Goal: Task Accomplishment & Management: Manage account settings

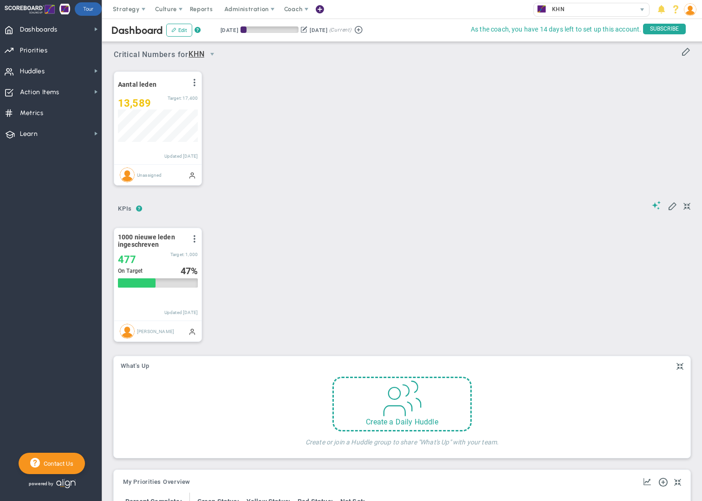
scroll to position [33, 80]
click at [125, 8] on span "Strategy" at bounding box center [126, 9] width 27 height 7
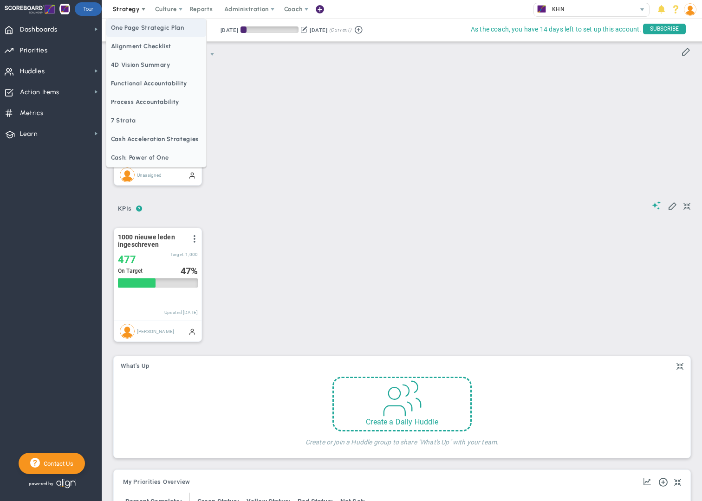
click at [137, 26] on span "One Page Strategic Plan" at bounding box center [156, 28] width 100 height 19
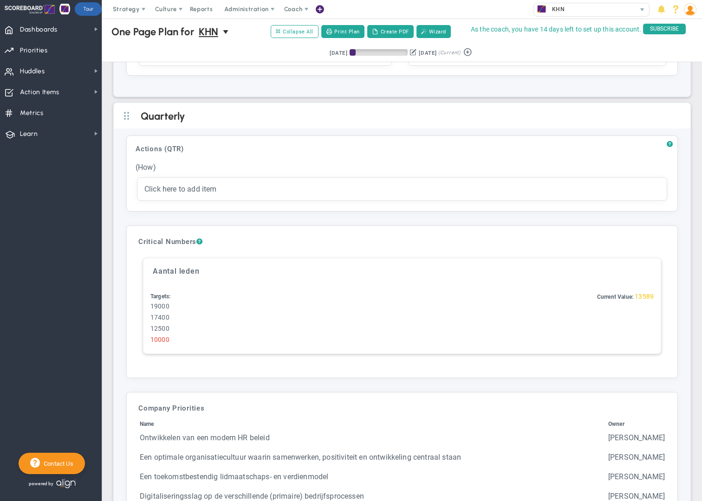
scroll to position [1880, 0]
click at [626, 242] on h3 "Critical Numbers ?" at bounding box center [401, 241] width 527 height 8
click at [219, 245] on h3 "Critical Numbers ?" at bounding box center [401, 241] width 527 height 8
click at [645, 324] on div "Current Value: 13589" at bounding box center [625, 319] width 57 height 54
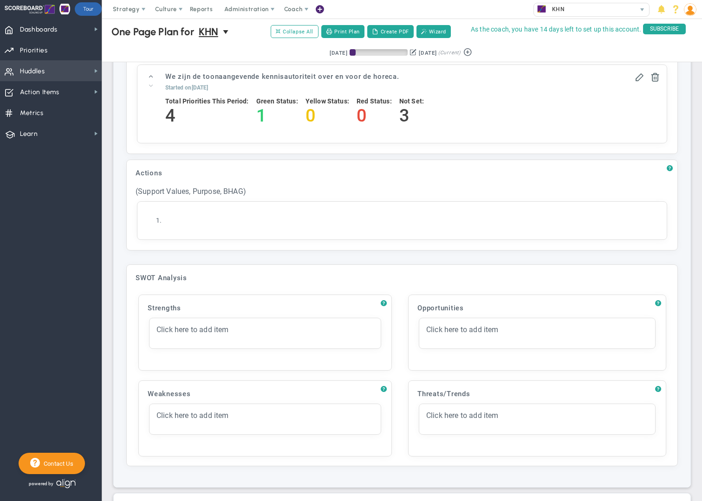
scroll to position [1479, 0]
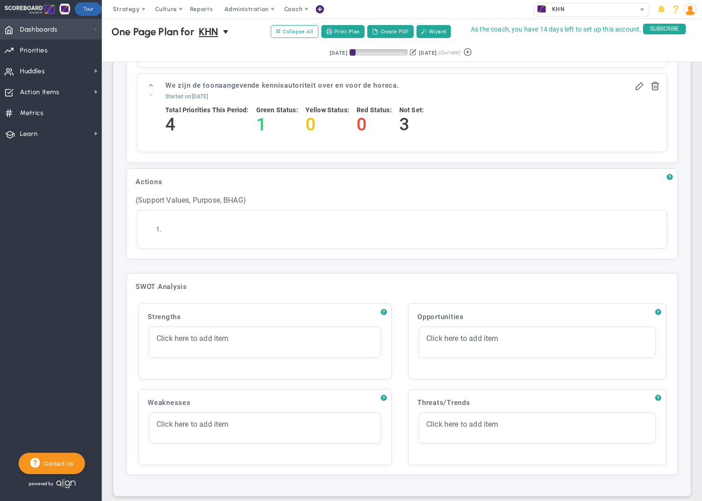
click at [95, 31] on span at bounding box center [95, 29] width 7 height 7
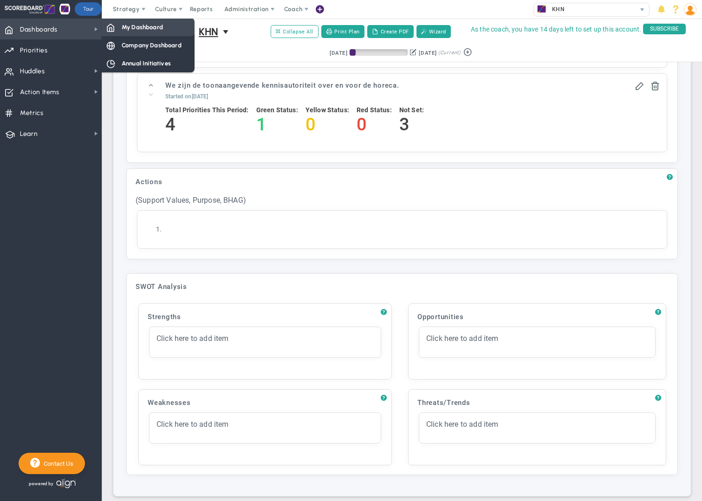
click at [136, 30] on span "My Dashboard" at bounding box center [142, 27] width 41 height 9
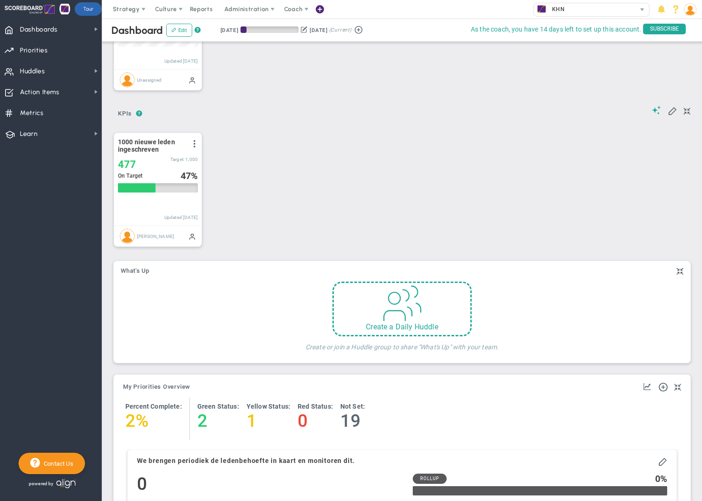
scroll to position [93, 0]
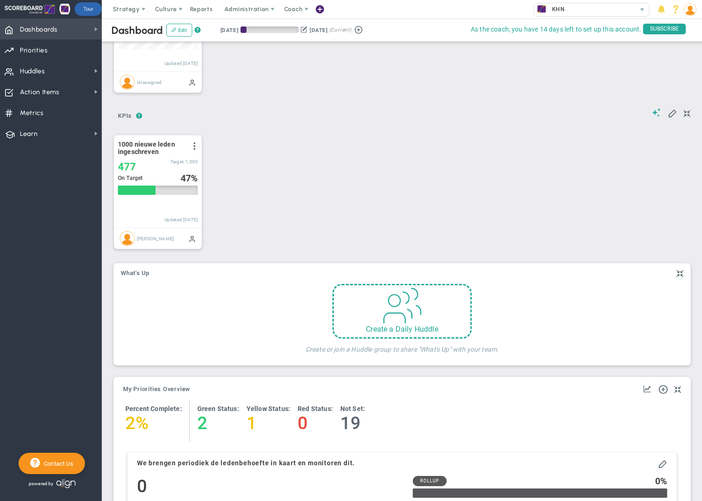
click at [37, 31] on span "Dashboards" at bounding box center [39, 30] width 38 height 20
click at [130, 12] on span "Strategy" at bounding box center [126, 9] width 27 height 7
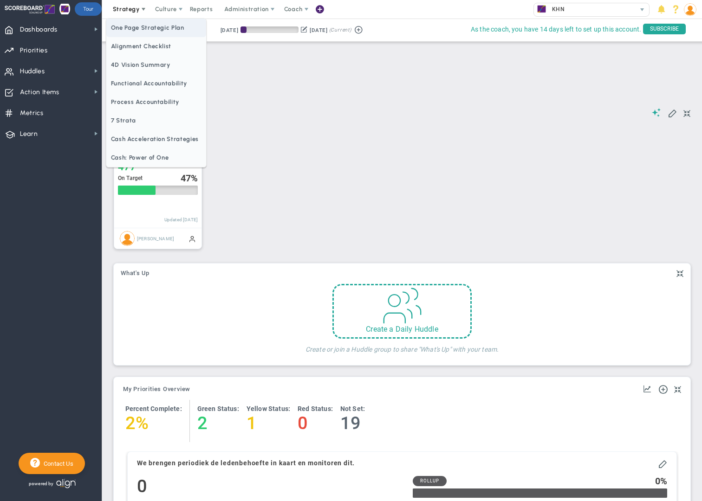
click at [136, 27] on span "One Page Strategic Plan" at bounding box center [156, 28] width 100 height 19
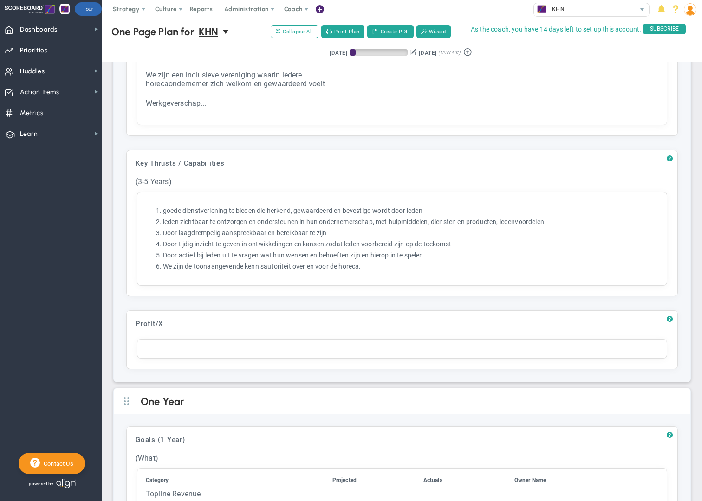
scroll to position [605, 0]
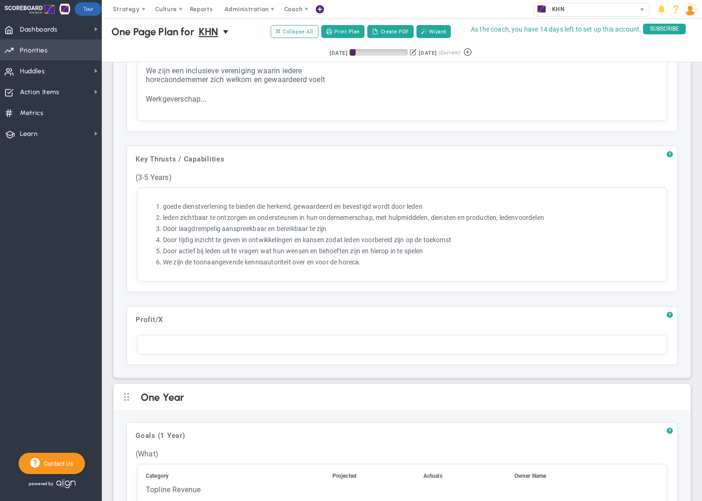
click at [48, 55] on span "Priorities Projects OKR Tree Priorities Projects OKRs" at bounding box center [51, 49] width 102 height 21
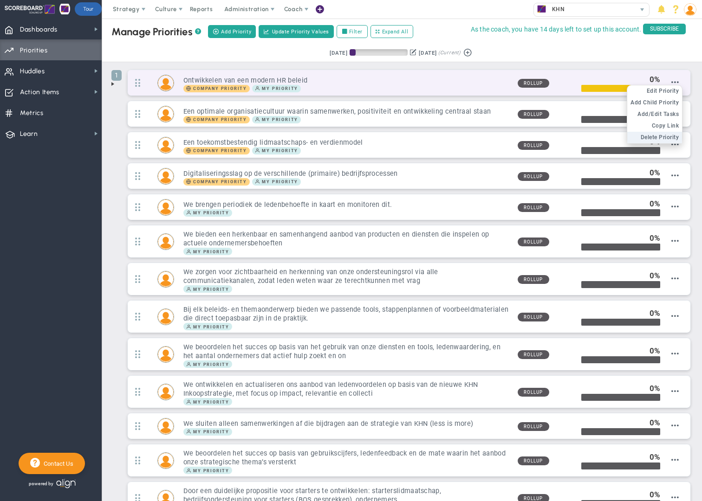
click at [665, 136] on span "Delete Priority" at bounding box center [660, 137] width 39 height 7
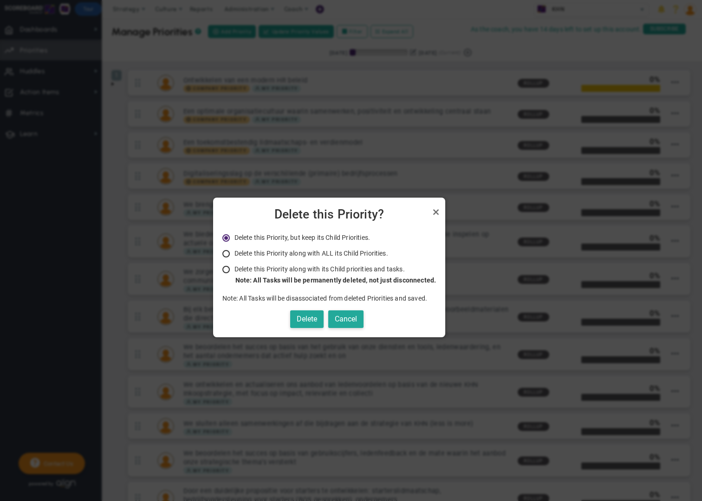
click at [257, 253] on span "Delete this Priority along with ALL its Child Priorities." at bounding box center [311, 253] width 154 height 7
click at [234, 253] on input "Delete this Priority along with ALL its Child Priorities. Only Administrators a…" at bounding box center [229, 254] width 9 height 7
radio input "true"
radio input "false"
click at [312, 320] on button "Delete" at bounding box center [306, 320] width 33 height 18
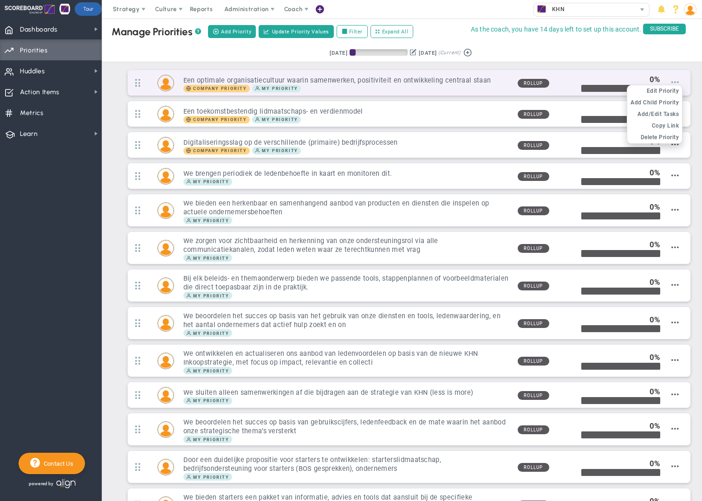
click at [677, 84] on span at bounding box center [674, 81] width 7 height 7
click at [654, 138] on span "Delete Priority" at bounding box center [660, 137] width 39 height 7
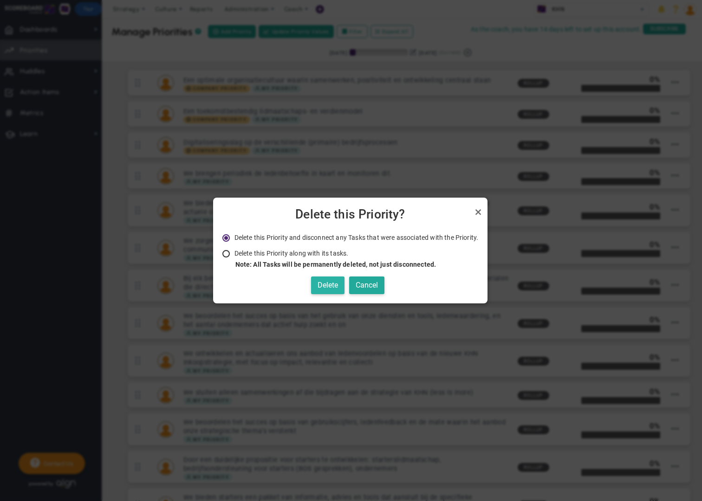
click at [325, 288] on button "Delete" at bounding box center [327, 286] width 33 height 18
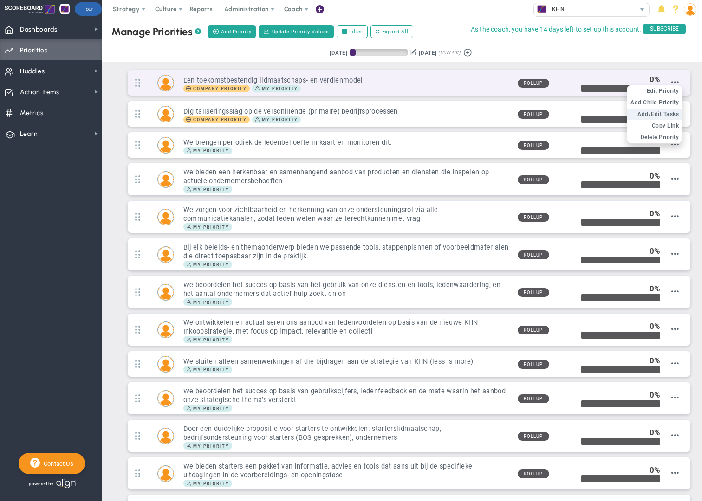
scroll to position [2, 0]
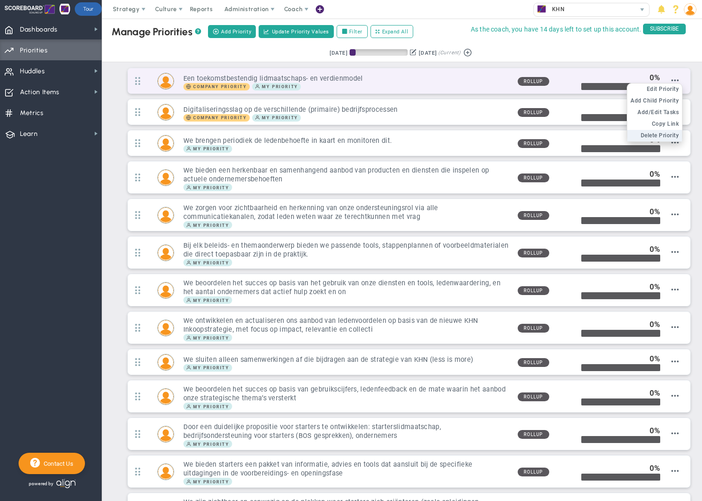
click at [663, 137] on span "Delete Priority" at bounding box center [660, 135] width 39 height 7
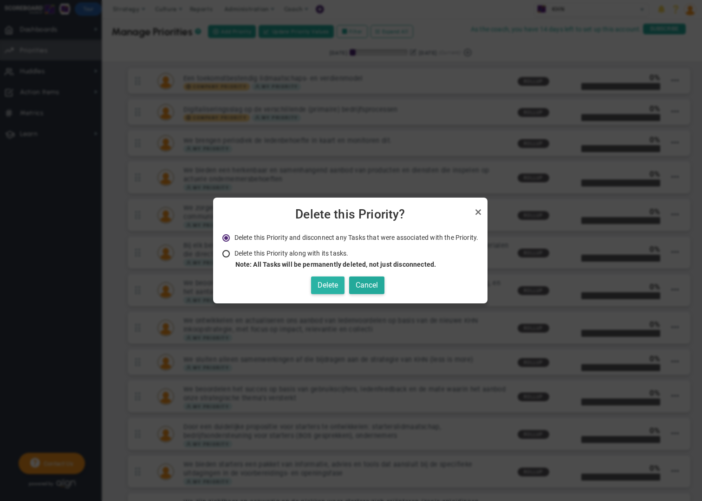
click at [333, 289] on button "Delete" at bounding box center [327, 286] width 33 height 18
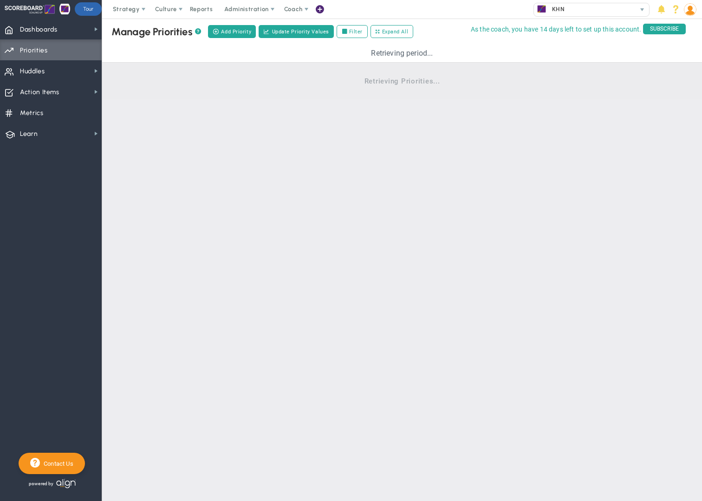
scroll to position [0, 0]
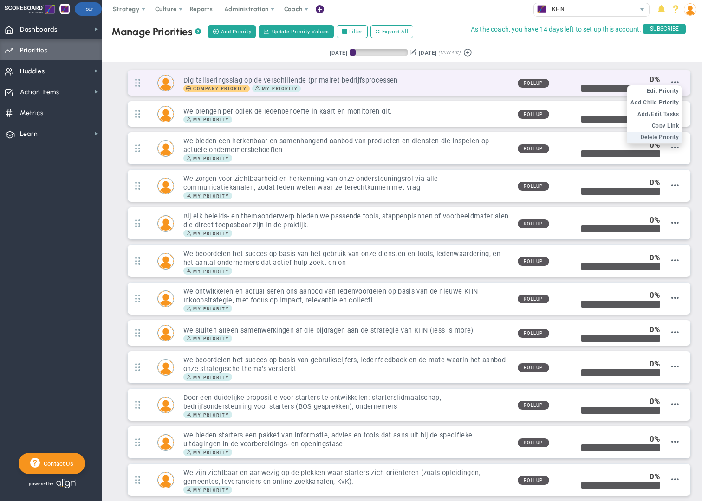
click at [648, 135] on span "Delete Priority" at bounding box center [660, 137] width 39 height 7
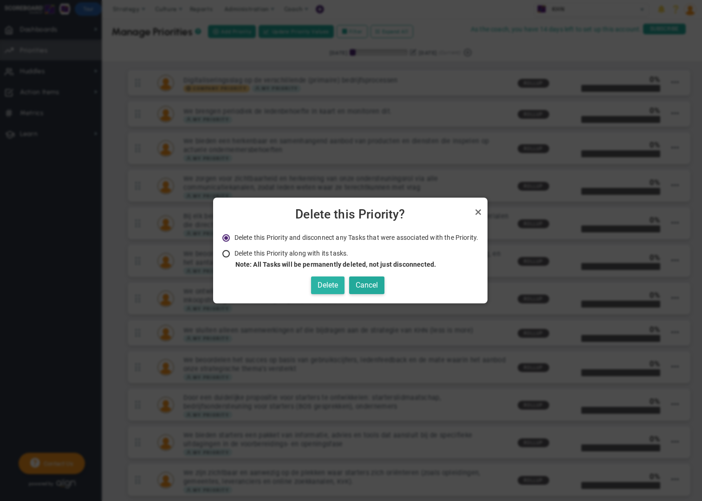
click at [327, 287] on button "Delete" at bounding box center [327, 286] width 33 height 18
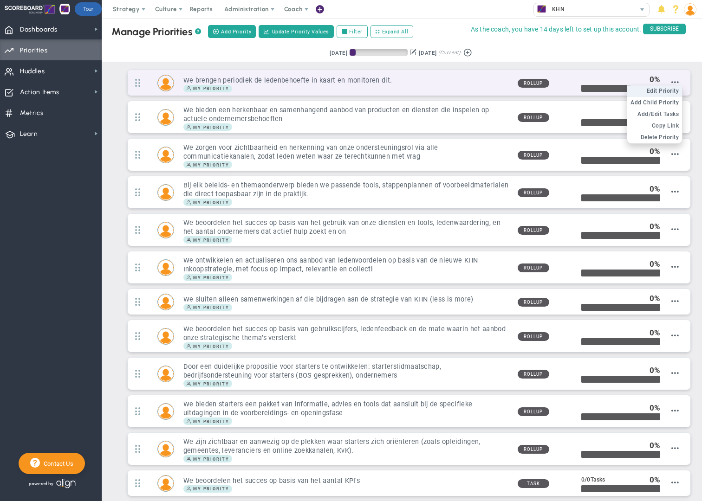
click at [677, 87] on li "Edit OKR Edit Priority" at bounding box center [654, 91] width 55 height 12
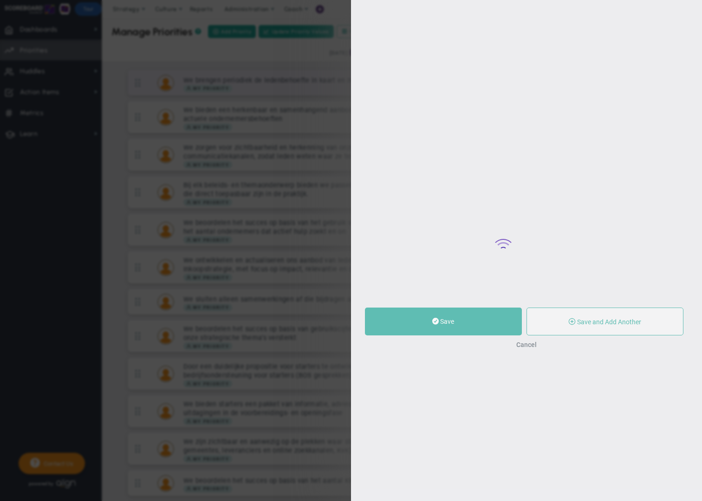
type input "We brengen periodiek de ledenbehoefte in kaart en monitoren dit."
type input "0"
radio input "true"
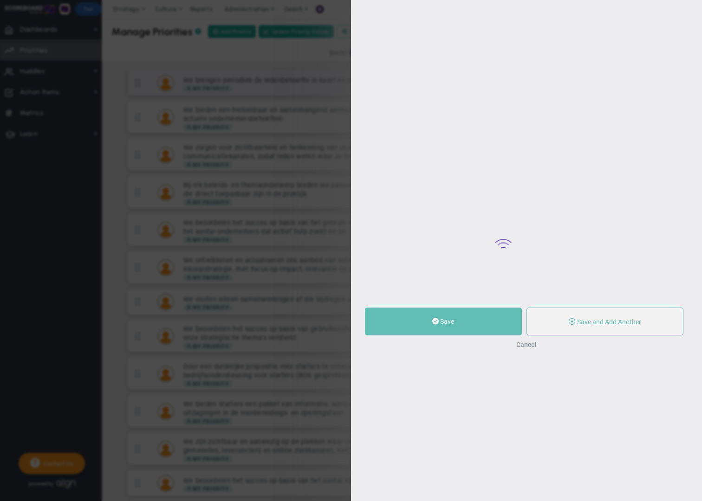
type input "[PERSON_NAME]"
type input "0"
radio input "true"
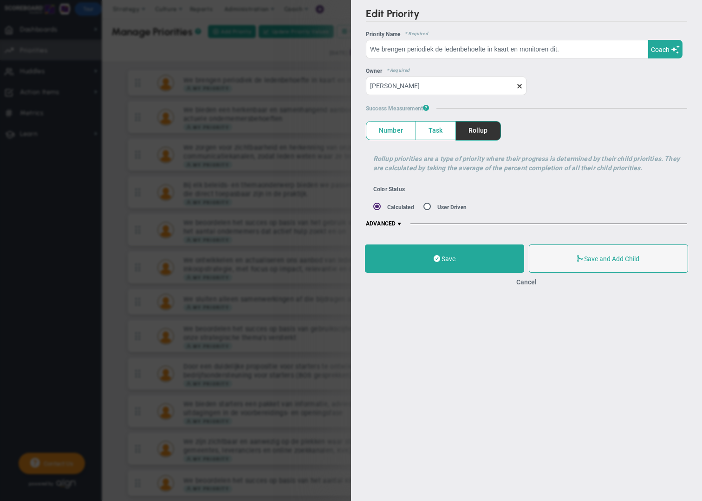
click at [292, 59] on div "Edit Priority OKR Name Priority Name We brengen periodiek de ledenbehoefte in k…" at bounding box center [351, 250] width 702 height 501
click at [524, 283] on button "Cancel" at bounding box center [526, 282] width 20 height 7
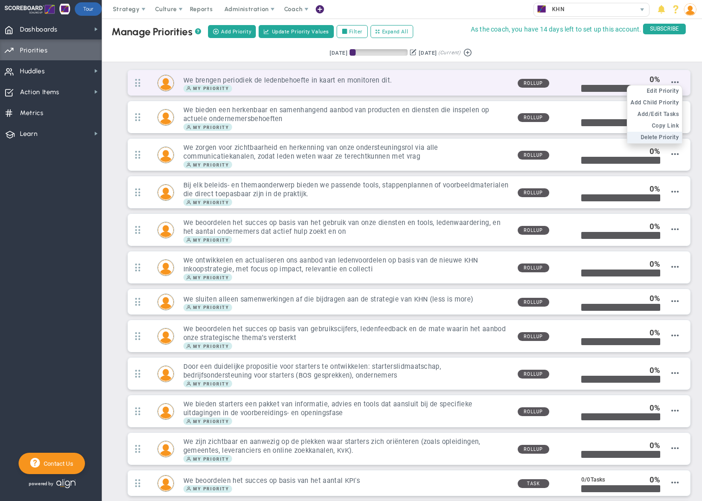
click at [652, 137] on span "Delete Priority" at bounding box center [660, 137] width 39 height 7
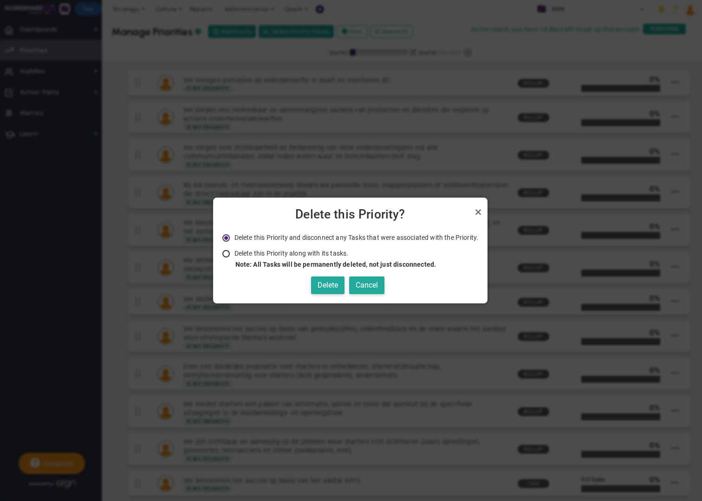
click at [247, 257] on li "Delete this Priority along with its tasks. Note: All Tasks will be permanently …" at bounding box center [350, 259] width 256 height 20
click at [322, 283] on button "Delete" at bounding box center [327, 286] width 33 height 18
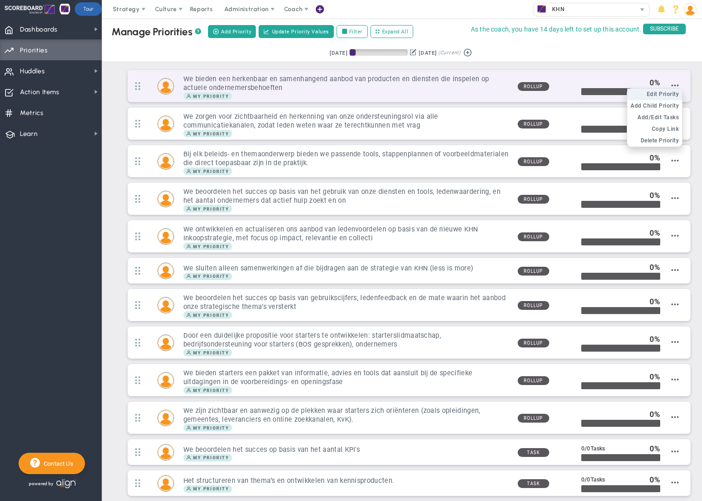
click at [675, 89] on li "Edit OKR Edit Priority" at bounding box center [654, 95] width 55 height 12
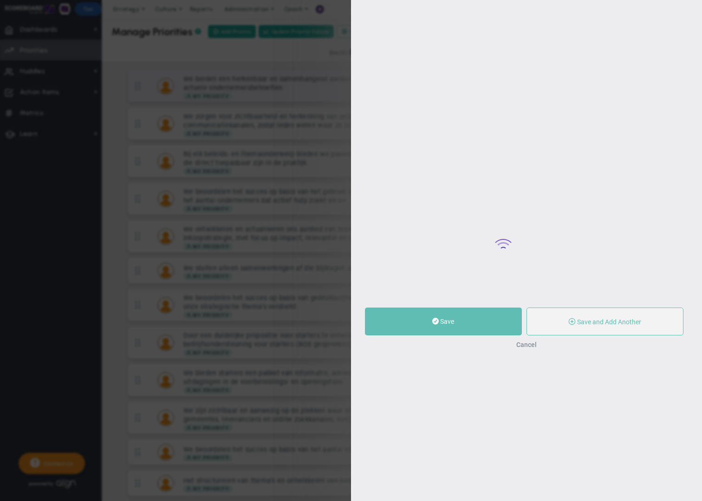
type input "We bieden een herkenbaar en samenhangend aanbod van producten en diensten die i…"
type input "0"
radio input "true"
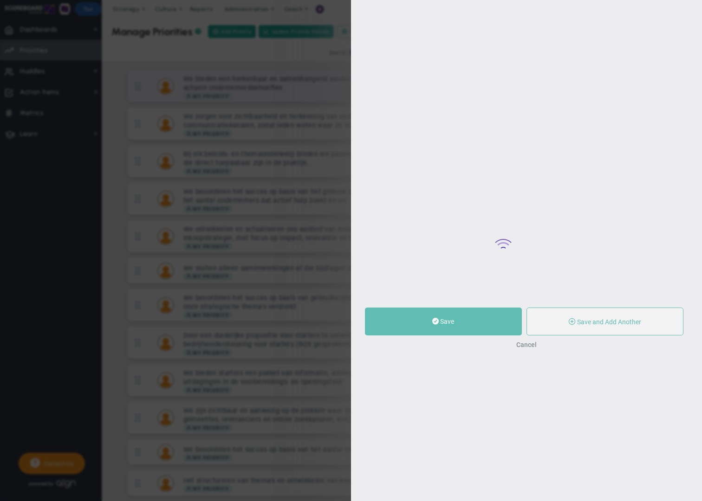
type input "[PERSON_NAME]"
type input "0"
radio input "true"
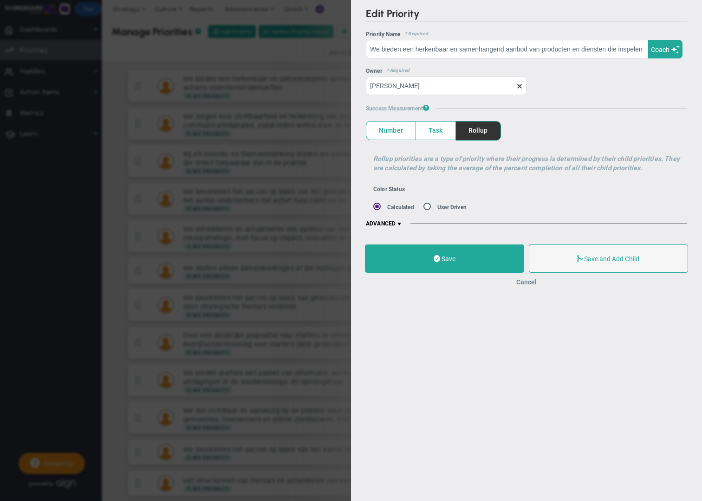
click at [523, 283] on button "Cancel" at bounding box center [526, 282] width 20 height 7
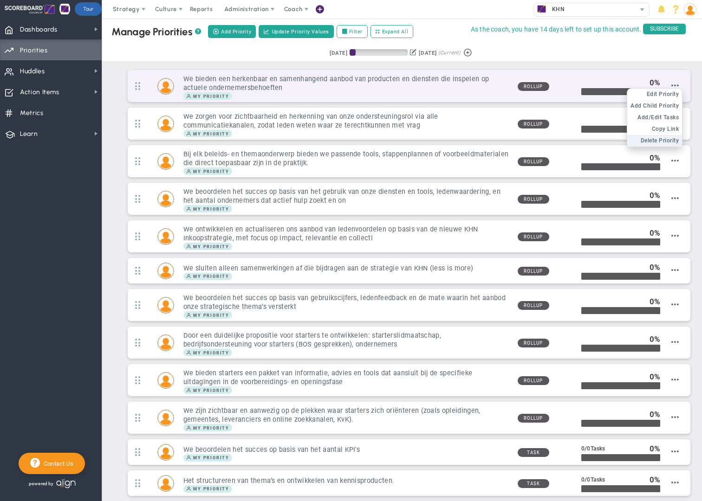
click at [659, 139] on span "Delete Priority" at bounding box center [660, 140] width 39 height 7
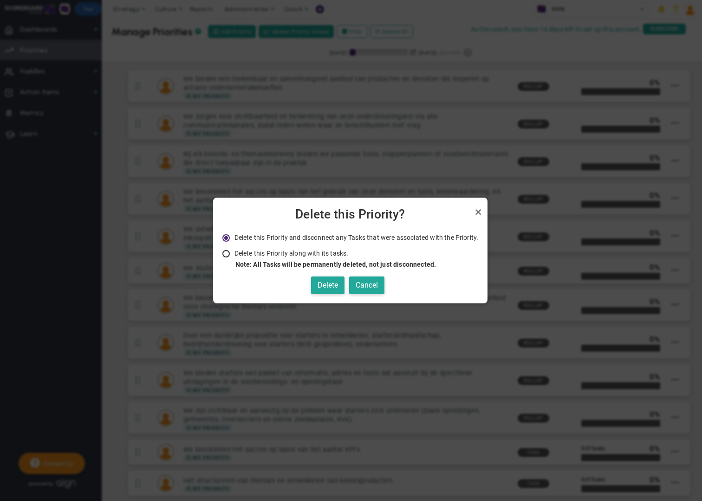
click at [230, 253] on input "Delete this Priority along with its tasks. Note: All Tasks will be permanently …" at bounding box center [229, 254] width 9 height 7
radio input "true"
radio input "false"
click at [331, 286] on button "Delete" at bounding box center [327, 286] width 33 height 18
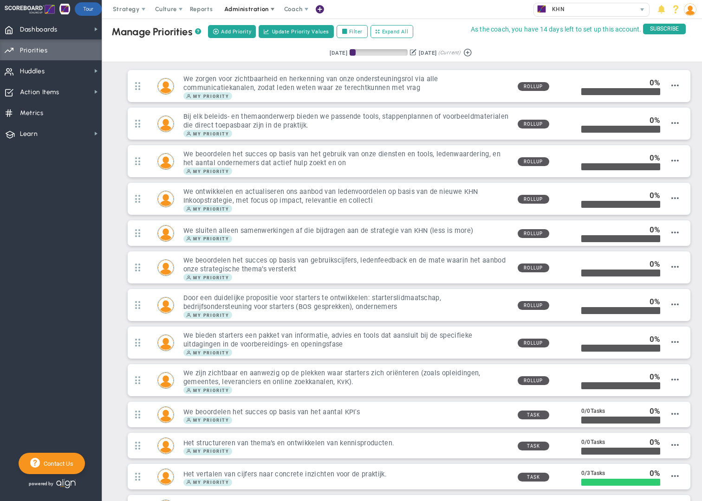
click at [269, 8] on span at bounding box center [272, 9] width 7 height 7
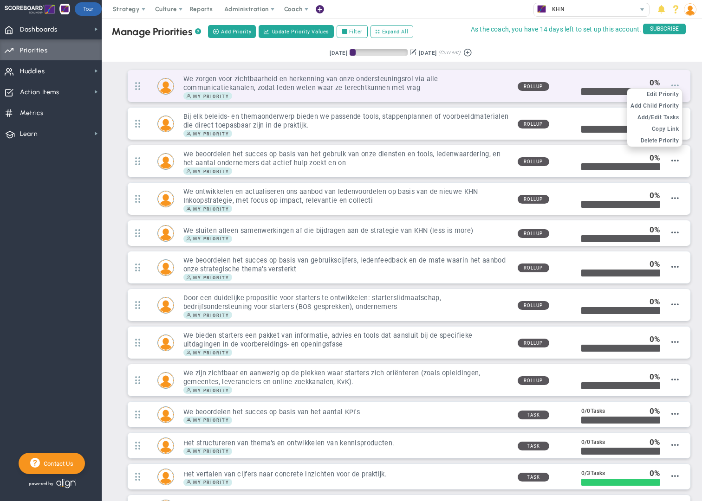
click at [674, 87] on span at bounding box center [674, 85] width 7 height 7
click at [662, 139] on span "Delete Priority" at bounding box center [660, 140] width 39 height 7
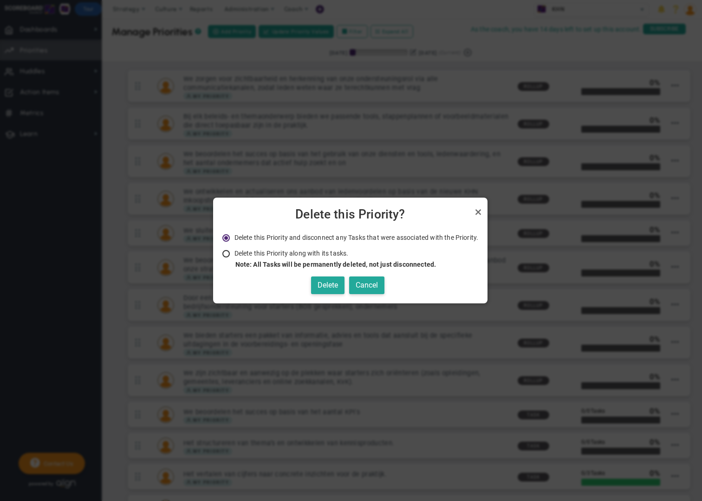
click at [247, 258] on li "Delete this Priority along with its tasks. Note: All Tasks will be permanently …" at bounding box center [350, 259] width 256 height 20
click at [234, 255] on span "Delete this Priority along with its tasks." at bounding box center [291, 253] width 114 height 7
click at [234, 255] on input "Delete this Priority along with its tasks. Note: All Tasks will be permanently …" at bounding box center [229, 254] width 9 height 7
radio input "true"
radio input "false"
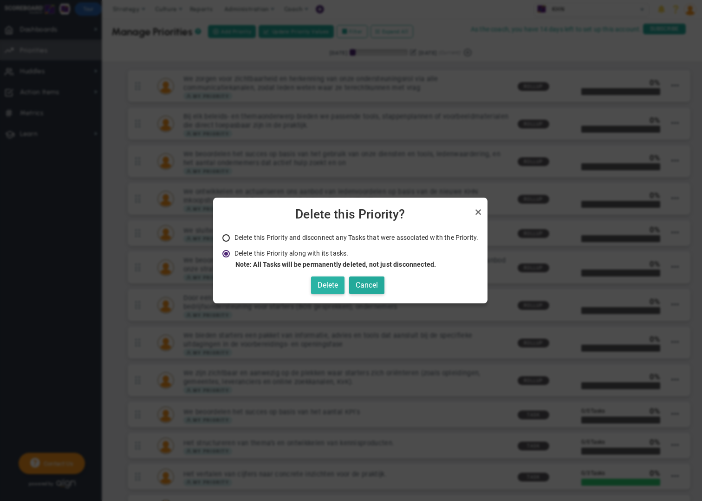
click at [332, 287] on button "Delete" at bounding box center [327, 286] width 33 height 18
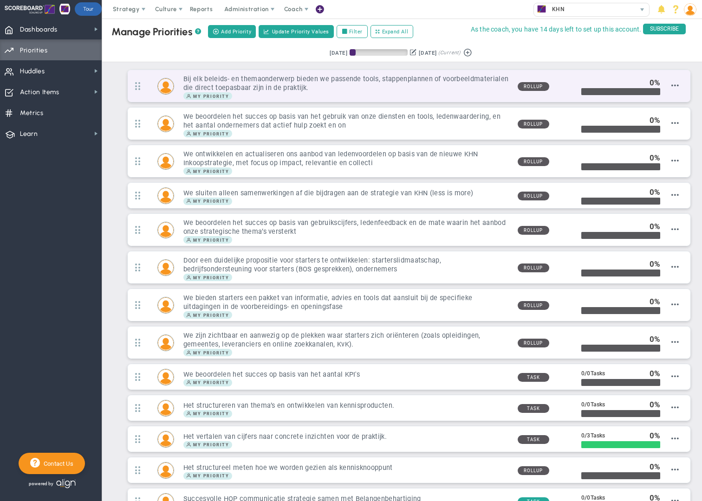
click at [679, 85] on div "Bij elk beleids- en themaonderwerp bieden we passende tools, stappenplannen of …" at bounding box center [409, 86] width 563 height 32
click at [677, 87] on span at bounding box center [674, 85] width 7 height 7
click at [652, 142] on span "Delete Priority" at bounding box center [660, 140] width 39 height 7
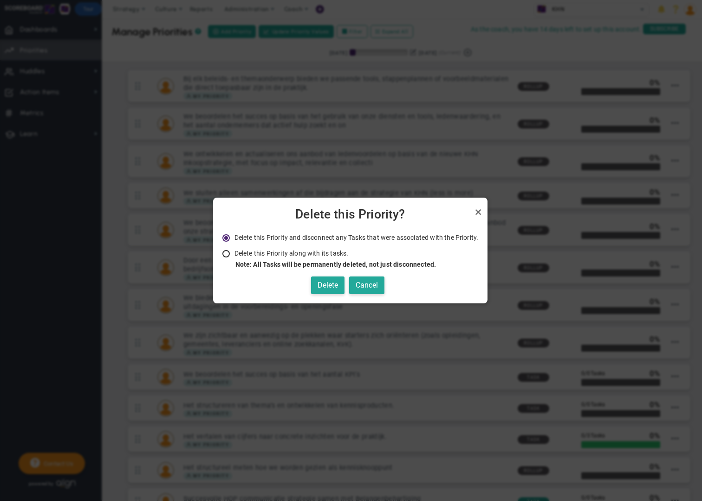
click at [254, 255] on span "Delete this Priority along with its tasks." at bounding box center [291, 253] width 114 height 7
click at [234, 255] on input "Delete this Priority along with its tasks. Note: All Tasks will be permanently …" at bounding box center [229, 254] width 9 height 7
radio input "true"
radio input "false"
click at [325, 288] on button "Delete" at bounding box center [327, 286] width 33 height 18
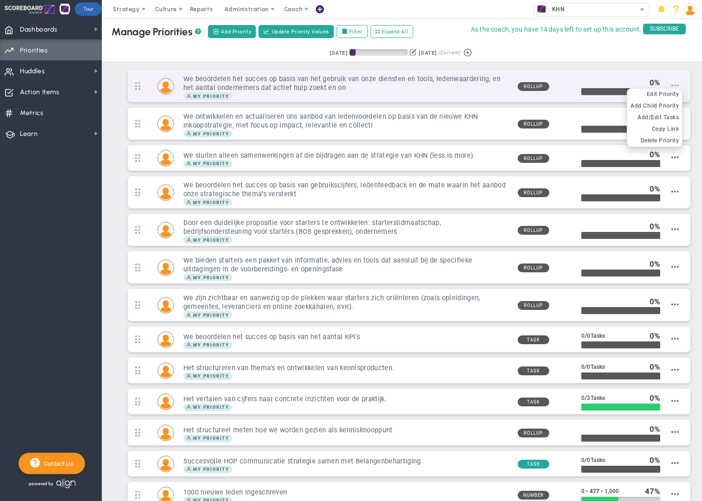
click at [676, 86] on span at bounding box center [674, 85] width 7 height 7
click at [649, 139] on span "Delete Priority" at bounding box center [660, 140] width 39 height 7
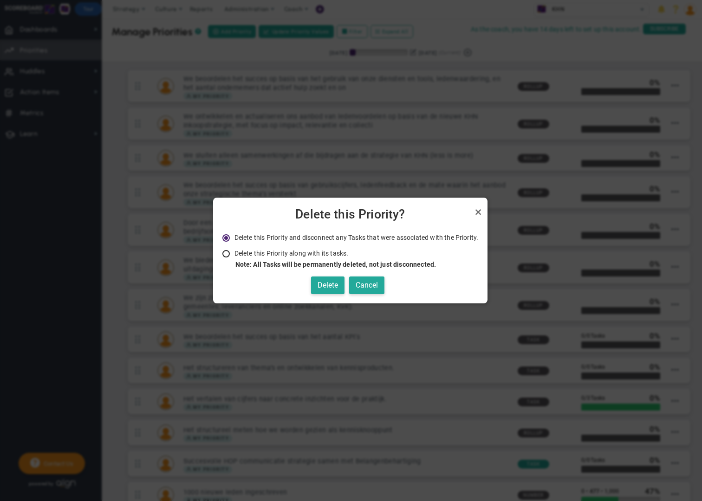
click at [223, 253] on span at bounding box center [226, 253] width 9 height 7
click at [225, 253] on input "Delete this Priority along with its tasks. Note: All Tasks will be permanently …" at bounding box center [229, 254] width 9 height 7
radio input "true"
radio input "false"
click at [324, 285] on button "Delete" at bounding box center [327, 286] width 33 height 18
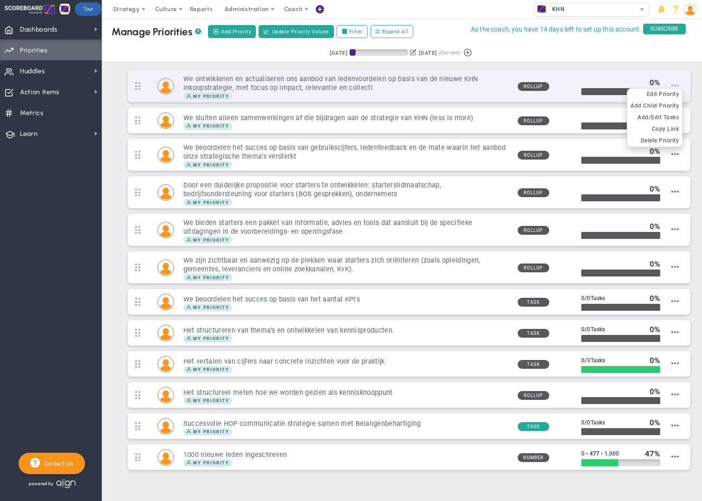
click at [675, 85] on span at bounding box center [674, 85] width 7 height 7
click at [639, 142] on li "Delete Priority" at bounding box center [654, 141] width 55 height 12
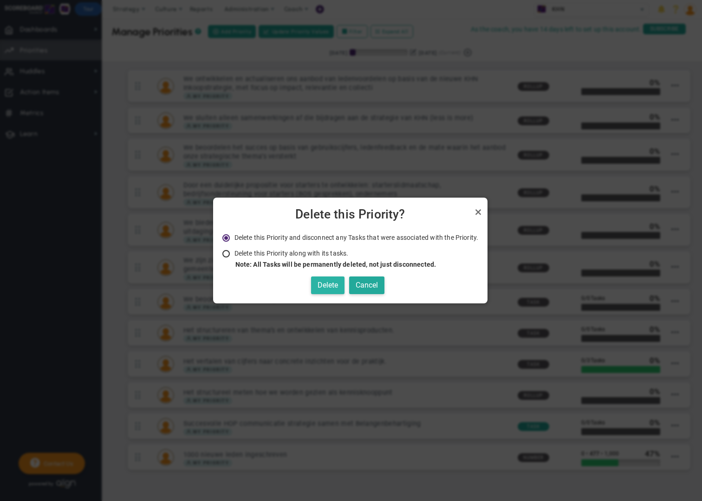
click at [331, 286] on button "Delete" at bounding box center [327, 286] width 33 height 18
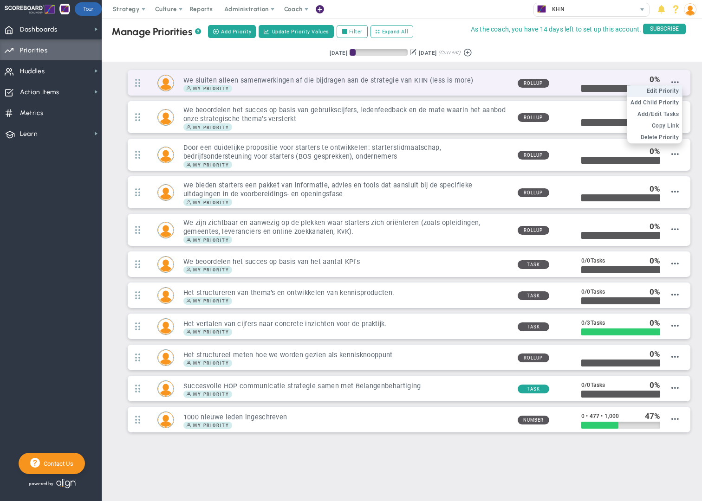
click at [678, 85] on li "Edit OKR Edit Priority" at bounding box center [654, 91] width 55 height 12
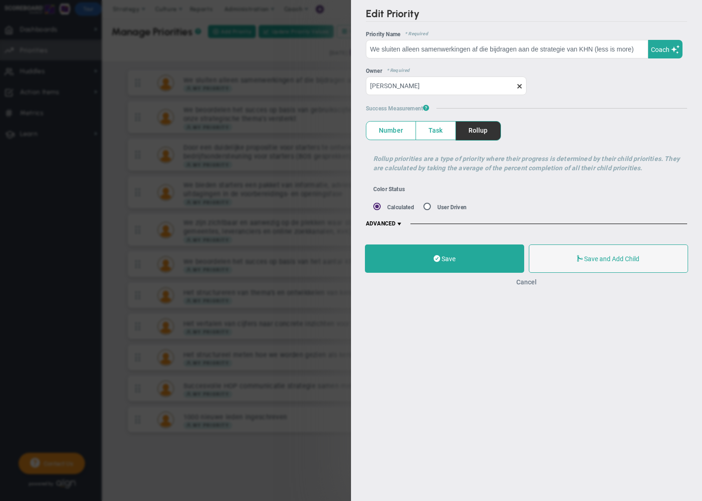
click at [527, 284] on button "Cancel" at bounding box center [526, 282] width 20 height 7
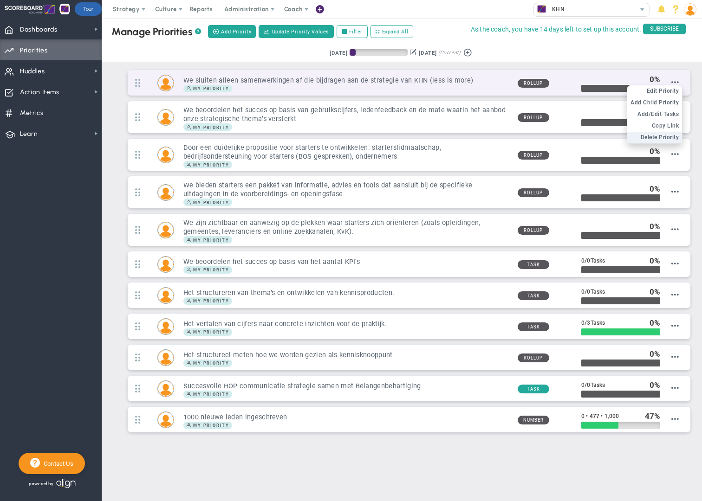
click at [651, 138] on span "Delete Priority" at bounding box center [660, 137] width 39 height 7
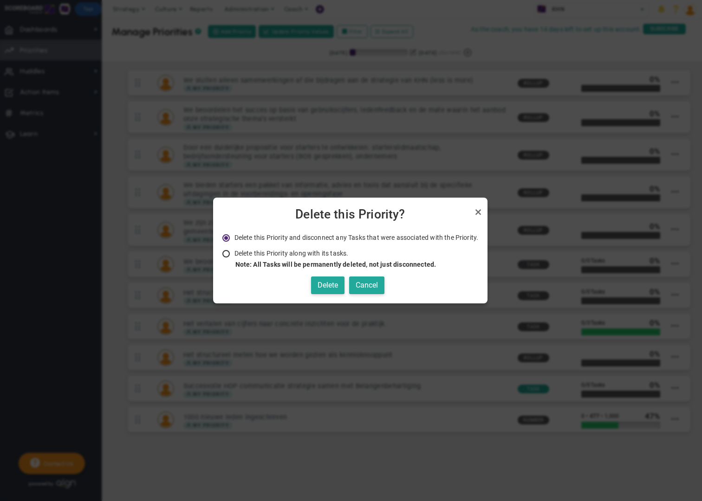
click at [227, 255] on input "Delete this Priority along with its tasks. Note: All Tasks will be permanently …" at bounding box center [229, 254] width 9 height 7
radio input "true"
radio input "false"
click at [328, 284] on button "Delete" at bounding box center [327, 286] width 33 height 18
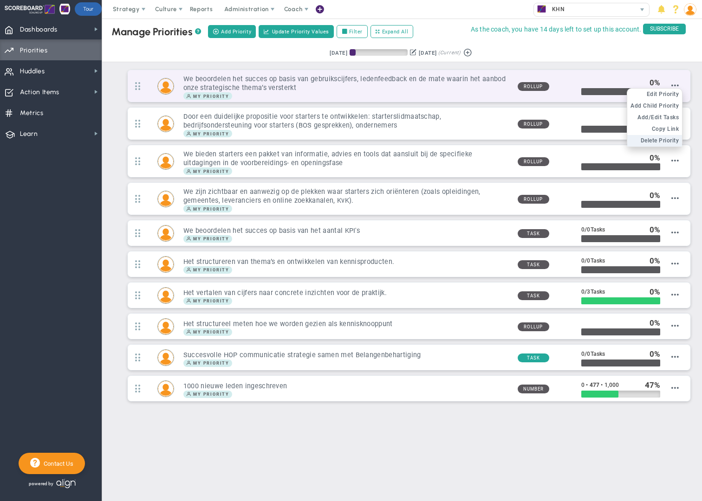
click at [661, 138] on span "Delete Priority" at bounding box center [660, 140] width 39 height 7
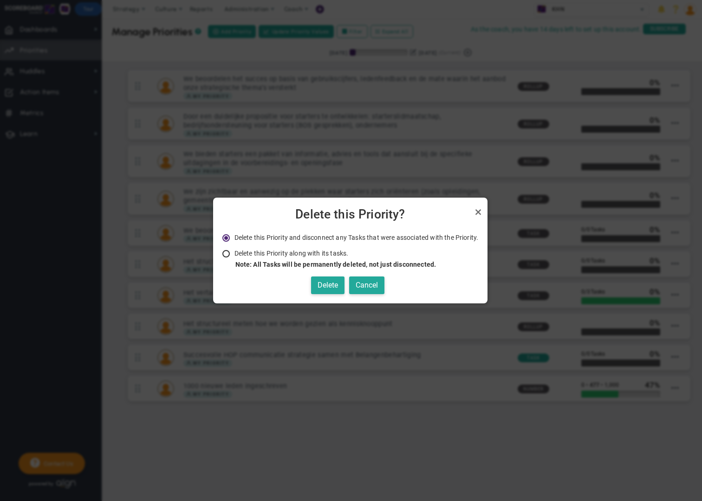
click at [249, 256] on span "Delete this Priority along with its tasks." at bounding box center [291, 253] width 114 height 7
click at [234, 256] on input "Delete this Priority along with its tasks. Note: All Tasks will be permanently …" at bounding box center [229, 254] width 9 height 7
radio input "true"
radio input "false"
click at [328, 290] on button "Delete" at bounding box center [327, 286] width 33 height 18
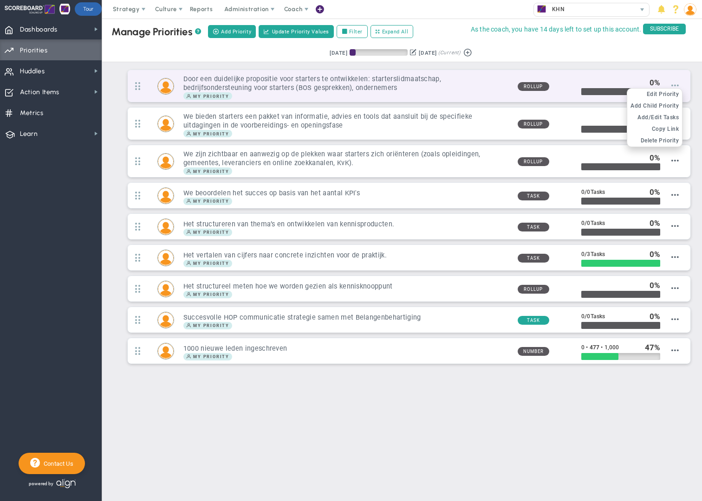
click at [677, 85] on span at bounding box center [674, 85] width 7 height 7
click at [655, 141] on span "Delete Priority" at bounding box center [660, 140] width 39 height 7
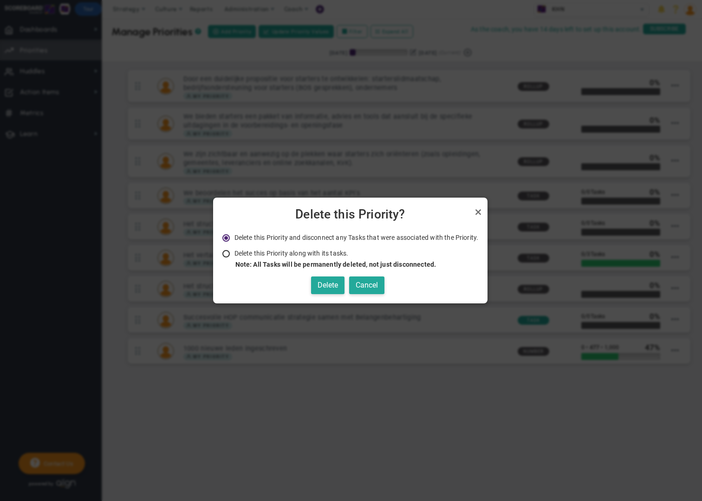
click at [251, 256] on span "Delete this Priority along with its tasks." at bounding box center [291, 253] width 114 height 7
click at [234, 256] on input "Delete this Priority along with its tasks. Note: All Tasks will be permanently …" at bounding box center [229, 254] width 9 height 7
radio input "true"
radio input "false"
click at [323, 281] on button "Delete" at bounding box center [327, 286] width 33 height 18
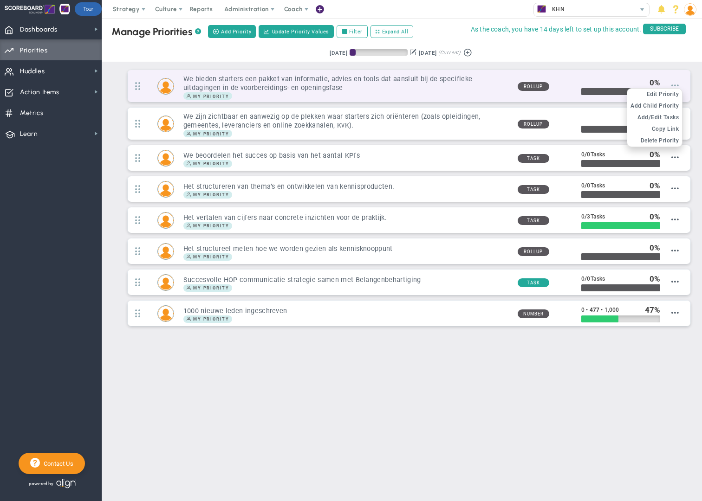
click at [676, 85] on span at bounding box center [674, 85] width 7 height 7
click at [644, 141] on span "Delete Priority" at bounding box center [660, 140] width 39 height 7
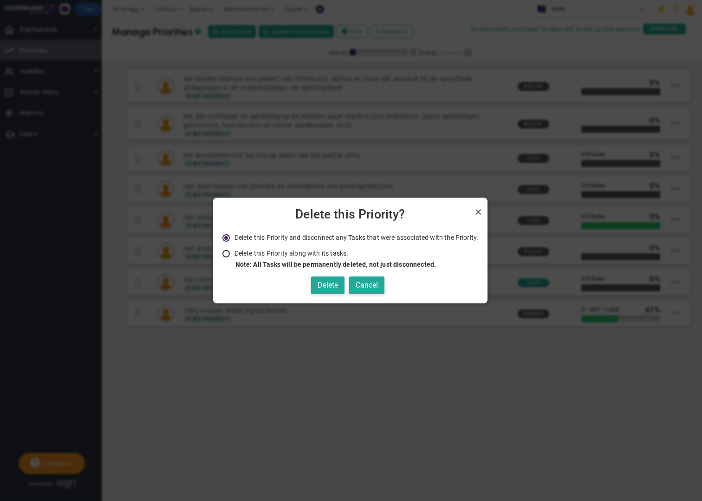
click at [257, 249] on li "Delete this Priority along with its tasks. Note: All Tasks will be permanently …" at bounding box center [350, 259] width 256 height 20
click at [259, 252] on span "Delete this Priority along with its tasks." at bounding box center [291, 253] width 114 height 7
click at [234, 252] on input "Delete this Priority along with its tasks. Note: All Tasks will be permanently …" at bounding box center [229, 254] width 9 height 7
radio input "true"
radio input "false"
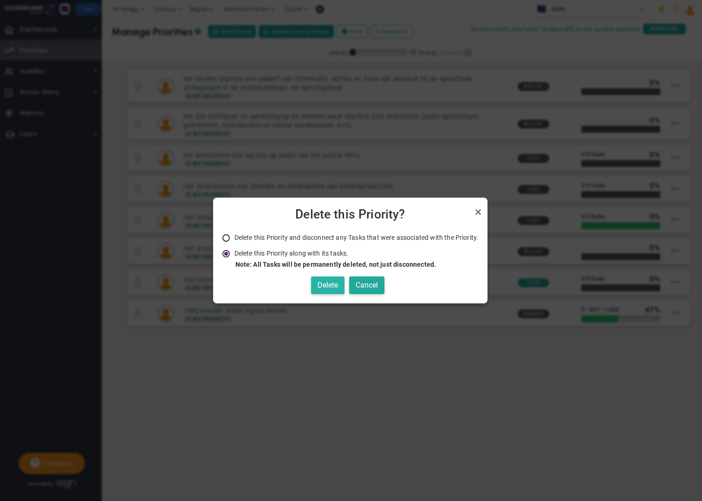
click at [322, 289] on button "Delete" at bounding box center [327, 286] width 33 height 18
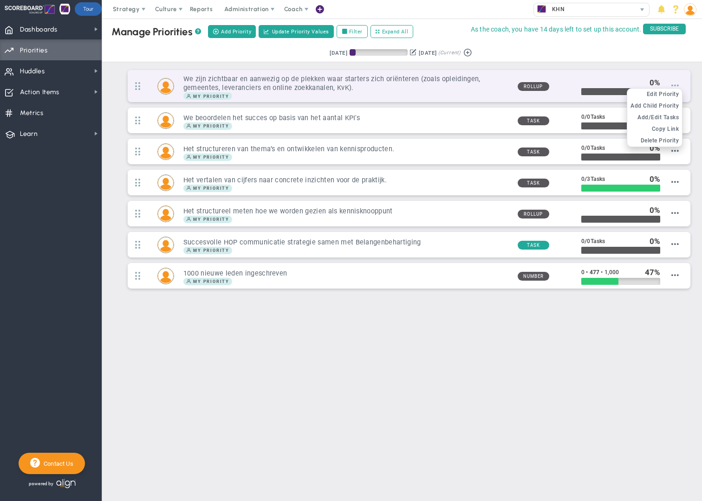
click at [677, 87] on span at bounding box center [674, 85] width 7 height 7
click at [658, 140] on span "Delete Priority" at bounding box center [660, 140] width 39 height 7
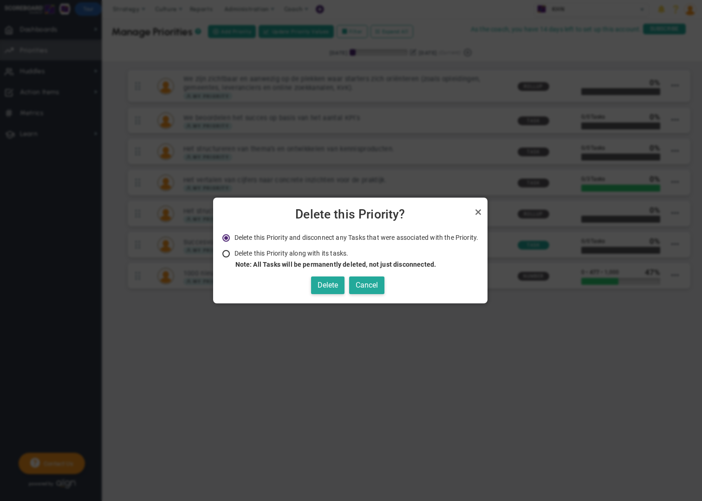
click at [263, 252] on span "Delete this Priority along with its tasks." at bounding box center [291, 253] width 114 height 7
click at [234, 252] on input "Delete this Priority along with its tasks. Note: All Tasks will be permanently …" at bounding box center [229, 254] width 9 height 7
radio input "true"
radio input "false"
click at [325, 283] on button "Delete" at bounding box center [327, 286] width 33 height 18
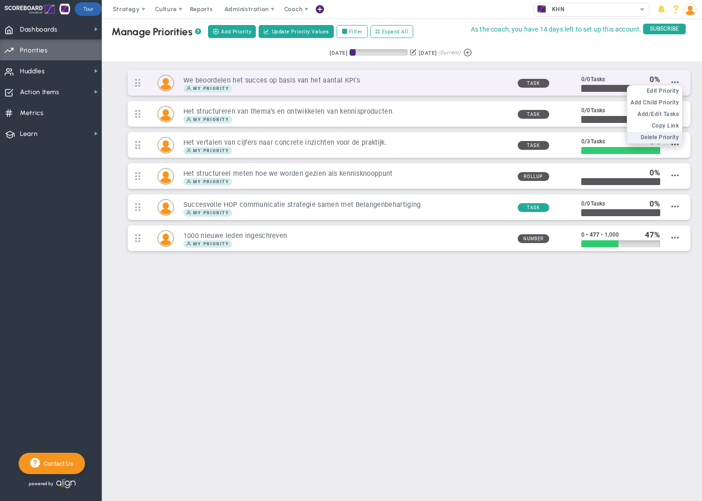
click at [654, 134] on span "Delete Priority" at bounding box center [660, 137] width 39 height 7
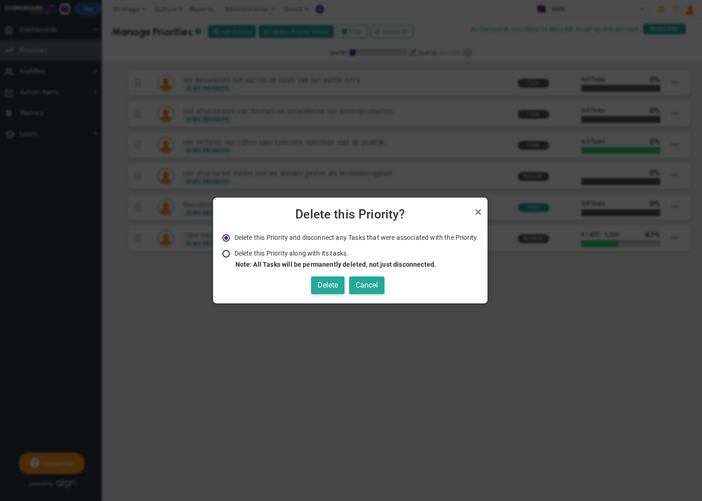
click at [227, 255] on input "Delete this Priority along with its tasks. Note: All Tasks will be permanently …" at bounding box center [229, 254] width 9 height 7
radio input "true"
radio input "false"
click at [327, 288] on button "Delete" at bounding box center [327, 286] width 33 height 18
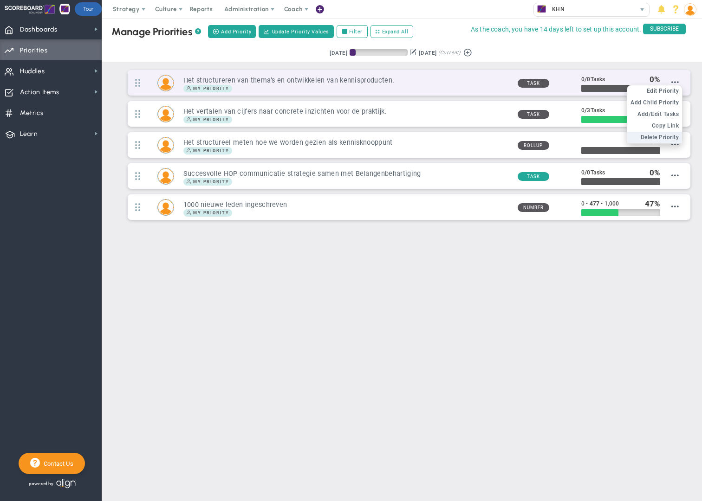
click at [664, 137] on span "Delete Priority" at bounding box center [660, 137] width 39 height 7
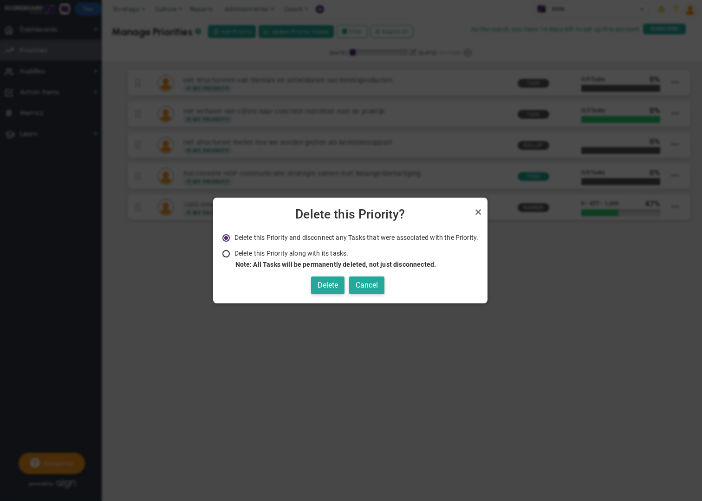
click at [241, 251] on span "Delete this Priority along with its tasks." at bounding box center [291, 253] width 114 height 7
click at [234, 251] on input "Delete this Priority along with its tasks. Note: All Tasks will be permanently …" at bounding box center [229, 254] width 9 height 7
radio input "true"
radio input "false"
click at [325, 284] on button "Delete" at bounding box center [327, 286] width 33 height 18
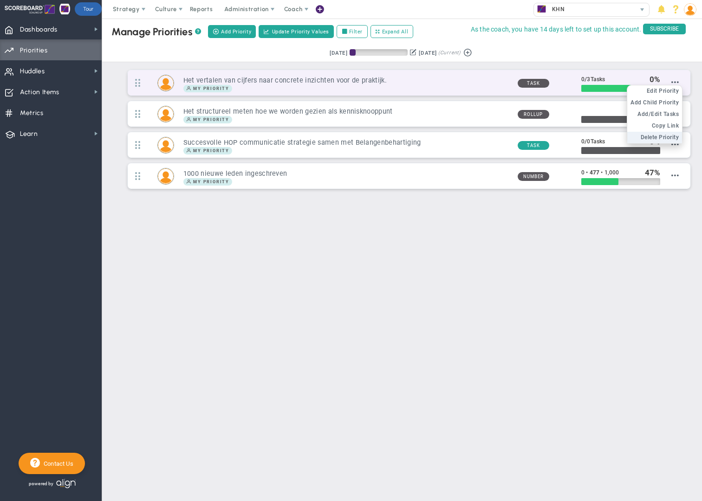
click at [641, 138] on span "Delete Priority" at bounding box center [660, 137] width 39 height 7
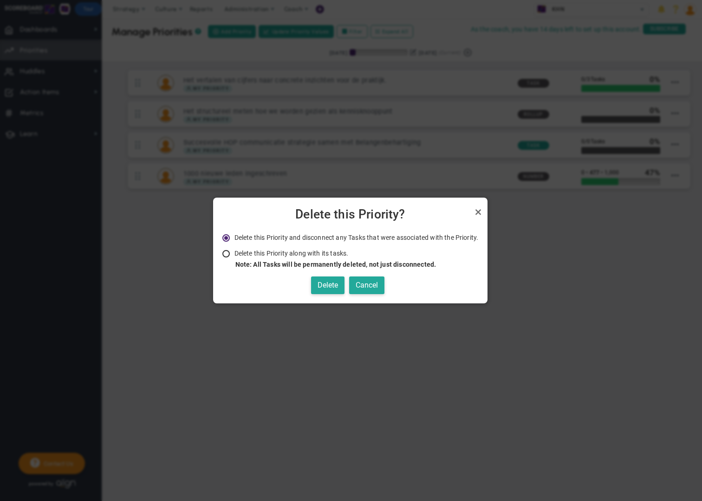
click at [270, 265] on strong "Note: All Tasks will be permanently deleted, not just disconnected." at bounding box center [335, 264] width 201 height 7
click at [234, 258] on input "Delete this Priority along with its tasks. Note: All Tasks will be permanently …" at bounding box center [229, 254] width 9 height 7
radio input "true"
radio input "false"
click at [323, 286] on button "Delete" at bounding box center [327, 286] width 33 height 18
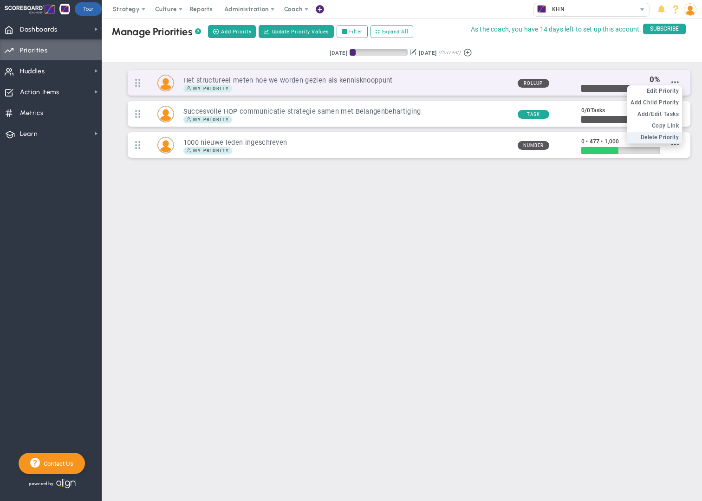
click at [652, 137] on span "Delete Priority" at bounding box center [660, 137] width 39 height 7
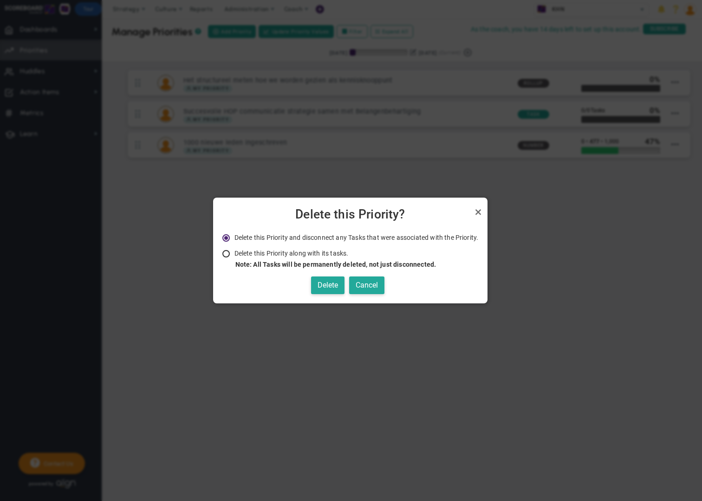
click at [272, 255] on span "Delete this Priority along with its tasks." at bounding box center [291, 253] width 114 height 7
click at [234, 255] on input "Delete this Priority along with its tasks. Note: All Tasks will be permanently …" at bounding box center [229, 254] width 9 height 7
radio input "true"
radio input "false"
click at [329, 284] on button "Delete" at bounding box center [327, 286] width 33 height 18
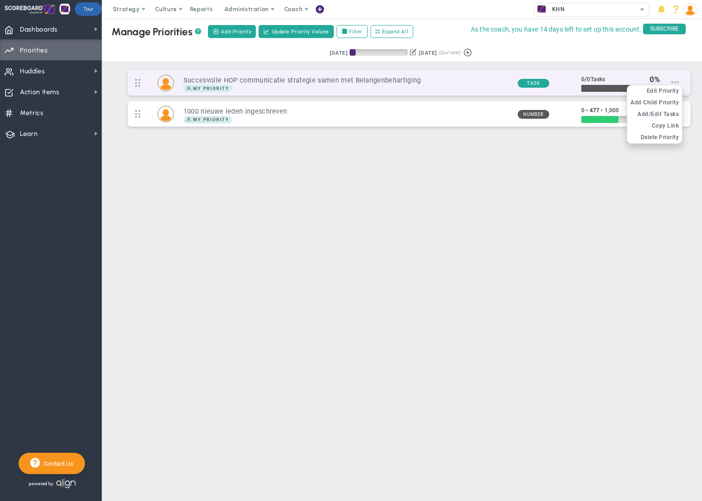
click at [678, 84] on span at bounding box center [674, 81] width 7 height 7
click at [647, 136] on span "Delete Priority" at bounding box center [660, 137] width 39 height 7
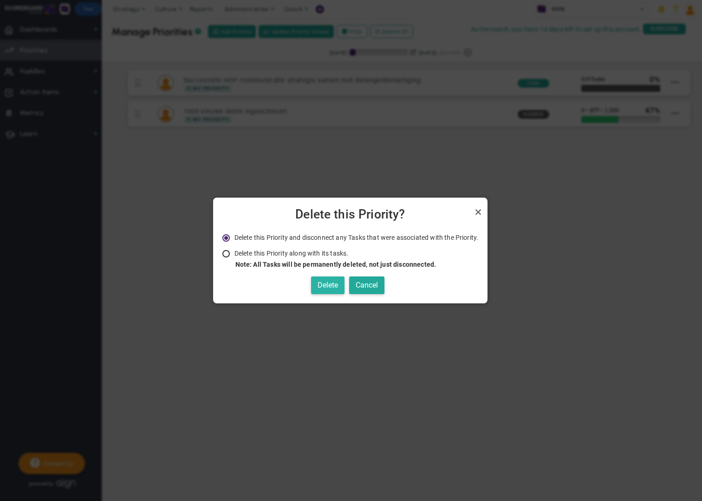
click at [322, 285] on button "Delete" at bounding box center [327, 286] width 33 height 18
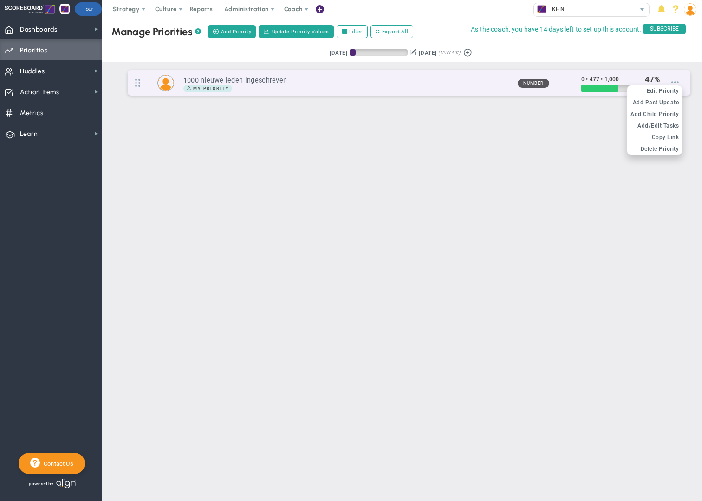
click at [677, 84] on span at bounding box center [674, 81] width 7 height 7
click at [645, 149] on span "Delete Priority" at bounding box center [660, 149] width 39 height 7
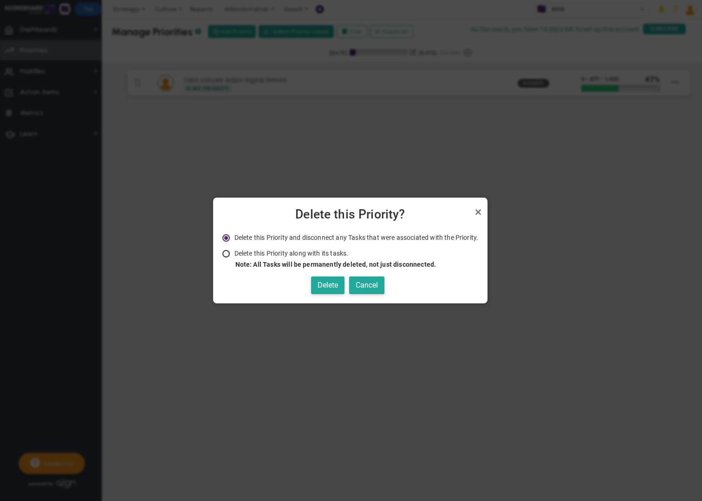
click at [236, 255] on span "Delete this Priority along with its tasks." at bounding box center [291, 253] width 114 height 7
click at [234, 255] on input "Delete this Priority along with its tasks. Note: All Tasks will be permanently …" at bounding box center [229, 254] width 9 height 7
radio input "true"
radio input "false"
click at [329, 290] on button "Delete" at bounding box center [327, 286] width 33 height 18
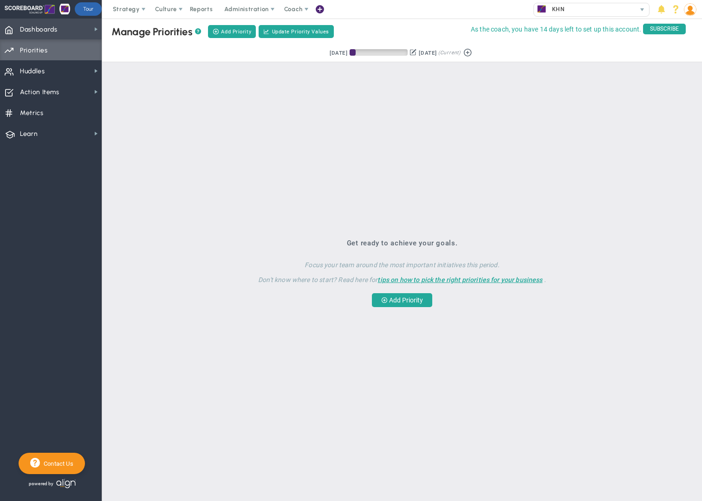
click at [67, 33] on span "Dashboards Dashboards" at bounding box center [51, 29] width 102 height 21
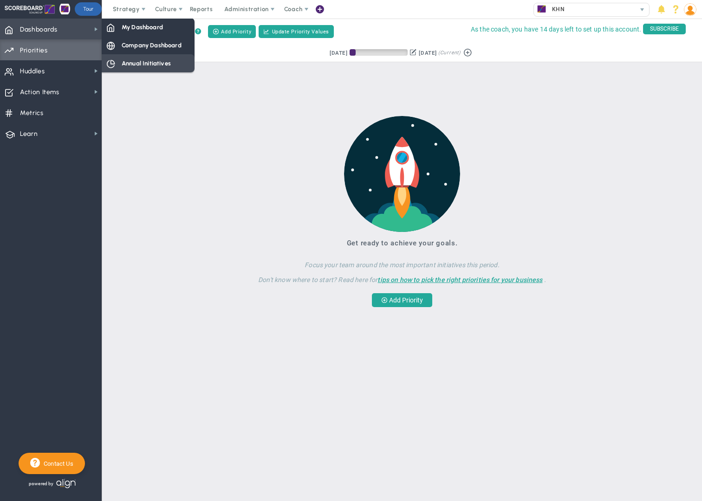
click at [132, 65] on span "Annual Initiatives" at bounding box center [146, 63] width 49 height 9
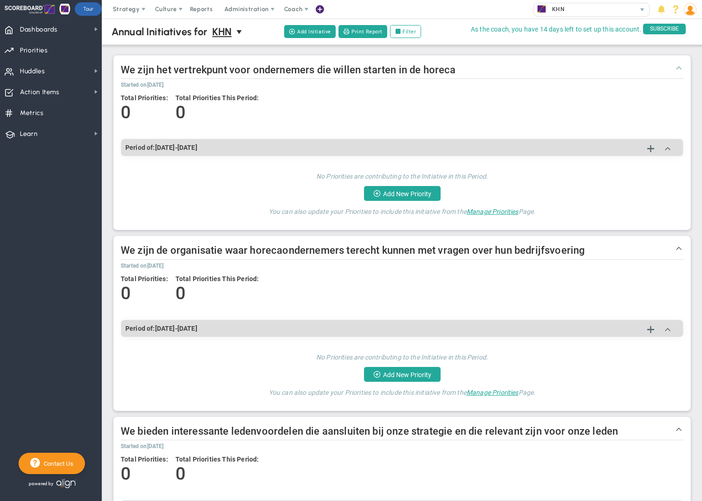
click at [680, 69] on span at bounding box center [678, 67] width 9 height 9
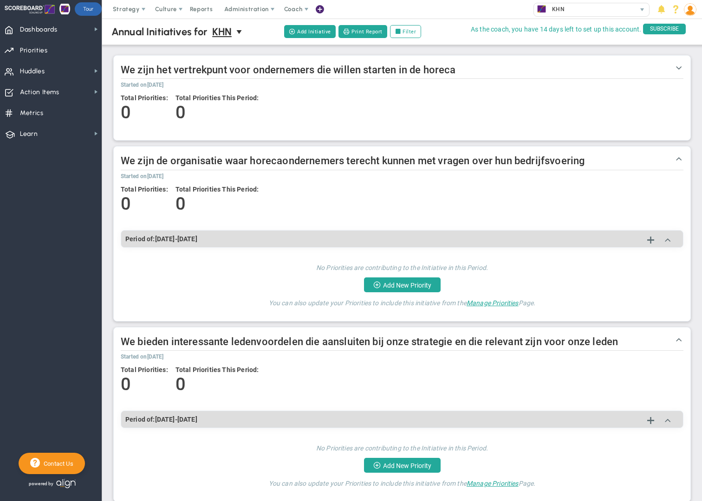
click at [489, 305] on span "Manage Priorities" at bounding box center [493, 302] width 52 height 7
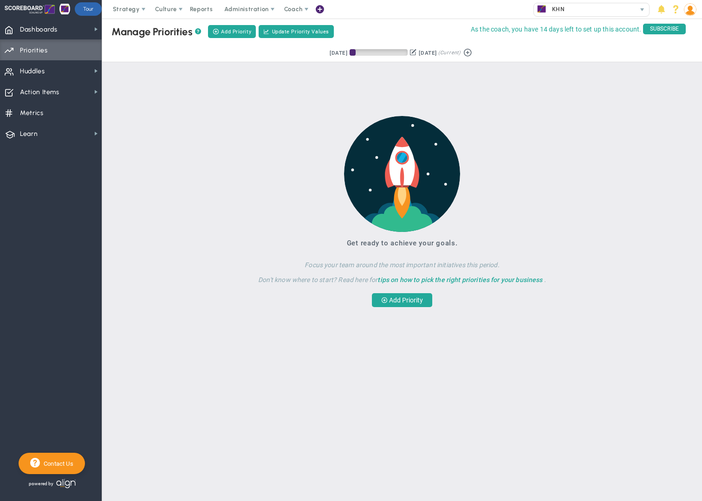
click at [419, 282] on link "tips on how to pick the right priorities for your business" at bounding box center [459, 279] width 165 height 7
click at [419, 279] on link "tips on how to pick the right priorities for your business" at bounding box center [459, 279] width 165 height 7
click at [33, 24] on span "Dashboards" at bounding box center [39, 30] width 38 height 20
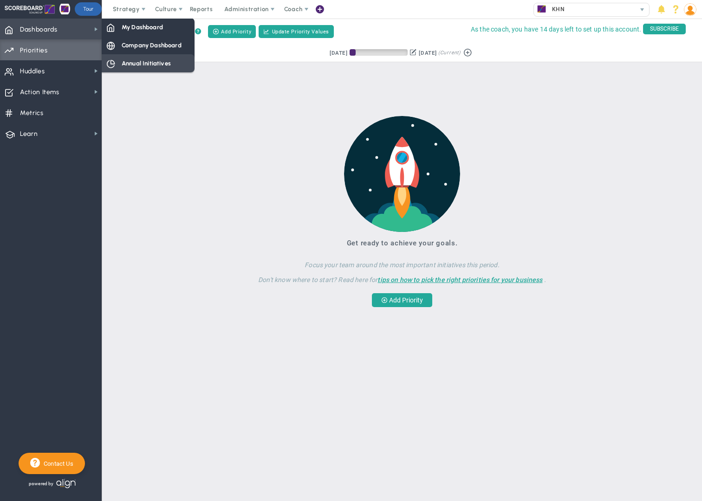
click at [148, 65] on span "Annual Initiatives" at bounding box center [146, 63] width 49 height 9
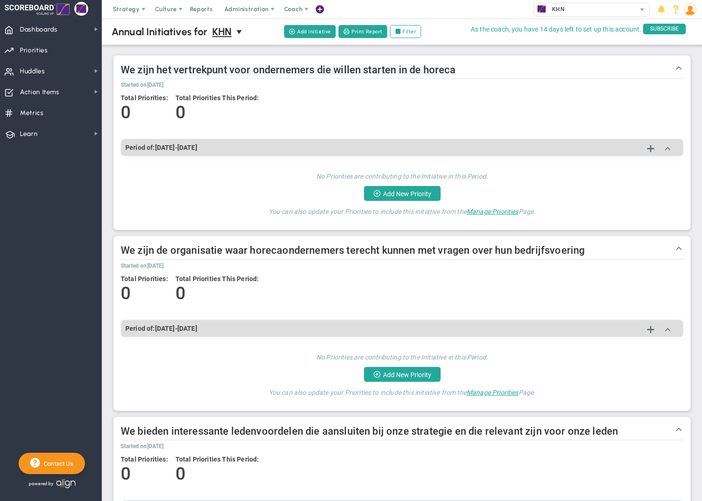
click at [343, 72] on span "We zijn het vertrekpunt voor ondernemers die willen starten in de horeca" at bounding box center [288, 70] width 335 height 12
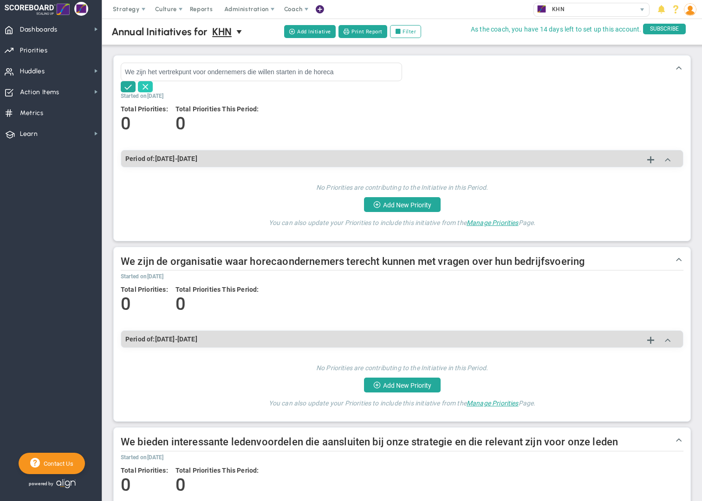
click at [146, 86] on span at bounding box center [145, 86] width 9 height 9
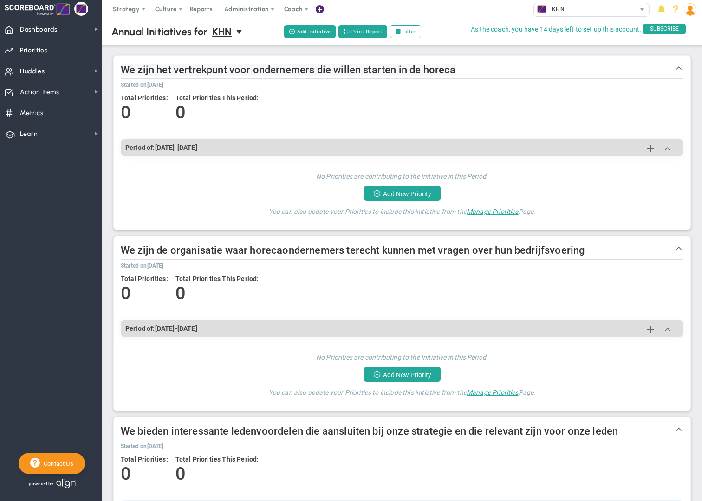
click at [160, 69] on span "We zijn het vertrekpunt voor ondernemers die willen starten in de horeca" at bounding box center [288, 70] width 335 height 12
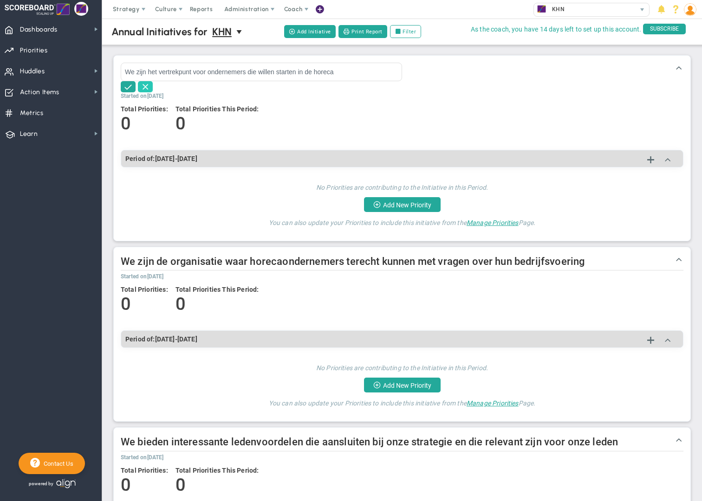
click at [144, 88] on span at bounding box center [145, 86] width 9 height 9
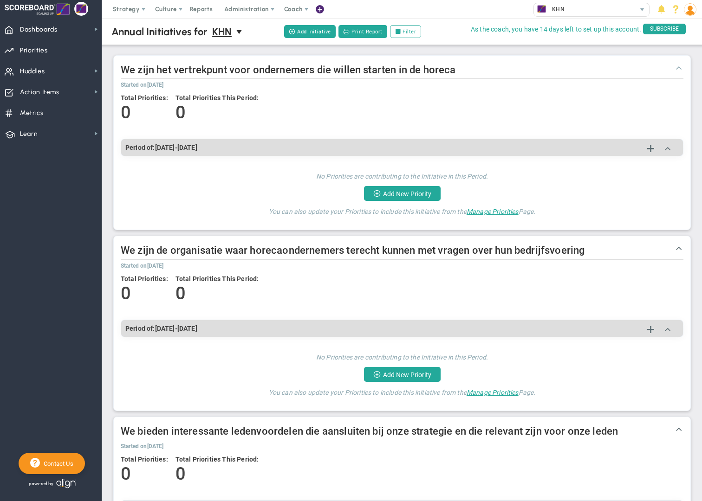
click at [680, 68] on span at bounding box center [678, 67] width 9 height 9
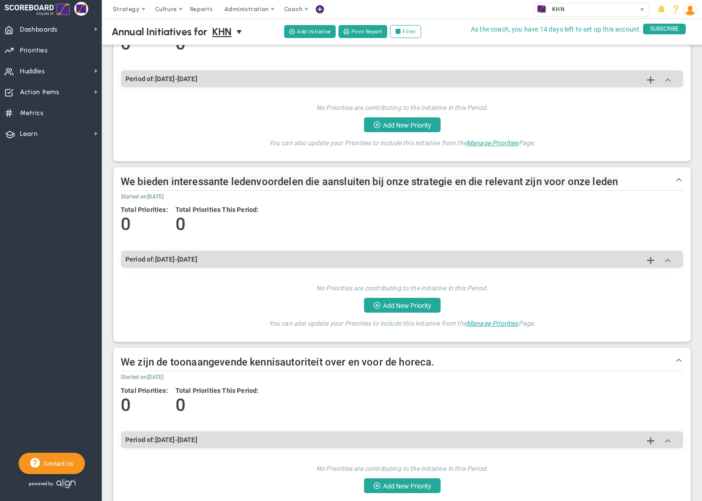
scroll to position [195, 0]
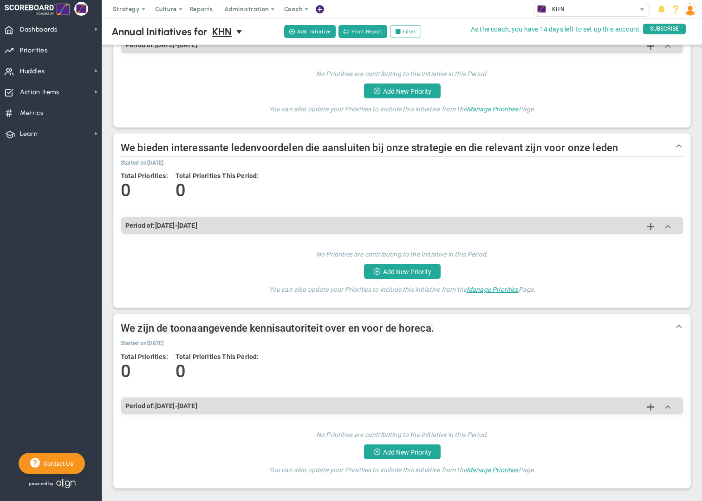
click at [196, 327] on span "We zijn de toonaangevende kennisautoriteit over en voor de horeca." at bounding box center [278, 329] width 314 height 12
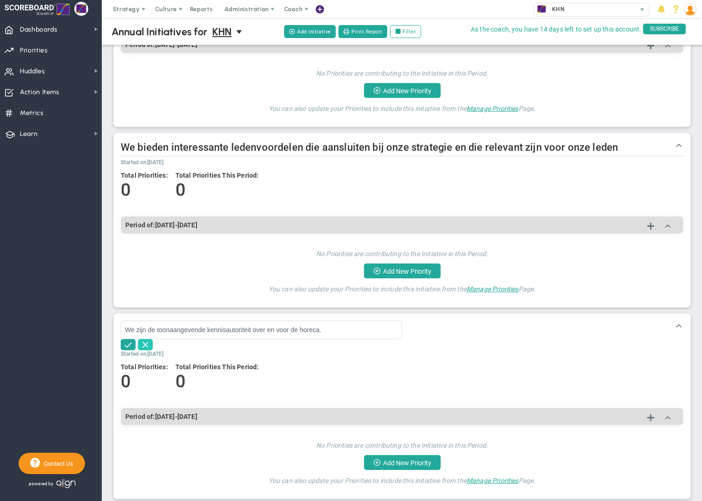
click at [146, 346] on span at bounding box center [145, 344] width 9 height 9
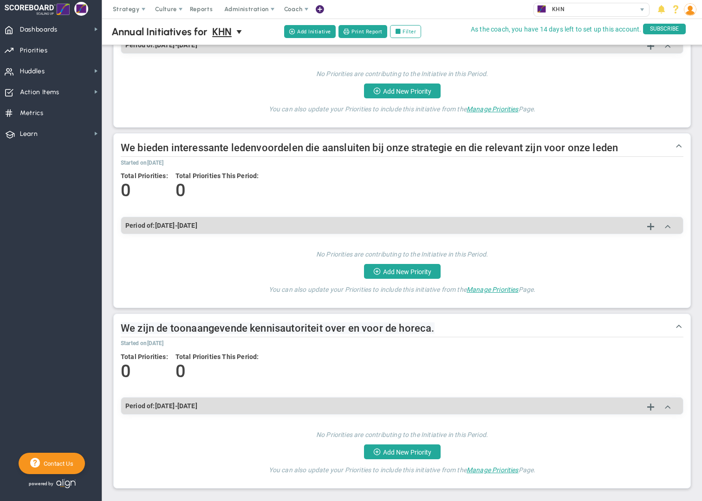
click at [170, 329] on span "We zijn de toonaangevende kennisautoriteit over en voor de horeca." at bounding box center [278, 329] width 314 height 12
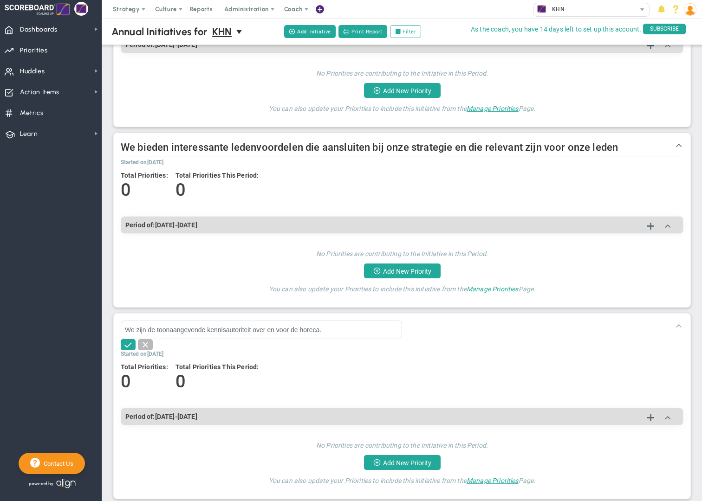
click at [677, 325] on span at bounding box center [678, 325] width 9 height 9
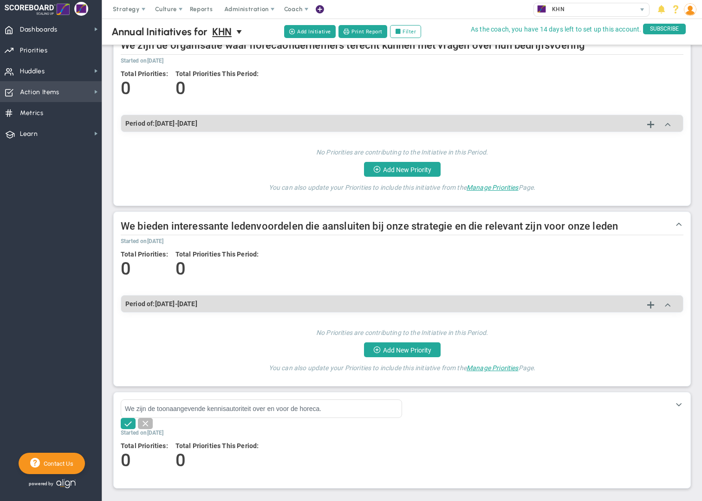
click at [43, 94] on span "Action Items" at bounding box center [39, 93] width 39 height 20
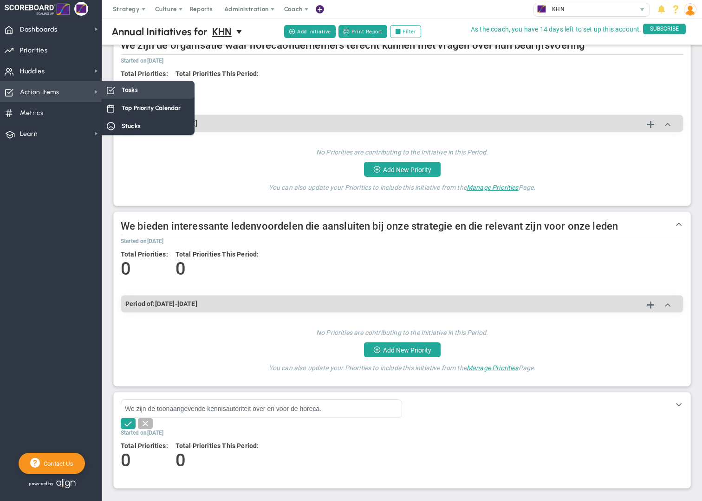
click at [134, 91] on span "Tasks" at bounding box center [130, 89] width 16 height 9
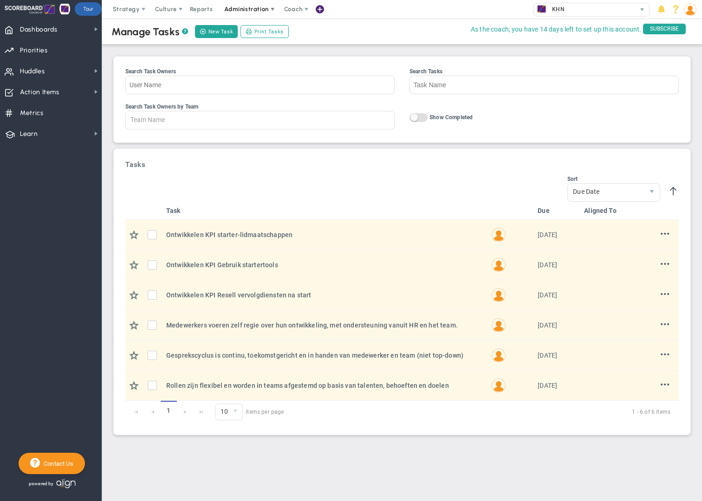
click at [250, 11] on span "Administration" at bounding box center [246, 9] width 44 height 7
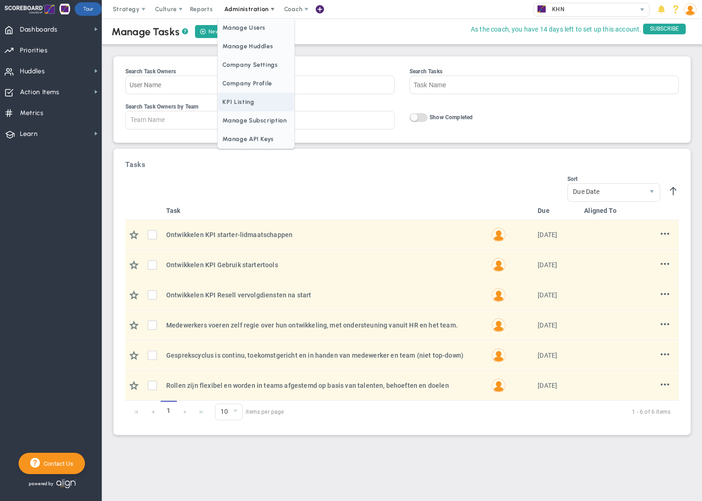
click at [242, 105] on span "KPI Listing" at bounding box center [256, 102] width 76 height 19
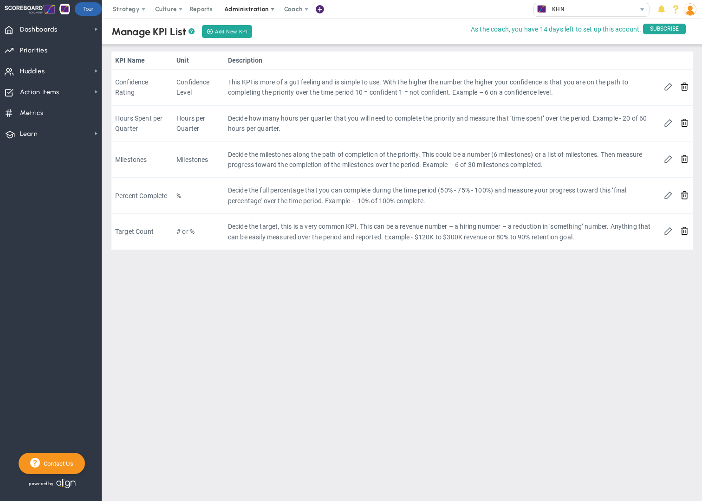
click at [269, 12] on span at bounding box center [272, 9] width 7 height 7
click at [295, 11] on span "Coach" at bounding box center [293, 9] width 19 height 7
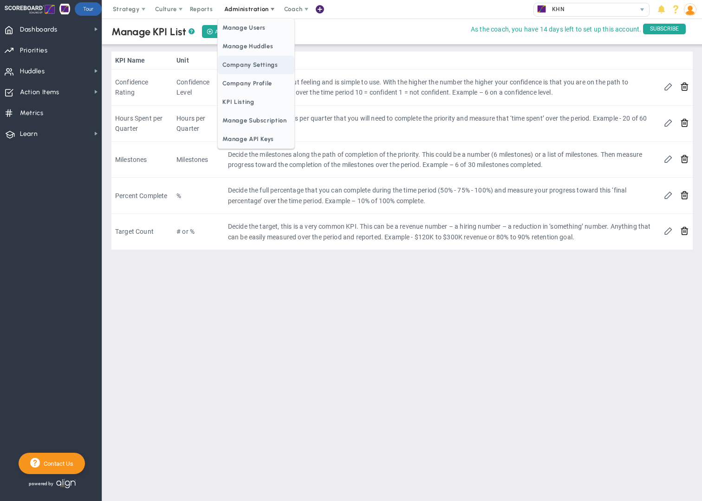
click at [243, 68] on span "Company Settings" at bounding box center [256, 65] width 76 height 19
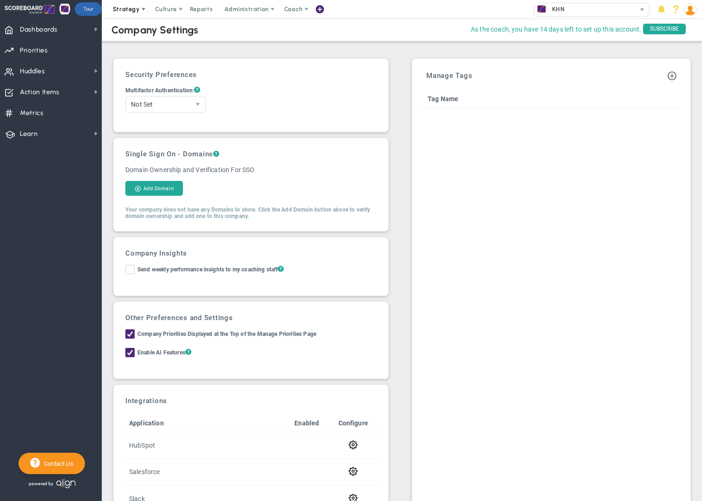
click at [140, 10] on span at bounding box center [143, 9] width 7 height 7
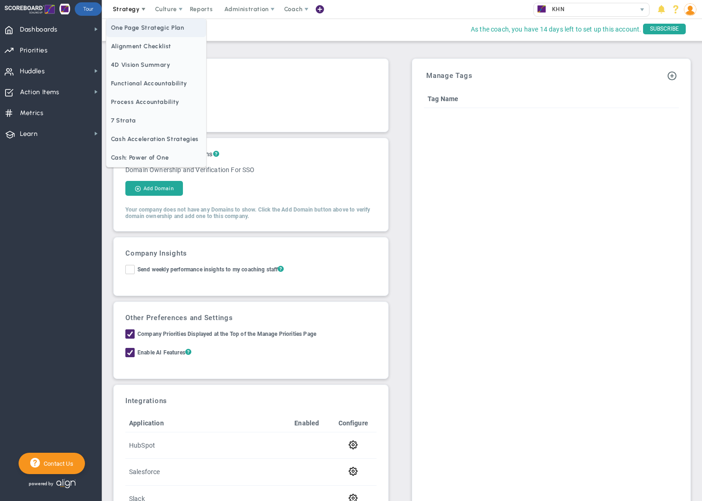
click at [148, 29] on span "One Page Strategic Plan" at bounding box center [156, 28] width 100 height 19
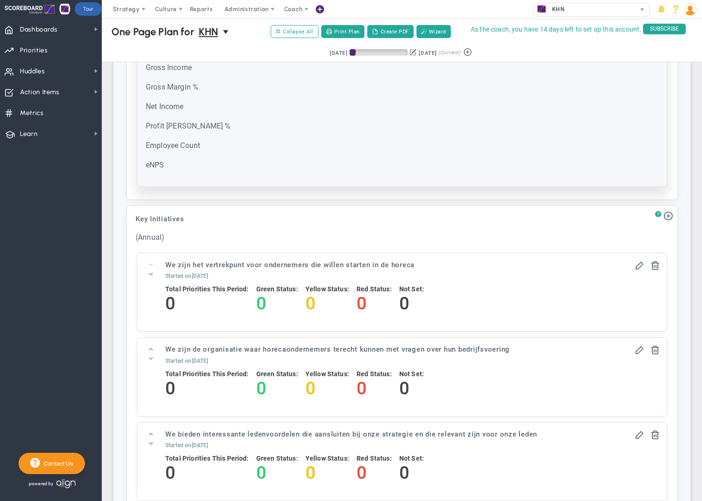
scroll to position [1154, 0]
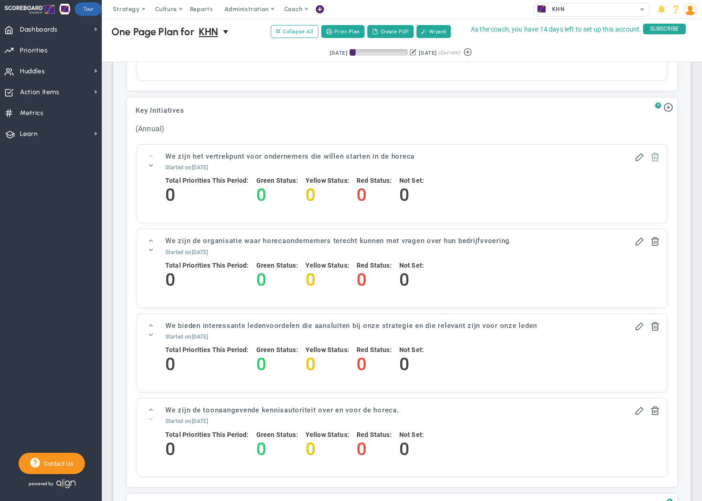
click at [655, 161] on span at bounding box center [655, 156] width 9 height 9
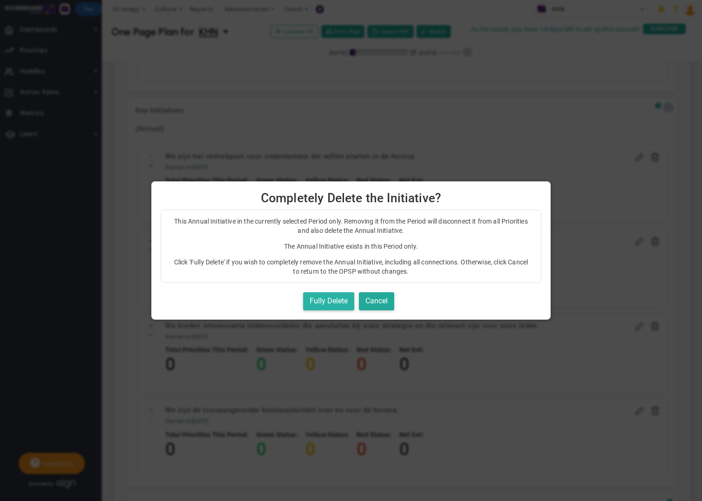
click at [340, 305] on button "Fully Delete" at bounding box center [328, 302] width 51 height 18
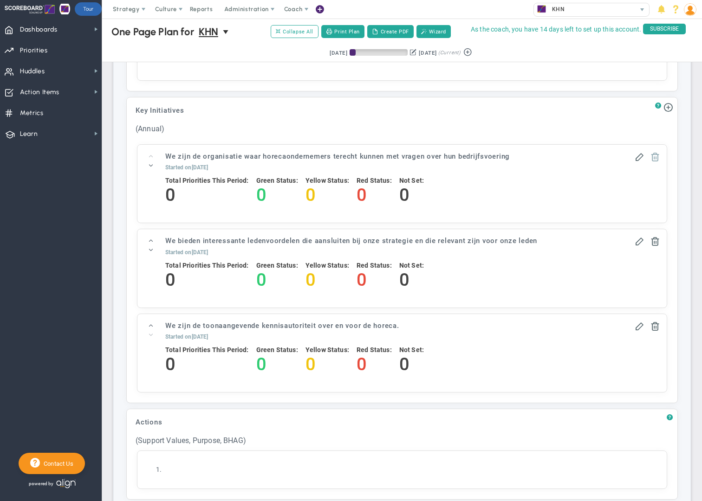
click at [656, 161] on span at bounding box center [655, 156] width 9 height 9
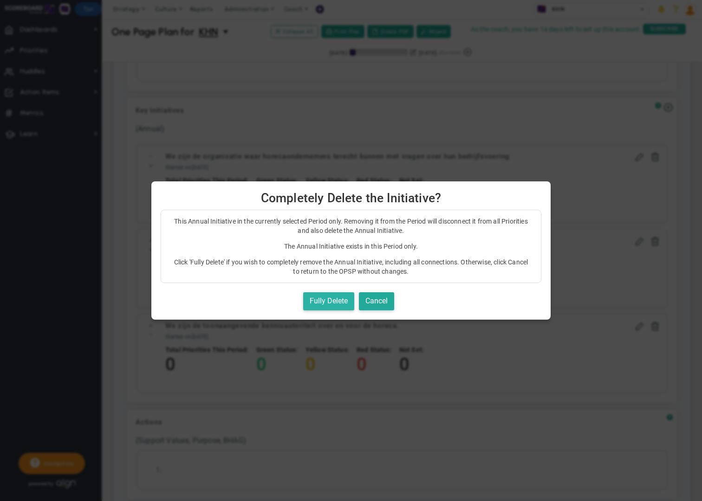
click at [337, 301] on button "Fully Delete" at bounding box center [328, 302] width 51 height 18
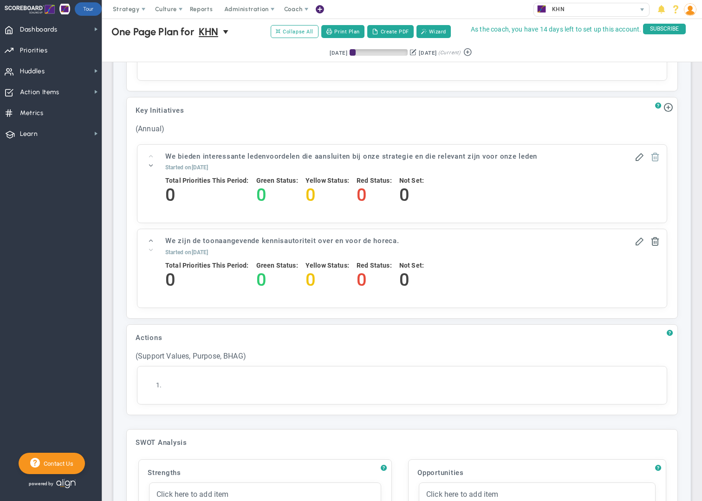
click at [655, 161] on span at bounding box center [655, 156] width 9 height 9
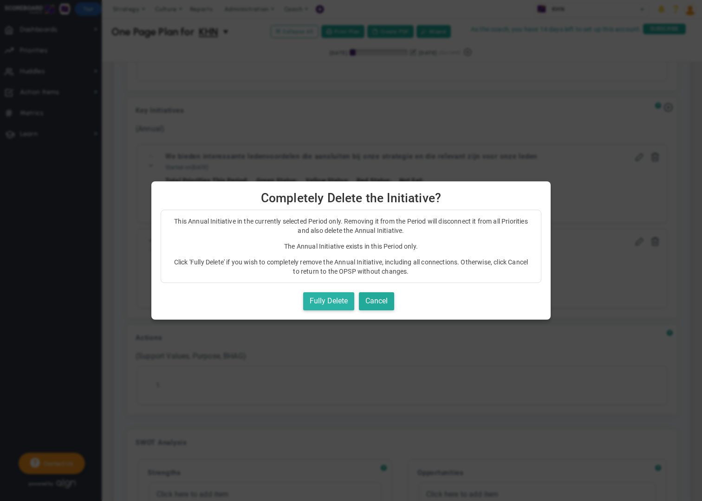
click at [313, 297] on button "Fully Delete" at bounding box center [328, 302] width 51 height 18
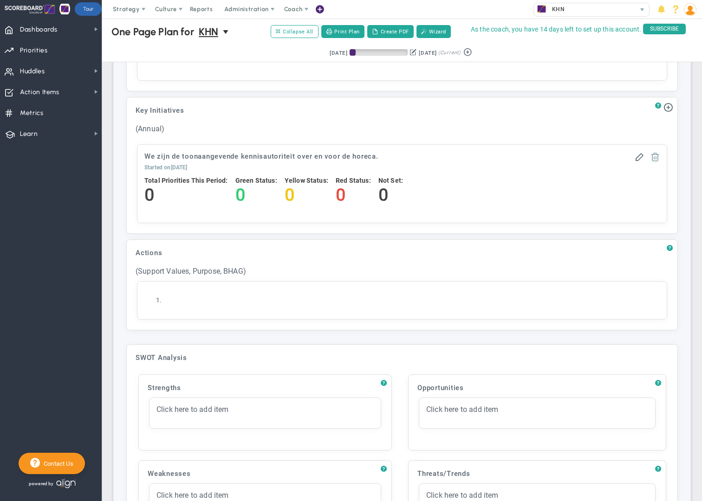
click at [657, 161] on span at bounding box center [655, 156] width 9 height 9
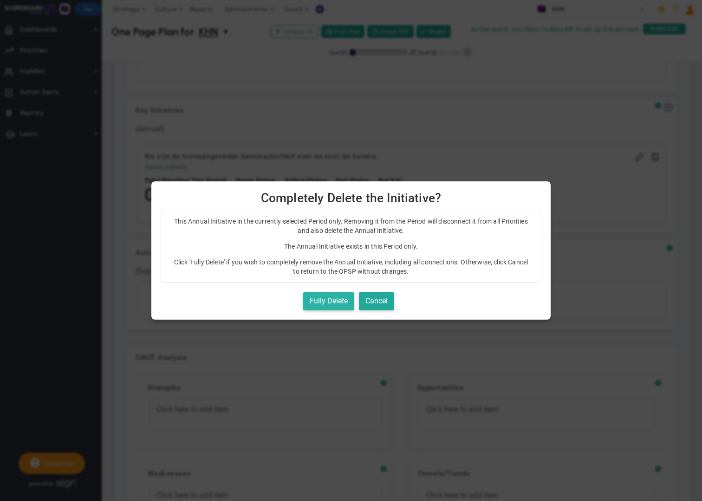
click at [315, 299] on button "Fully Delete" at bounding box center [328, 302] width 51 height 18
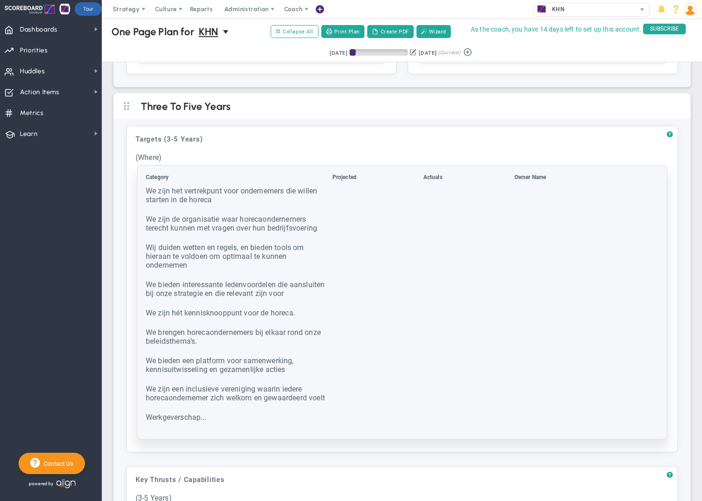
scroll to position [282, 0]
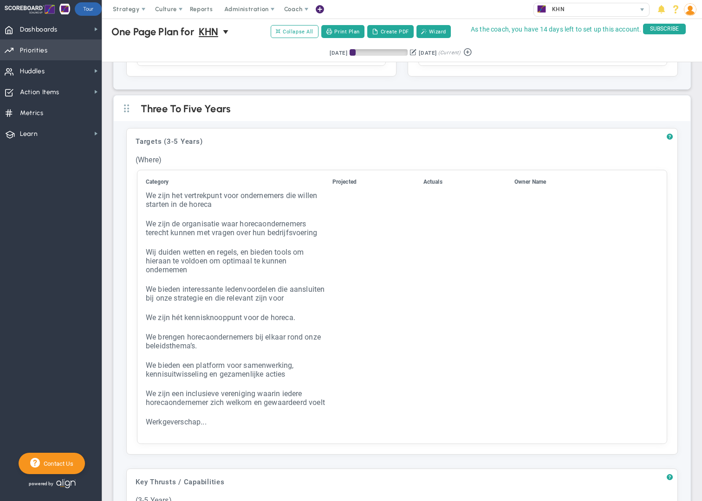
click at [41, 51] on span "Priorities" at bounding box center [34, 51] width 28 height 20
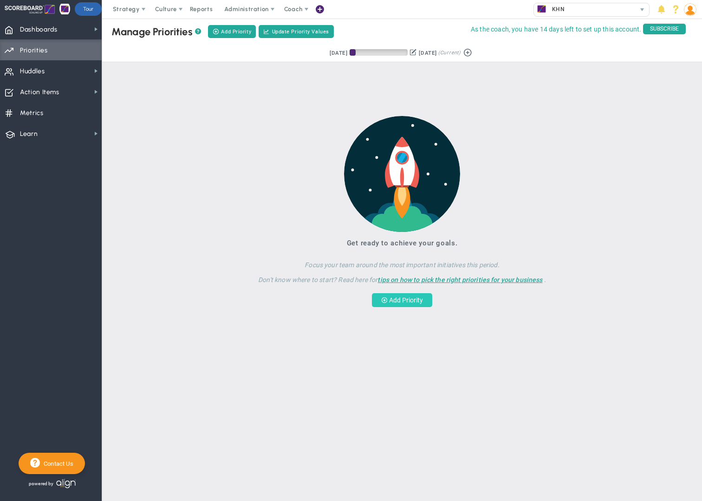
click at [398, 302] on button "Add Priority" at bounding box center [402, 300] width 60 height 14
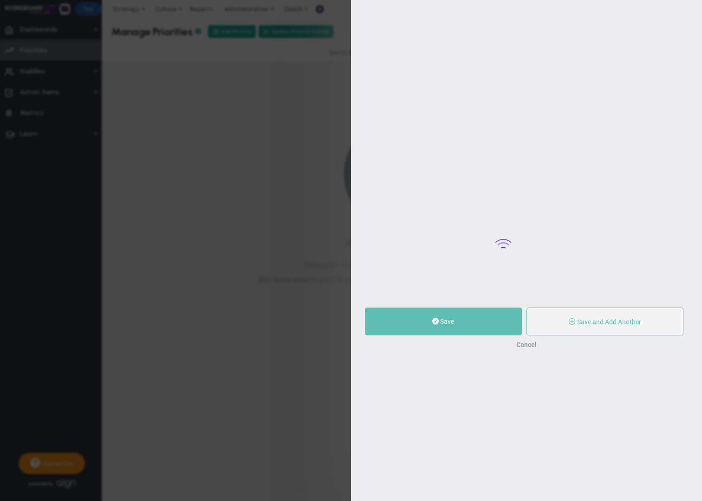
type input "0"
radio input "true"
type input "[PERSON_NAME]"
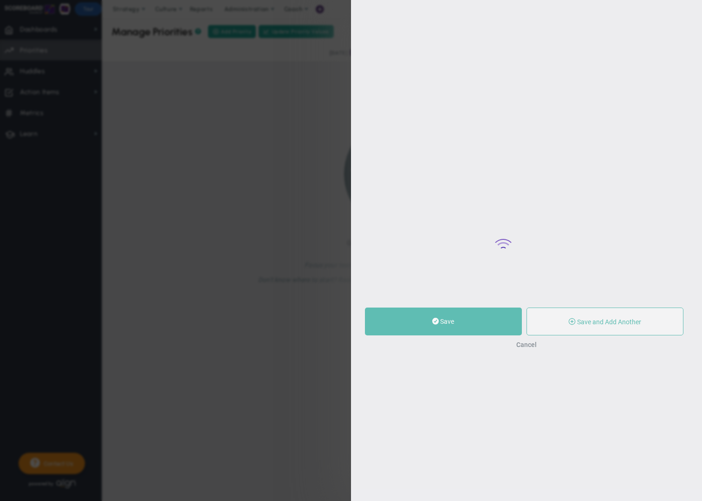
type input "0"
radio input "true"
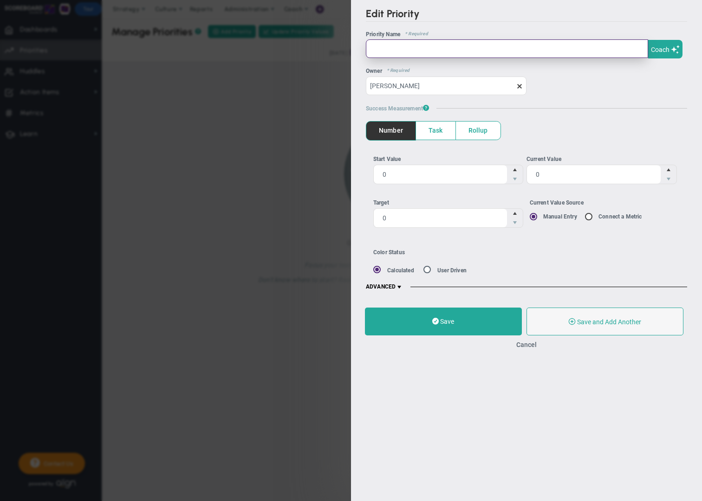
click at [381, 52] on input "text" at bounding box center [507, 48] width 282 height 19
paste input "We zijn het vertrekpunt voor ondernemers die willen starten in de horeca"
type input "We zijn het vertrekpunt voor ondernemers die willen starten in de horeca"
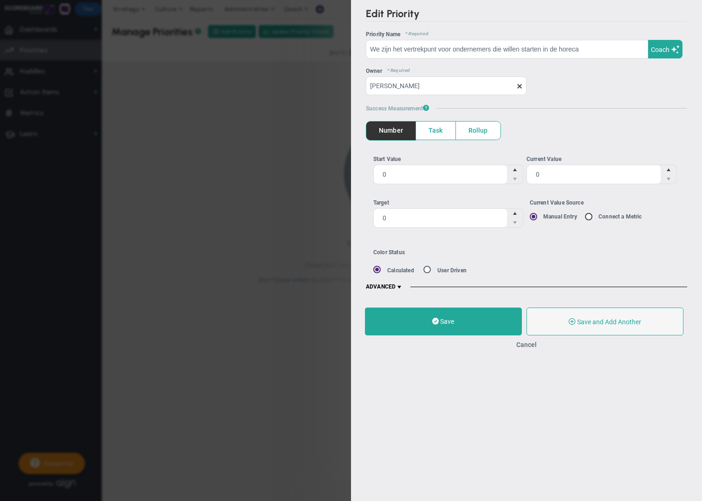
click at [399, 289] on span at bounding box center [399, 287] width 7 height 7
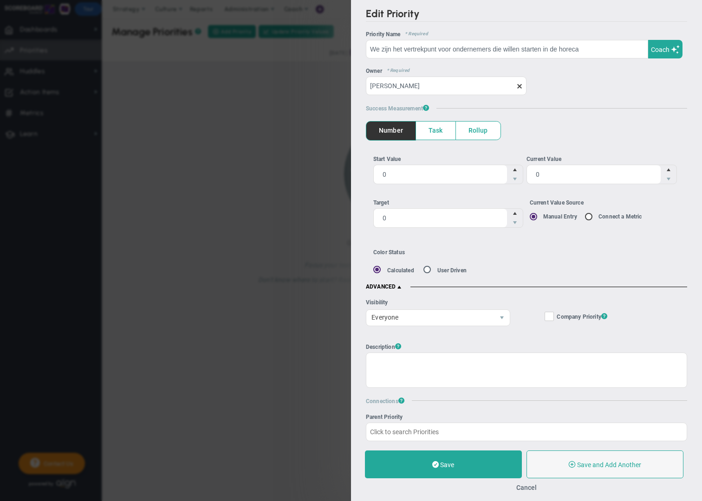
click at [549, 317] on input "Company Objective ? Company Priority ?" at bounding box center [550, 318] width 6 height 9
checkbox input "true"
click at [476, 133] on span "Rollup" at bounding box center [478, 131] width 45 height 18
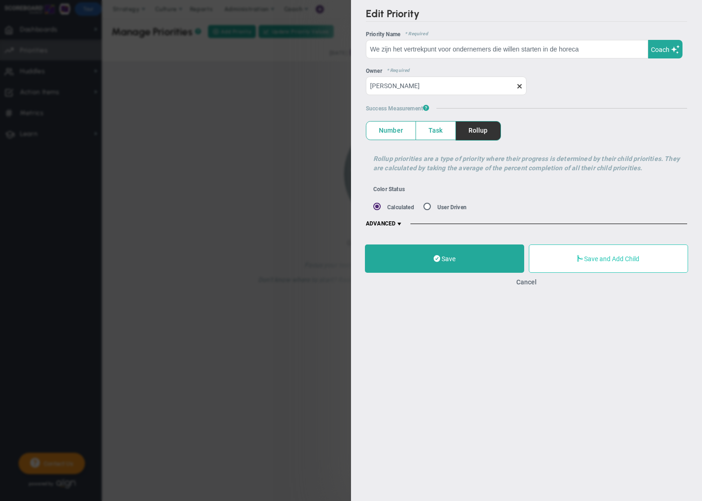
click at [609, 262] on button "Save and Add Child" at bounding box center [608, 259] width 159 height 28
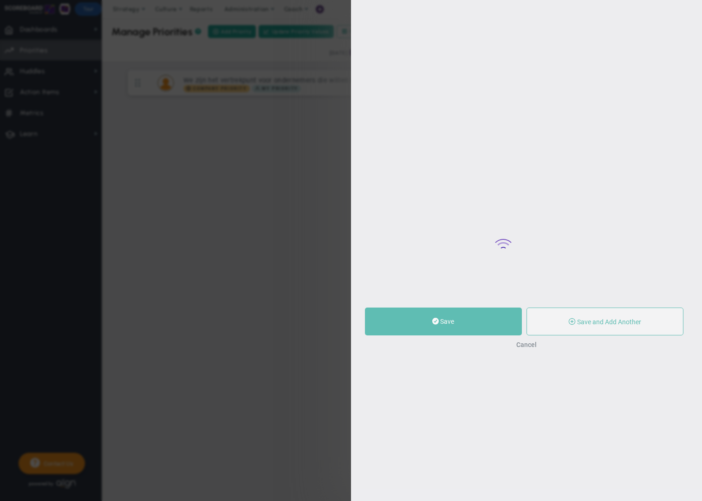
type input "0"
radio input "true"
type input "[PERSON_NAME]"
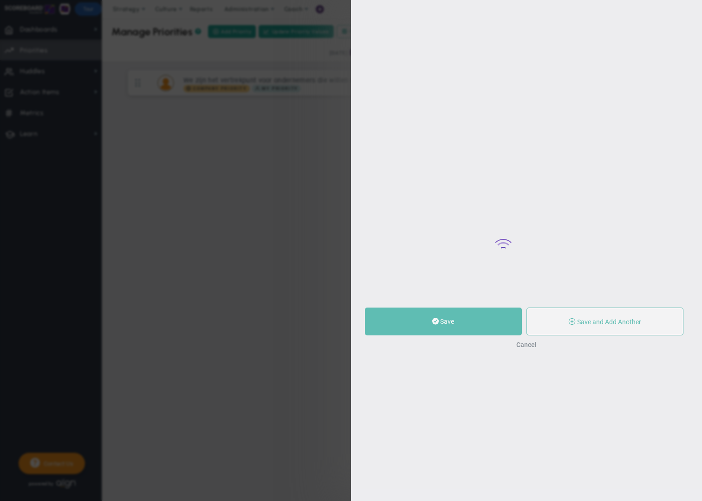
type input "0"
radio input "true"
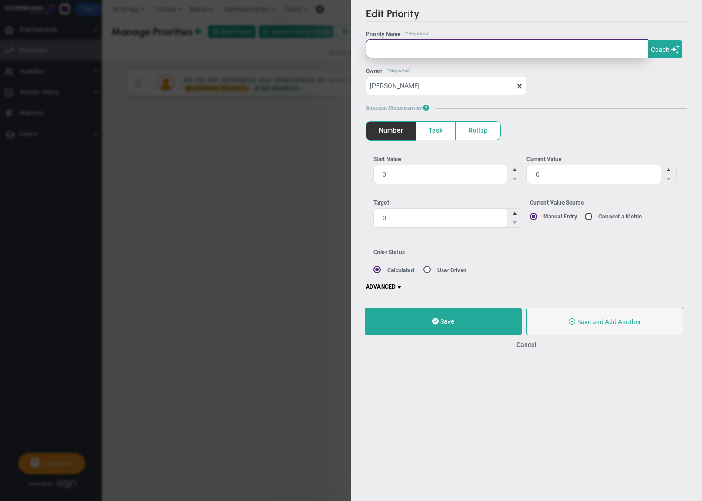
click at [397, 48] on input "text" at bounding box center [507, 48] width 282 height 19
paste input "• Door een duidelijke propositie voor starters te ontwikkelen"
drag, startPoint x: 402, startPoint y: 46, endPoint x: 353, endPoint y: 44, distance: 48.8
click at [353, 45] on div "Edit Priority OKR Name Priority Name Coach AI Coach ? ?" at bounding box center [526, 149] width 351 height 299
click at [480, 48] on input "Ontwikkelen propositie voor starters te ontwikkelen" at bounding box center [507, 48] width 282 height 19
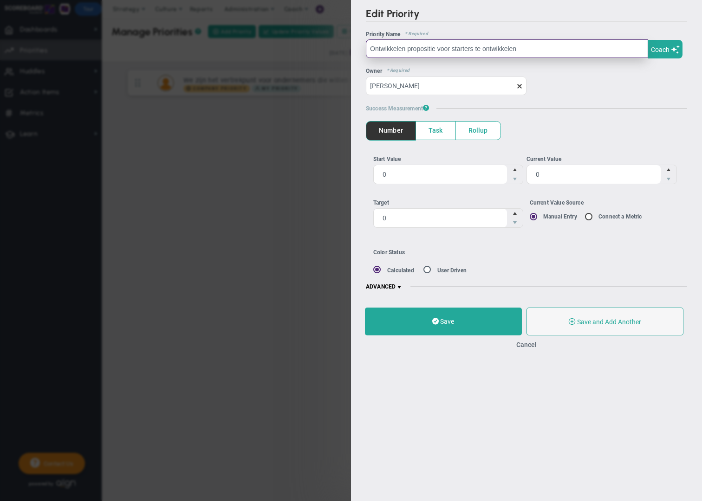
click at [480, 48] on input "Ontwikkelen propositie voor starters te ontwikkelen" at bounding box center [507, 48] width 282 height 19
drag, startPoint x: 476, startPoint y: 49, endPoint x: 537, endPoint y: 46, distance: 60.9
click at [537, 46] on input "Ontwikkelen propositie voor starters te ontwikkelen" at bounding box center [507, 48] width 282 height 19
type input "Ontwikkelen propositie voor starters"
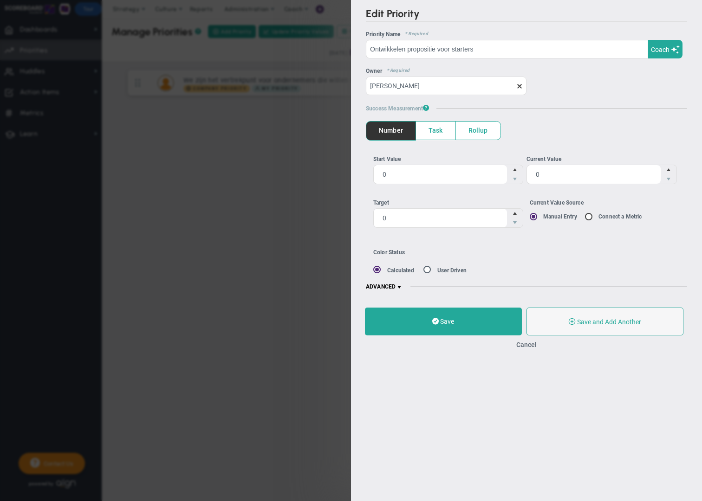
click at [435, 131] on span "Task" at bounding box center [435, 131] width 39 height 18
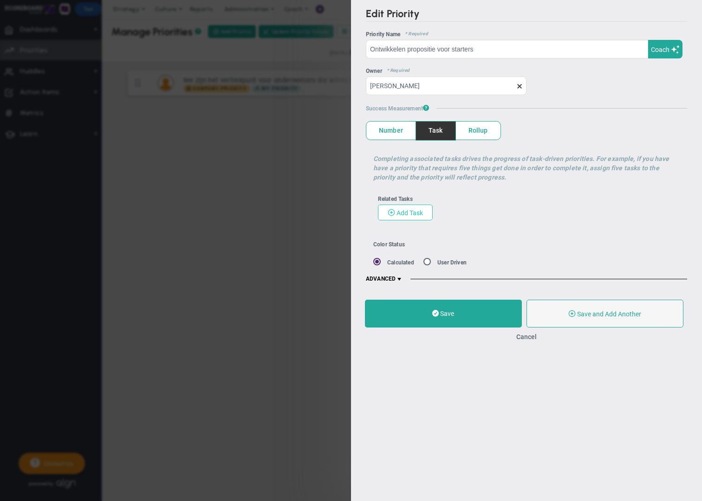
click at [414, 211] on span "Add Task" at bounding box center [410, 212] width 26 height 7
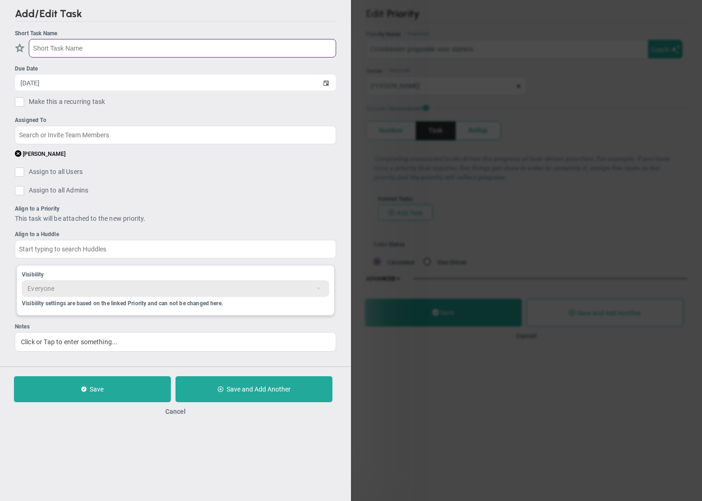
paste input "starterslidmaatschap"
type input "starterslidmaatschap"
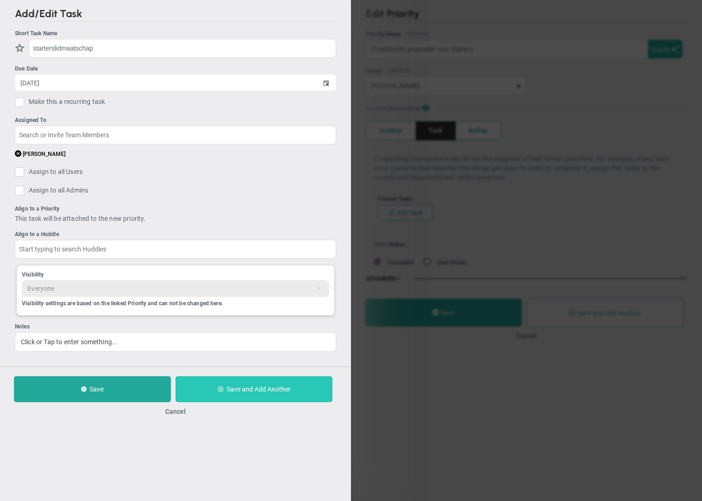
click at [262, 394] on button "Save and Add Another" at bounding box center [254, 390] width 157 height 26
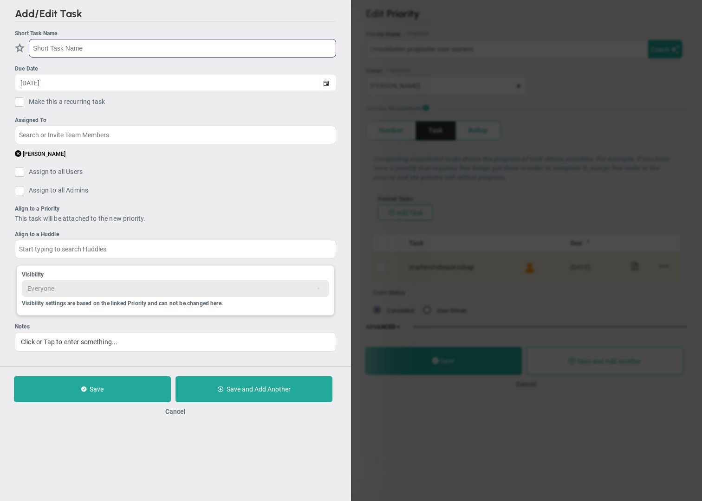
paste input "starterslidmaatschap"
click at [56, 51] on input "starterslidmaatschap" at bounding box center [182, 48] width 307 height 19
type input "BOS gesprekken"
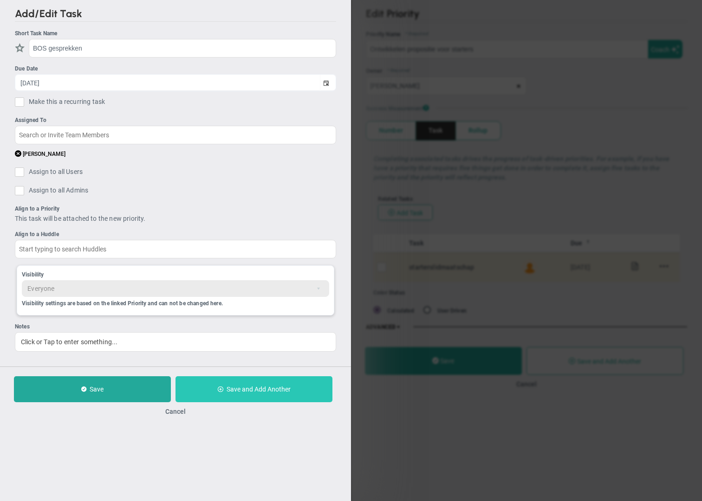
click at [236, 395] on button "Save and Add Another" at bounding box center [254, 390] width 157 height 26
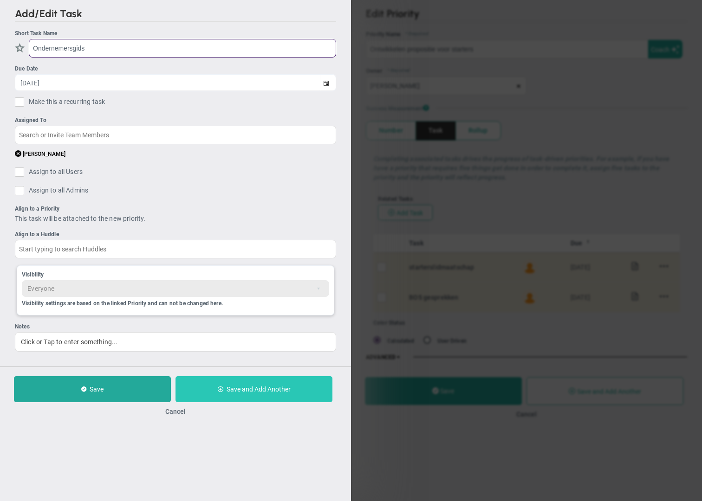
type input "Ondernemersgids"
click at [262, 393] on span "Save and Add Another" at bounding box center [259, 389] width 64 height 7
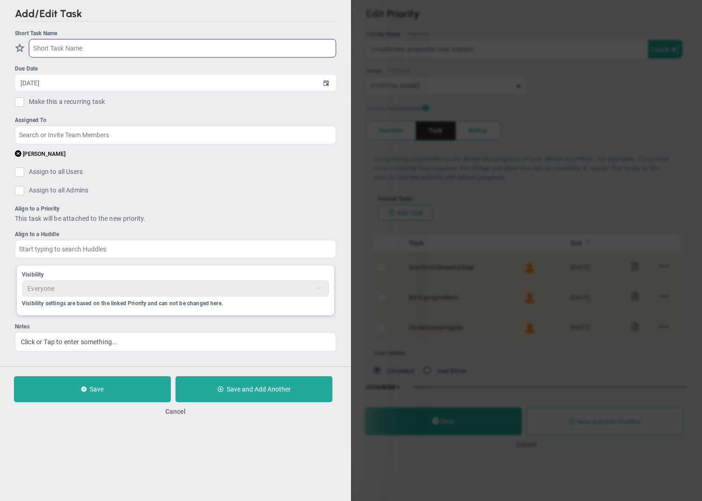
type input "M"
type input "<"
click at [52, 48] on input "Modelondernemingsplan" at bounding box center [182, 48] width 307 height 19
type input "Model ondernemingsplan"
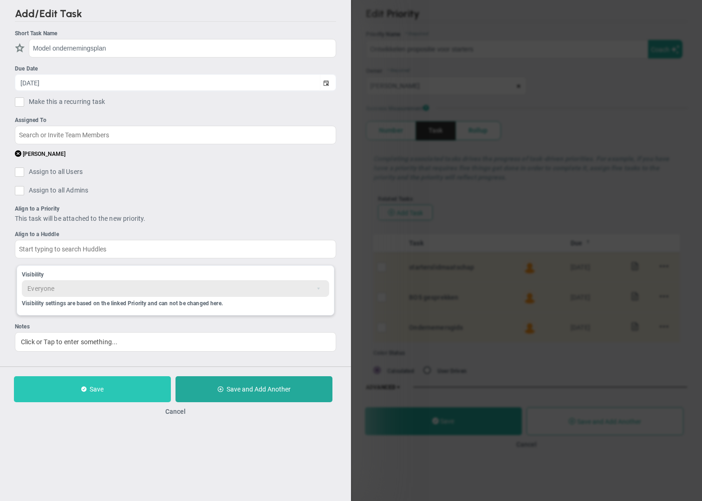
click at [149, 391] on button "Save" at bounding box center [92, 390] width 157 height 26
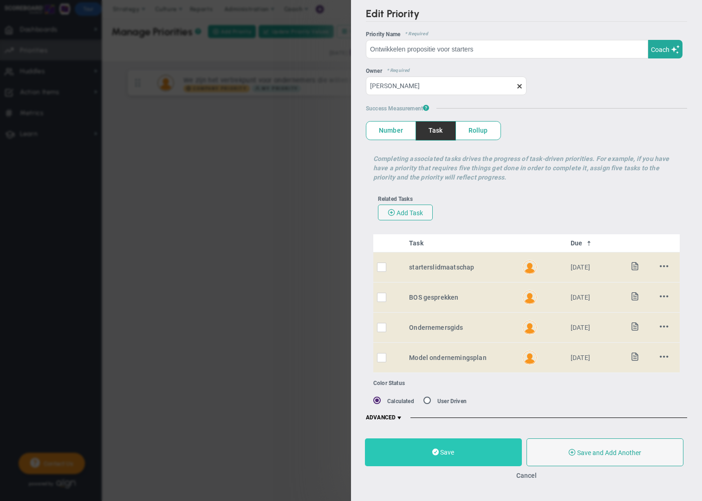
click at [469, 459] on button "Save" at bounding box center [443, 453] width 157 height 28
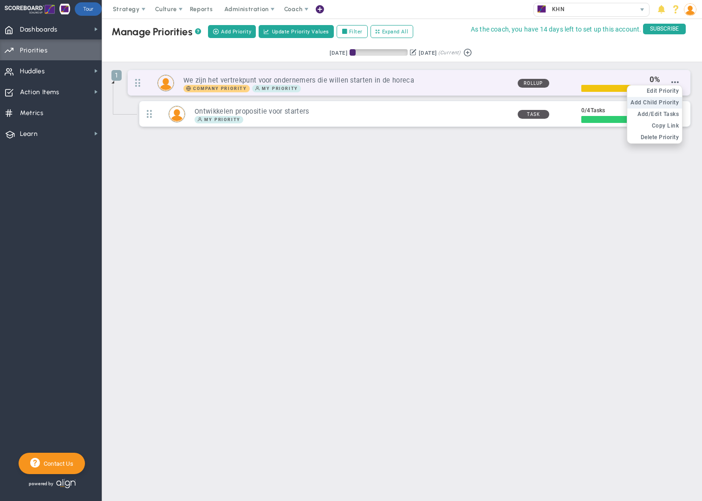
click at [669, 102] on span "Add Child Priority" at bounding box center [655, 102] width 48 height 7
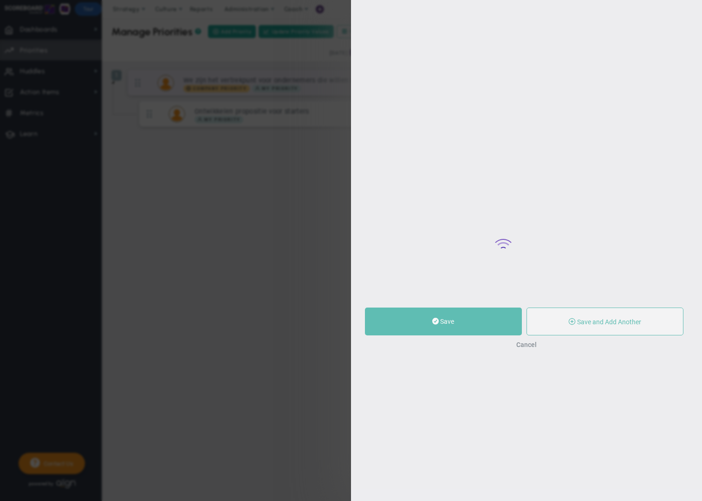
type input "0"
radio input "true"
type input "[PERSON_NAME]"
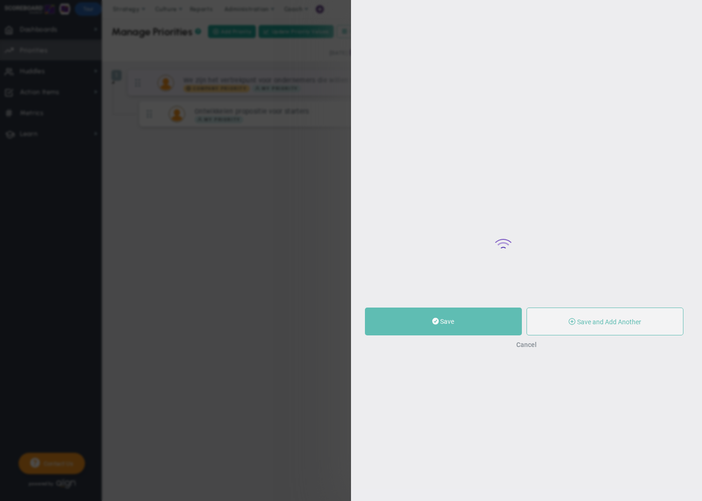
type input "0"
radio input "true"
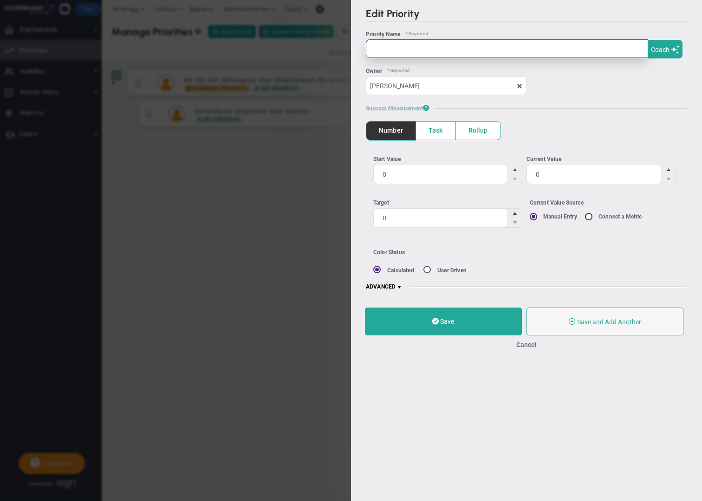
click at [386, 47] on input "text" at bounding box center [507, 48] width 282 height 19
type input "Ontwikkelen starterspakket van informatie, advies tools"
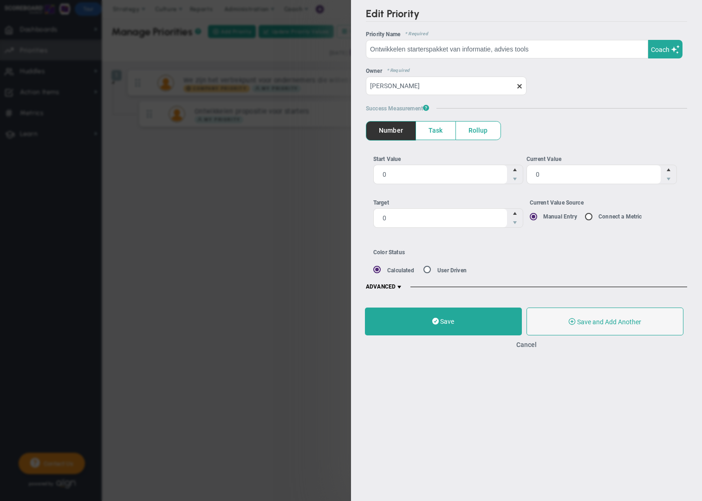
click at [442, 130] on span "Task" at bounding box center [435, 131] width 39 height 18
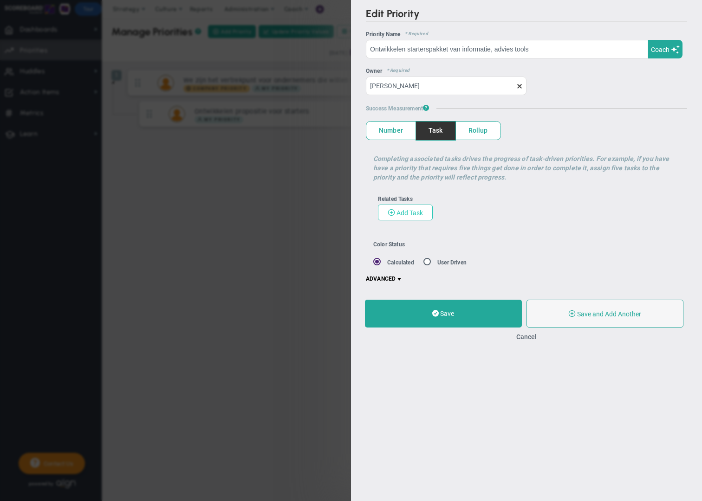
click at [416, 214] on span "Add Task" at bounding box center [410, 212] width 26 height 7
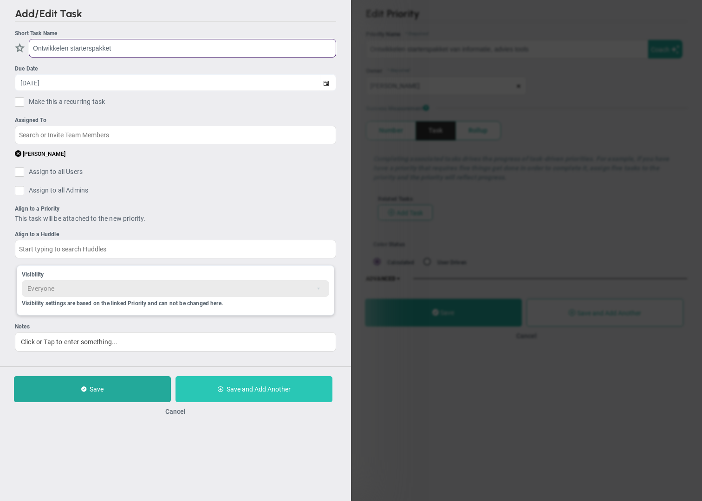
type input "Ontwikkelen starterspakket"
click at [245, 391] on span "Save and Add Another" at bounding box center [259, 389] width 64 height 7
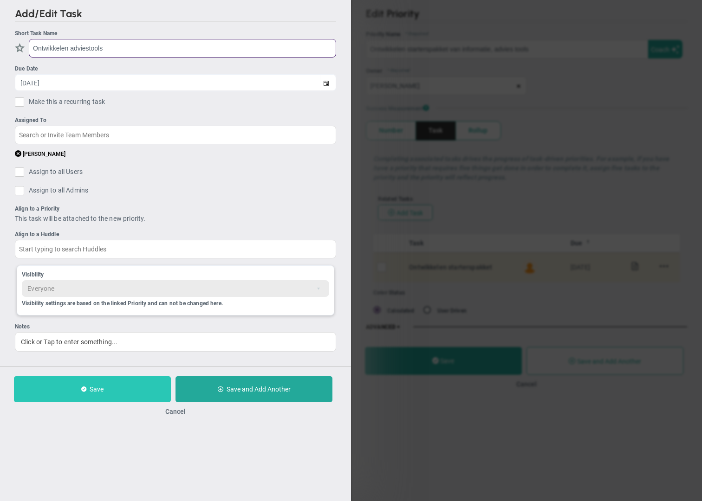
type input "Ontwikkelen adviestools"
click at [119, 399] on button "Save" at bounding box center [92, 390] width 157 height 26
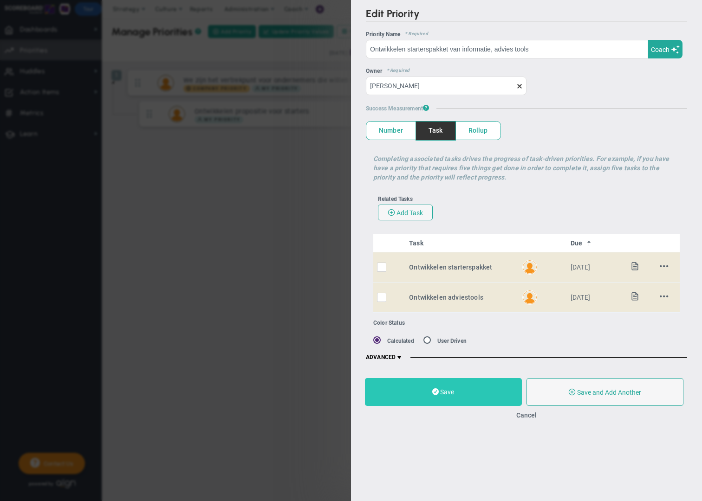
click at [448, 396] on button "Save" at bounding box center [443, 392] width 157 height 28
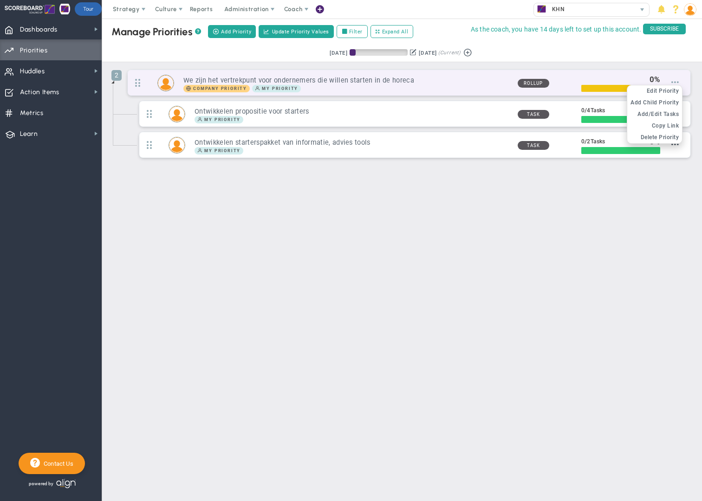
click at [675, 84] on span at bounding box center [674, 81] width 7 height 7
click at [668, 101] on span "Add Child Priority" at bounding box center [655, 102] width 48 height 7
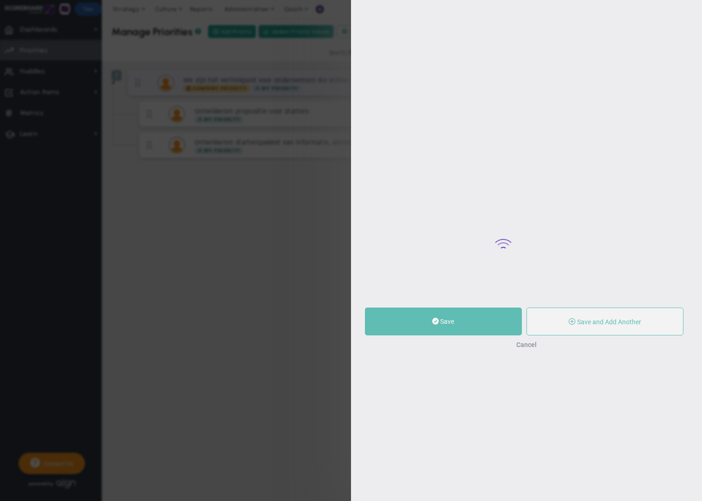
type input "0"
radio input "true"
type input "[PERSON_NAME]"
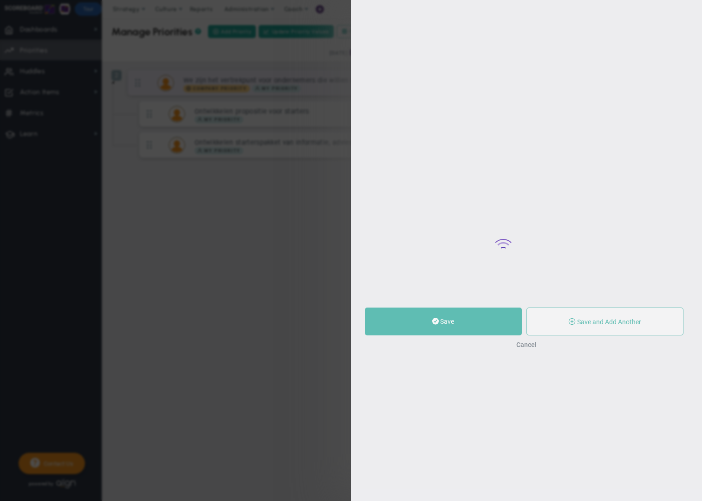
type input "0"
radio input "true"
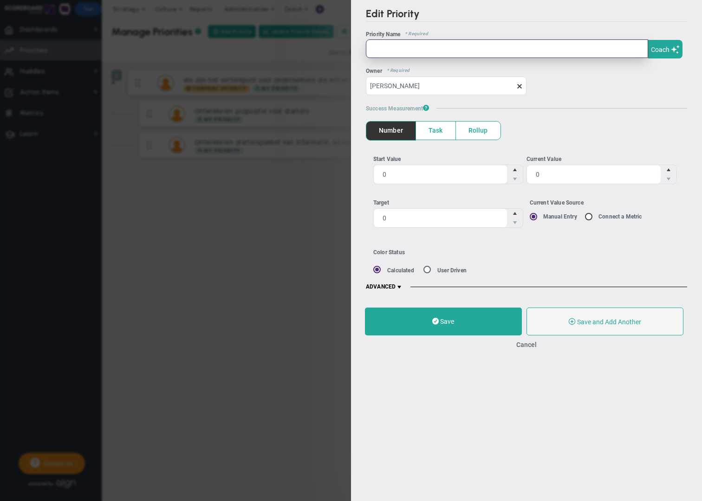
click at [406, 50] on input "text" at bounding box center [507, 48] width 282 height 19
paste input "• We beoordelen het succes op basis van het aantal starter-lidmaatschappen in d…"
click at [488, 43] on input "• We beoordelen het succes op basis van het aantal starter-lidmaatschappen in d…" at bounding box center [507, 48] width 282 height 19
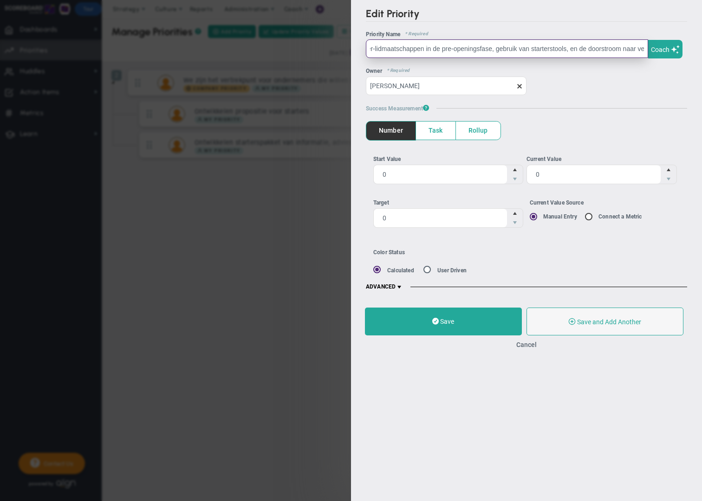
click at [488, 43] on input "• We beoordelen het succes op basis van het aantal starter-lidmaatschappen in d…" at bounding box center [507, 48] width 282 height 19
drag, startPoint x: 496, startPoint y: 47, endPoint x: 355, endPoint y: 45, distance: 141.2
click at [355, 45] on div "Edit Priority OKR Name Priority Name Coach AI Coach ? ?" at bounding box center [526, 149] width 351 height 299
click at [576, 49] on input "KPI ontwikkelen aantal starter-lidmaatschappen in de pre-openingsfase, gebruik …" at bounding box center [507, 48] width 282 height 19
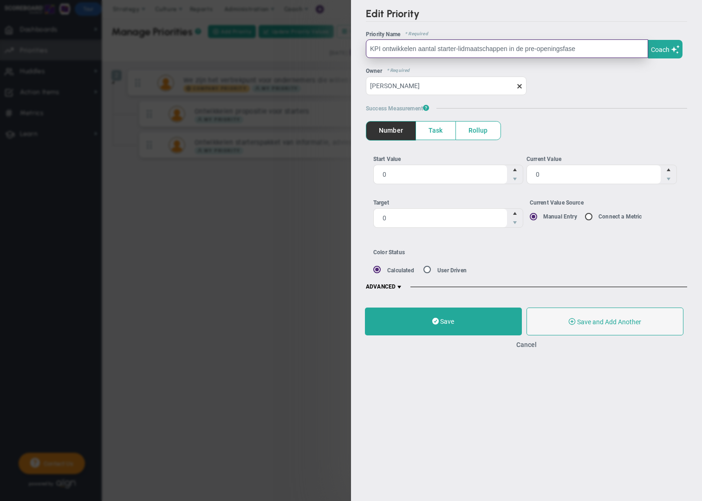
type input "KPI ontwikkelen aantal starter-lidmaatschappen in de pre-openingsfase"
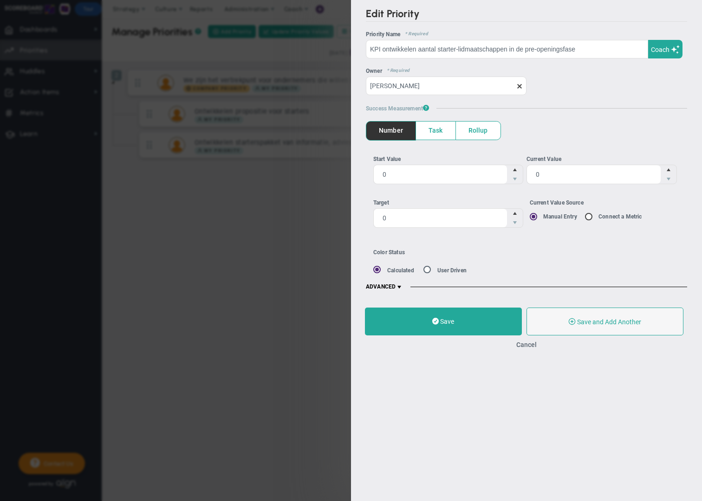
click at [433, 133] on span "Task" at bounding box center [435, 131] width 39 height 18
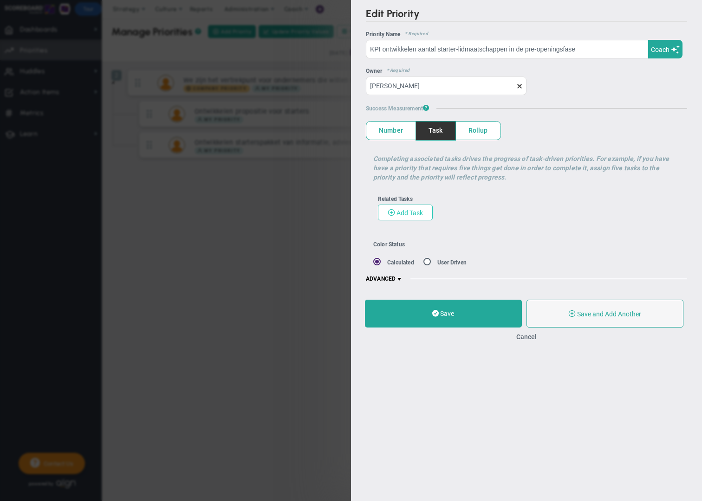
click at [410, 215] on span "Add Task" at bounding box center [410, 212] width 26 height 7
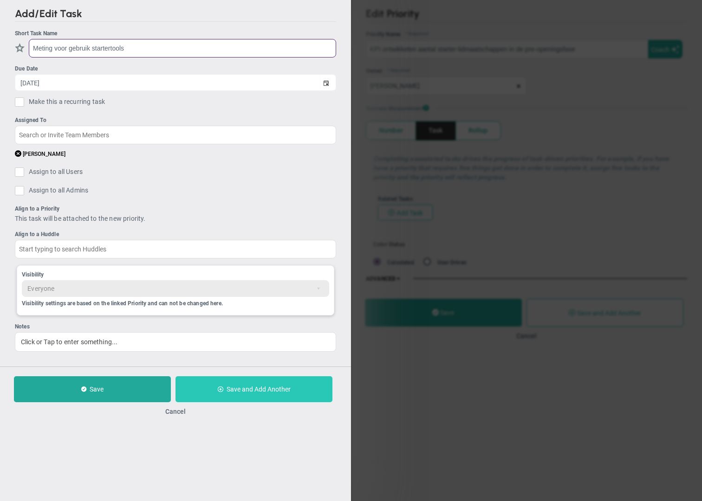
type input "Meting voor gebruik startertools"
click at [262, 394] on button "Save and Add Another" at bounding box center [254, 390] width 157 height 26
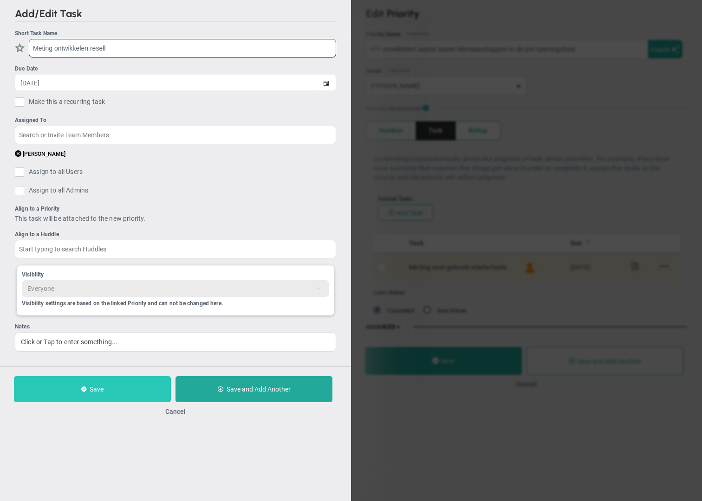
type input "Meting ontwikkelen resell"
click at [129, 386] on button "Save" at bounding box center [92, 390] width 157 height 26
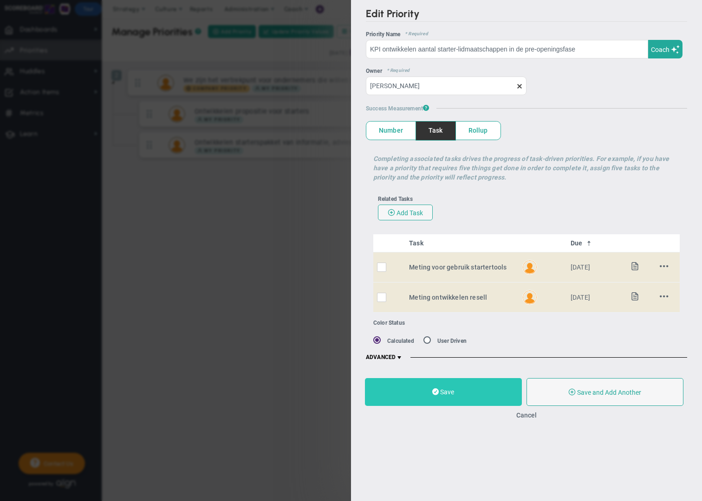
click at [413, 399] on button "Save" at bounding box center [443, 392] width 157 height 28
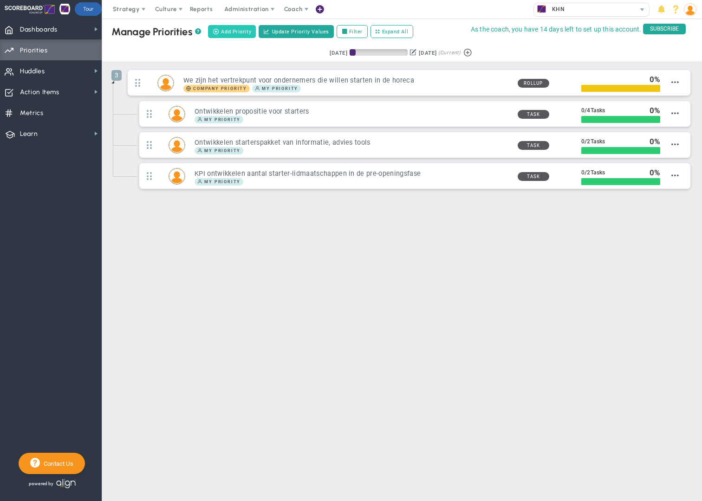
click at [238, 31] on span "Add Priority" at bounding box center [236, 32] width 30 height 8
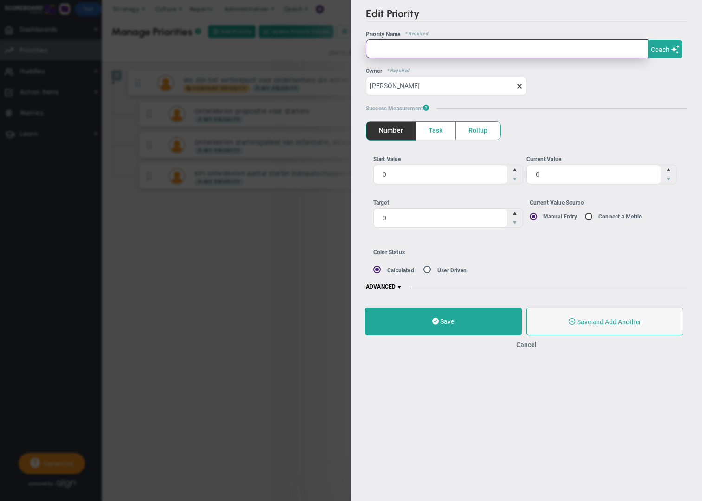
click at [414, 50] on input "text" at bounding box center [507, 48] width 282 height 19
paste input "We zijn de organisatie waar horecaondernemers terecht kunnen met vragen over hu…"
click at [400, 49] on input "We zijn de organisatie waar horecaondernemers terecht kunnen met vragen over hu…" at bounding box center [507, 48] width 282 height 19
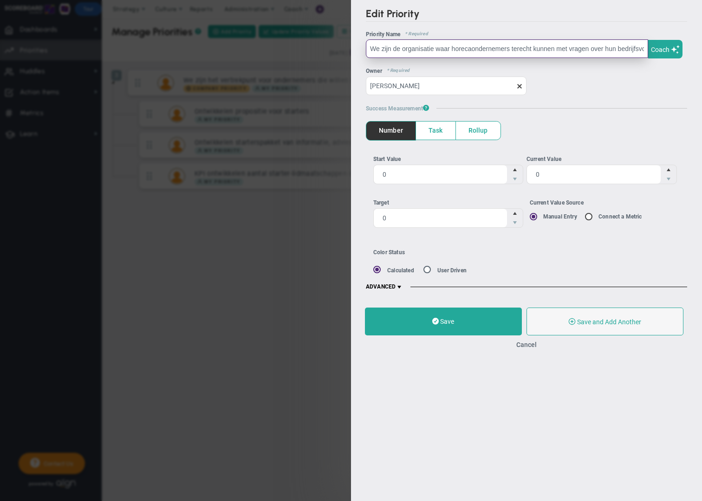
type input "We zijn de organisatie waar horecaondernemers terecht kunnen met vragen over hu…"
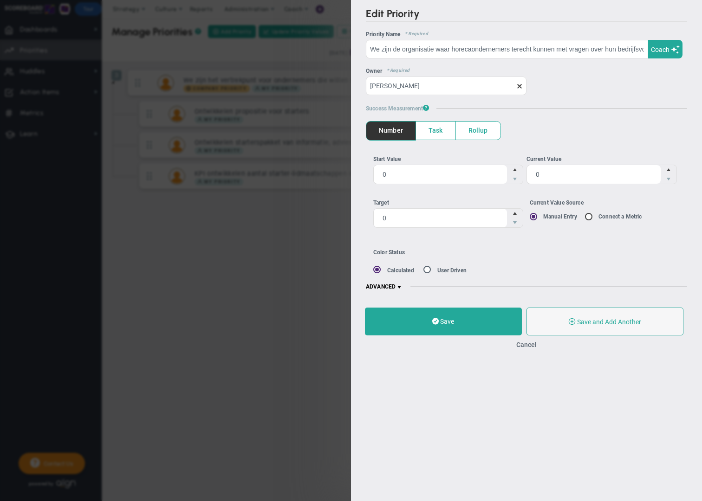
click at [402, 286] on span at bounding box center [399, 287] width 7 height 7
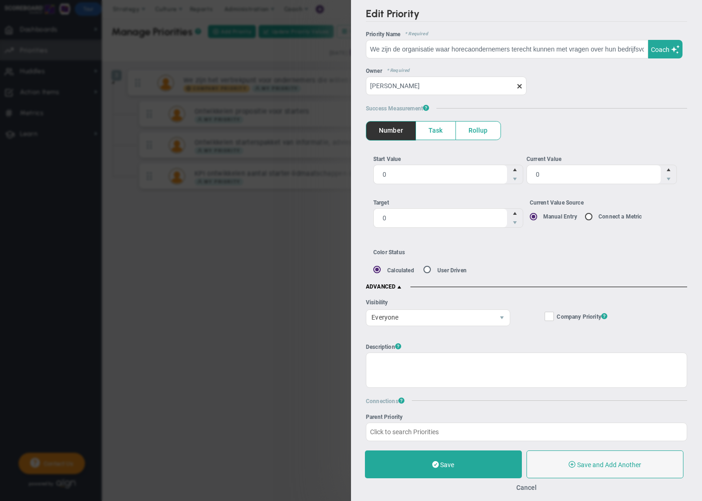
click at [554, 317] on span at bounding box center [549, 316] width 9 height 9
click at [553, 317] on input "Company Objective ? Company Priority ?" at bounding box center [550, 318] width 6 height 9
checkbox input "true"
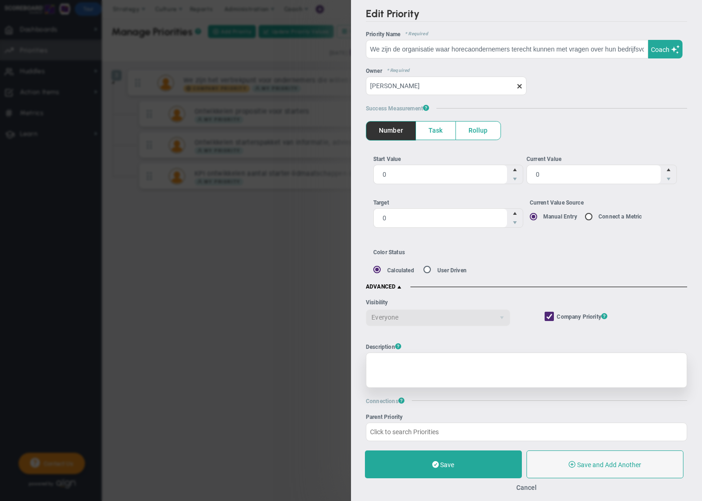
click at [418, 369] on div at bounding box center [526, 370] width 321 height 35
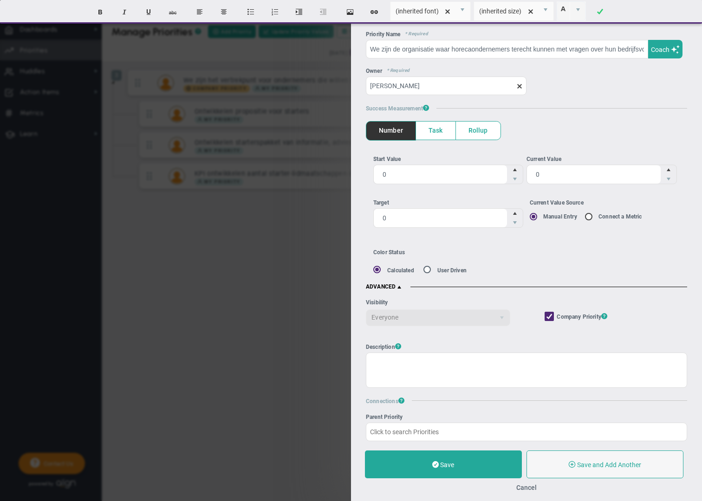
paste div
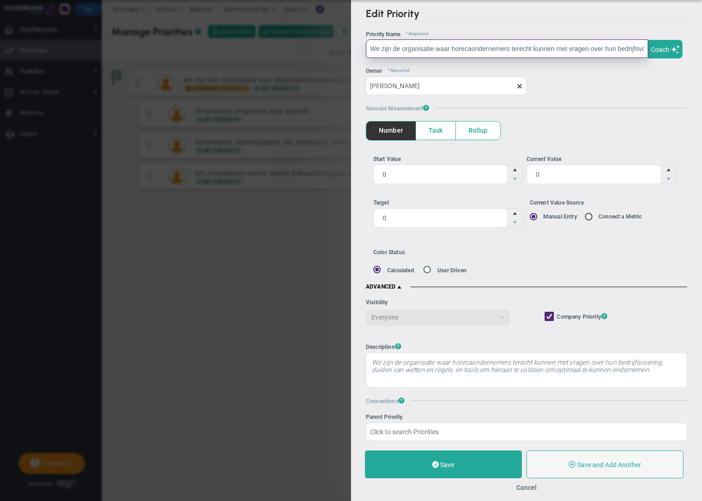
click at [591, 49] on input "We zijn de organisatie waar horecaondernemers terecht kunnen met vragen over hu…" at bounding box center [507, 48] width 282 height 19
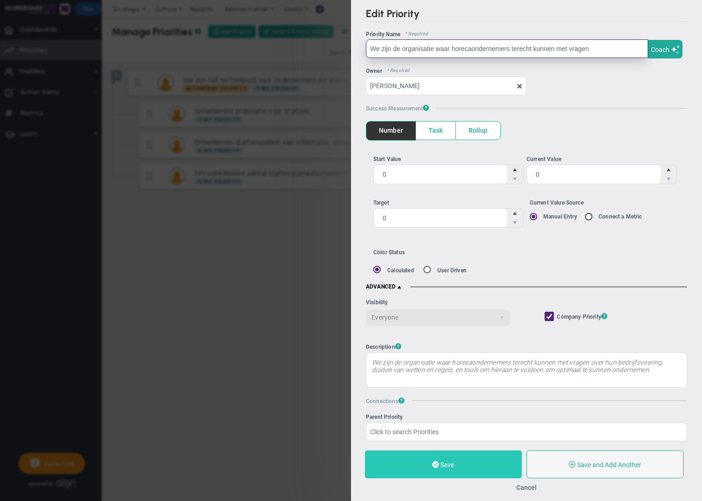
type input "We zijn de organisatie waar horecaondernemers terecht kunnen met vragen"
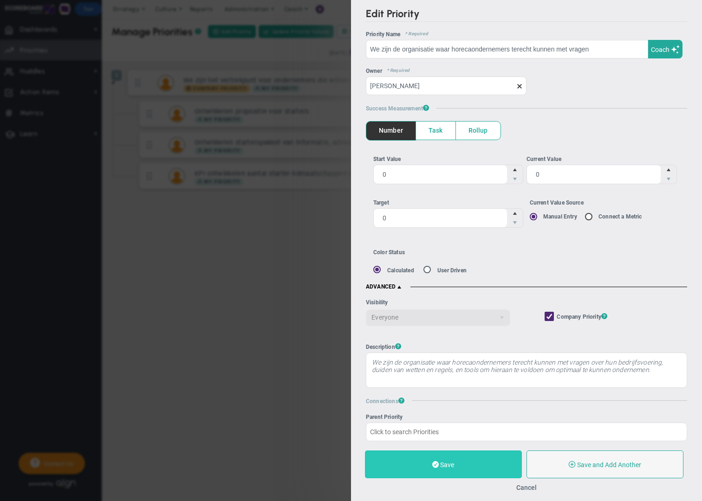
click at [464, 466] on button "Save" at bounding box center [443, 465] width 157 height 28
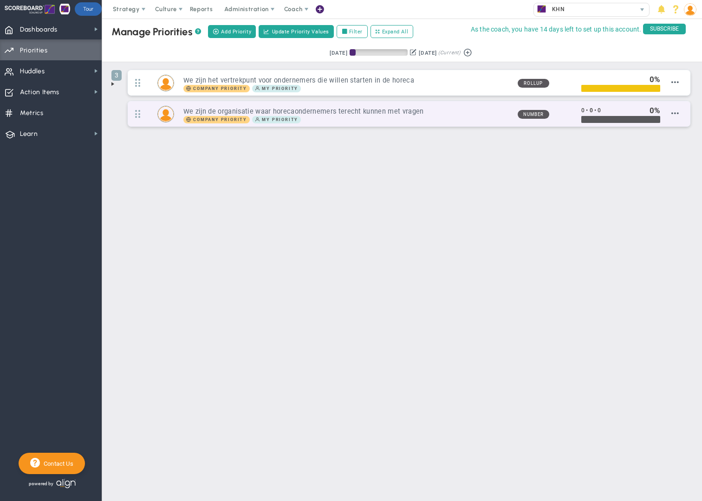
click at [601, 117] on div at bounding box center [620, 119] width 79 height 7
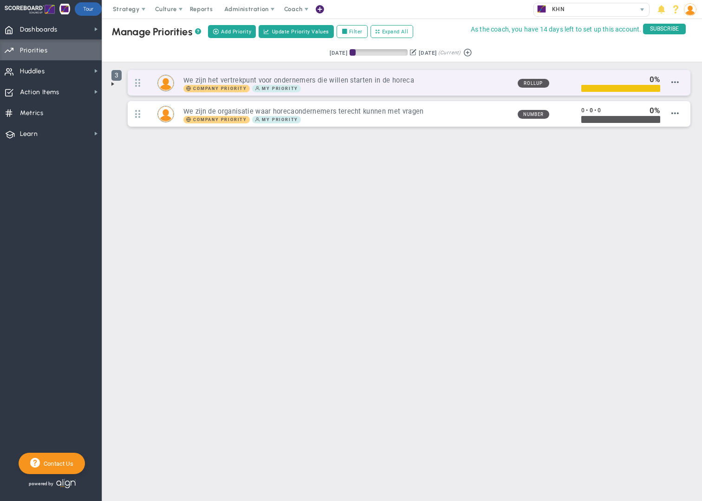
click at [119, 78] on span "3" at bounding box center [116, 75] width 10 height 11
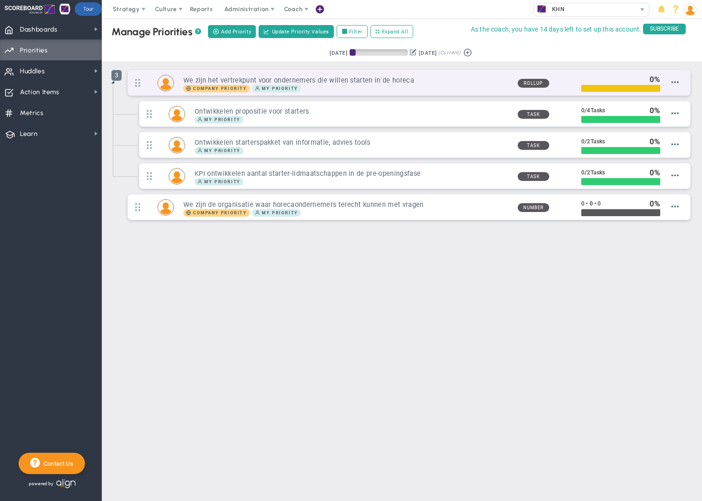
click at [119, 78] on span "3" at bounding box center [116, 75] width 10 height 11
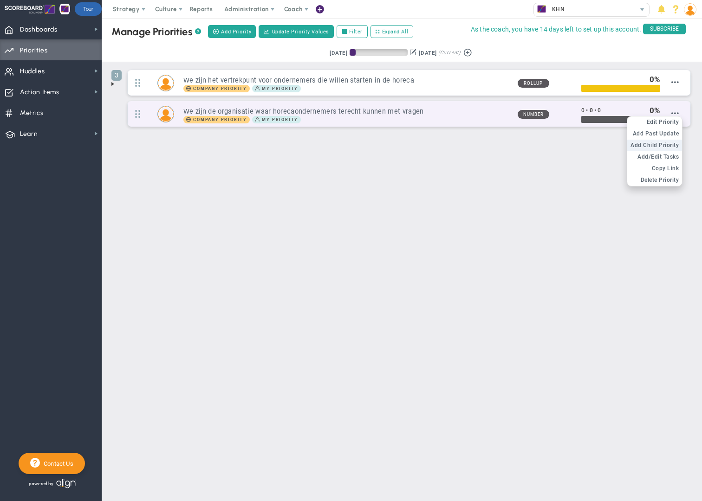
click at [669, 147] on span "Add Child Priority" at bounding box center [655, 145] width 48 height 7
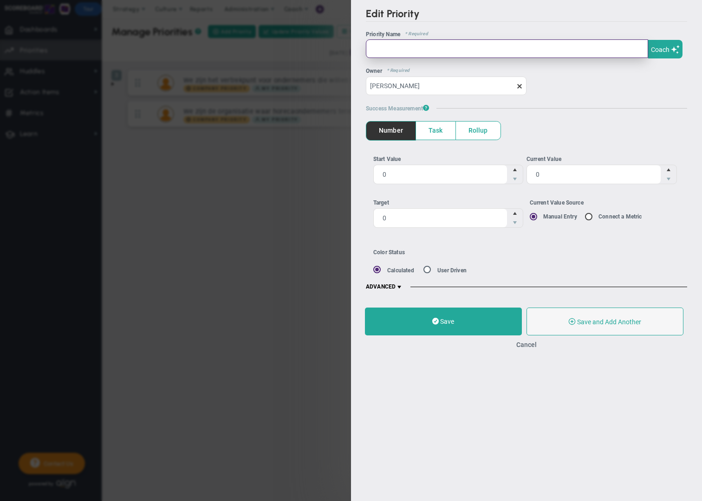
click at [422, 45] on input "text" at bounding box center [507, 48] width 282 height 19
paste input "• We brengen periodiek de ledenbehoefte in kaart en monitoren dit."
click at [389, 48] on input "• We brengen periodiek de ledenbehoefte in kaart en monitoren dit." at bounding box center [507, 48] width 282 height 19
click at [387, 48] on input "• We brengen periodiek de ledenbehoefte in kaart en monitoren dit." at bounding box center [507, 48] width 282 height 19
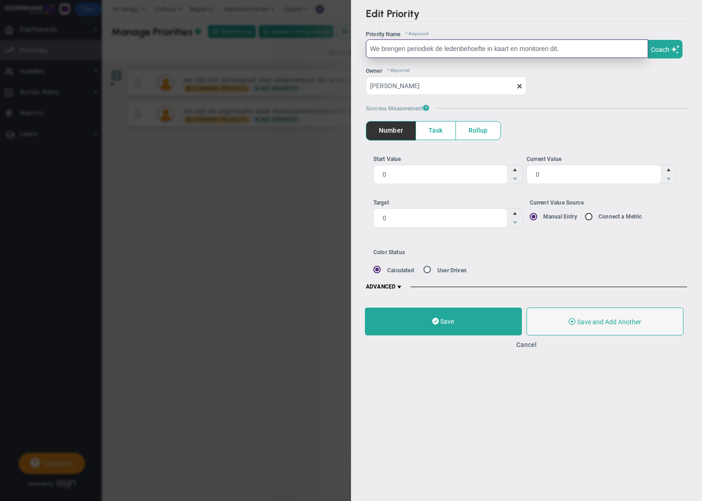
type input "We brengen periodiek de ledenbehoefte in kaart en monitoren dit."
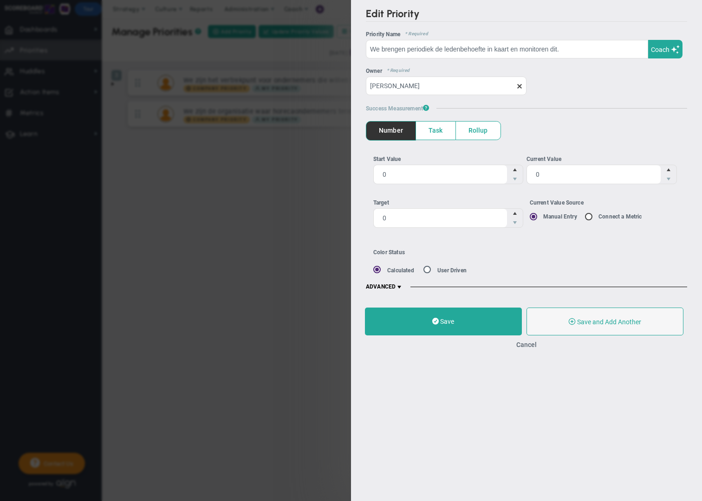
click at [473, 130] on span "Rollup" at bounding box center [478, 131] width 45 height 18
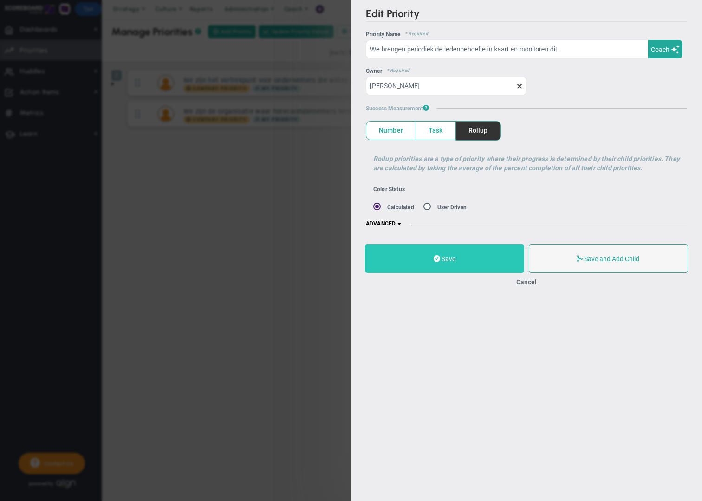
click at [462, 261] on button "Save" at bounding box center [444, 259] width 159 height 28
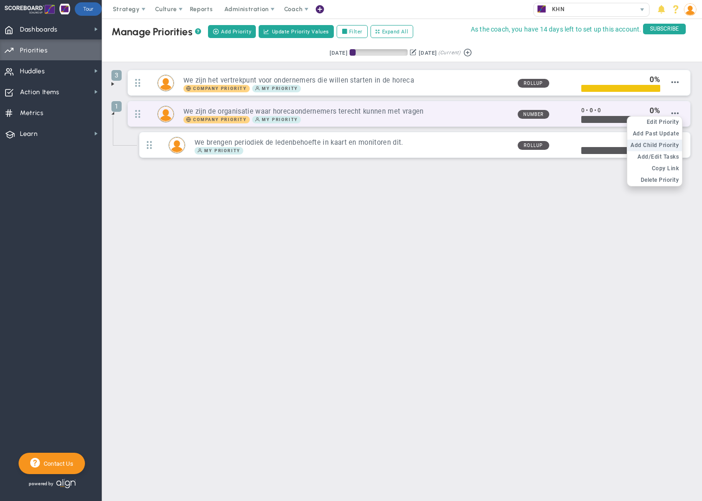
click at [664, 145] on span "Add Child Priority" at bounding box center [655, 145] width 48 height 7
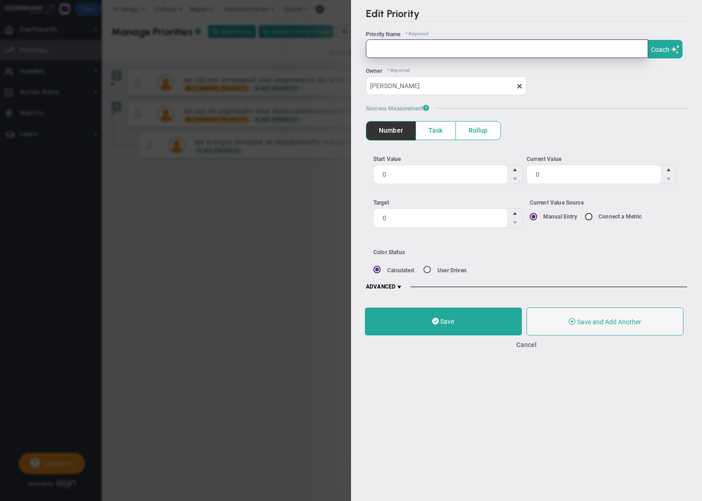
click at [400, 48] on input "text" at bounding box center [507, 48] width 282 height 19
paste input "• We bieden een herkenbaar en samenhangend aanbod van producten en diensten die…"
click at [392, 49] on input "• We bieden een herkenbaar en samenhangend aanbod van producten en diensten die…" at bounding box center [507, 48] width 282 height 19
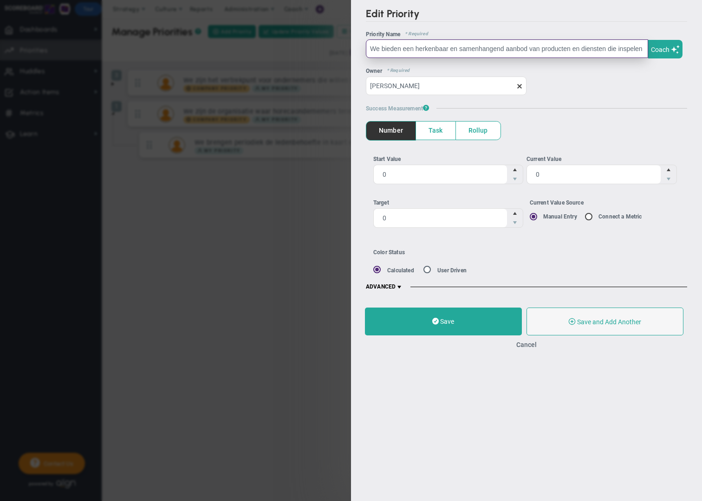
type input "We bieden een herkenbaar en samenhangend aanbod van producten en diensten die i…"
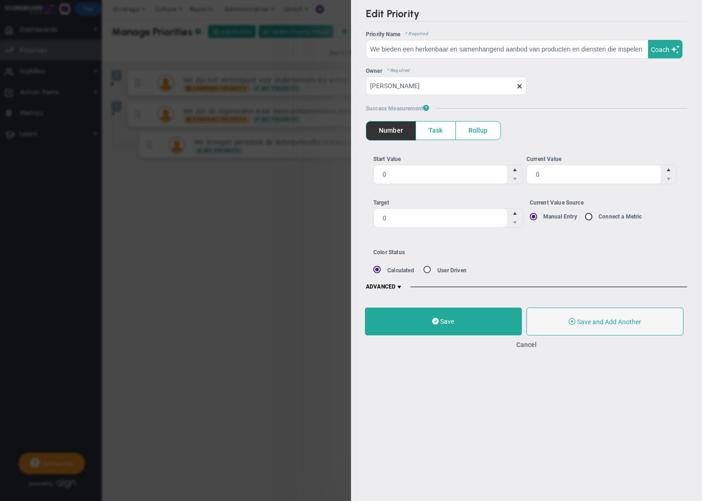
click at [442, 134] on span "Task" at bounding box center [435, 131] width 39 height 18
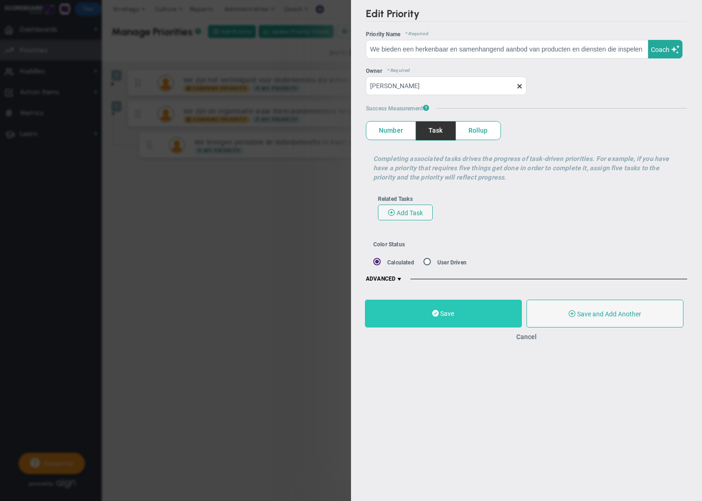
click at [456, 314] on button "Save" at bounding box center [443, 314] width 157 height 28
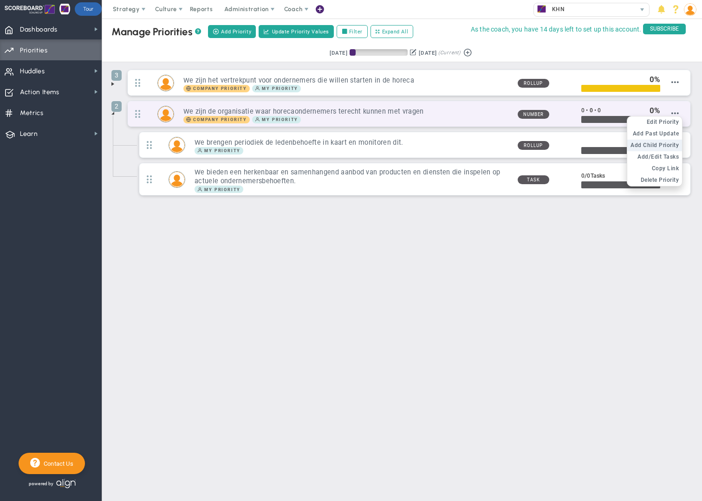
click at [661, 145] on span "Add Child Priority" at bounding box center [655, 145] width 48 height 7
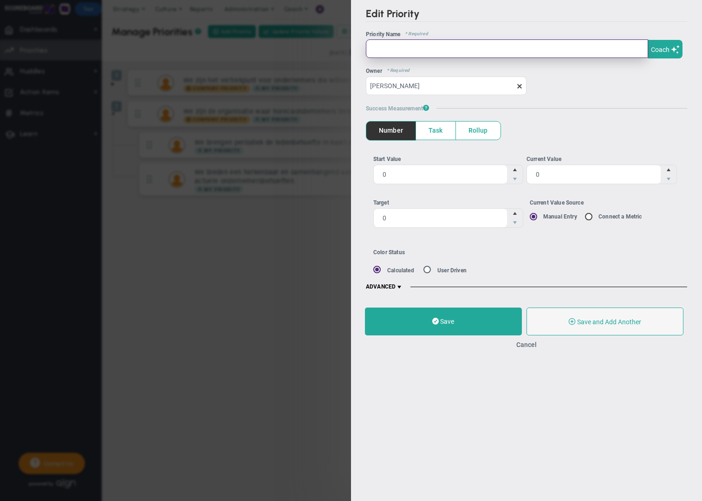
click at [416, 50] on input "text" at bounding box center [507, 48] width 282 height 19
paste input "• Bij elk beleids- en themaonderwerp bieden we passende tools, stappenplannen o…"
click at [394, 50] on input "• Bij elk beleids- en themaonderwerp bieden we passende tools, stappenplannen o…" at bounding box center [507, 48] width 282 height 19
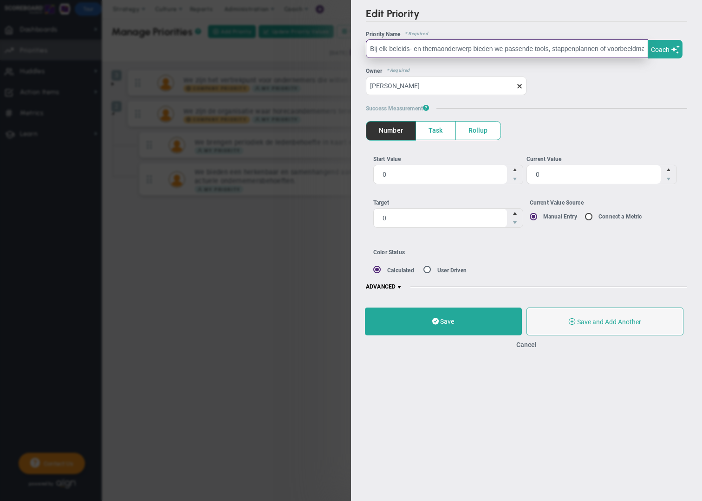
type input "Bij elk beleids- en themaonderwerp bieden we passende tools, stappenplannen of …"
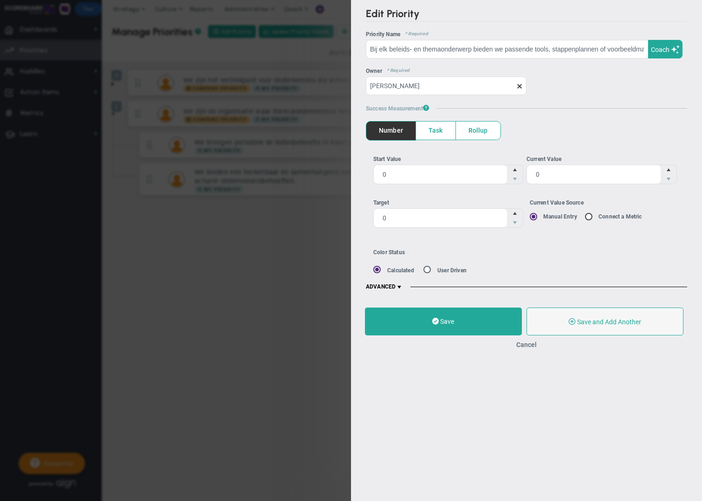
click at [467, 133] on span "Rollup" at bounding box center [478, 131] width 45 height 18
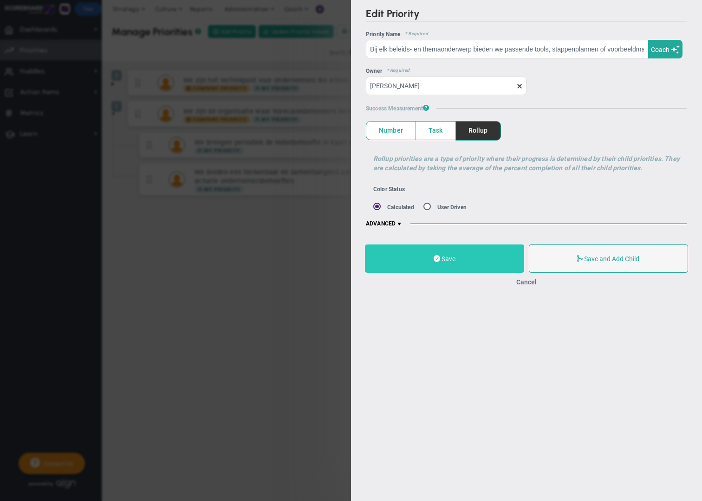
click at [452, 262] on button "Save" at bounding box center [444, 259] width 159 height 28
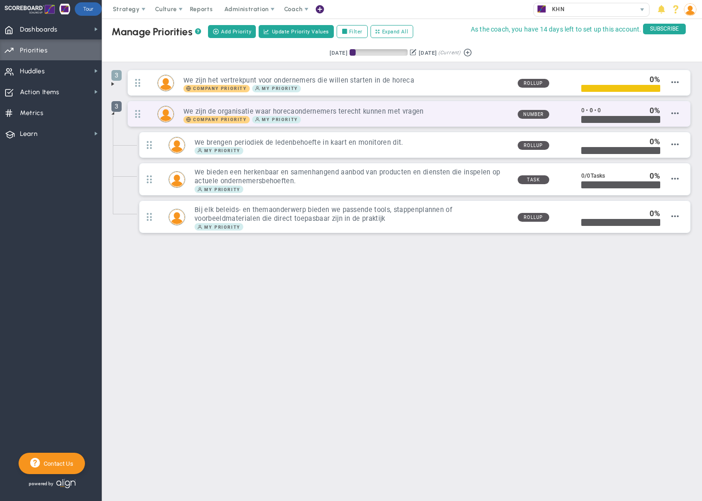
click at [114, 108] on span "3" at bounding box center [116, 106] width 10 height 11
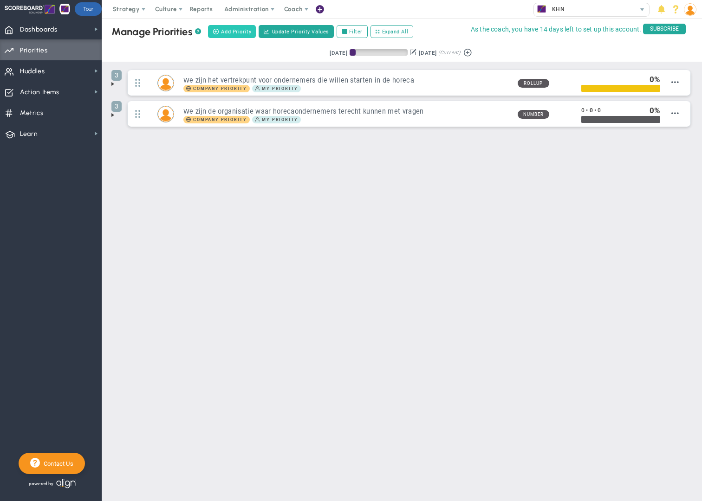
click at [238, 34] on span "Add Priority" at bounding box center [236, 32] width 30 height 8
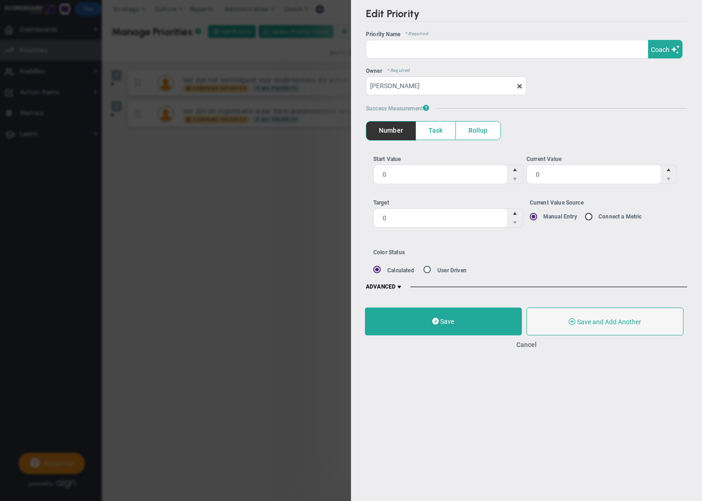
click at [392, 286] on span "ADVANCED" at bounding box center [384, 287] width 37 height 7
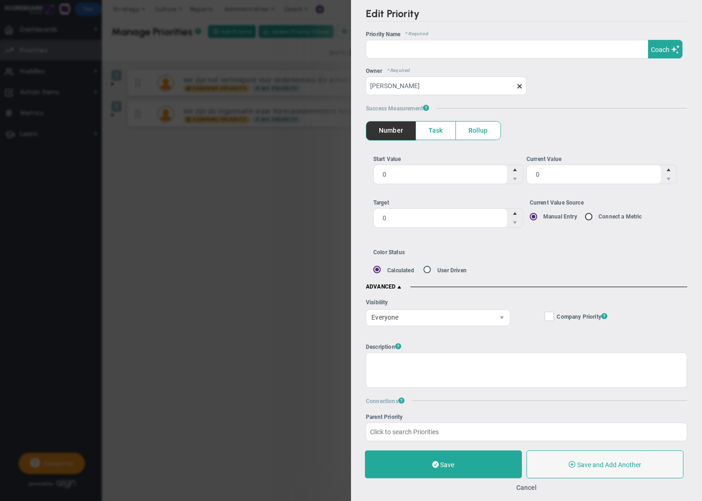
click at [549, 317] on input "Company Objective ? Company Priority ?" at bounding box center [550, 318] width 6 height 9
checkbox input "true"
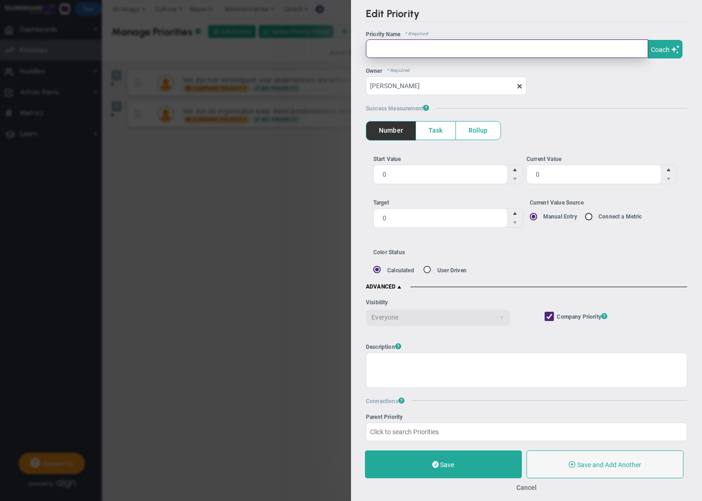
click at [383, 49] on input "text" at bounding box center [507, 48] width 282 height 19
click at [383, 48] on input "text" at bounding box center [507, 48] width 282 height 19
paste input "We bieden interessante ledenvoordelen die aansluiten bij onze strategie en die …"
click at [381, 49] on input "We bieden interessante ledenvoordelen die aansluiten bij onze strategie en die …" at bounding box center [507, 48] width 282 height 19
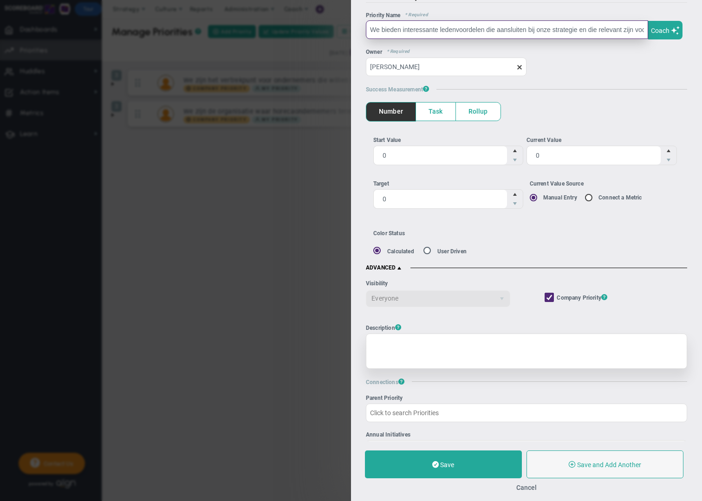
scroll to position [25, 0]
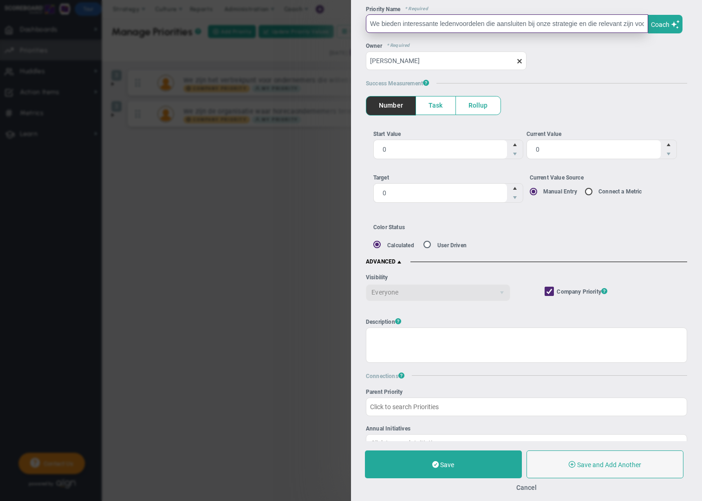
click at [488, 24] on input "We bieden interessante ledenvoordelen die aansluiten bij onze strategie en die …" at bounding box center [507, 23] width 282 height 19
type input "We bieden interessante ledenvoordelen die aansluiten bij onze strategie en die …"
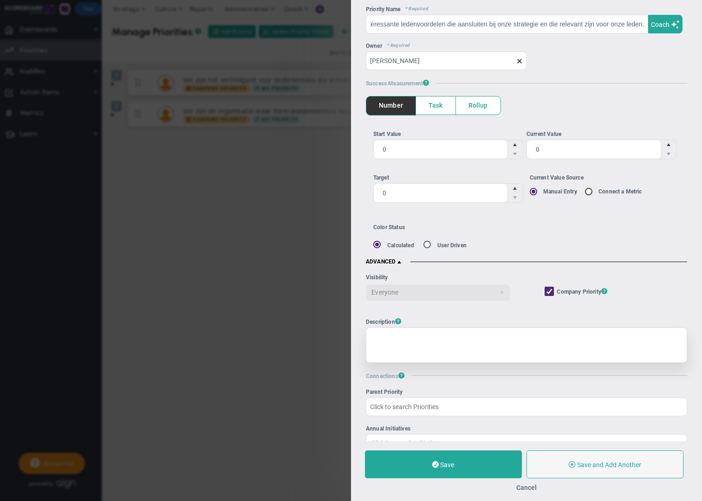
scroll to position [0, 0]
click at [384, 332] on div at bounding box center [526, 345] width 321 height 35
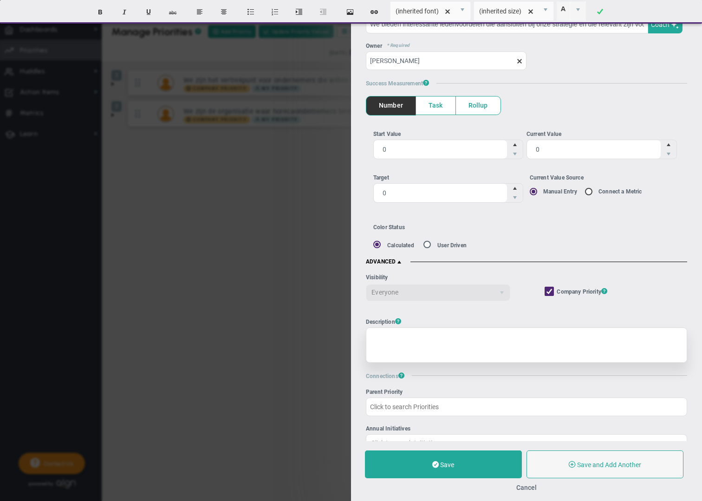
paste div
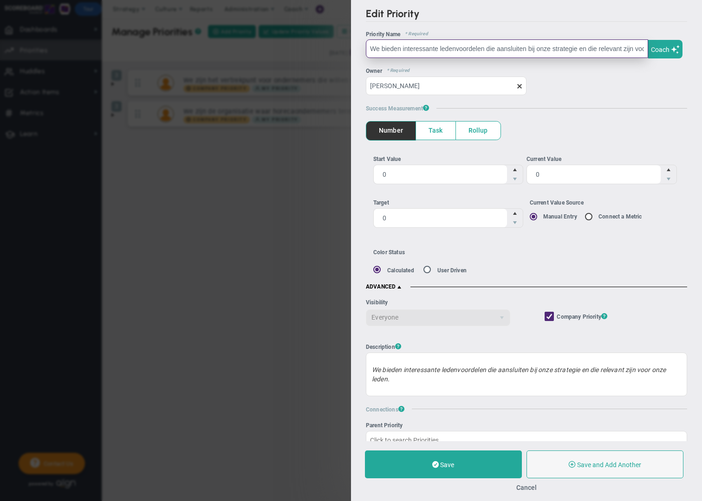
drag, startPoint x: 488, startPoint y: 47, endPoint x: 544, endPoint y: 46, distance: 55.7
click at [590, 47] on input "We bieden interessante ledenvoordelen die aansluiten bij onze strategie en die …" at bounding box center [507, 48] width 282 height 19
click at [544, 46] on input "We bieden interessante ledenvoordelen die aansluiten bij onze strategie en die …" at bounding box center [507, 48] width 282 height 19
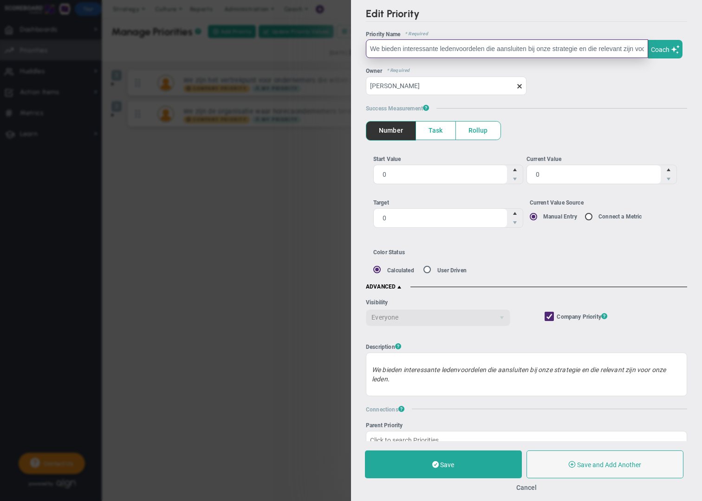
click at [519, 46] on input "We bieden interessante ledenvoordelen die aansluiten bij onze strategie en die …" at bounding box center [507, 48] width 282 height 19
click at [488, 50] on input "We bieden interessante ledenvoordelen die aansluiten bij onze strategie en die …" at bounding box center [507, 48] width 282 height 19
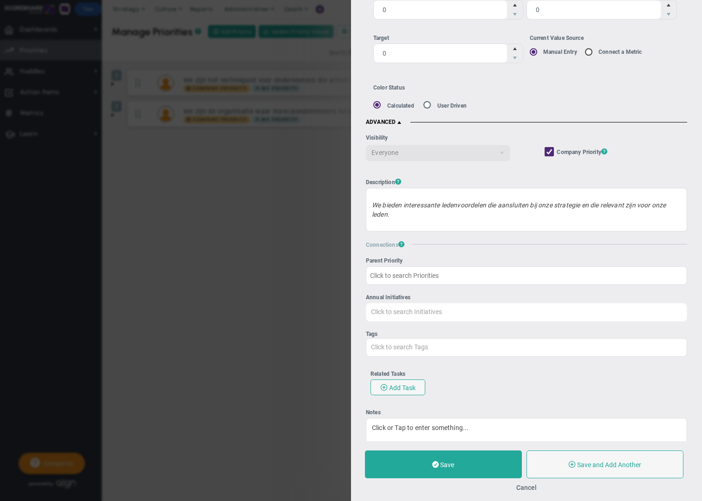
scroll to position [165, 0]
click at [470, 469] on button "Save" at bounding box center [443, 465] width 157 height 28
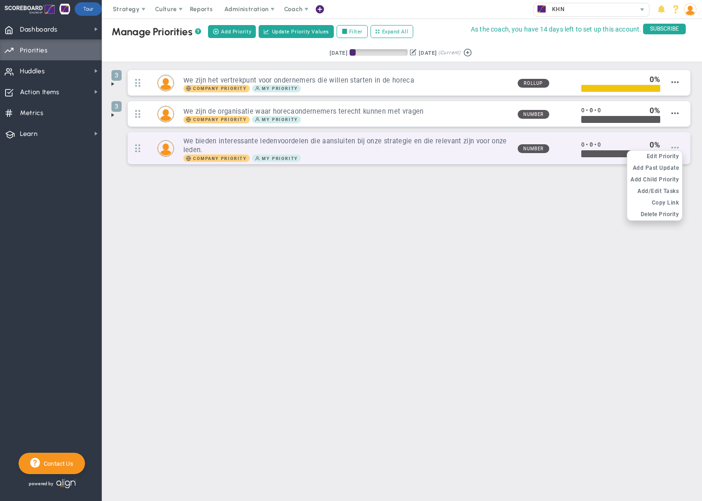
click at [676, 148] on span at bounding box center [674, 147] width 7 height 7
click at [664, 178] on span "Add Child Priority" at bounding box center [655, 179] width 48 height 7
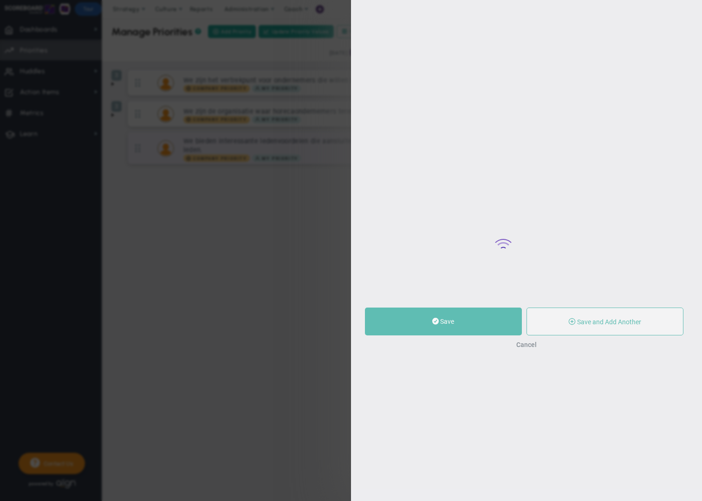
type input "0"
radio input "true"
type input "[PERSON_NAME]"
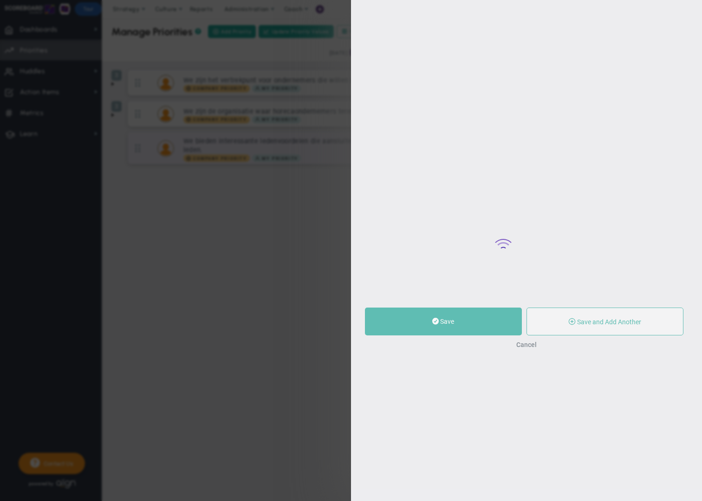
type input "0"
radio input "true"
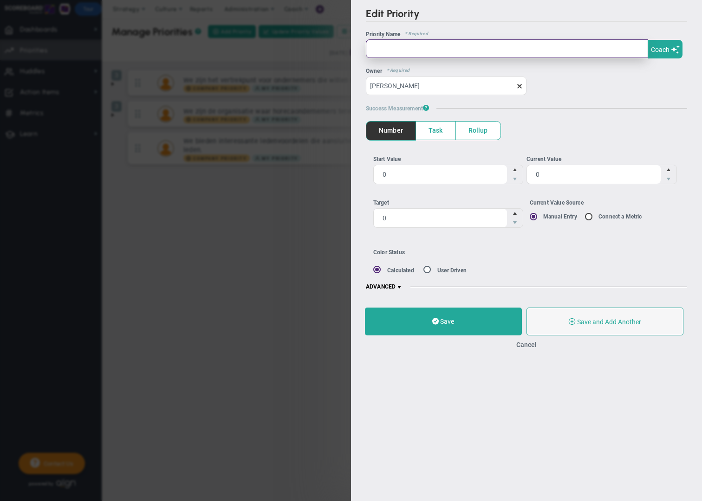
click at [393, 51] on input "text" at bounding box center [507, 48] width 282 height 19
paste input "ontwikkelen en actualiseren ons aanbod van ledenvoordelen"
type input "ontwikkelen en actualiseren ons aanbod van ledenvoordelen"
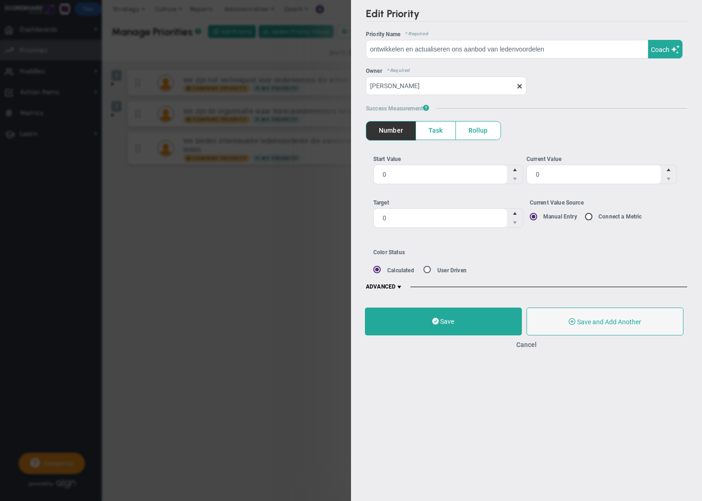
click at [434, 134] on span "Task" at bounding box center [435, 131] width 39 height 18
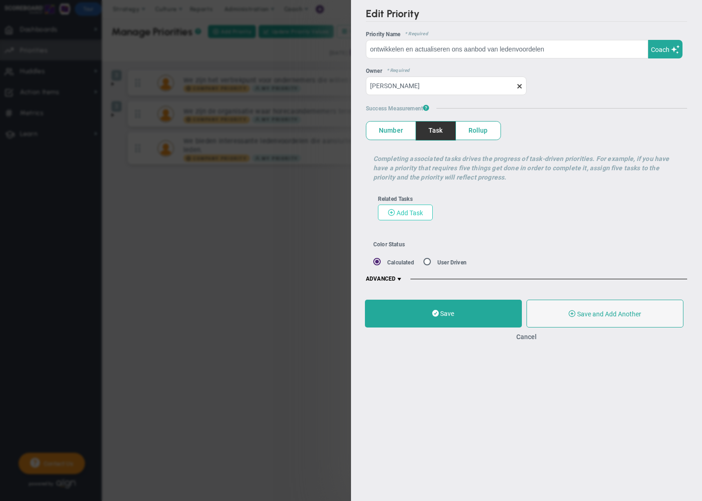
click at [409, 213] on span "Add Task" at bounding box center [410, 212] width 26 height 7
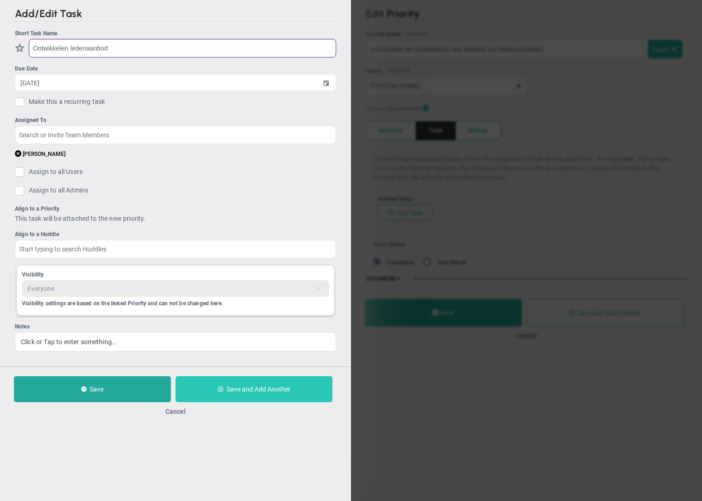
type input "Ontwikkelen ledenaanbod"
click at [246, 394] on button "Save and Add Another" at bounding box center [254, 390] width 157 height 26
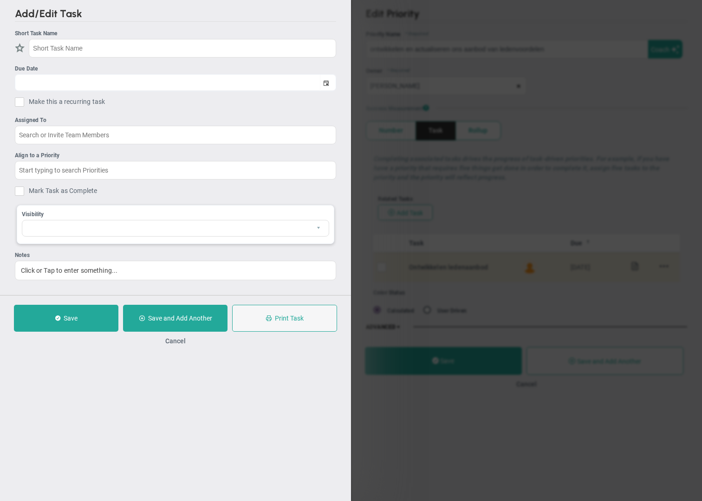
checkbox input "false"
type input "[DATE]"
checkbox input "false"
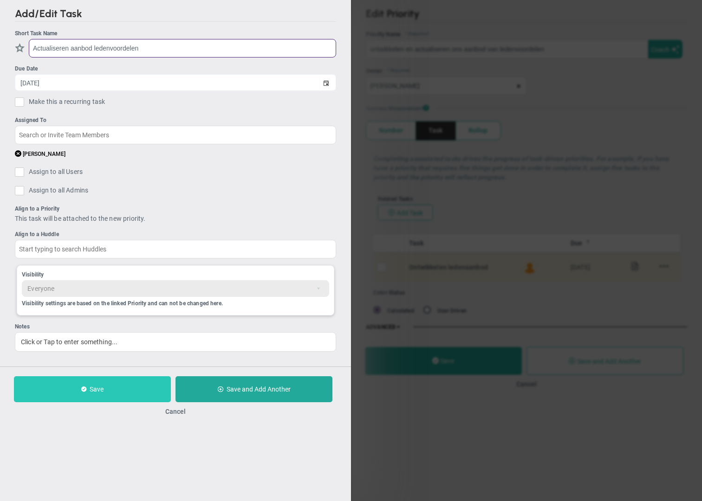
type input "Actualiseren aanbod ledenvoordelen"
click at [115, 392] on button "Save" at bounding box center [92, 390] width 157 height 26
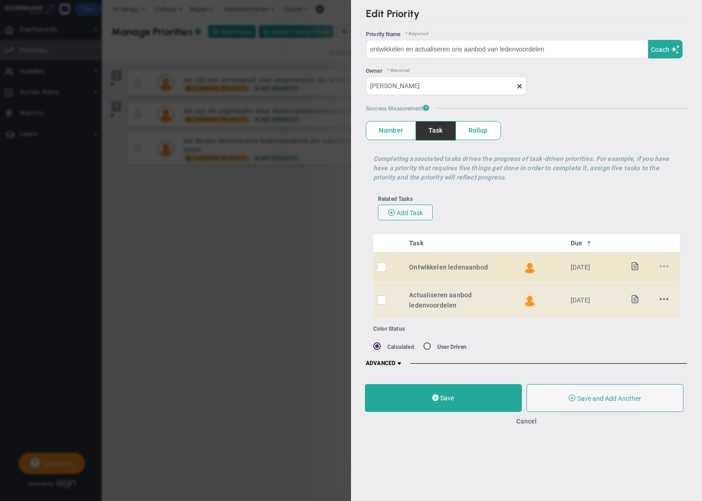
click at [661, 265] on span at bounding box center [664, 266] width 9 height 9
click at [648, 284] on span "Edit" at bounding box center [644, 284] width 11 height 7
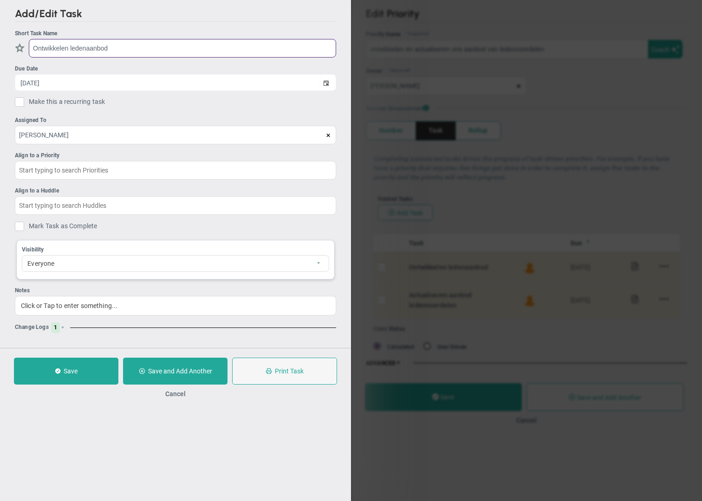
click at [86, 48] on input "Ontwikkelen ledenaanbod" at bounding box center [182, 48] width 307 height 19
type input "Ontwikkelen ledenvoordeel aanbod"
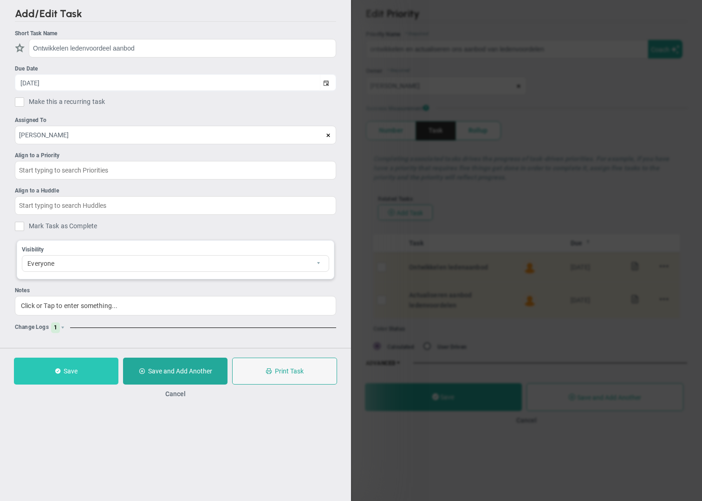
click at [61, 378] on button "Save" at bounding box center [66, 371] width 104 height 27
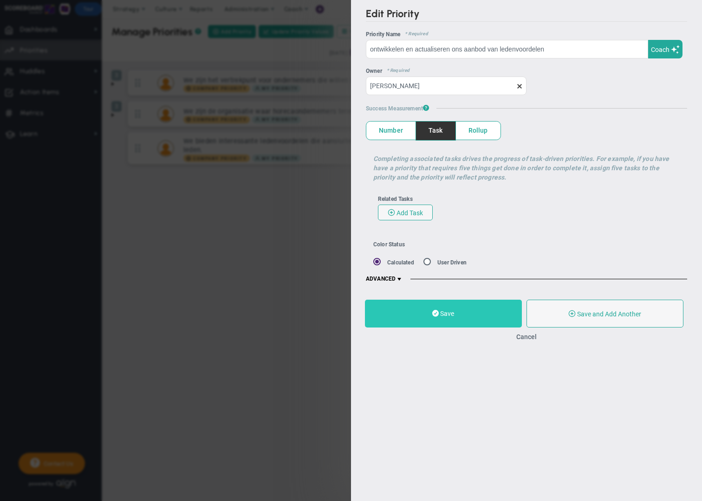
click at [476, 320] on button "Save" at bounding box center [443, 314] width 157 height 28
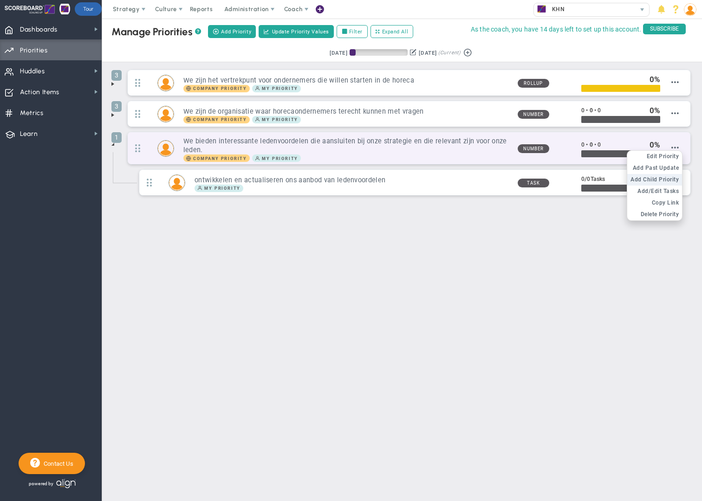
click at [665, 179] on span "Add Child Priority" at bounding box center [655, 179] width 48 height 7
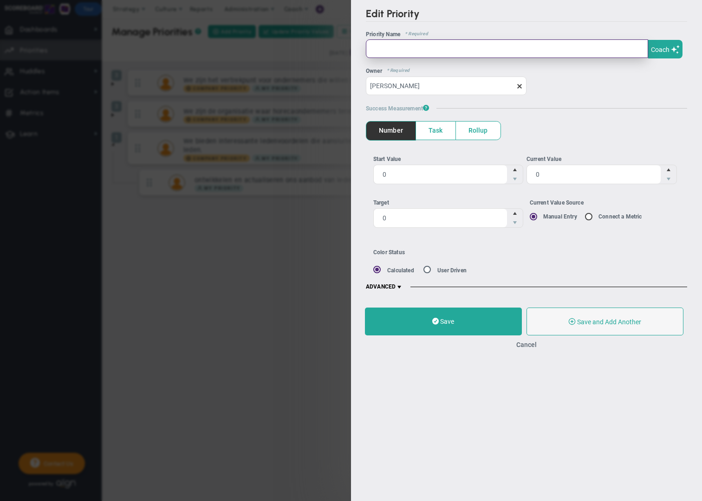
click at [429, 50] on input "text" at bounding box center [507, 48] width 282 height 19
type input "S"
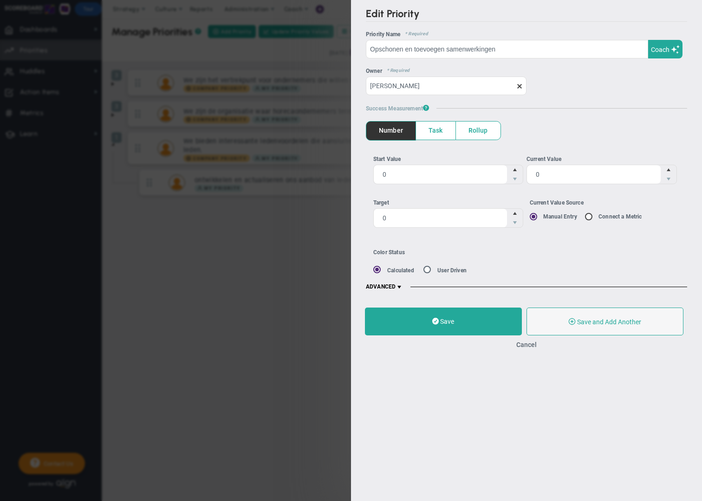
click at [482, 134] on span "Rollup" at bounding box center [478, 131] width 45 height 18
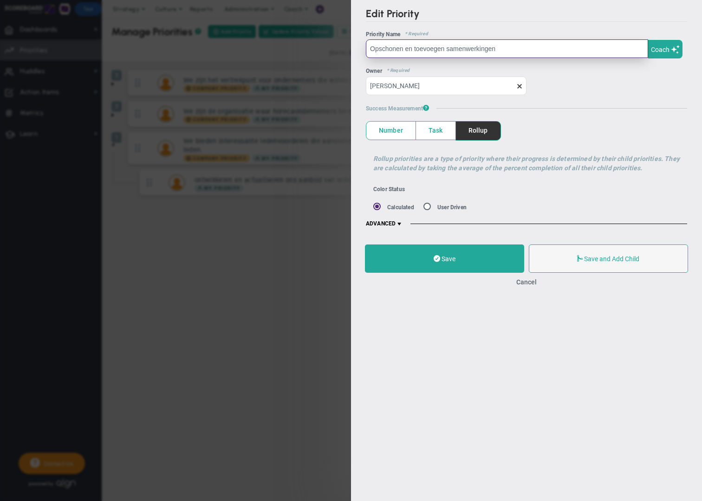
click at [501, 50] on input "Opschonen en toevoegen samenwerkingen" at bounding box center [507, 48] width 282 height 19
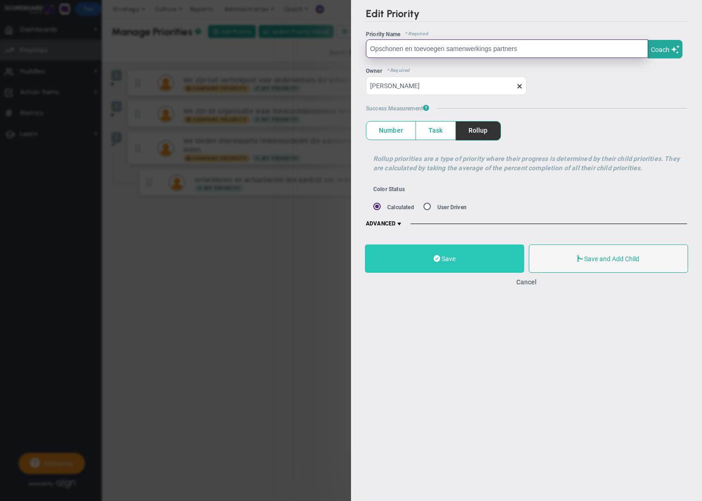
type input "Opschonen en toevoegen samenwerkings partners"
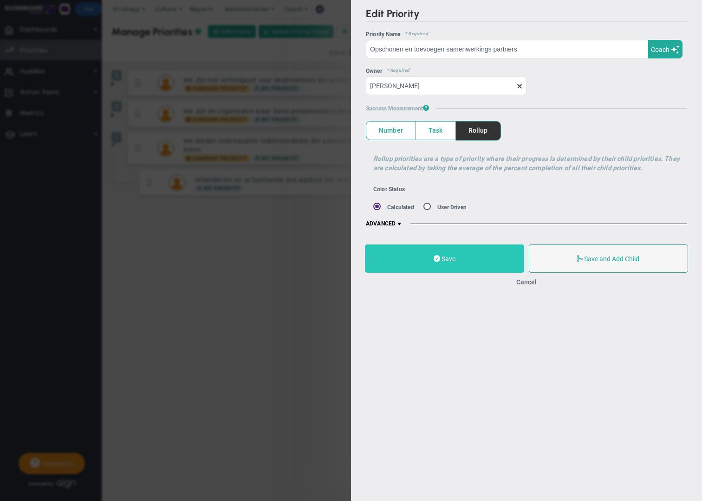
click at [477, 260] on button "Save" at bounding box center [444, 259] width 159 height 28
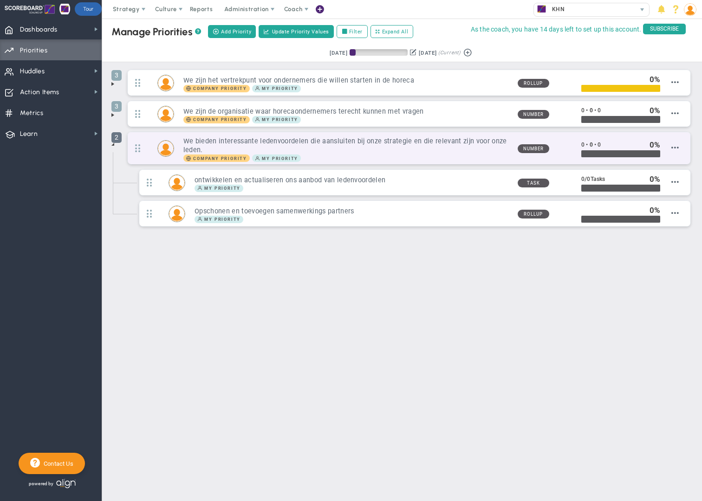
click at [117, 138] on span "2" at bounding box center [116, 137] width 10 height 11
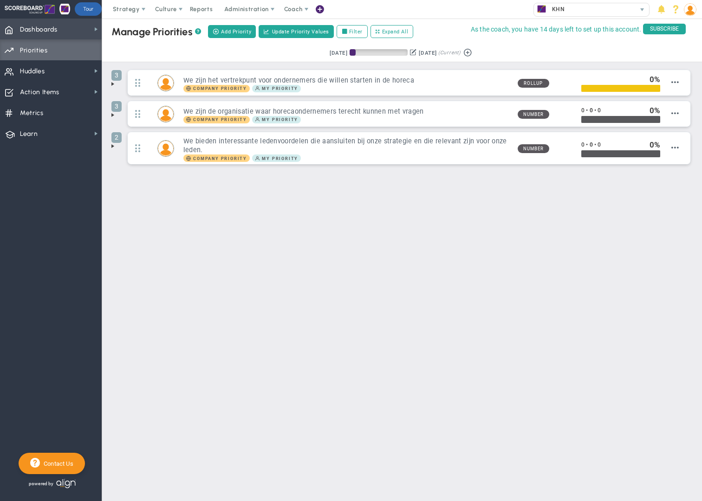
click at [44, 32] on span "Dashboards" at bounding box center [39, 30] width 38 height 20
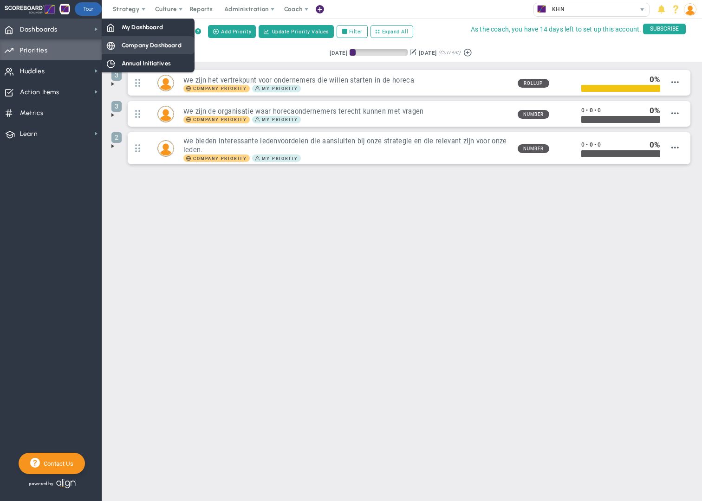
click at [149, 46] on span "Company Dashboard" at bounding box center [152, 45] width 60 height 9
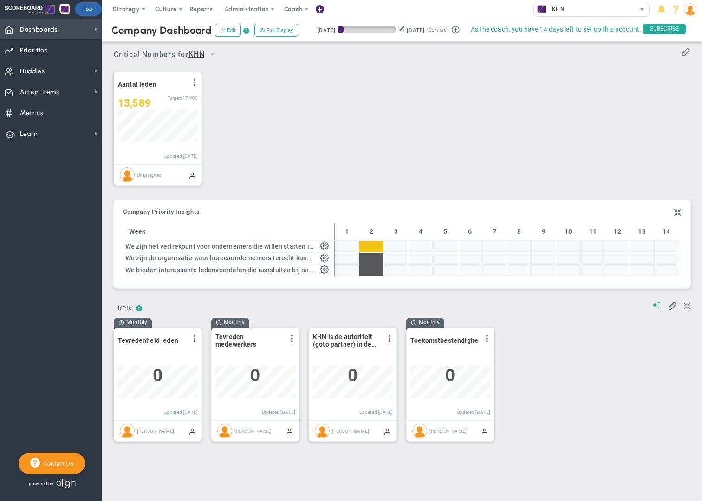
scroll to position [33, 80]
click at [488, 342] on span at bounding box center [486, 338] width 7 height 7
click at [525, 362] on div "Monthly Tevredenheid leden View Historical Graph Edit Make "No Change" Update A…" at bounding box center [398, 384] width 588 height 133
click at [89, 32] on span "Dashboards Dashboards" at bounding box center [51, 29] width 102 height 21
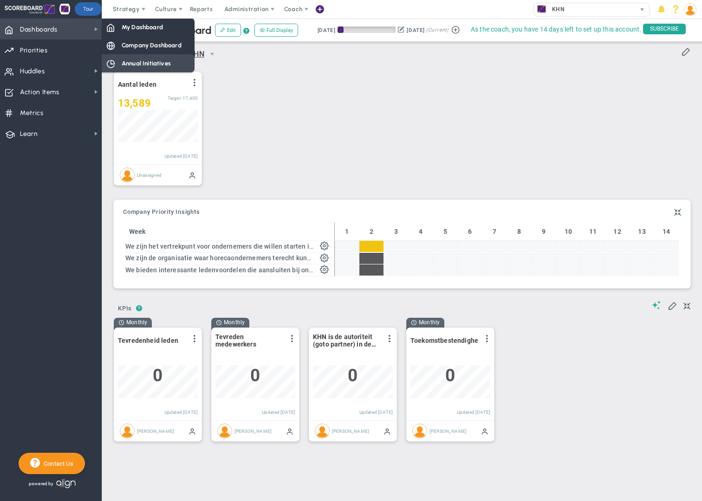
click at [159, 66] on span "Annual Initiatives" at bounding box center [146, 63] width 49 height 9
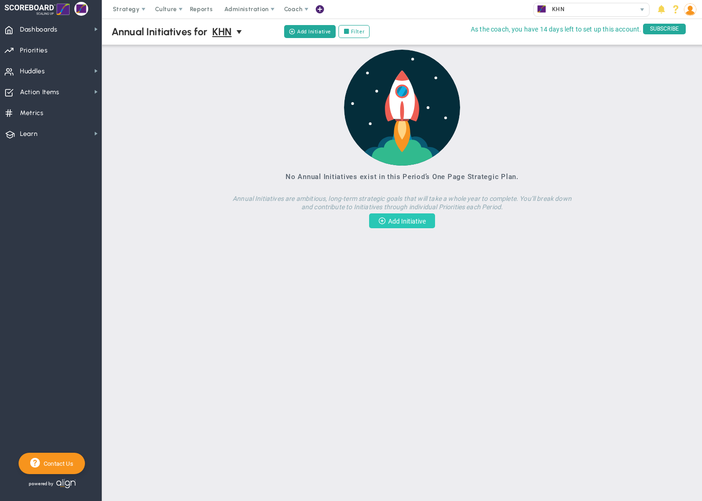
click at [398, 222] on button "Add Initiative" at bounding box center [402, 221] width 66 height 15
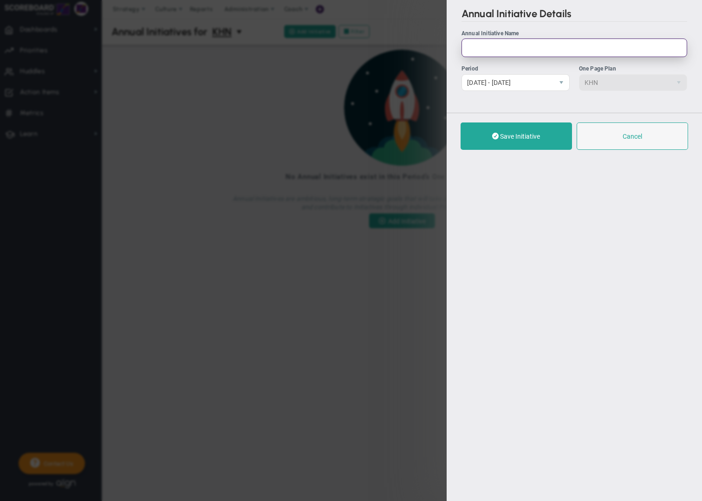
paste input "Dé vereniging voor de horeca - We zijn de meest optimale dienstverlener voor ho…"
type input "Dé vereniging voor de horeca - We zijn de meest optimale dienstverlener voor ho…"
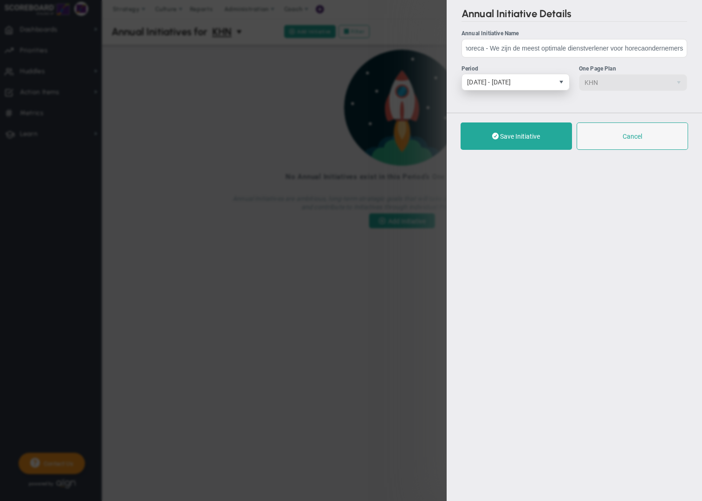
click at [562, 85] on span "select" at bounding box center [561, 81] width 7 height 7
click at [522, 142] on button "Save Initiative" at bounding box center [516, 136] width 111 height 27
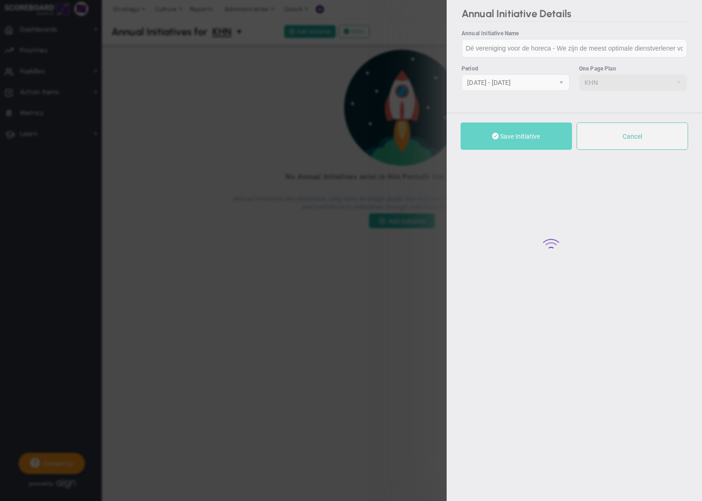
checkbox input "true"
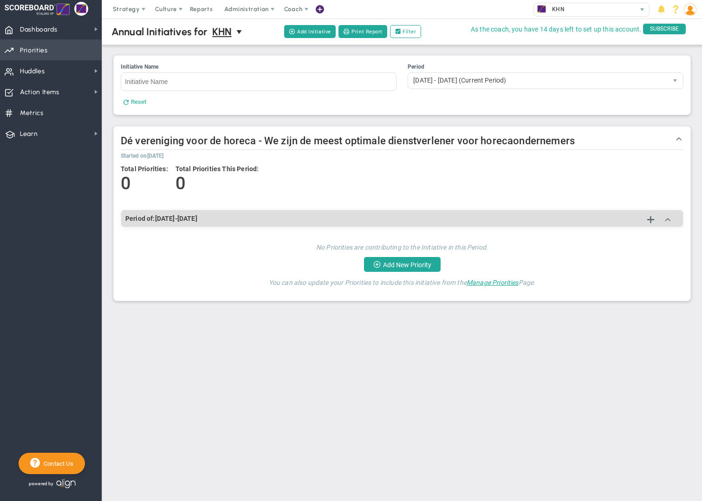
click at [48, 54] on span "Priorities Projects OKR Tree Priorities Projects OKRs" at bounding box center [51, 49] width 102 height 21
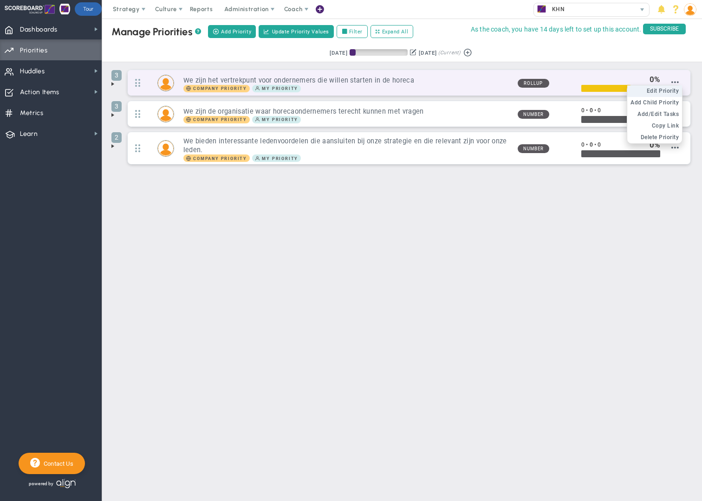
click at [674, 90] on span "Edit Priority" at bounding box center [663, 91] width 33 height 7
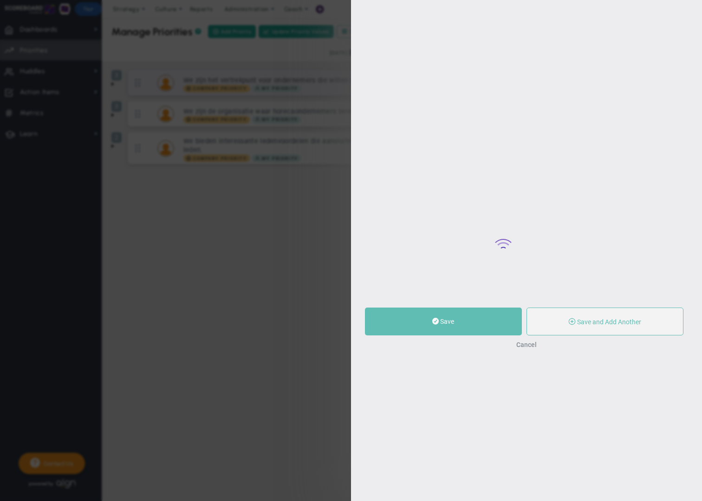
type input "We zijn het vertrekpunt voor ondernemers die willen starten in de horeca"
type input "0"
type input "100"
radio input "true"
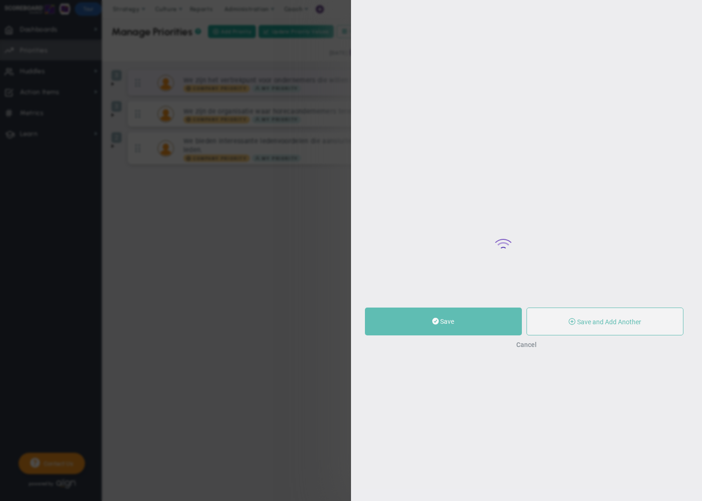
type input "[PERSON_NAME]"
type input "0"
type input "100"
radio input "true"
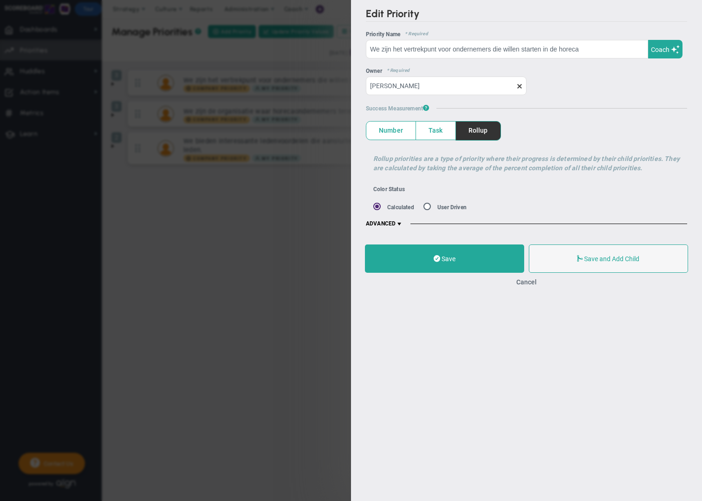
click at [396, 225] on span "ADVANCED" at bounding box center [384, 224] width 37 height 7
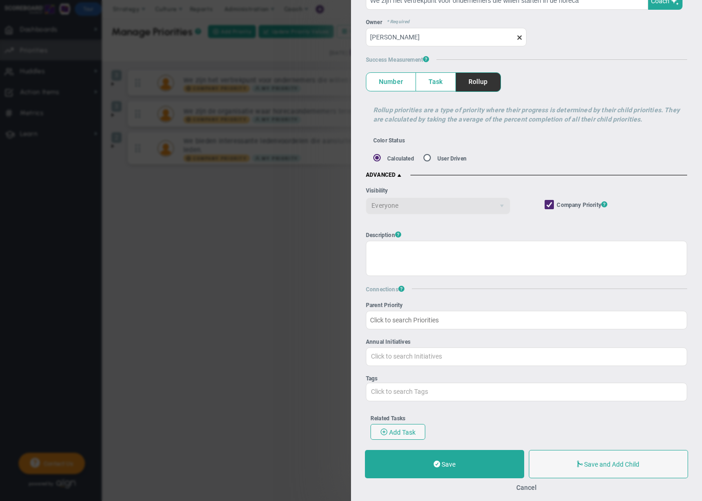
scroll to position [53, 0]
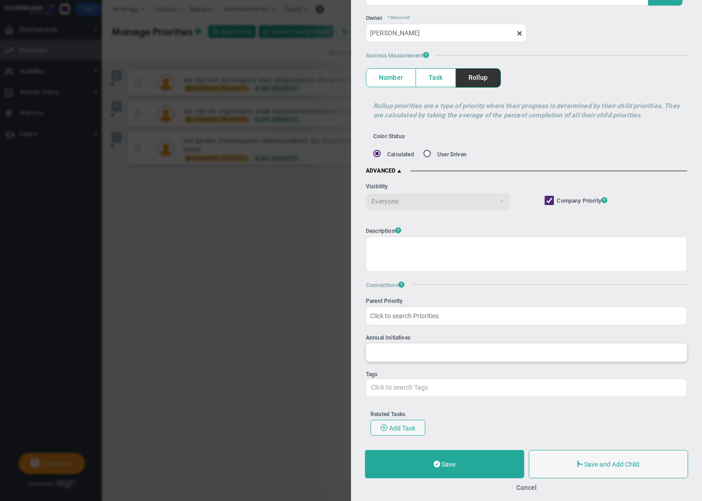
click at [412, 351] on input "Annual Initiatives" at bounding box center [526, 352] width 320 height 17
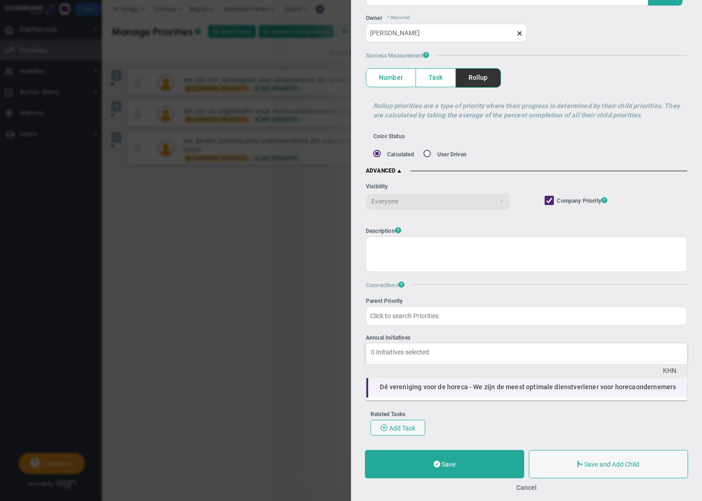
click at [424, 390] on span "Dé vereniging voor de horeca - We zijn de meest optimale dienstverlener voor ho…" at bounding box center [528, 387] width 296 height 7
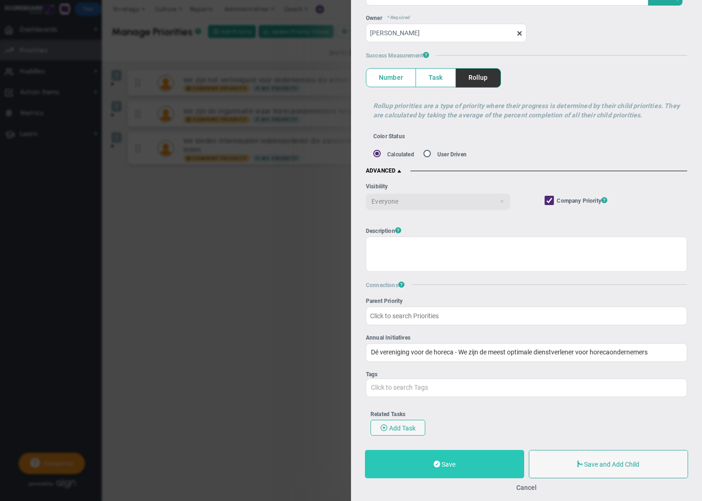
click at [462, 462] on button "Save" at bounding box center [444, 464] width 159 height 28
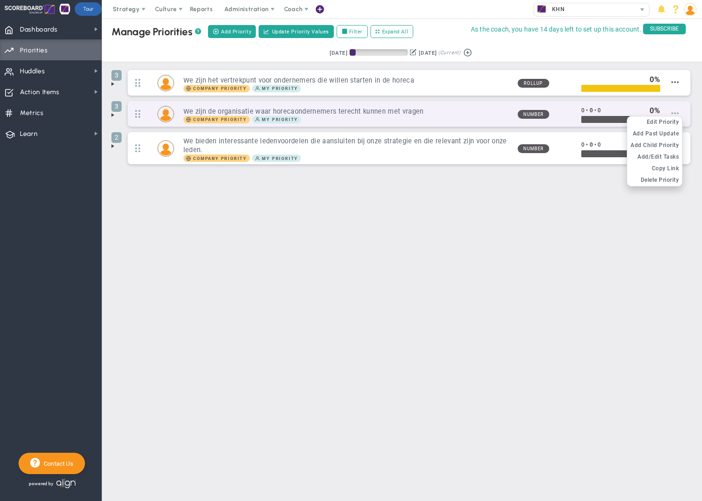
click at [677, 114] on span at bounding box center [674, 113] width 7 height 7
click at [675, 122] on span "Edit Priority" at bounding box center [663, 122] width 33 height 7
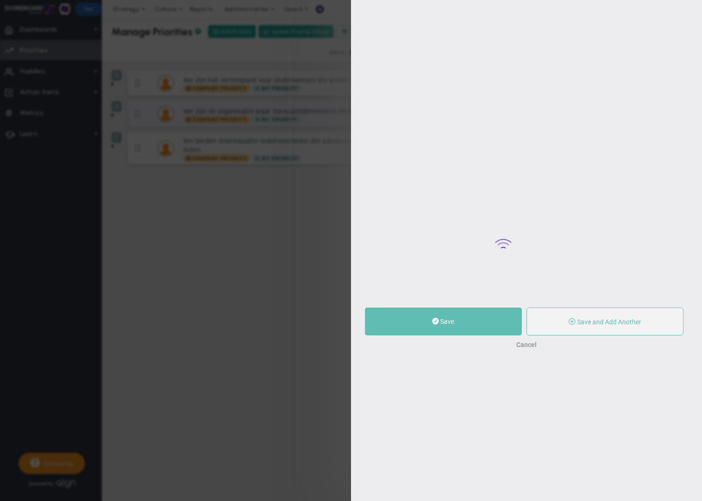
type input "We zijn de organisatie waar horecaondernemers terecht kunnen met vragen"
type input "0"
radio input "true"
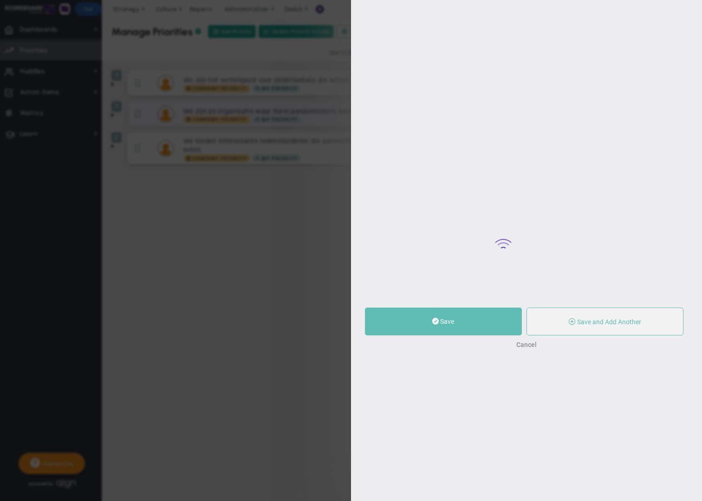
checkbox input "true"
type input "[PERSON_NAME]"
type input "0"
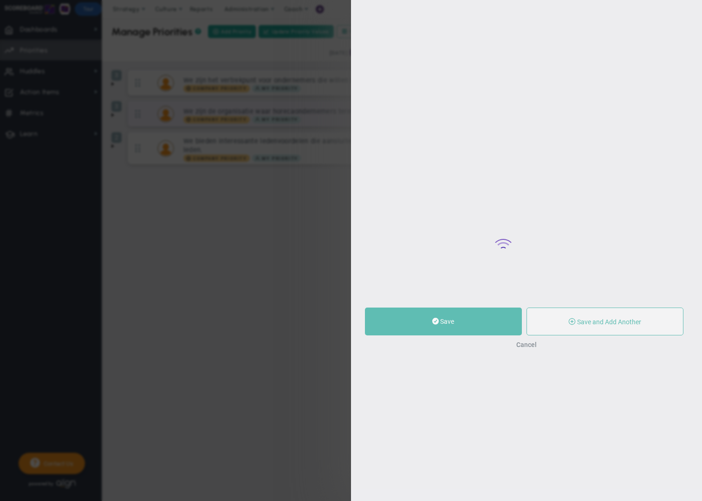
radio input "true"
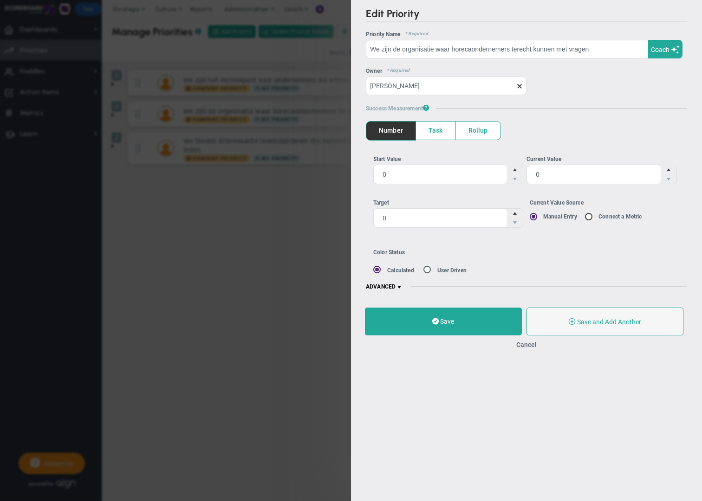
click at [398, 287] on span at bounding box center [399, 287] width 7 height 7
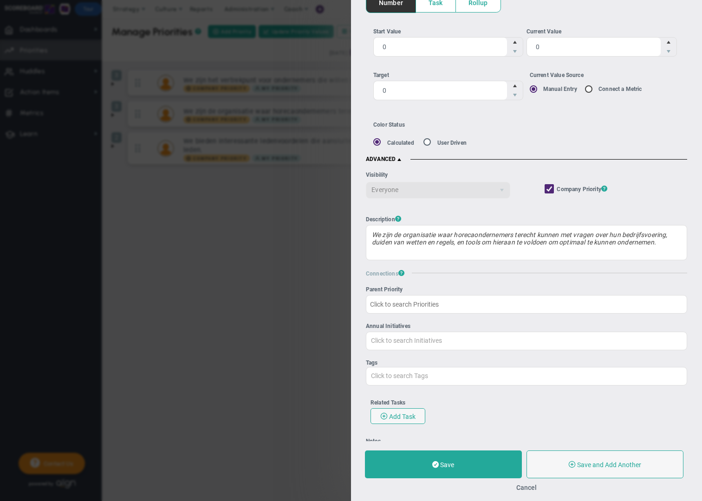
scroll to position [142, 0]
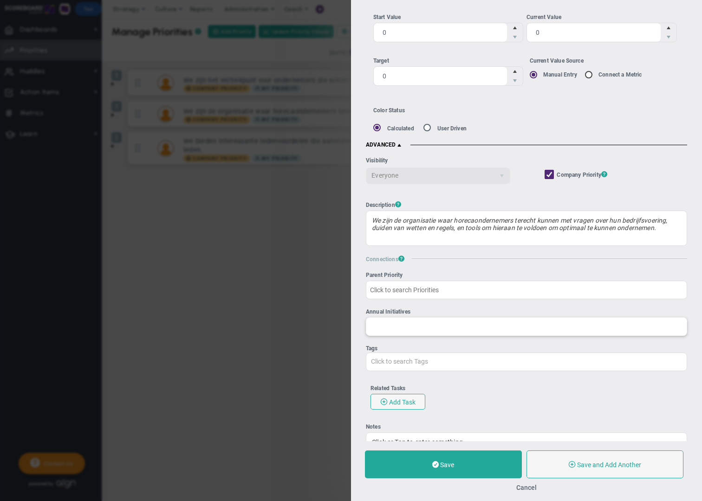
click at [404, 325] on input "Annual Initiatives" at bounding box center [526, 326] width 320 height 17
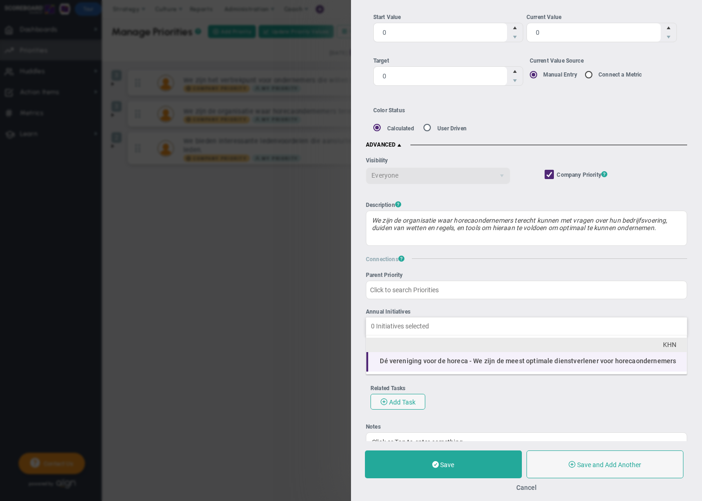
click at [413, 359] on span "Dé vereniging voor de horeca - We zijn de meest optimale dienstverlener voor ho…" at bounding box center [528, 361] width 296 height 7
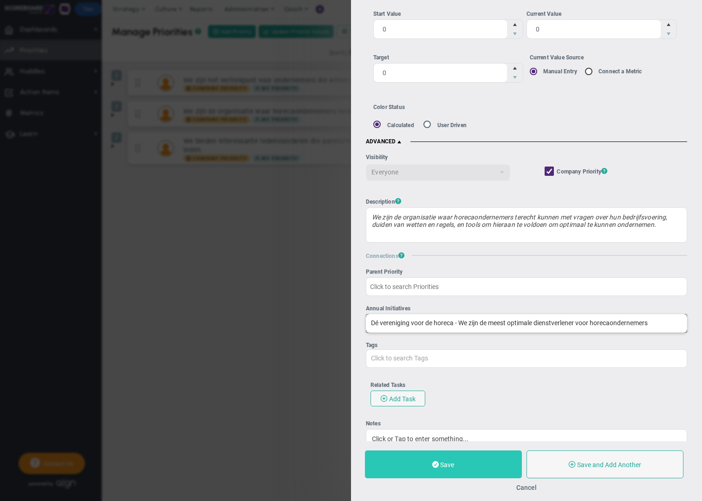
scroll to position [146, 0]
click at [458, 468] on button "Save" at bounding box center [443, 465] width 157 height 28
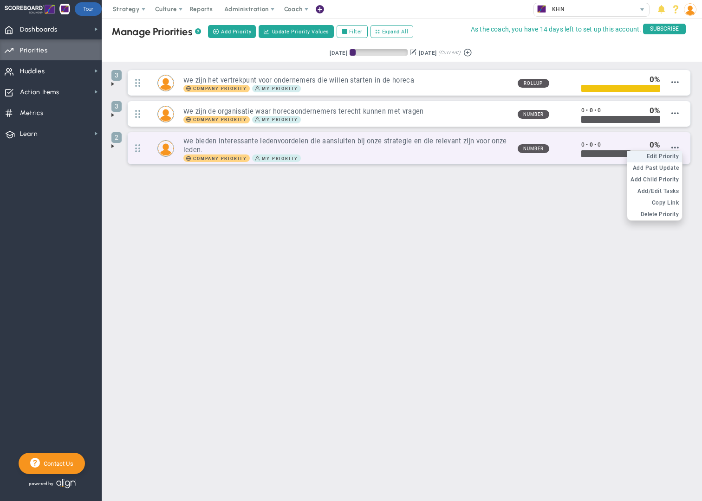
click at [674, 156] on span "Edit Priority" at bounding box center [663, 156] width 33 height 7
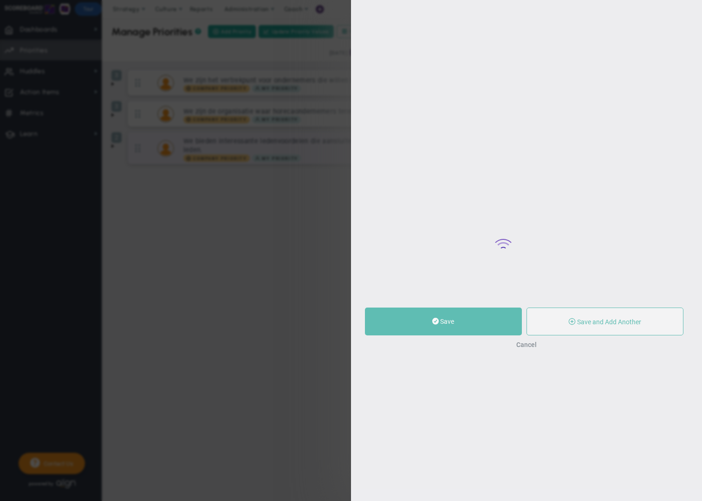
type input "We bieden interessante ledenvoordelen die aansluiten bij onze strategie en die …"
type input "0"
radio input "true"
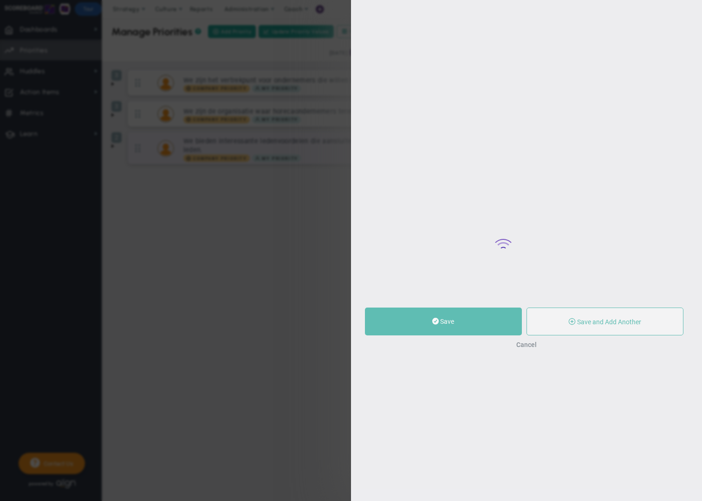
type input "[PERSON_NAME]"
type input "0"
radio input "true"
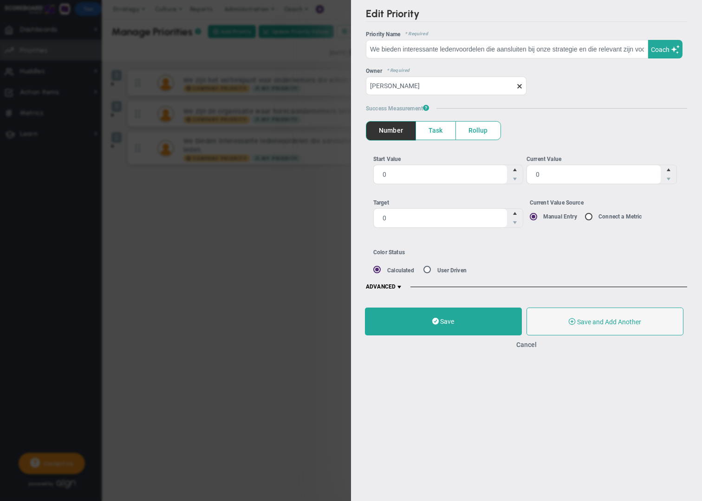
click at [402, 286] on span at bounding box center [399, 287] width 7 height 7
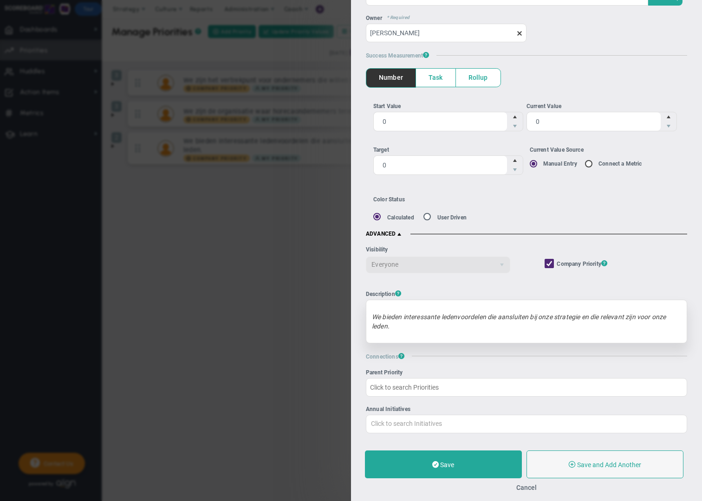
scroll to position [55, 0]
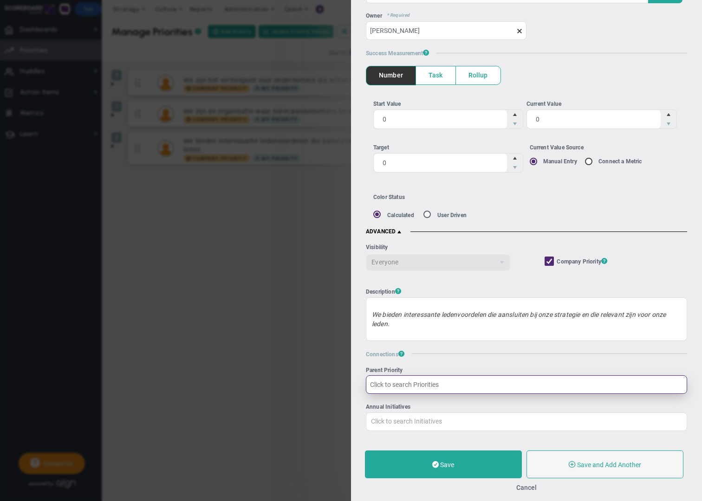
click at [434, 383] on input "Parent Priority" at bounding box center [526, 385] width 321 height 19
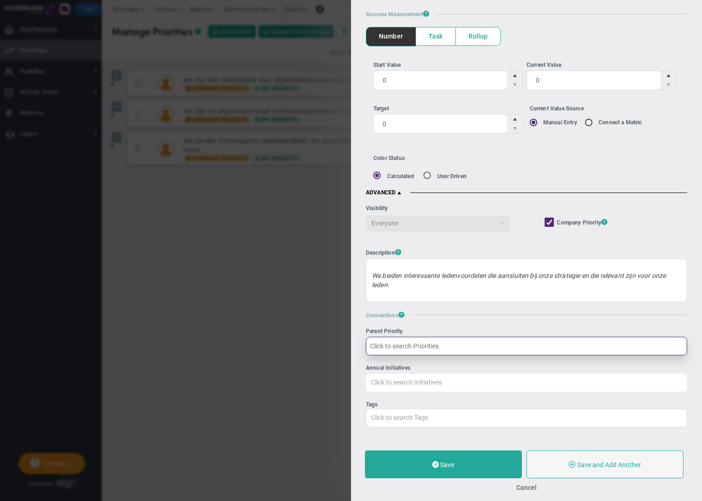
scroll to position [95, 0]
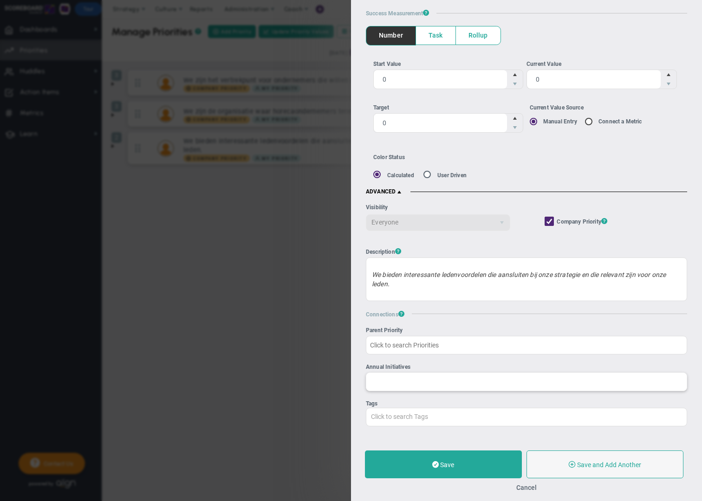
click at [394, 380] on input "Annual Initiatives" at bounding box center [526, 381] width 320 height 17
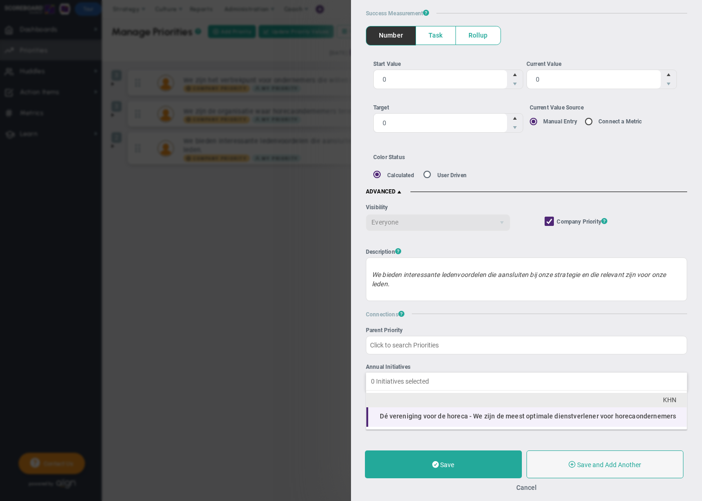
click at [412, 417] on span "Dé vereniging voor de horeca - We zijn de meest optimale dienstverlener voor ho…" at bounding box center [528, 416] width 296 height 7
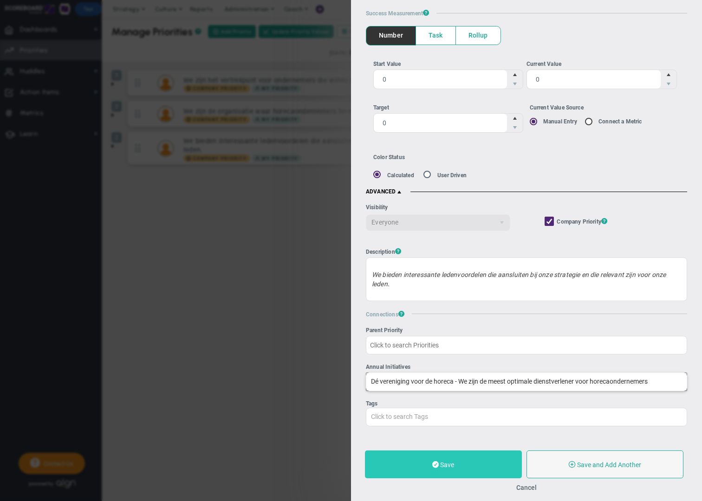
click at [432, 461] on button "Save" at bounding box center [443, 465] width 157 height 28
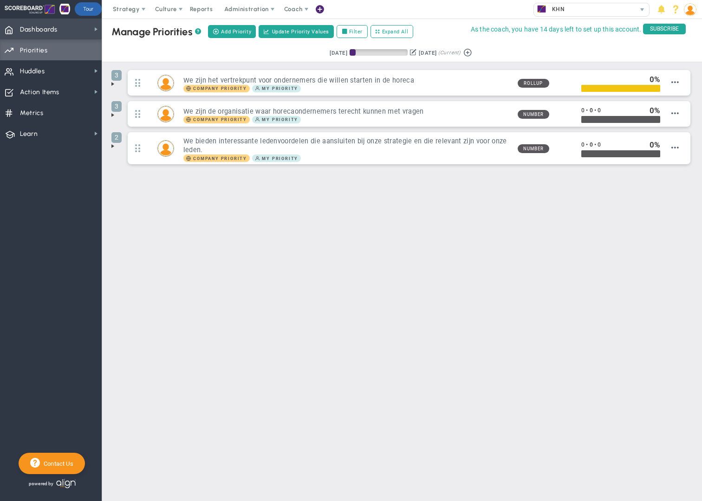
click at [85, 33] on span "Dashboards Dashboards" at bounding box center [51, 29] width 102 height 21
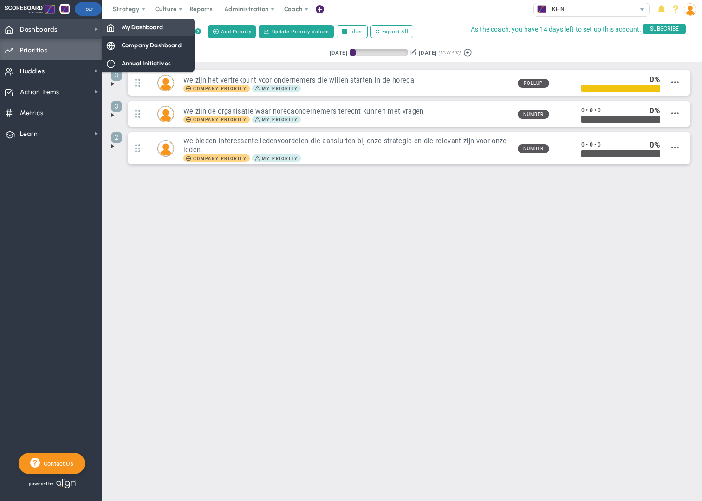
click at [137, 32] on div "My Dashboard" at bounding box center [148, 27] width 93 height 18
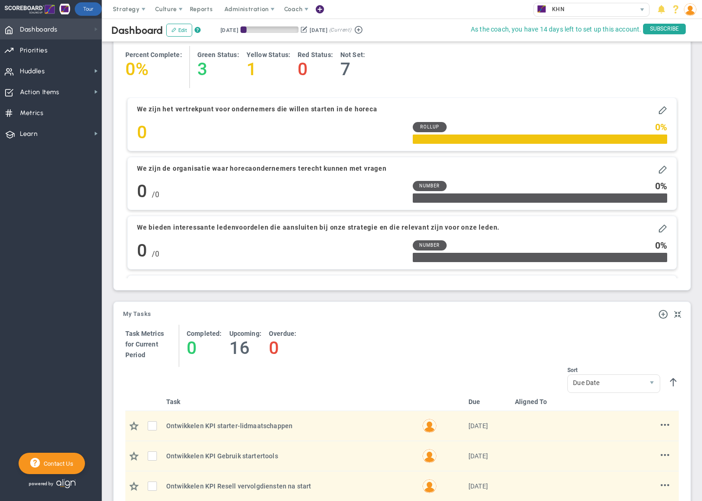
click at [94, 29] on span at bounding box center [95, 29] width 7 height 7
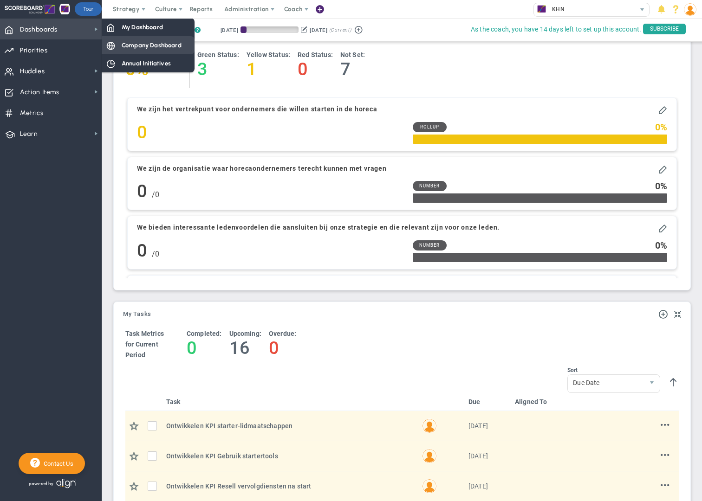
click at [137, 46] on span "Company Dashboard" at bounding box center [152, 45] width 60 height 9
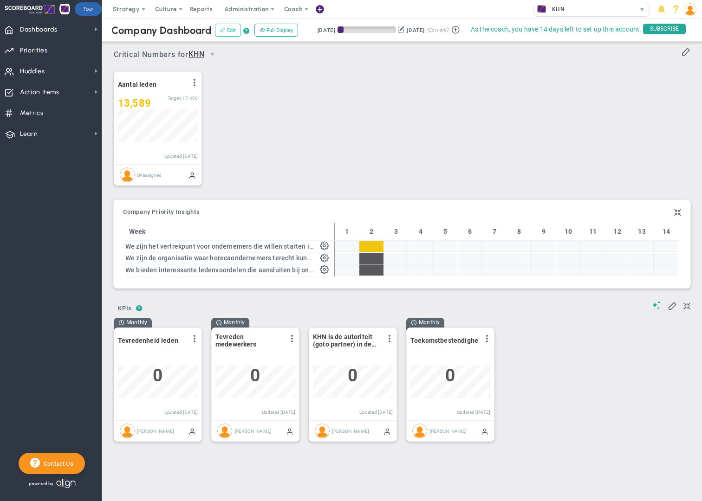
click at [231, 33] on button "Edit" at bounding box center [228, 30] width 26 height 13
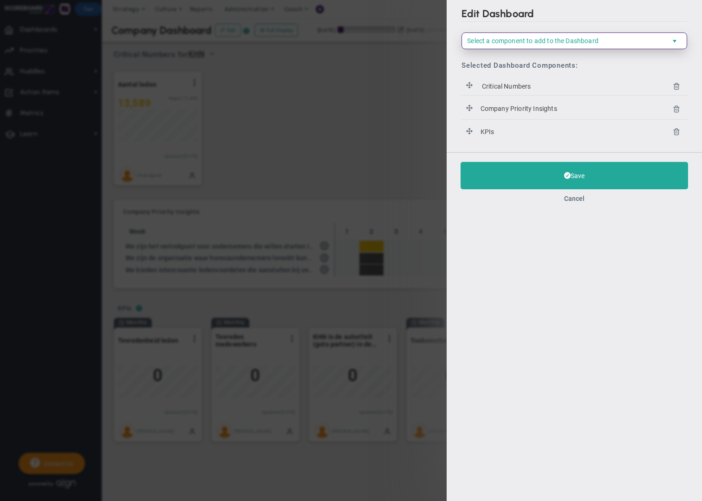
click at [677, 44] on span "select" at bounding box center [674, 41] width 7 height 7
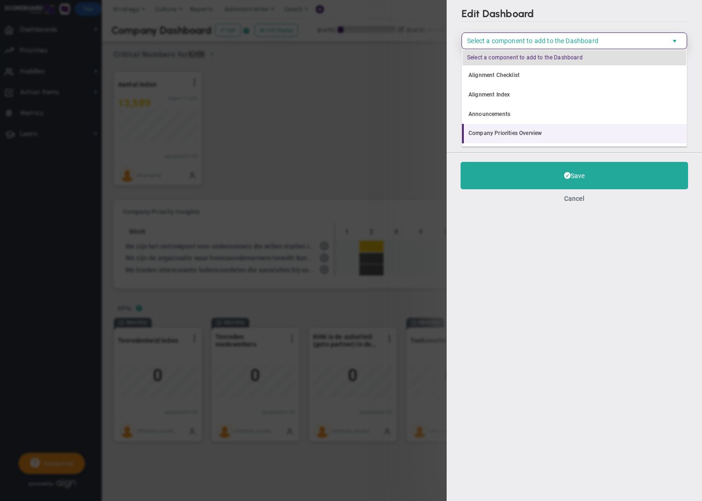
click at [526, 132] on li "Company Priorities Overview" at bounding box center [574, 134] width 225 height 20
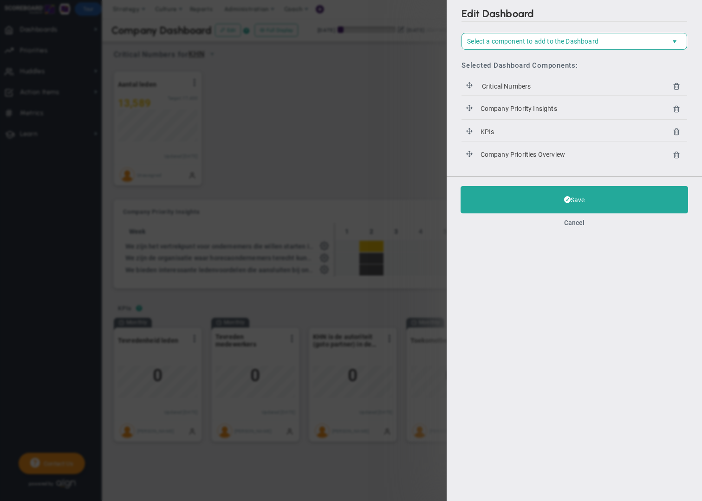
drag, startPoint x: 515, startPoint y: 153, endPoint x: 514, endPoint y: 137, distance: 15.8
click at [514, 137] on div "Critical Numbers for Company Priority Insights KPIs KPIs Company Priorities Ove…" at bounding box center [575, 122] width 226 height 91
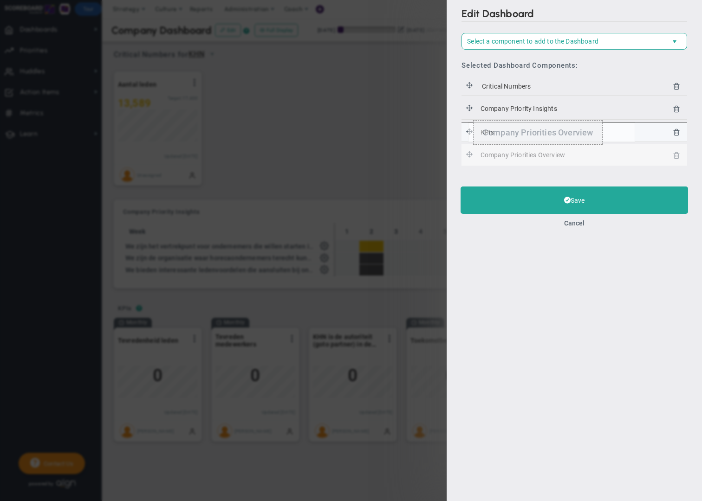
drag, startPoint x: 470, startPoint y: 153, endPoint x: 468, endPoint y: 123, distance: 30.7
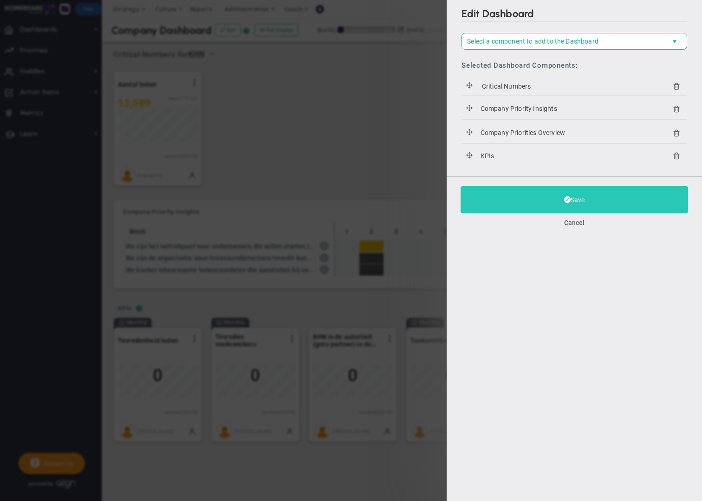
click at [565, 197] on span at bounding box center [567, 199] width 7 height 9
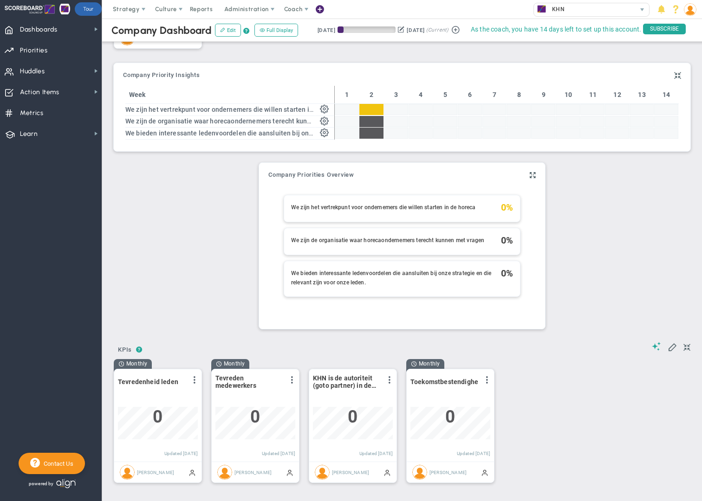
scroll to position [138, 0]
click at [534, 177] on span at bounding box center [533, 174] width 6 height 11
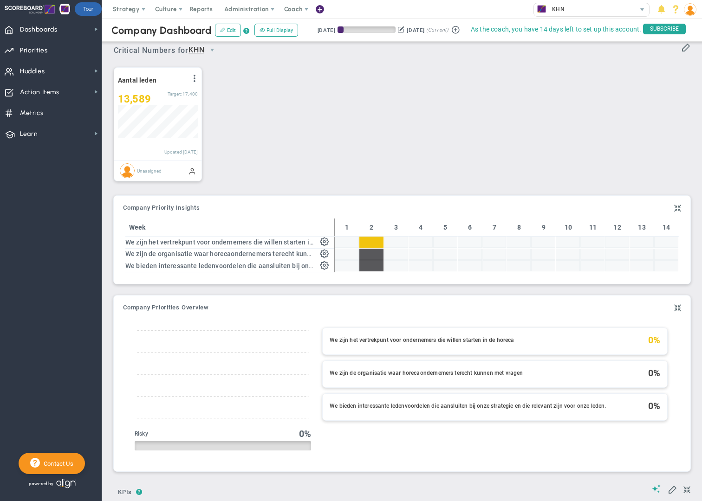
scroll to position [0, 0]
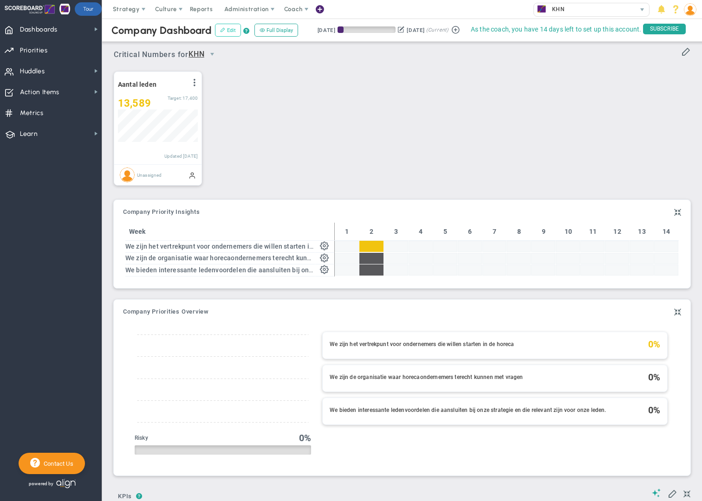
click at [232, 30] on button "Edit" at bounding box center [228, 30] width 26 height 13
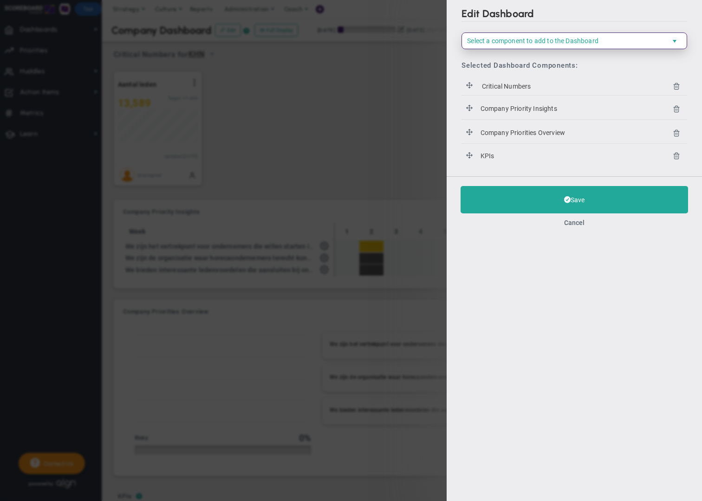
click at [646, 41] on span "Select a component to add to the Dashboard" at bounding box center [566, 41] width 209 height 16
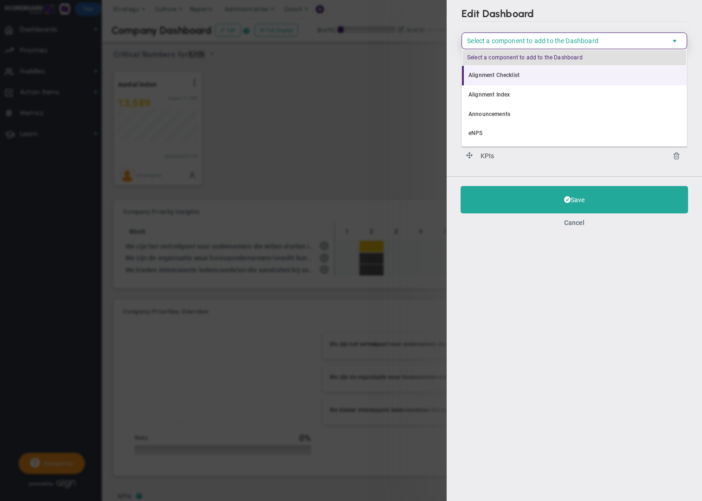
click at [501, 78] on li "Alignment Checklist" at bounding box center [574, 76] width 225 height 20
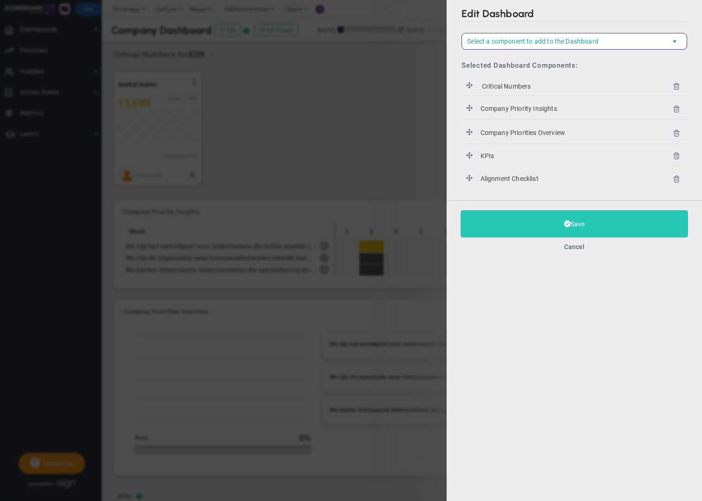
click at [564, 219] on button "Save" at bounding box center [575, 223] width 228 height 27
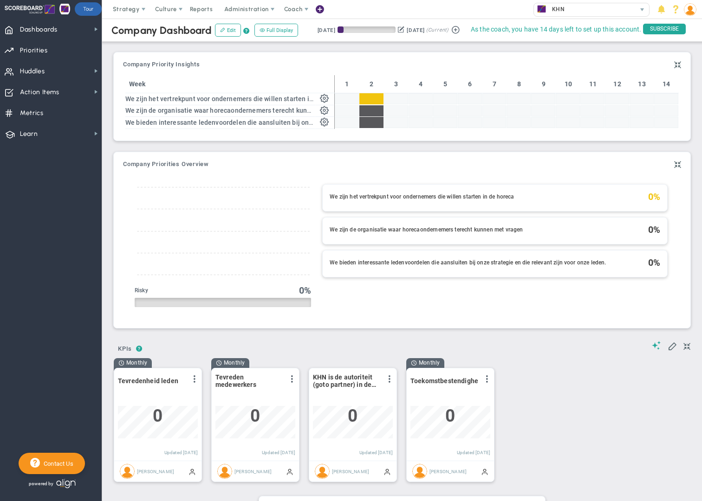
scroll to position [247, 0]
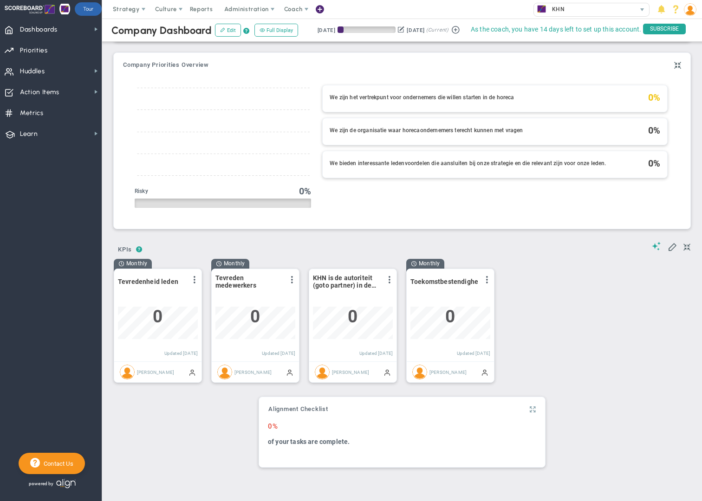
click at [531, 411] on span at bounding box center [533, 409] width 6 height 11
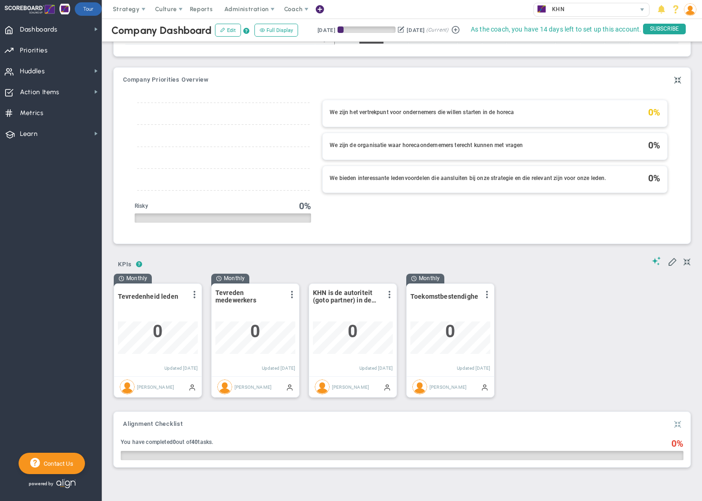
scroll to position [233, 0]
drag, startPoint x: 514, startPoint y: 435, endPoint x: 509, endPoint y: 393, distance: 42.0
click at [509, 390] on div "Critical Numbers for KHN 0 Critical Numbers for KHN Critical Numbers for KHN Cr…" at bounding box center [401, 140] width 581 height 666
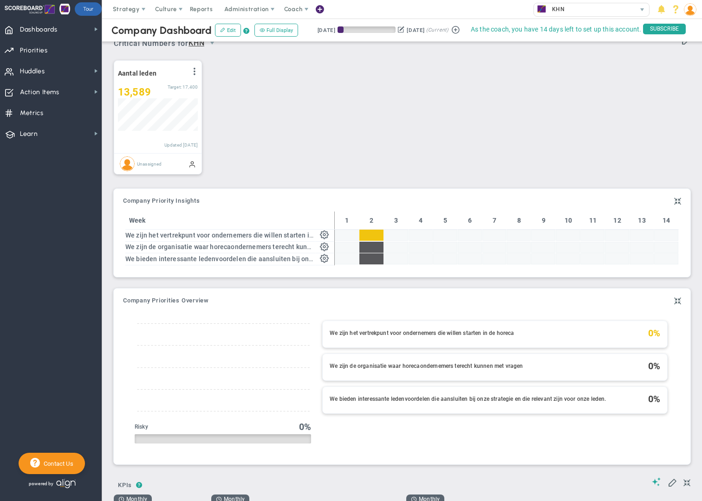
scroll to position [0, 0]
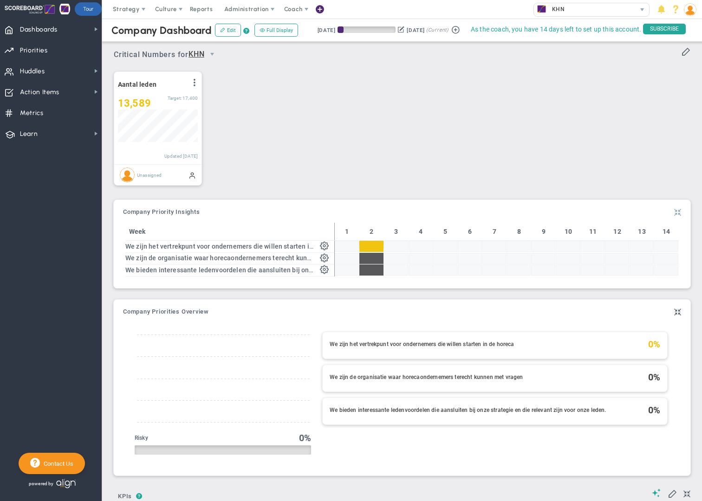
click at [679, 214] on span at bounding box center [677, 212] width 7 height 11
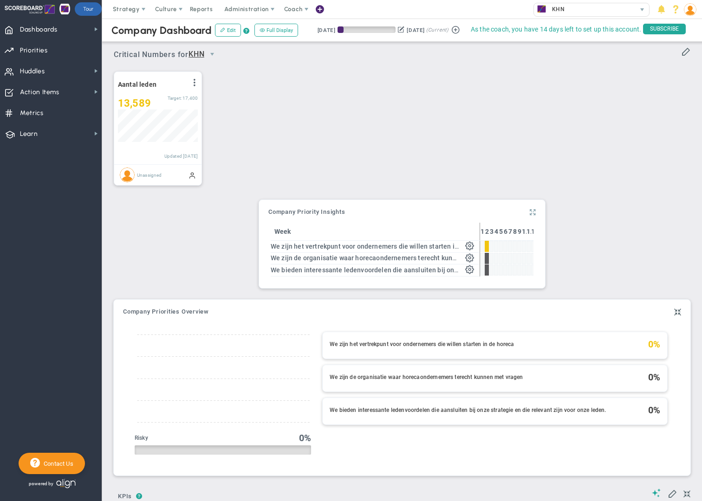
click at [535, 213] on span at bounding box center [533, 212] width 6 height 11
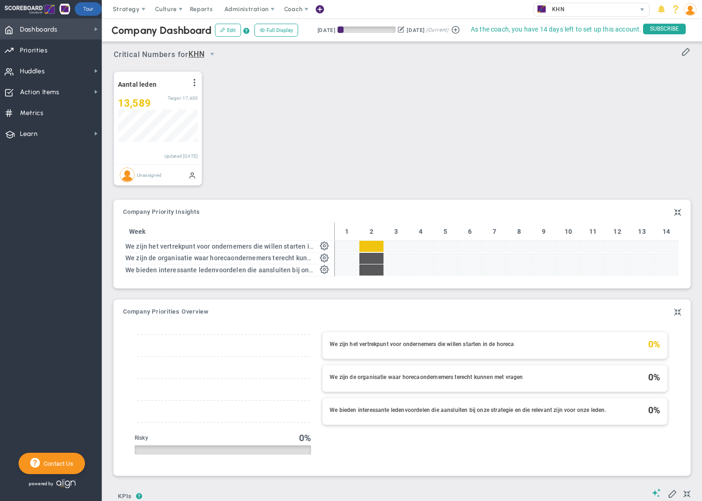
click at [60, 32] on span "Dashboards Dashboards" at bounding box center [51, 29] width 102 height 21
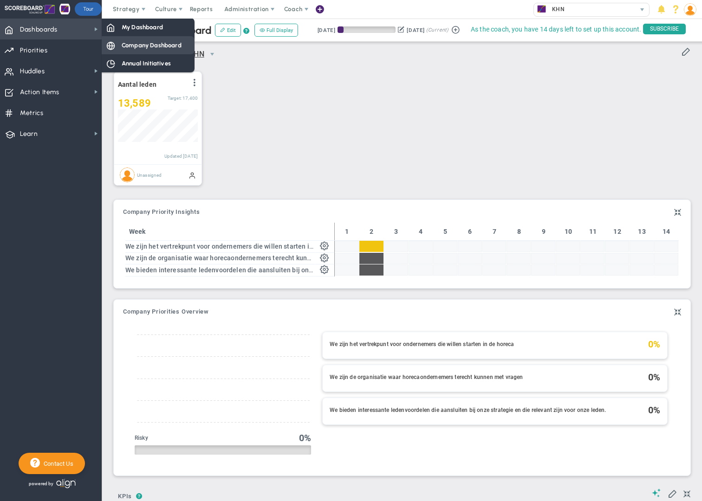
click at [145, 45] on span "Company Dashboard" at bounding box center [152, 45] width 60 height 9
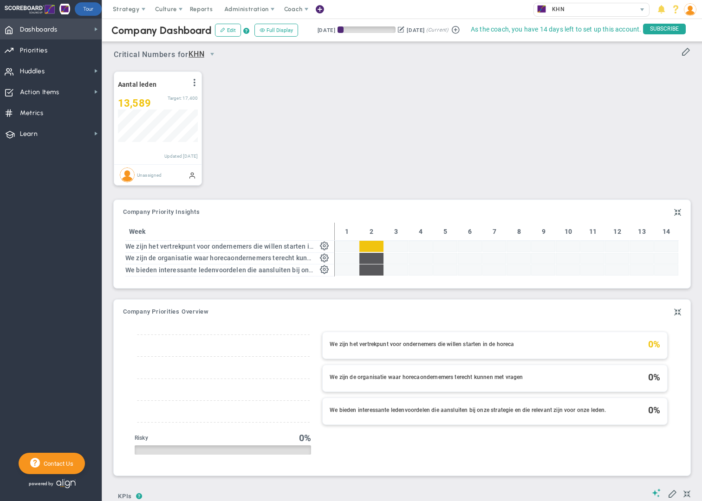
click at [57, 36] on span "Dashboards" at bounding box center [39, 30] width 38 height 20
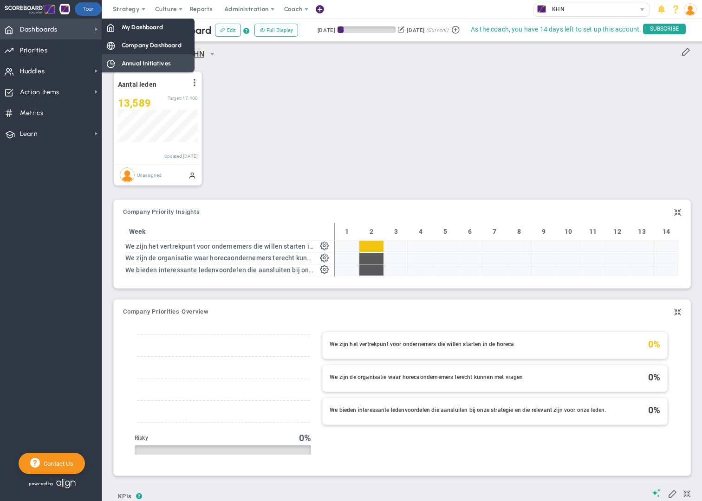
click at [137, 63] on span "Annual Initiatives" at bounding box center [146, 63] width 49 height 9
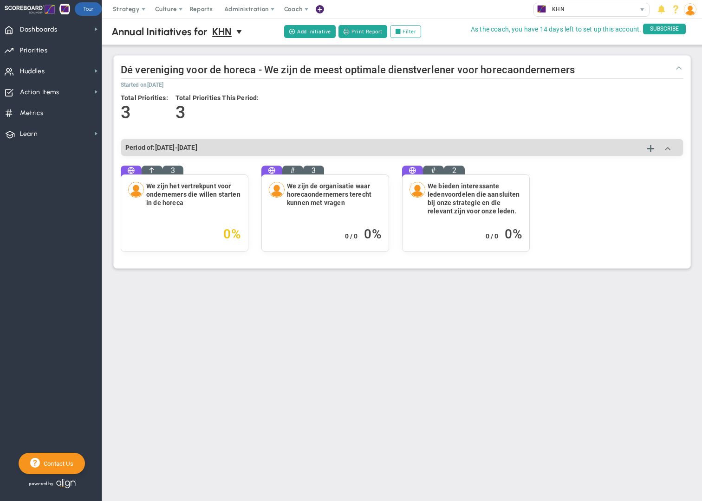
click at [678, 67] on span at bounding box center [678, 67] width 9 height 9
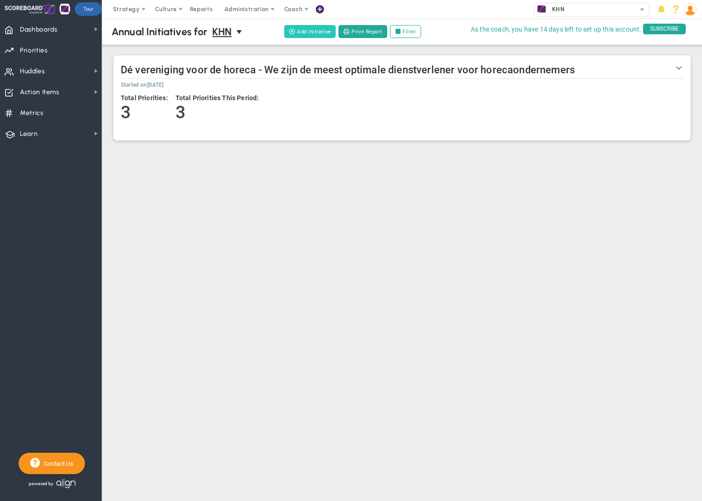
click at [312, 33] on button "Add Initiative" at bounding box center [310, 31] width 52 height 13
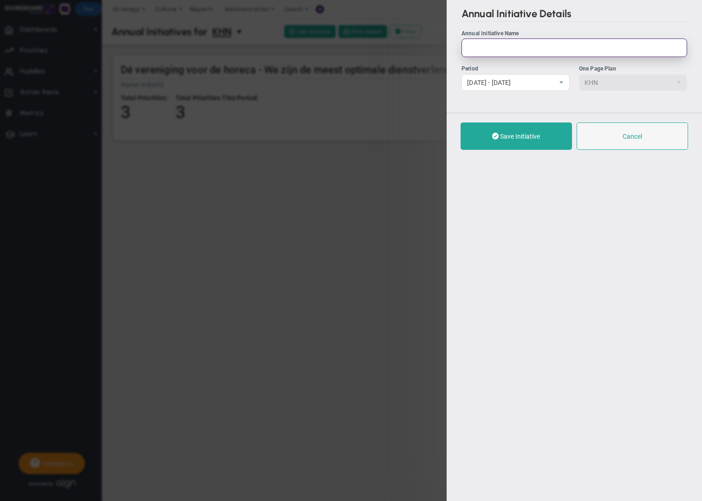
paste input "KHN verbindt de horeca"
type input "KHN verbindt de horeca"
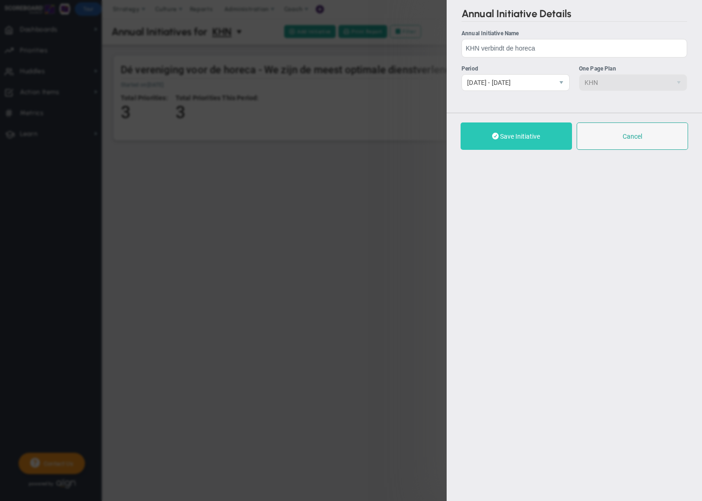
click at [534, 137] on span "Save Initiative" at bounding box center [520, 136] width 40 height 7
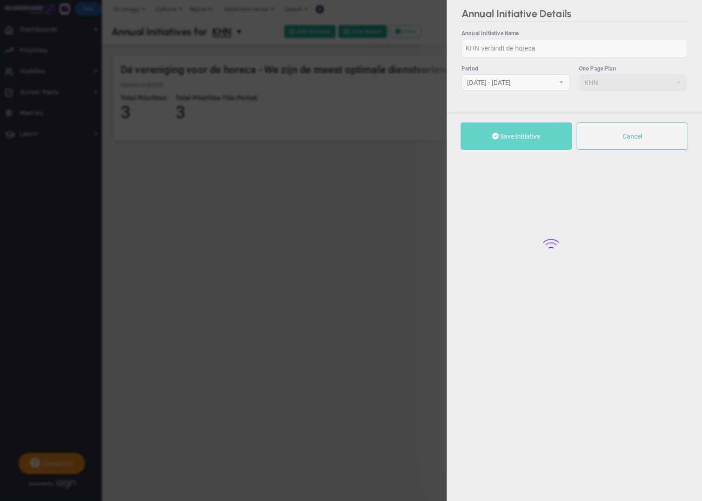
checkbox input "true"
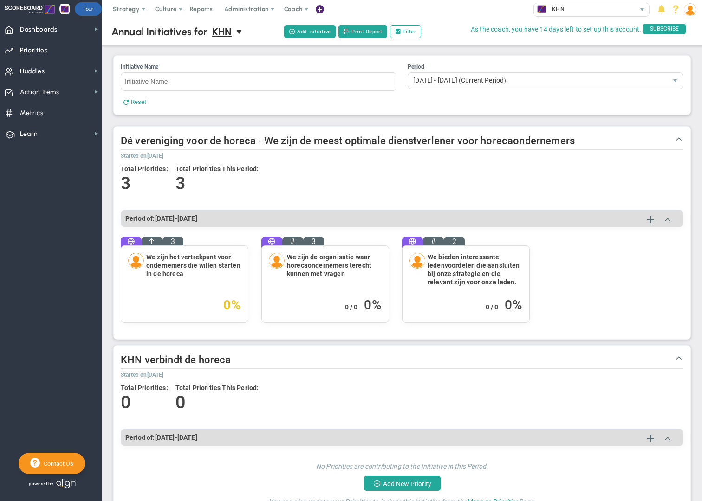
scroll to position [32, 0]
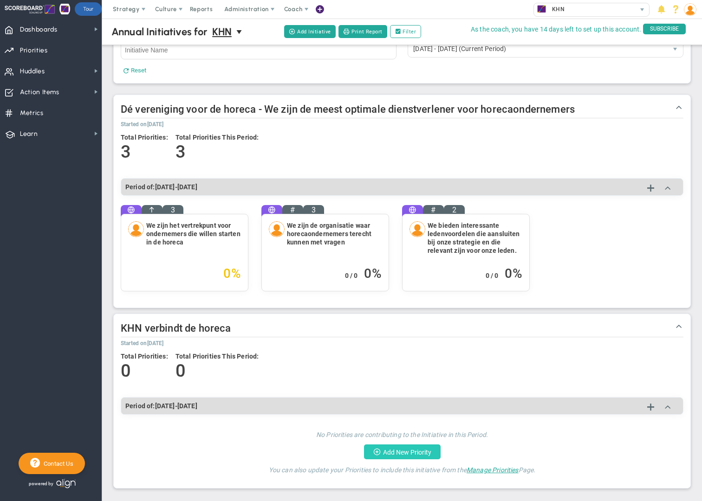
click at [399, 455] on button "Add New Priority" at bounding box center [402, 452] width 77 height 15
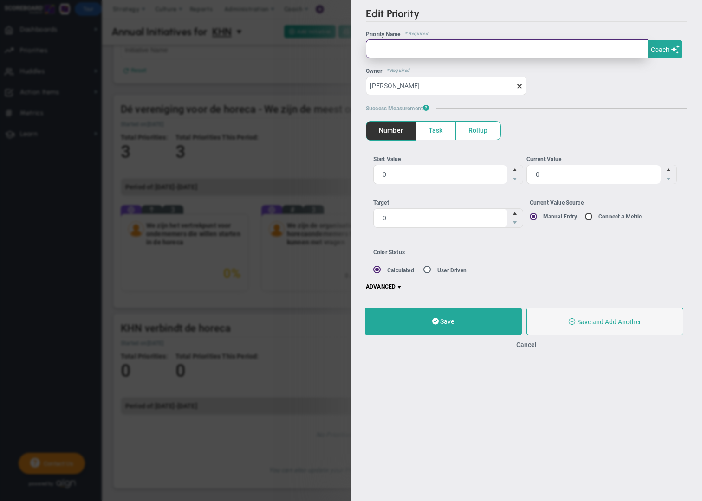
click at [403, 45] on input "text" at bounding box center [507, 48] width 282 height 19
paste input "• We brengen horecaondernemers bij elkaar rond onze beleidsthema’s."
click at [385, 49] on input "• We brengen horecaondernemers bij elkaar rond onze beleidsthema’s." at bounding box center [507, 48] width 282 height 19
type input "We brengen horecaondernemers bij elkaar rond onze beleidsthema’s."
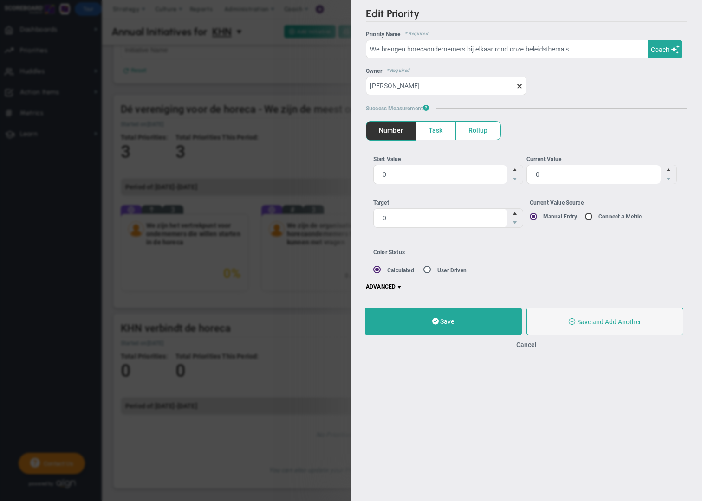
click at [400, 286] on span at bounding box center [399, 287] width 7 height 7
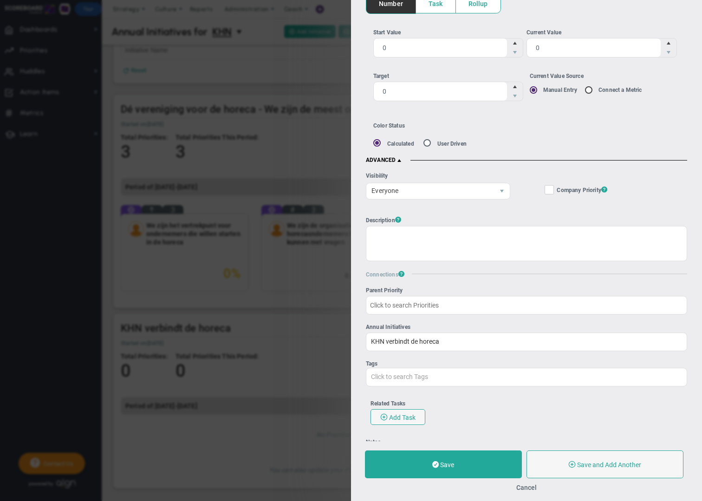
scroll to position [131, 0]
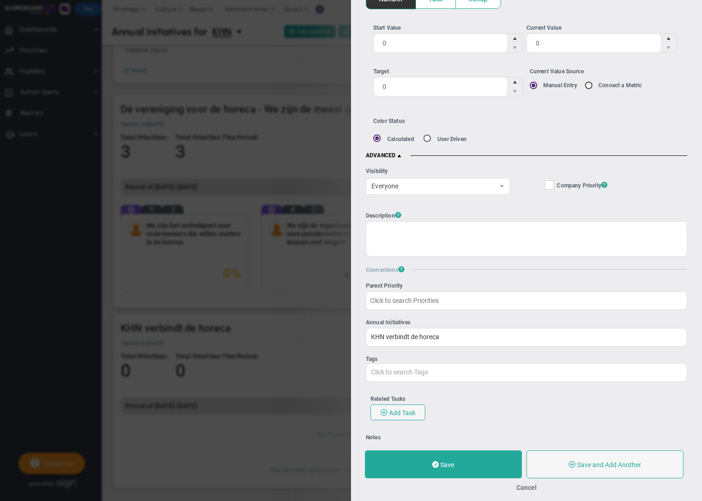
click at [550, 186] on input "Company Objective ? Company Priority ?" at bounding box center [550, 186] width 6 height 9
checkbox input "true"
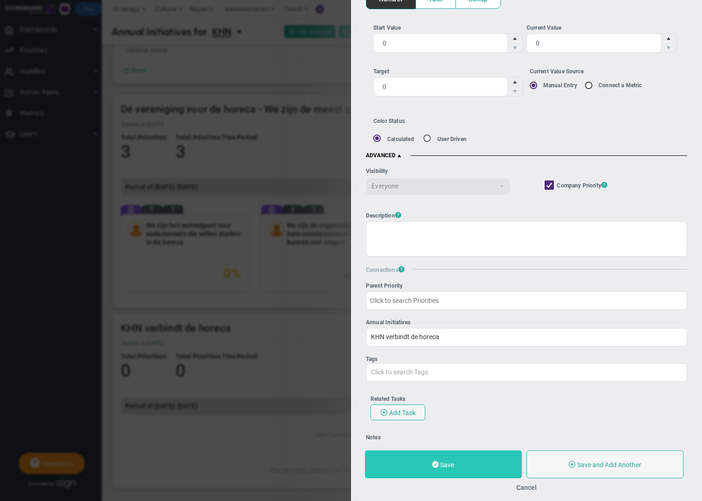
click at [476, 466] on button "Save" at bounding box center [443, 465] width 157 height 28
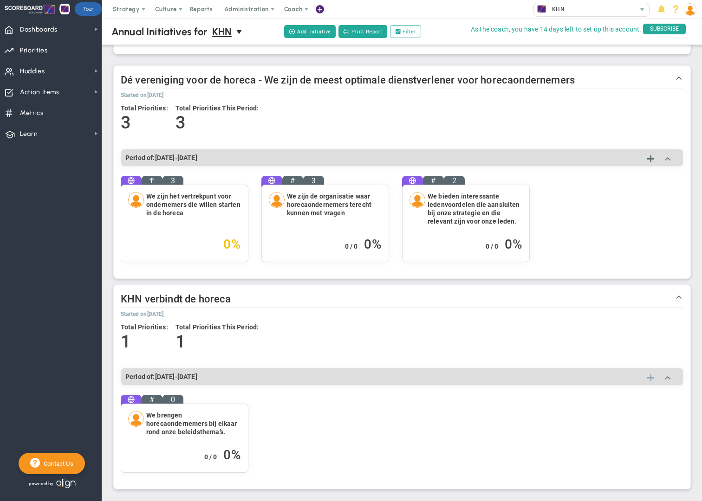
scroll to position [61, 0]
click at [653, 378] on span at bounding box center [650, 377] width 7 height 11
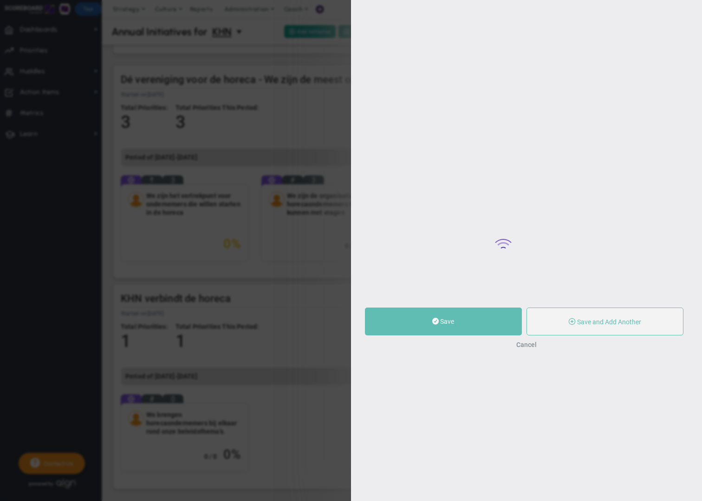
type input "0"
radio input "true"
type input "[PERSON_NAME]"
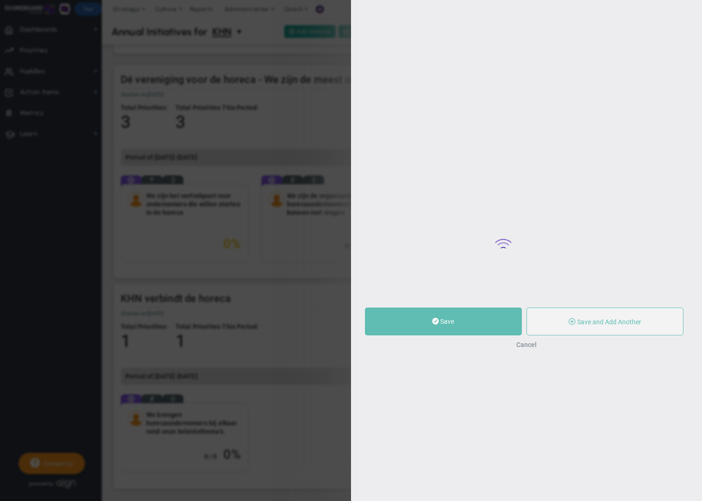
type input "0"
radio input "true"
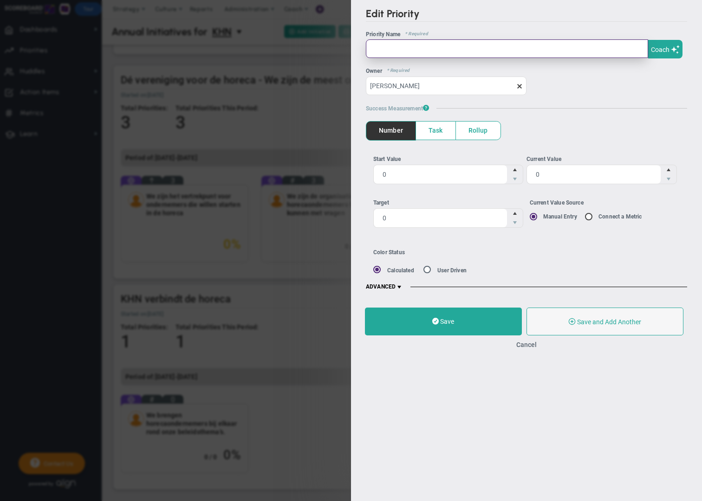
click at [402, 44] on input "text" at bounding box center [507, 48] width 282 height 19
paste input "• We bieden een platform voor samenwerking, kennisuitwisseling en gezamenlijke …"
type input "• We bieden een platform voor samenwerking, kennisuitwisseling en gezamenlijke …"
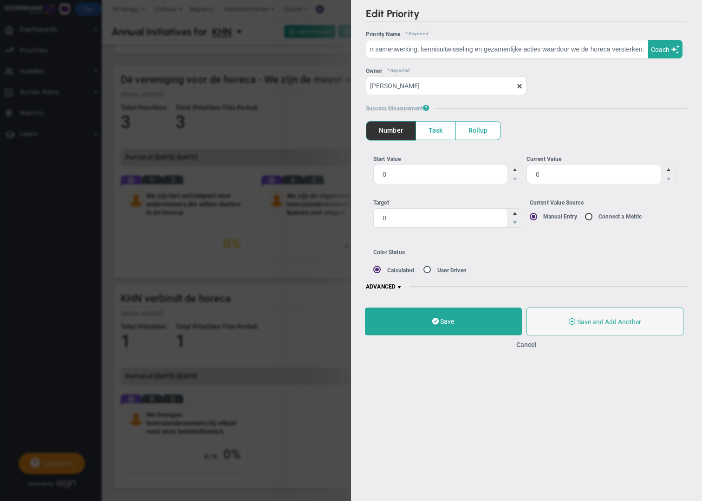
scroll to position [0, 0]
click at [401, 286] on span at bounding box center [399, 287] width 7 height 7
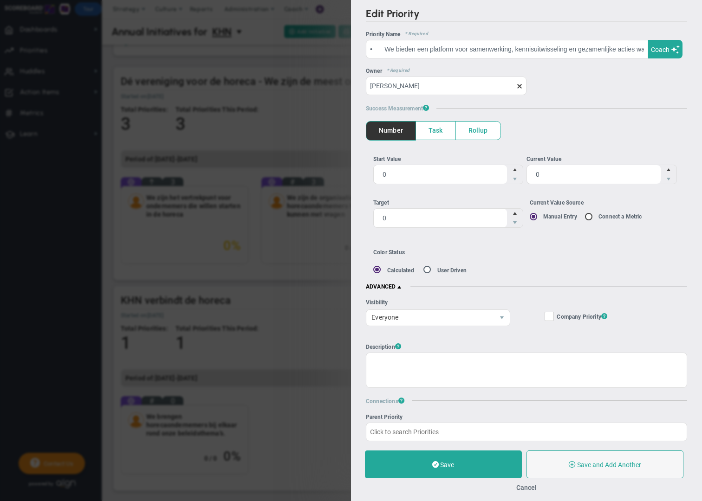
scroll to position [60, 0]
click at [553, 317] on input "Company Objective ? Company Priority ?" at bounding box center [550, 318] width 6 height 9
checkbox input "true"
click at [479, 130] on span "Rollup" at bounding box center [478, 131] width 45 height 18
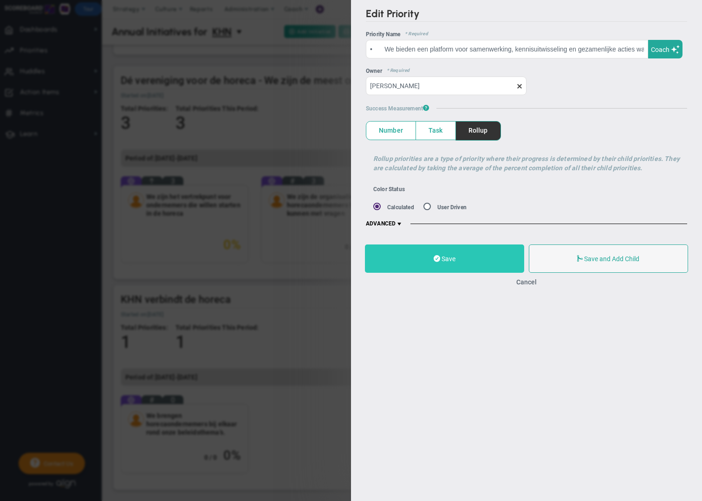
click at [462, 262] on button "Save" at bounding box center [444, 259] width 159 height 28
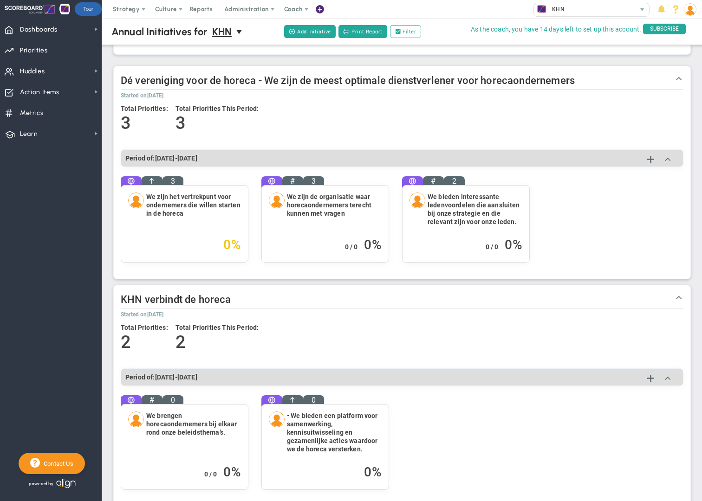
click at [353, 434] on h4 "• We bieden een platform voor samenwerking, kennisuitwisseling en gezamenlijke …" at bounding box center [334, 433] width 95 height 42
click at [32, 53] on span "Priorities" at bounding box center [34, 51] width 28 height 20
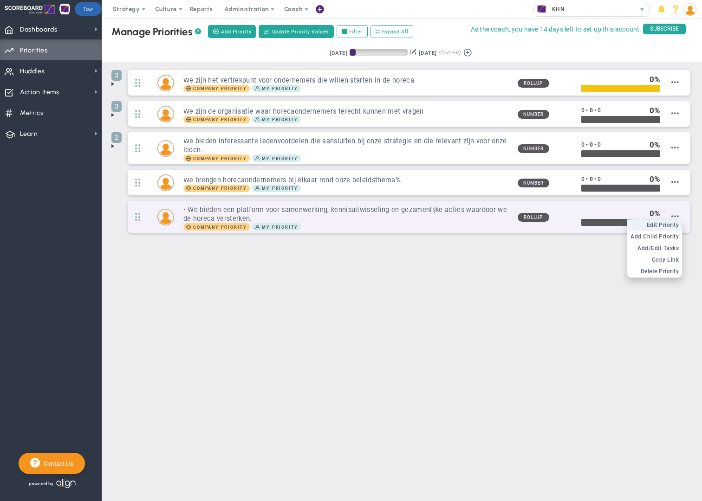
click at [673, 226] on span "Edit Priority" at bounding box center [663, 225] width 33 height 7
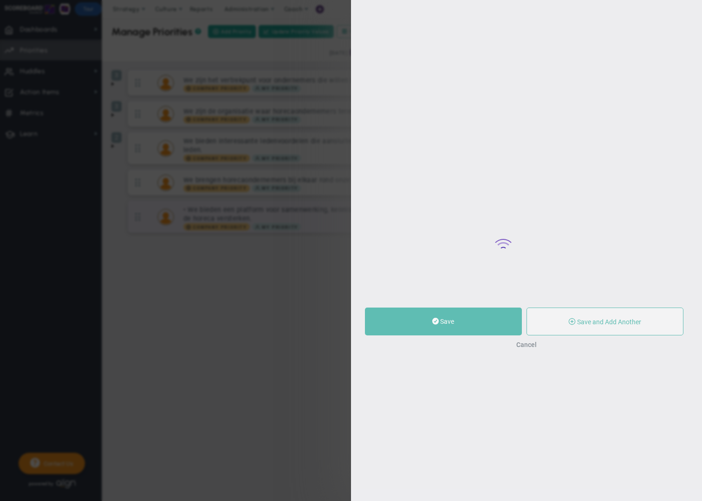
type input "• We bieden een platform voor samenwerking, kennisuitwisseling en gezamenlijke …"
type input "0"
radio input "true"
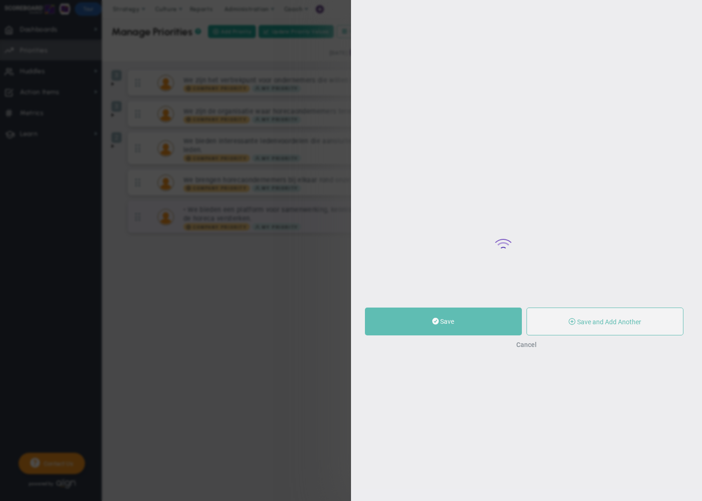
type input "[PERSON_NAME]"
type input "0"
radio input "true"
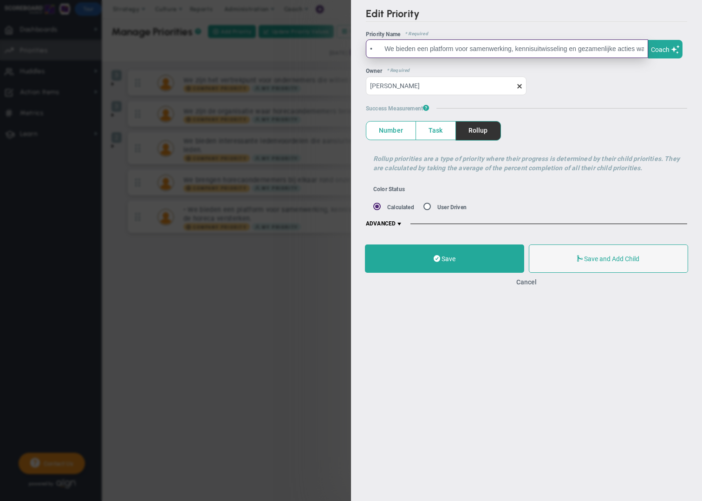
click at [388, 49] on input "• We bieden een platform voor samenwerking, kennisuitwisseling en gezamenlijke …" at bounding box center [507, 48] width 282 height 19
drag, startPoint x: 385, startPoint y: 48, endPoint x: 364, endPoint y: 48, distance: 21.8
click at [366, 49] on input "• We bieden een platform voor samenwerking, kennisuitwisseling en gezamenlijke …" at bounding box center [507, 48] width 282 height 19
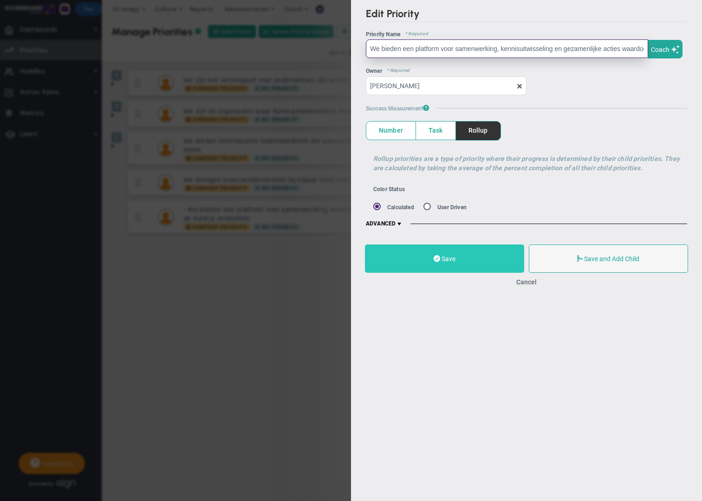
type input "We bieden een platform voor samenwerking, kennisuitwisseling en gezamenlijke ac…"
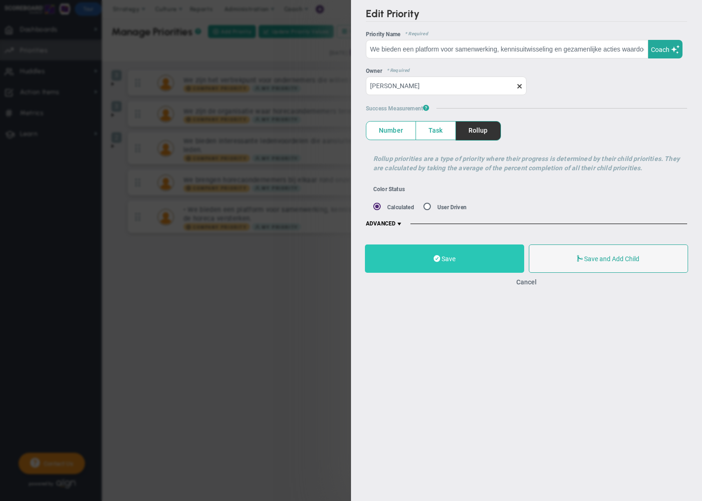
click at [476, 267] on button "Save" at bounding box center [444, 259] width 159 height 28
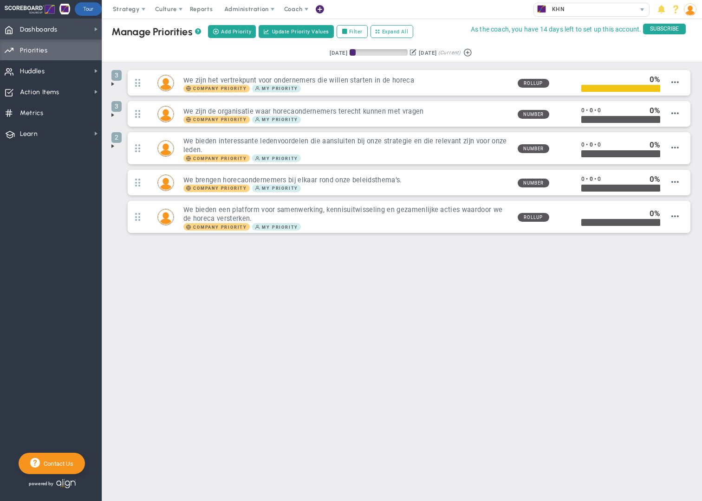
click at [91, 31] on span "Dashboards Dashboards" at bounding box center [51, 29] width 102 height 21
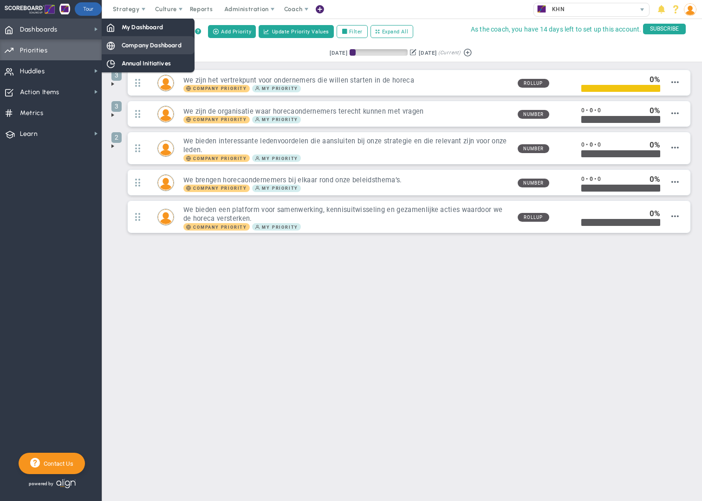
click at [140, 44] on span "Company Dashboard" at bounding box center [152, 45] width 60 height 9
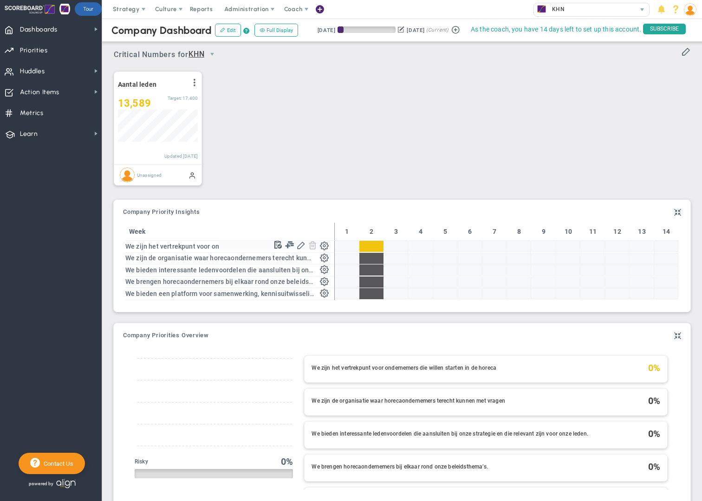
click at [325, 247] on span at bounding box center [324, 245] width 9 height 9
click at [326, 247] on span at bounding box center [324, 245] width 9 height 9
click at [35, 30] on span "Dashboards" at bounding box center [39, 30] width 38 height 20
click at [47, 30] on span "Dashboards" at bounding box center [39, 30] width 38 height 20
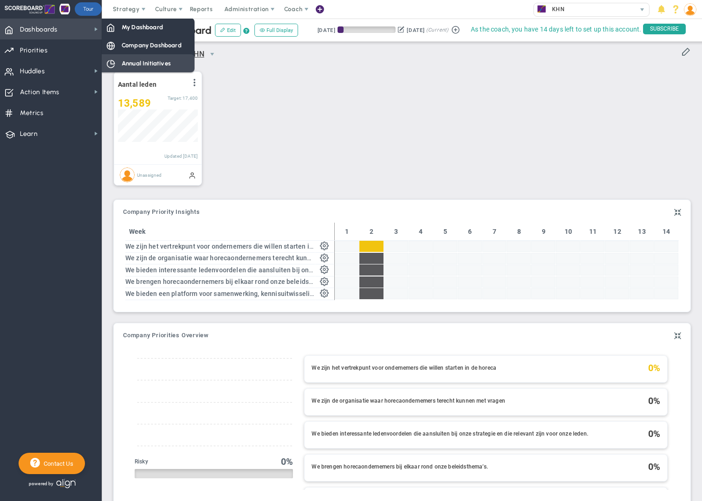
click at [149, 63] on span "Annual Initiatives" at bounding box center [146, 63] width 49 height 9
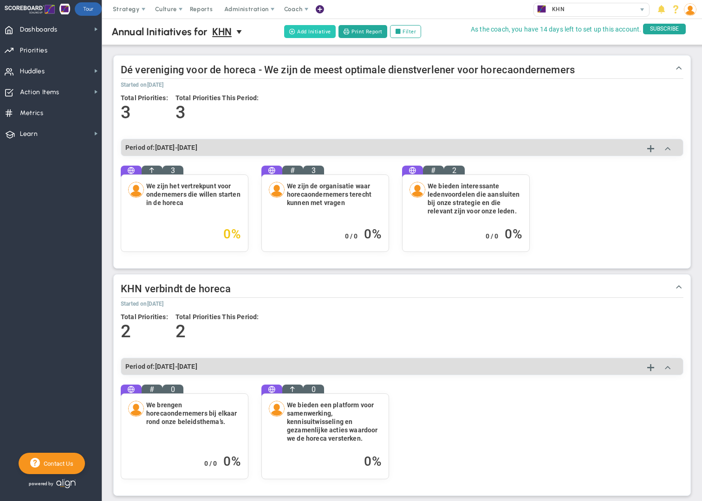
click at [319, 33] on button "Add Initiative" at bounding box center [310, 31] width 52 height 13
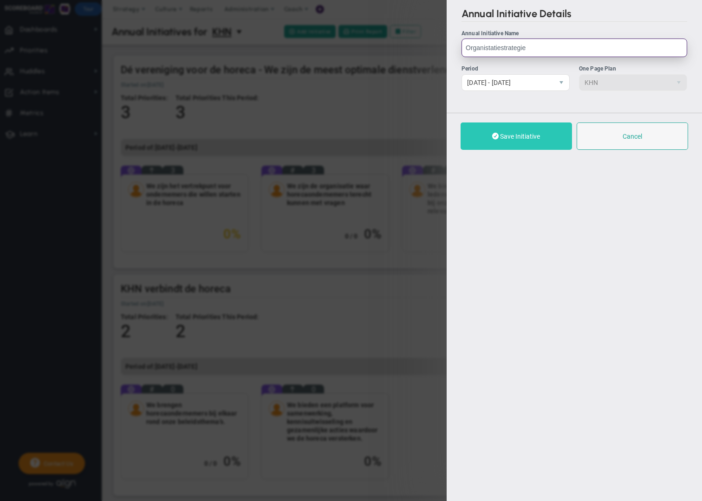
type input "Organistatiestrategie"
click at [524, 136] on span "Save Initiative" at bounding box center [520, 136] width 40 height 7
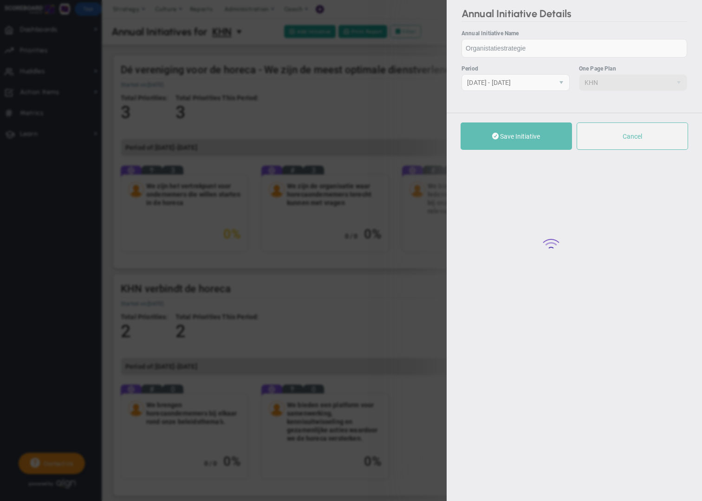
checkbox input "true"
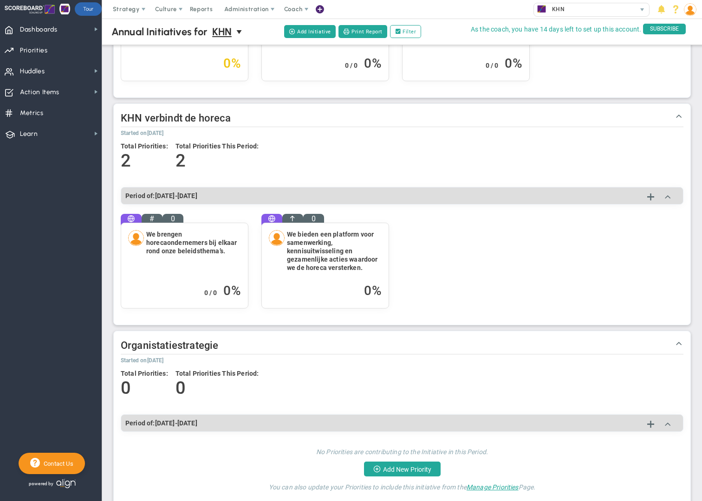
scroll to position [259, 0]
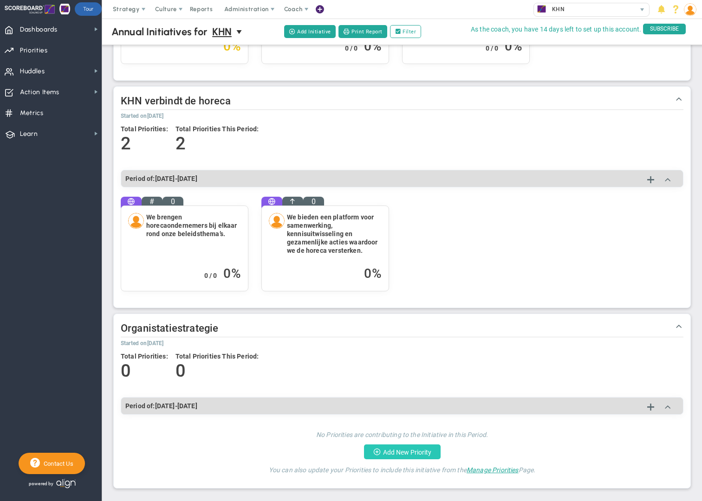
click at [421, 455] on button "Add New Priority" at bounding box center [402, 452] width 77 height 15
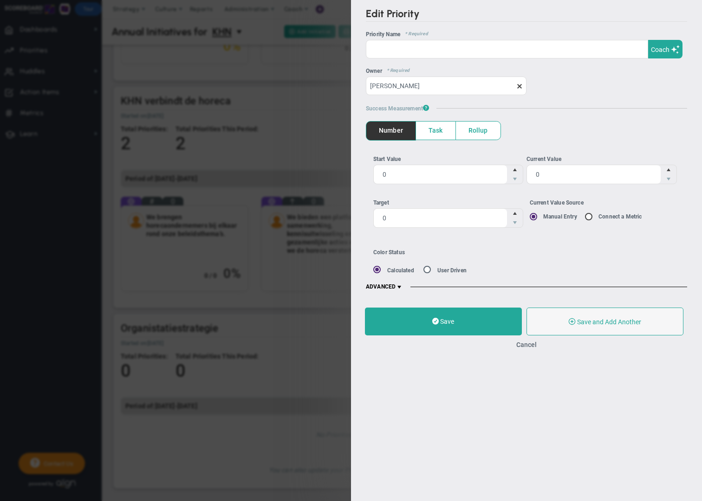
click at [397, 286] on span at bounding box center [399, 287] width 7 height 7
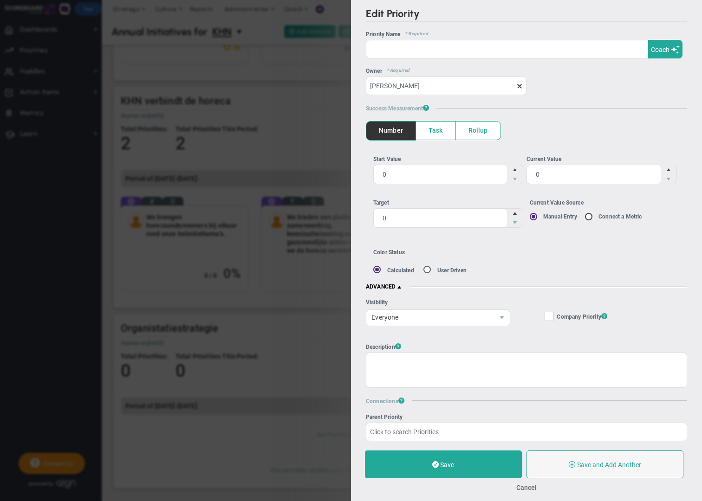
click at [553, 313] on span at bounding box center [549, 316] width 9 height 9
click at [553, 314] on input "Company Objective ? Company Priority ?" at bounding box center [550, 318] width 6 height 9
checkbox input "true"
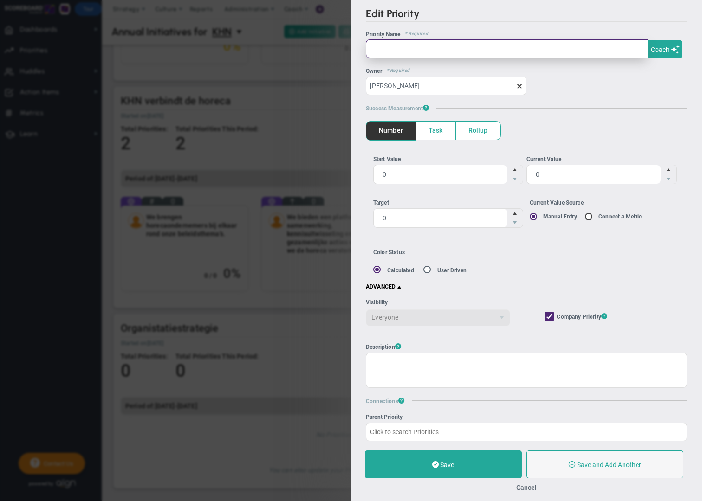
click at [404, 51] on input "text" at bounding box center [507, 48] width 282 height 19
paste input "Medewerkers beschikken over de juiste competenties"
type input "Medewerkers beschikken over de juiste competenties"
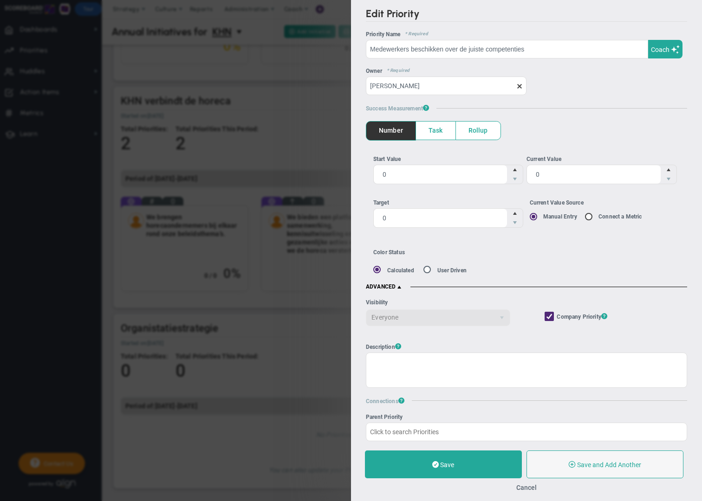
click at [429, 130] on span "Task" at bounding box center [435, 131] width 39 height 18
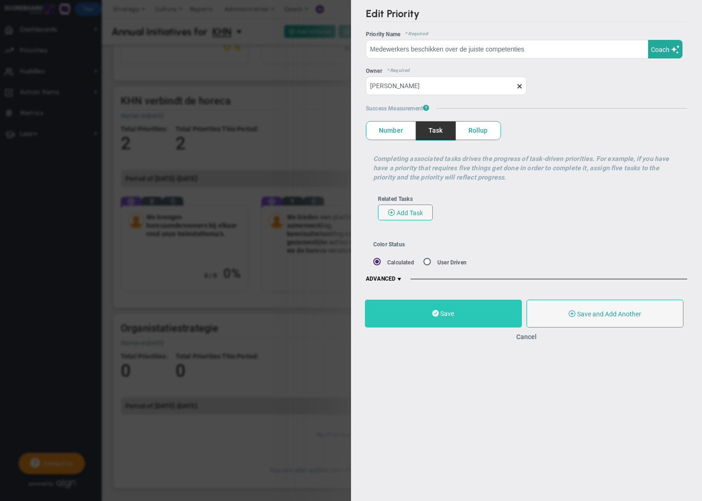
click at [475, 318] on button "Save" at bounding box center [443, 314] width 157 height 28
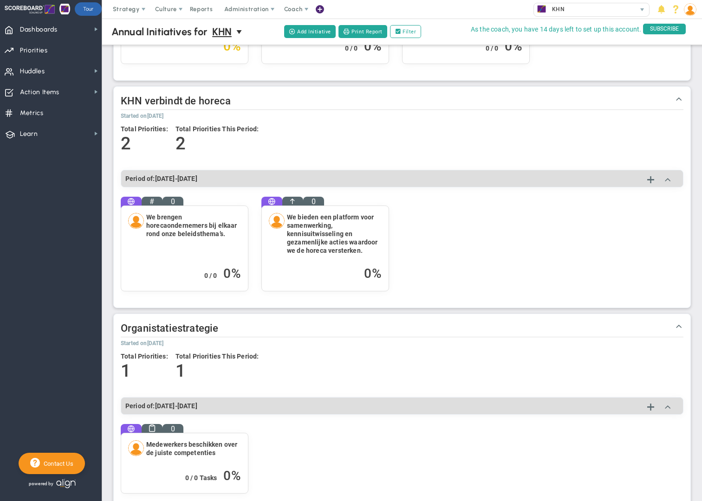
scroll to position [280, 0]
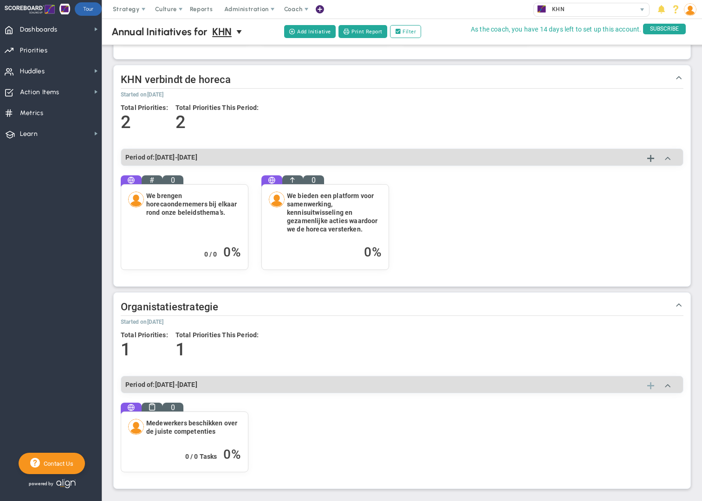
click at [649, 385] on span at bounding box center [650, 386] width 7 height 11
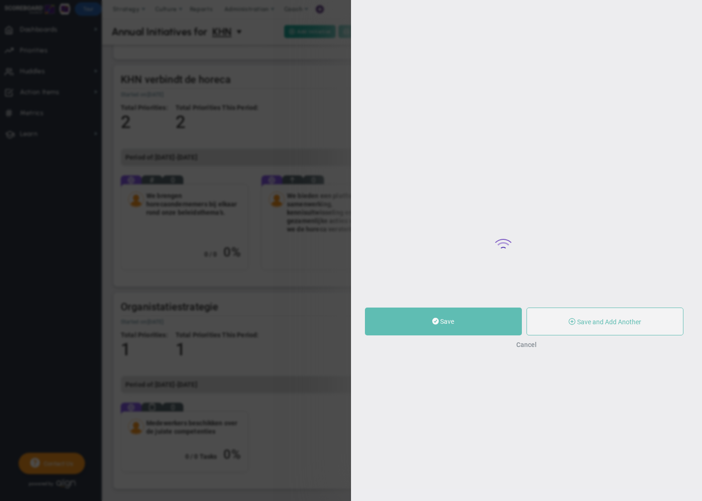
type input "0"
radio input "true"
type input "[PERSON_NAME]"
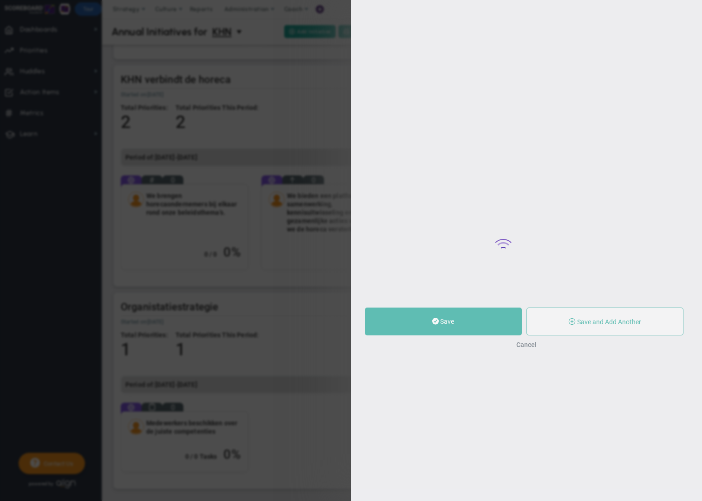
type input "0"
radio input "true"
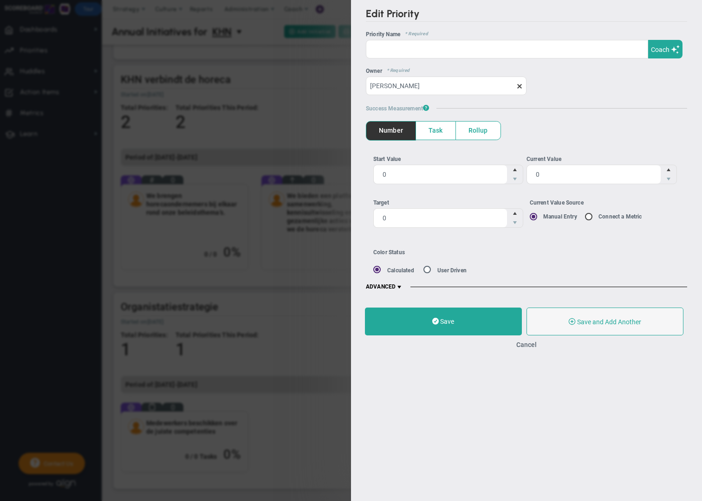
click at [400, 288] on span at bounding box center [399, 287] width 7 height 7
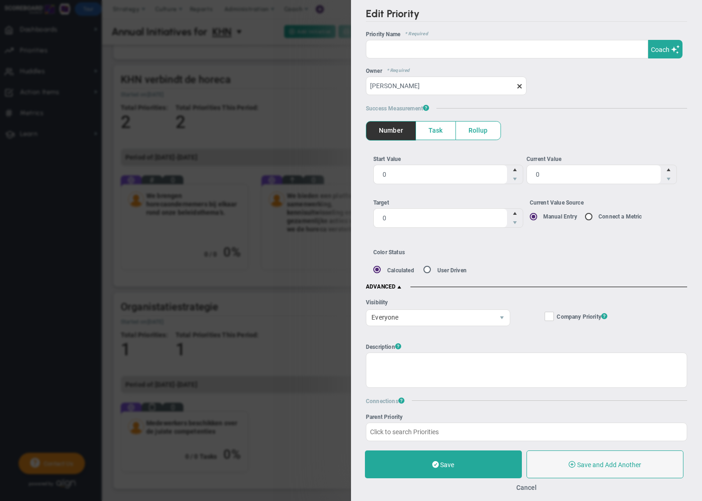
click at [550, 318] on input "Company Objective ? Company Priority ?" at bounding box center [550, 318] width 6 height 9
checkbox input "true"
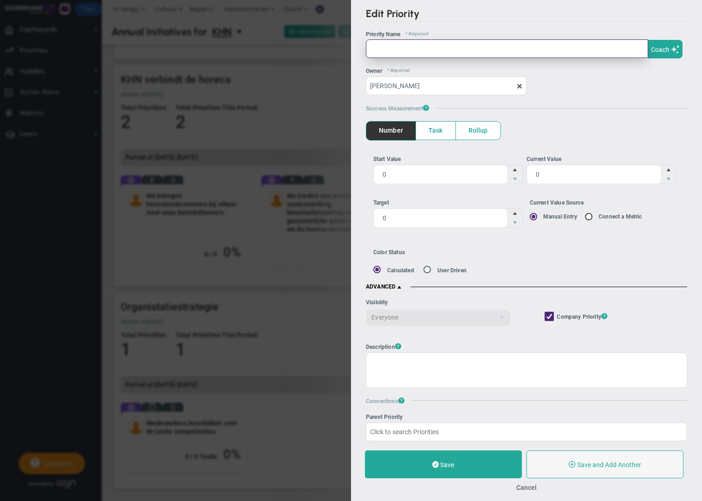
click at [384, 47] on input "text" at bounding box center [507, 48] width 282 height 19
paste input "Een optimale organisatiecultuur waarin samenwerken, positiviteit en ontwikkelin…"
click at [384, 47] on input "Een optimale organisatiecultuur waarin samenwerken, positiviteit en ontwikkelin…" at bounding box center [507, 48] width 282 height 19
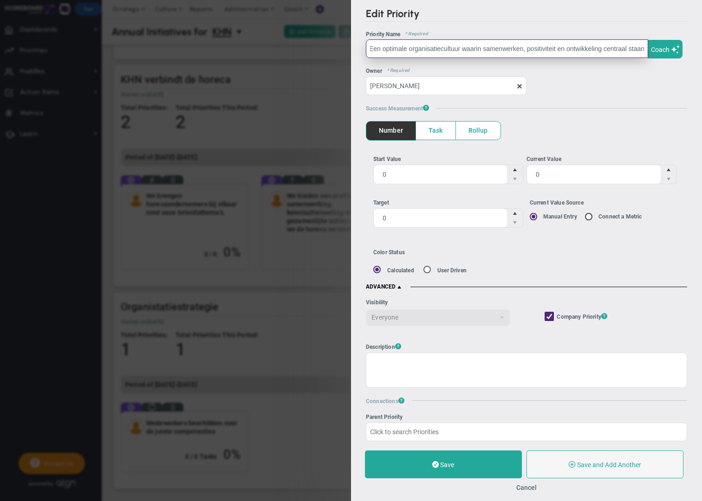
click at [384, 47] on input "Een optimale organisatiecultuur waarin samenwerken, positiviteit en ontwikkelin…" at bounding box center [507, 48] width 282 height 19
type input "Een optimale organisatiecultuur waarin samenwerken, positiviteit en ontwikkelin…"
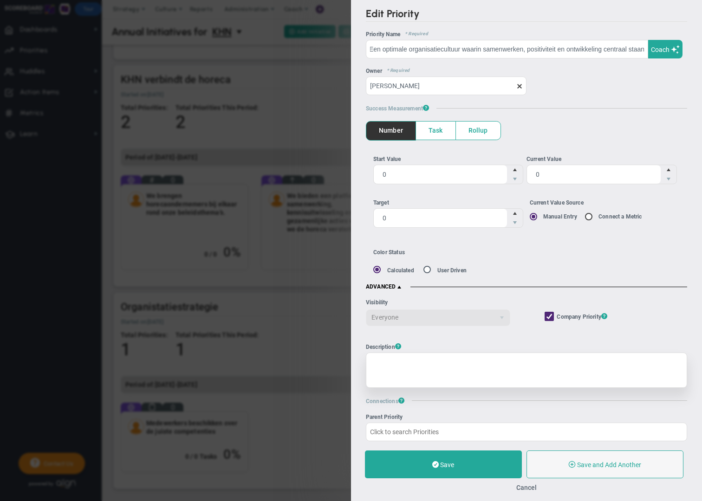
click at [423, 365] on div at bounding box center [526, 370] width 321 height 35
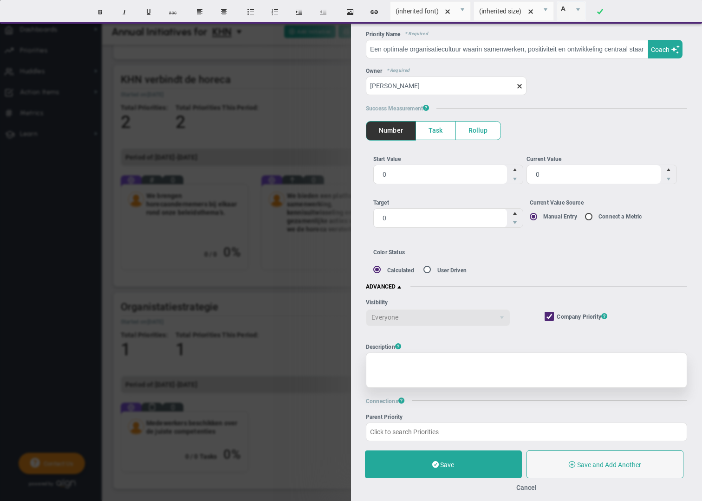
paste div
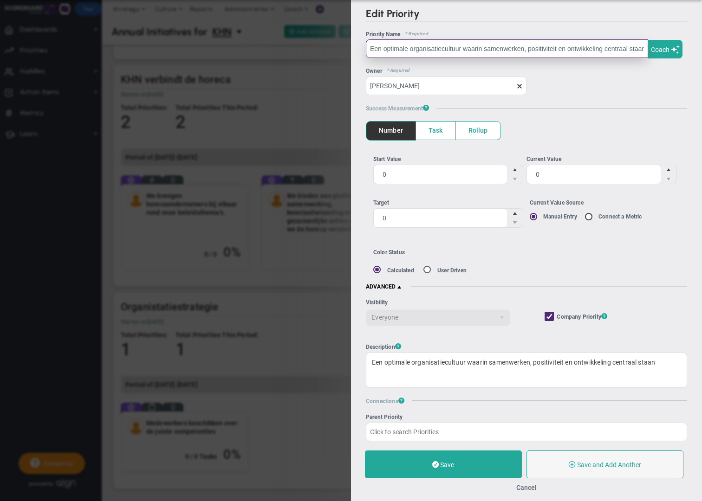
click at [408, 48] on input "Een optimale organisatiecultuur waarin samenwerken, positiviteit en ontwikkelin…" at bounding box center [507, 48] width 282 height 19
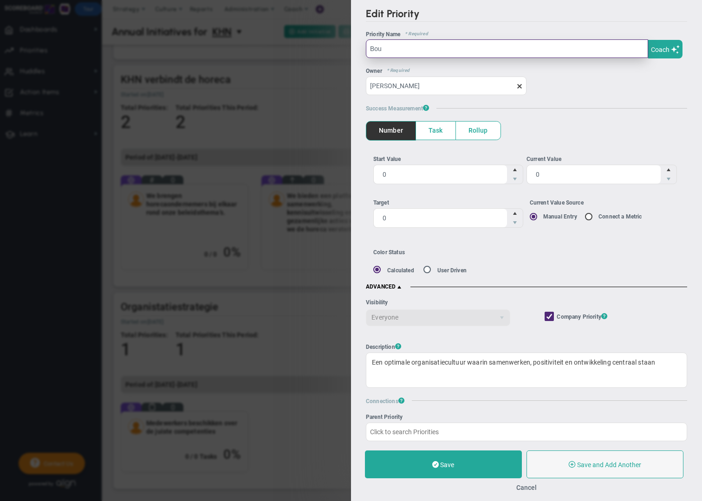
type input "Bouw"
radio input "false"
radio input "true"
radio input "false"
radio input "true"
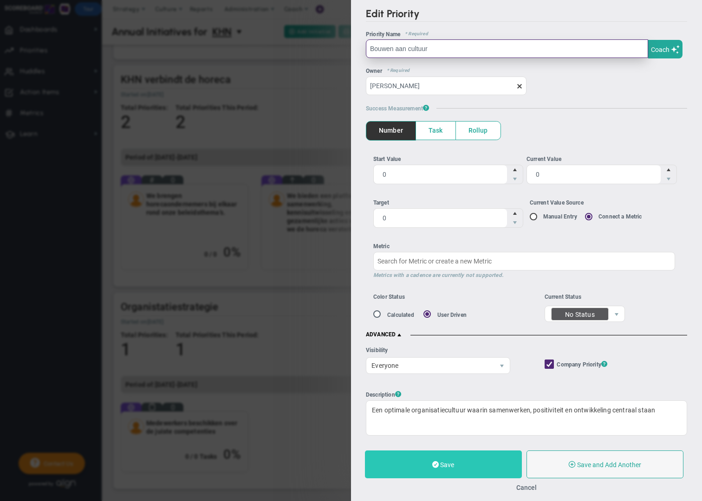
type input "Bouwen aan cultuur"
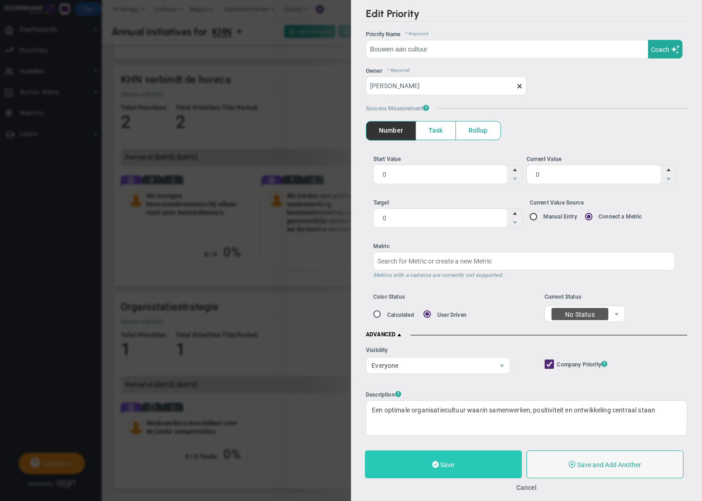
click at [478, 470] on button "Save" at bounding box center [443, 465] width 157 height 28
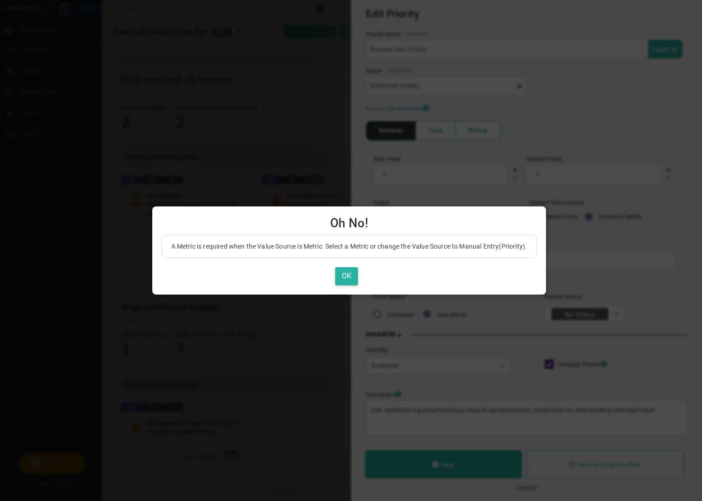
click at [351, 278] on button "OK" at bounding box center [346, 276] width 23 height 18
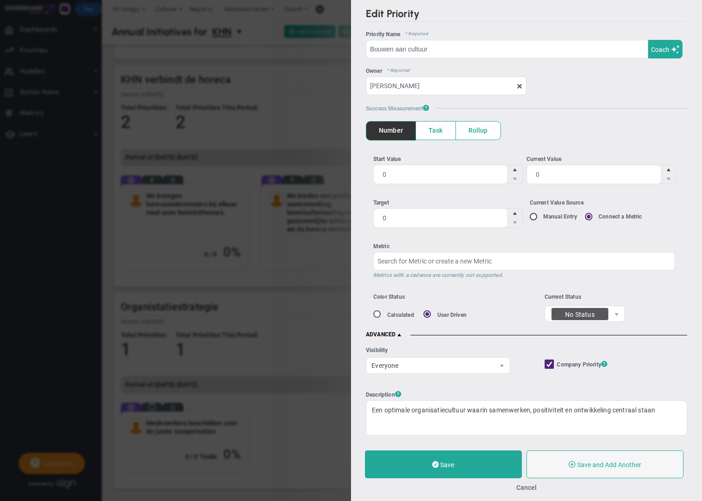
click at [429, 136] on span "Task" at bounding box center [435, 131] width 39 height 18
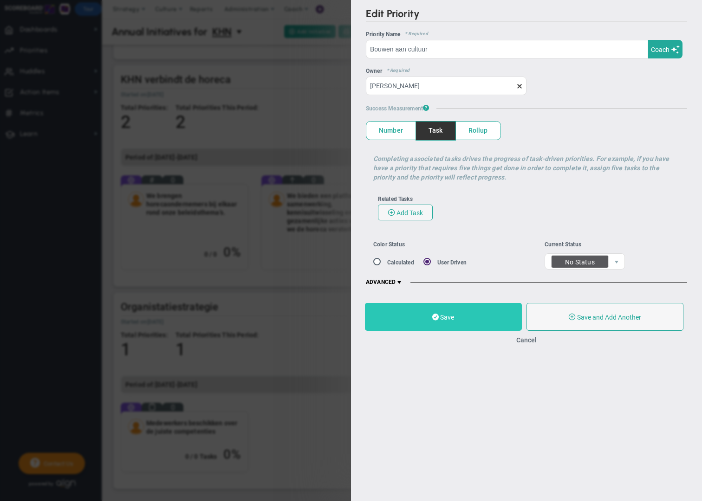
click at [464, 319] on button "Save" at bounding box center [443, 317] width 157 height 28
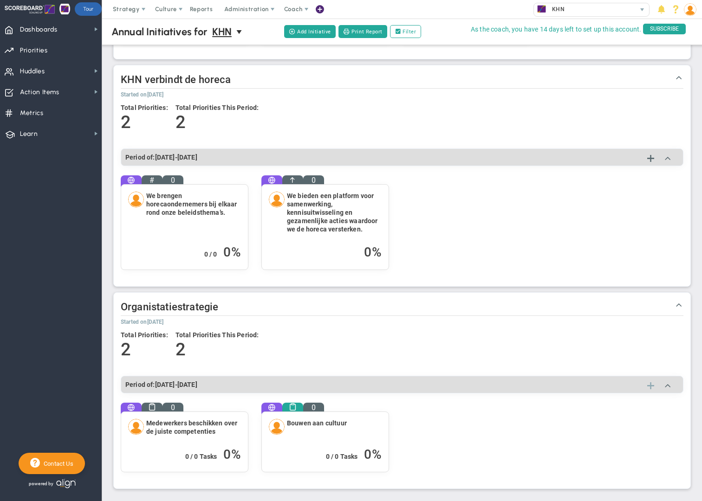
click at [650, 385] on span at bounding box center [650, 386] width 7 height 11
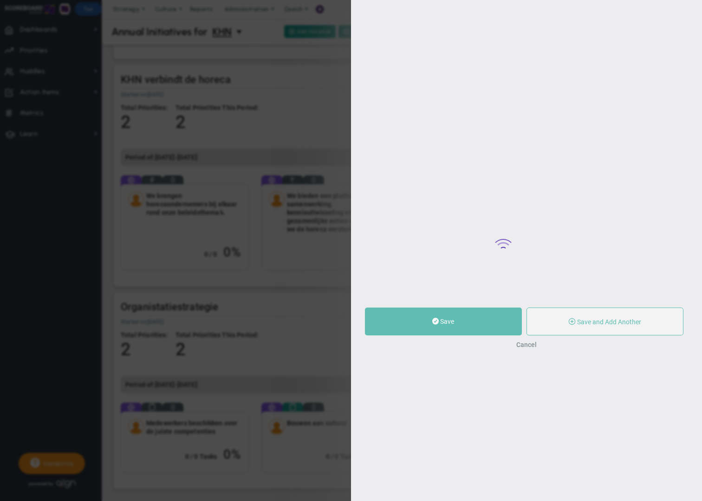
type input "0"
radio input "true"
type input "[PERSON_NAME]"
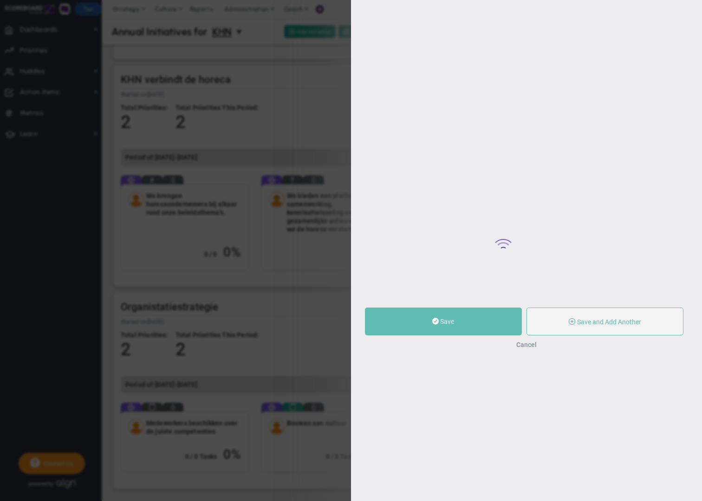
type input "0"
radio input "true"
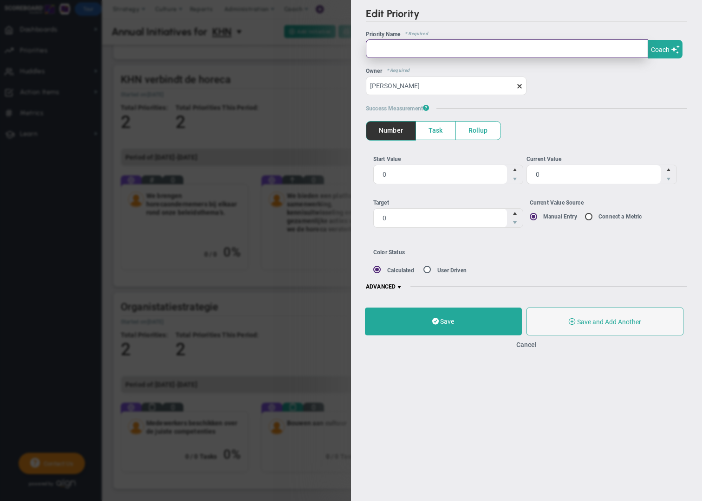
click at [390, 51] on input "text" at bounding box center [507, 48] width 282 height 19
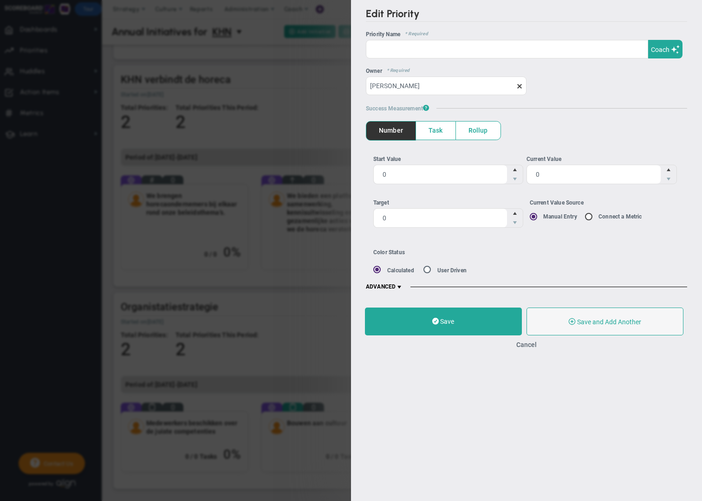
click at [396, 286] on span "ADVANCED" at bounding box center [384, 287] width 37 height 7
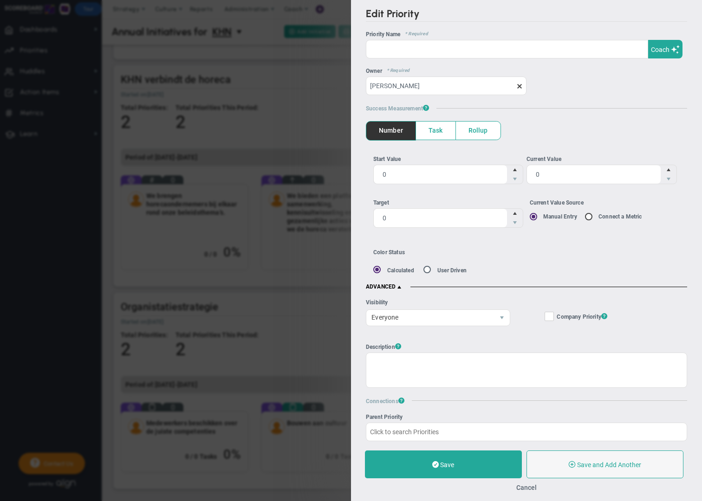
click at [549, 320] on input "Company Objective ? Company Priority ?" at bounding box center [550, 318] width 6 height 9
checkbox input "true"
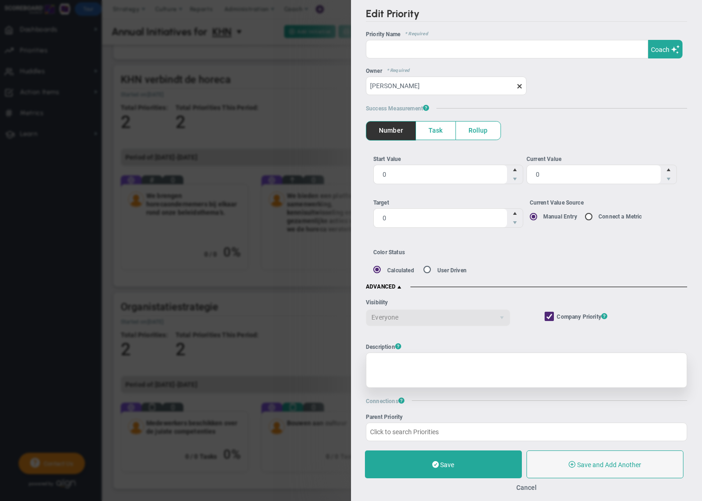
click at [431, 361] on div at bounding box center [526, 370] width 321 height 35
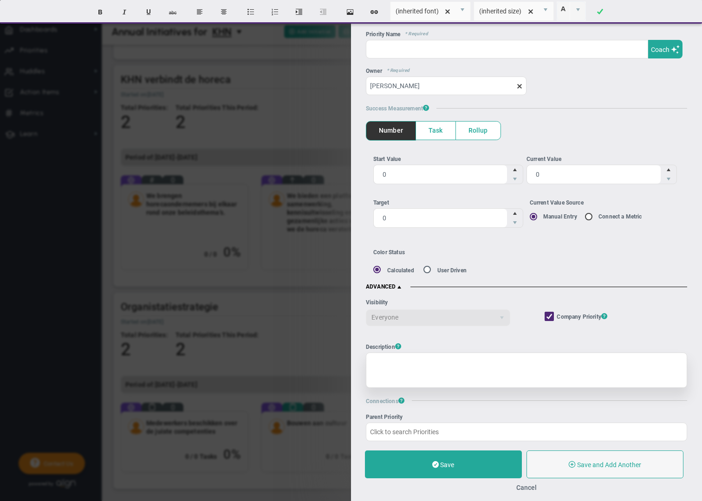
paste div
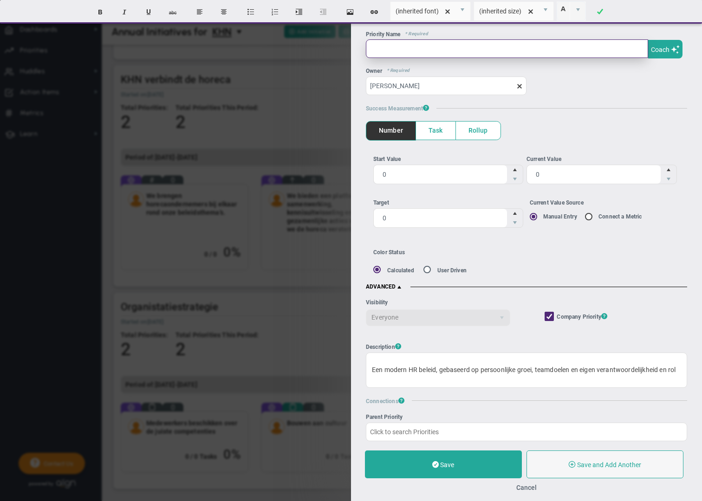
click at [384, 49] on input "text" at bounding box center [507, 48] width 282 height 19
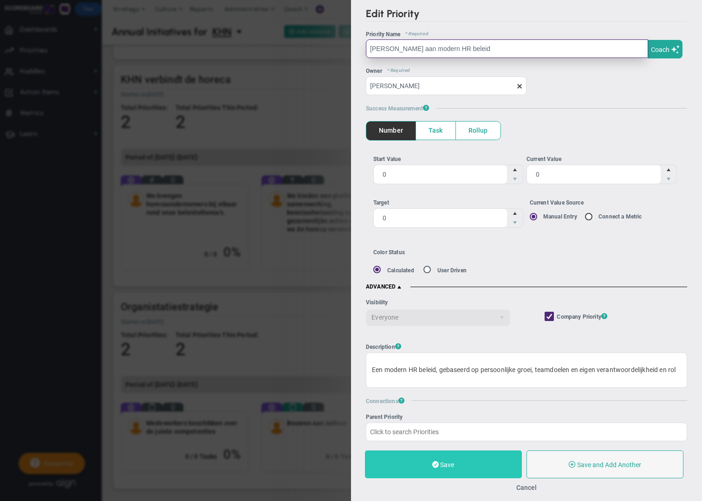
type input "[PERSON_NAME] aan modern HR beleid"
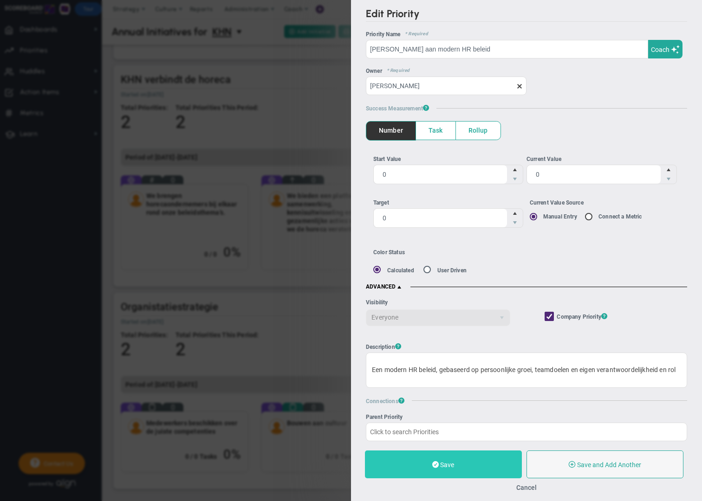
click at [489, 464] on button "Save" at bounding box center [443, 465] width 157 height 28
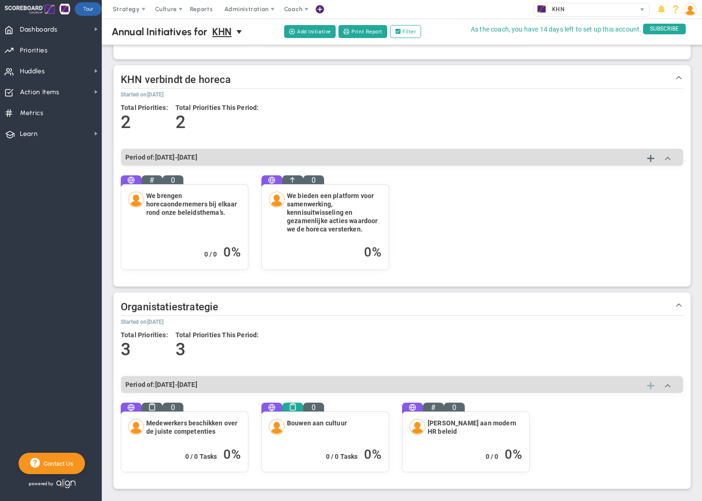
click at [650, 386] on span at bounding box center [650, 386] width 7 height 11
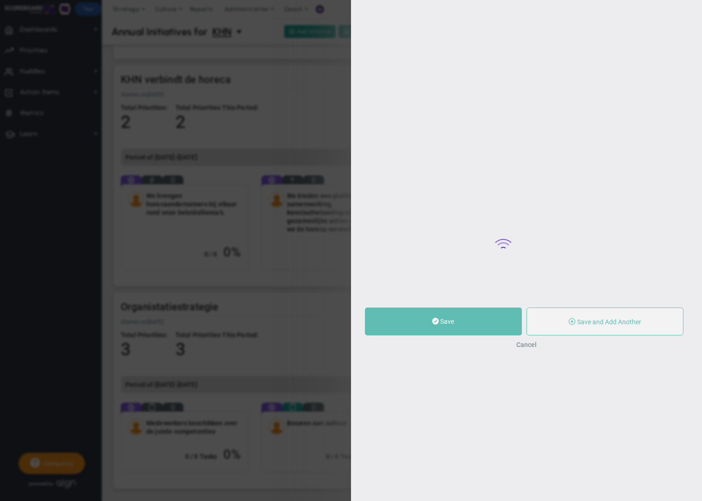
type input "0"
radio input "true"
type input "[PERSON_NAME]"
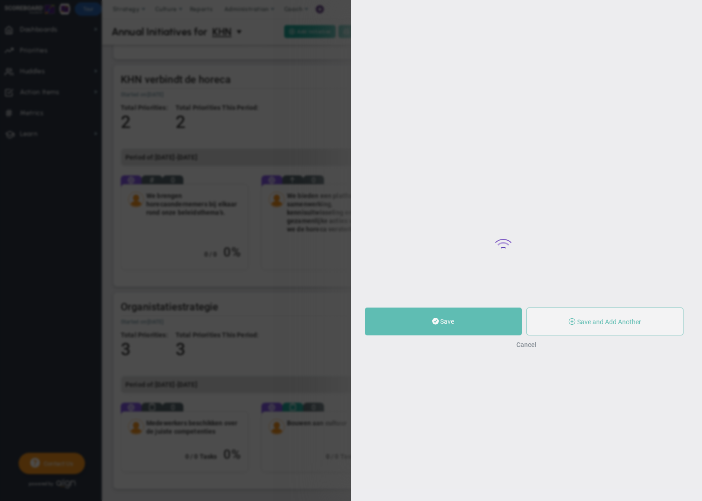
type input "0"
radio input "true"
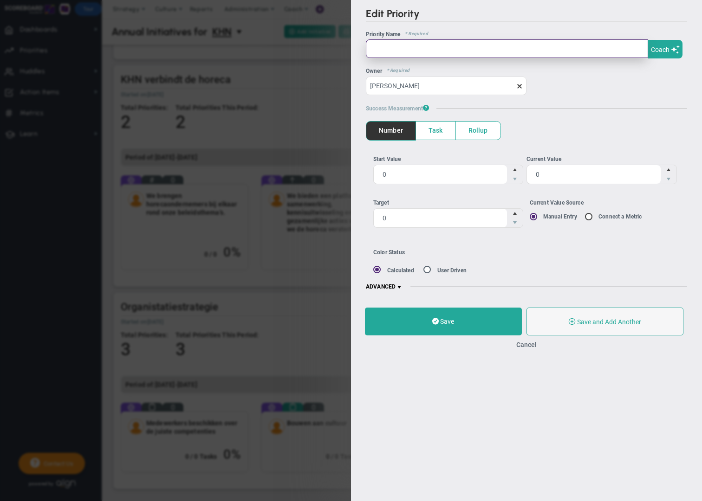
click at [389, 50] on input "text" at bounding box center [507, 48] width 282 height 19
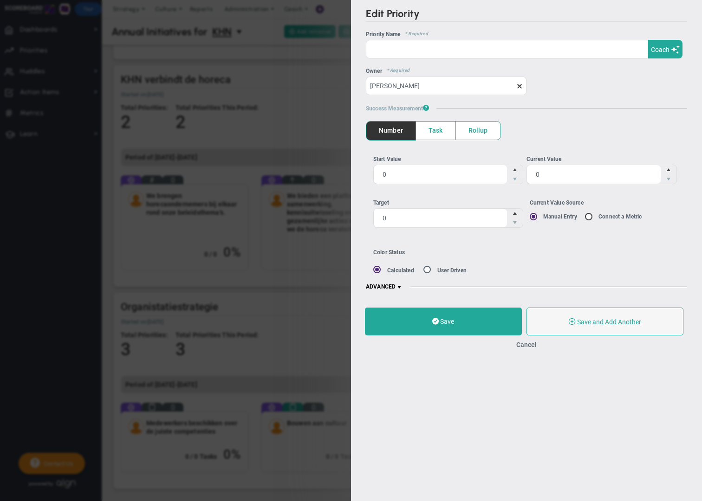
click at [398, 284] on span at bounding box center [399, 287] width 7 height 7
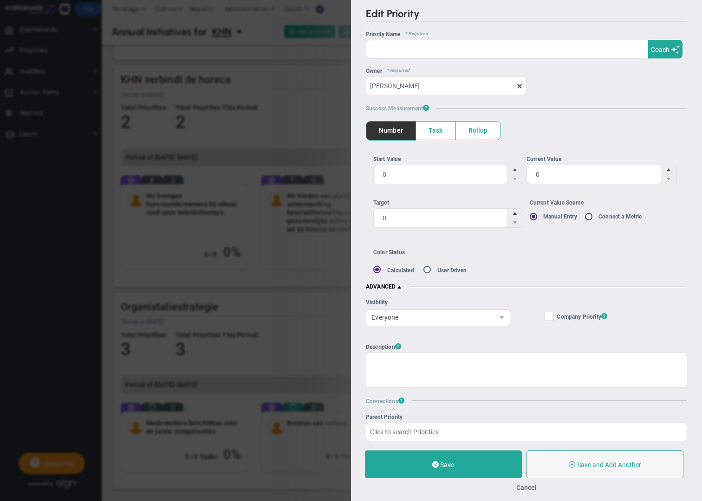
click at [549, 316] on input "Company Objective ? Company Priority ?" at bounding box center [550, 318] width 6 height 9
checkbox input "true"
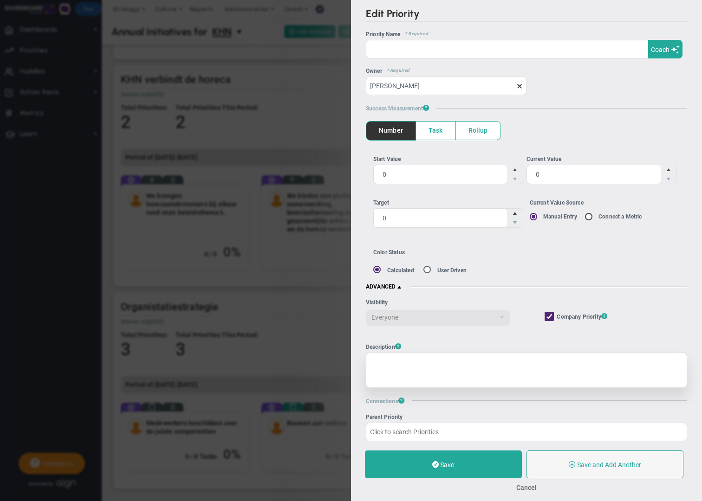
click at [388, 364] on div at bounding box center [526, 370] width 321 height 35
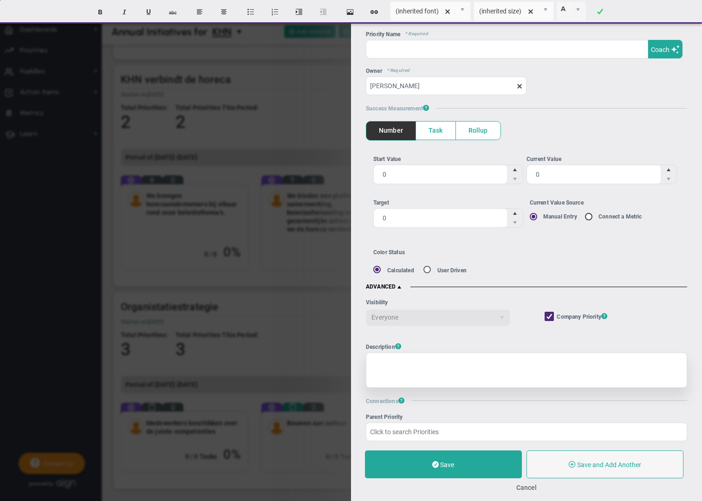
paste div
click at [446, 369] on span "Een toekomstbestendig lidmaatschaps- en verdienmodel" at bounding box center [455, 369] width 166 height 7
copy span "Een toekomstbestendig lidmaatschaps- en verdienmodel"
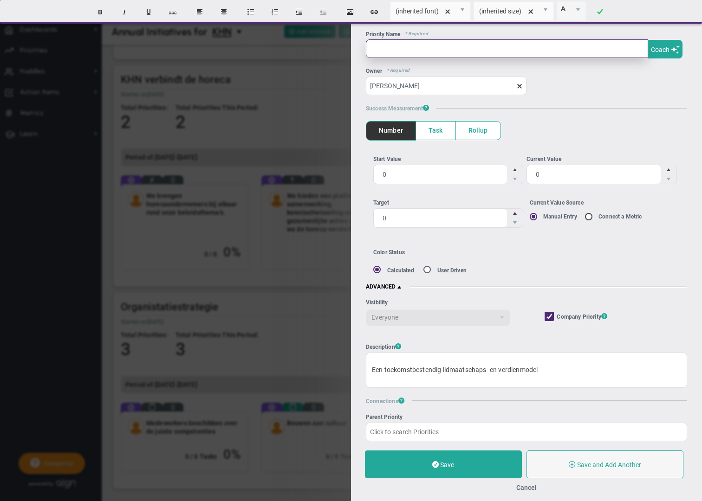
click at [388, 52] on input "text" at bounding box center [507, 48] width 282 height 19
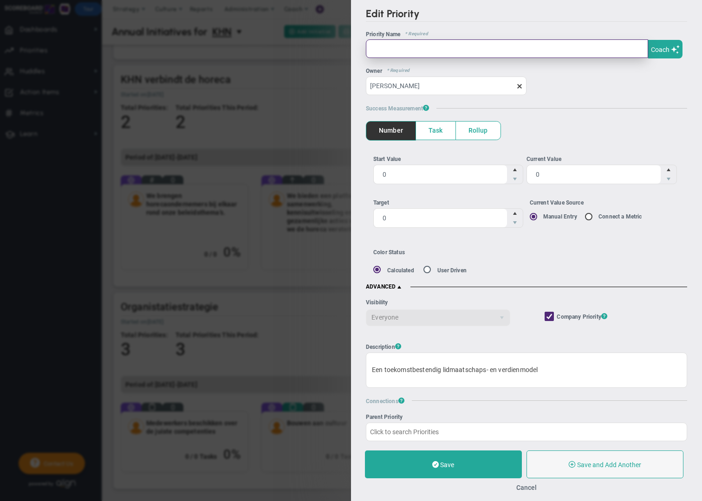
paste input "Een toekomstbestendig lidmaatschaps- en verdienmodel"
type input "Een toekomstbestendig lidmaatschaps- en verdienmodel"
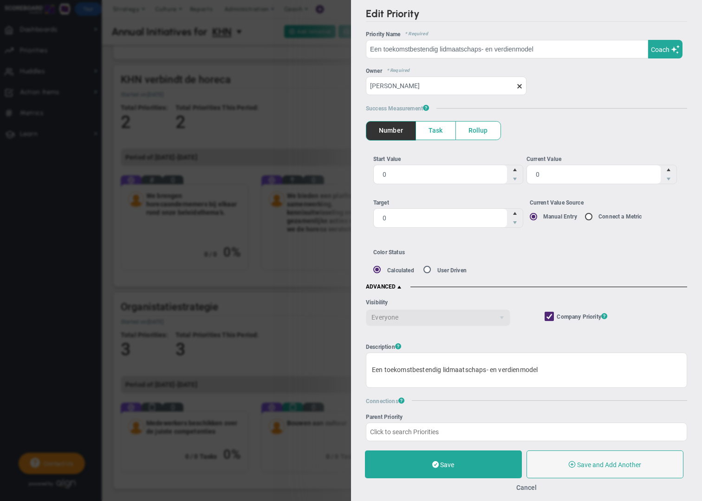
click at [477, 131] on span "Rollup" at bounding box center [478, 131] width 45 height 18
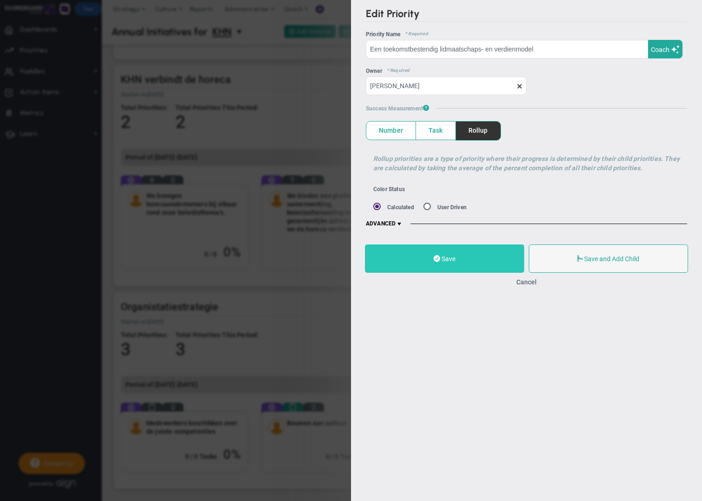
click at [474, 260] on button "Save" at bounding box center [444, 259] width 159 height 28
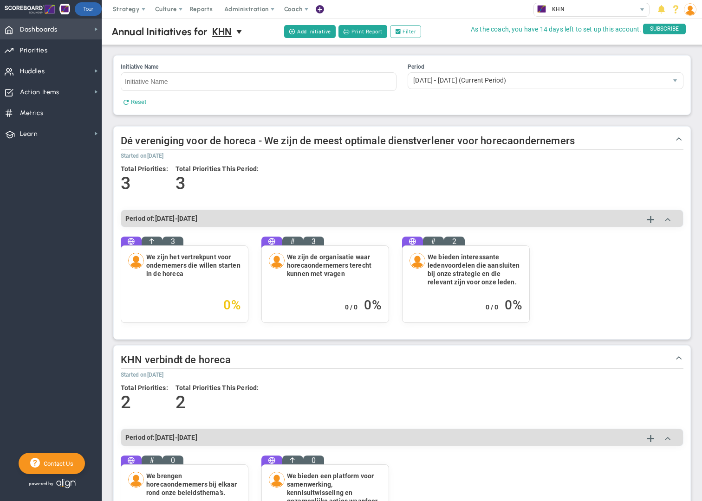
click at [72, 33] on span "Dashboards Dashboards" at bounding box center [51, 29] width 102 height 21
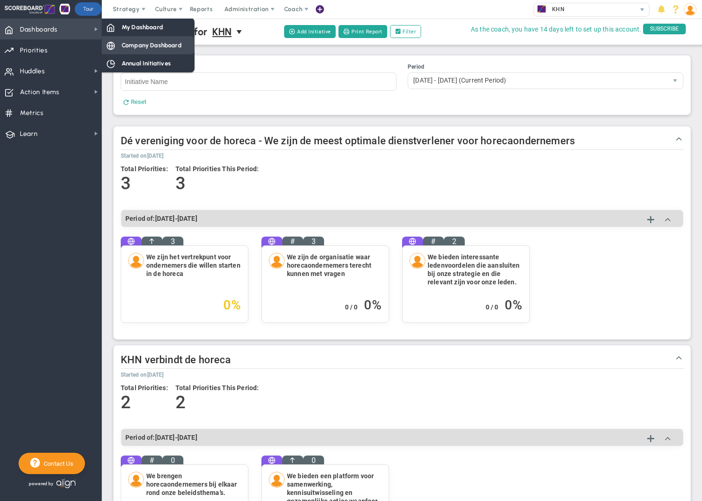
click at [149, 47] on span "Company Dashboard" at bounding box center [152, 45] width 60 height 9
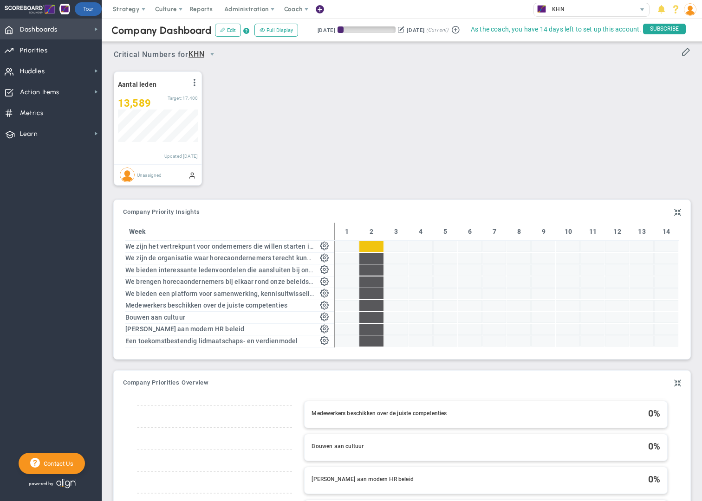
click at [48, 31] on span "Dashboards" at bounding box center [39, 30] width 38 height 20
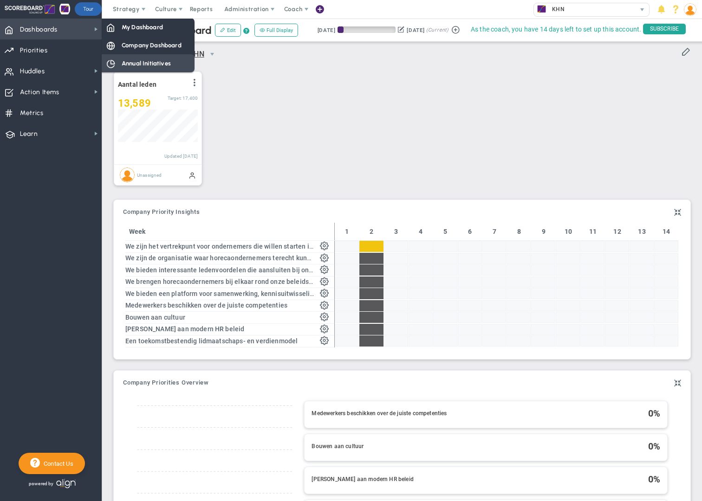
click at [162, 66] on span "Annual Initiatives" at bounding box center [146, 63] width 49 height 9
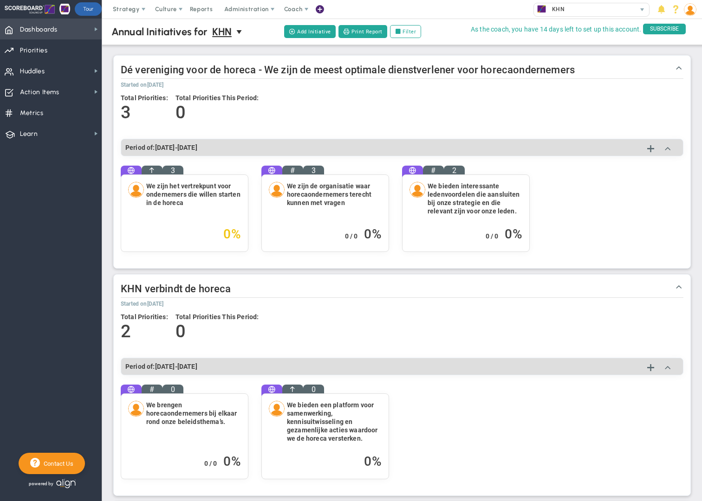
click at [87, 32] on span "Dashboards Dashboards" at bounding box center [51, 29] width 102 height 21
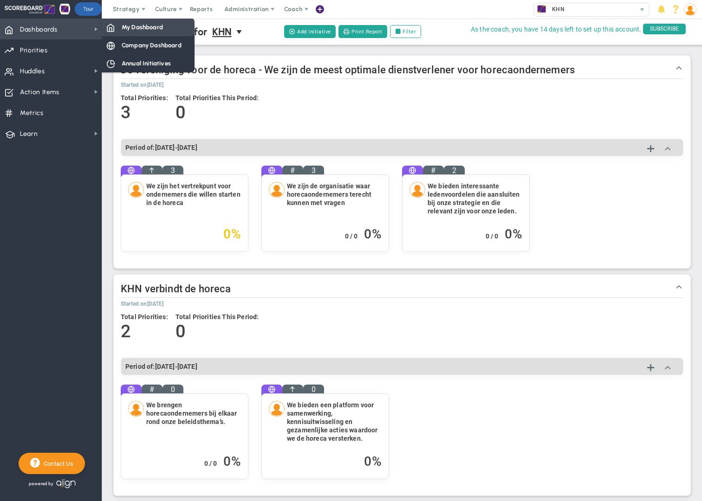
click at [129, 31] on span "My Dashboard" at bounding box center [142, 27] width 41 height 9
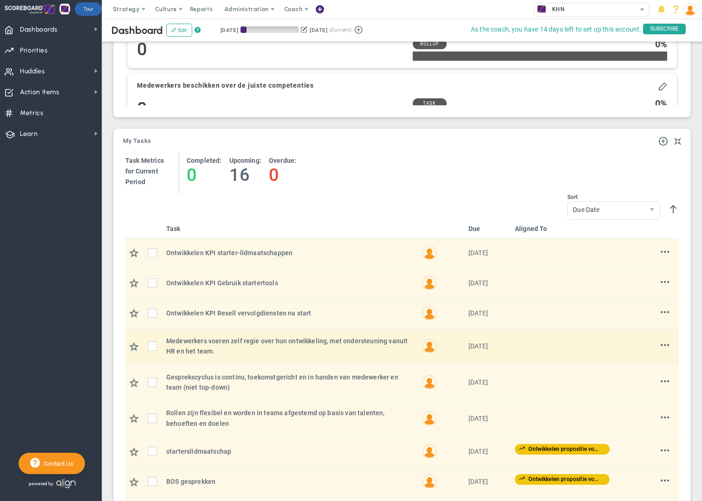
scroll to position [593, 0]
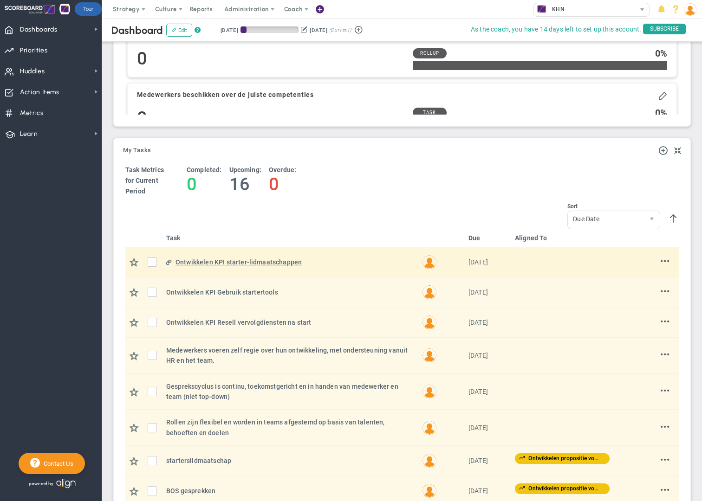
click at [289, 262] on div "Ontwikkelen KPI starter-lidmaatschappen" at bounding box center [295, 262] width 239 height 10
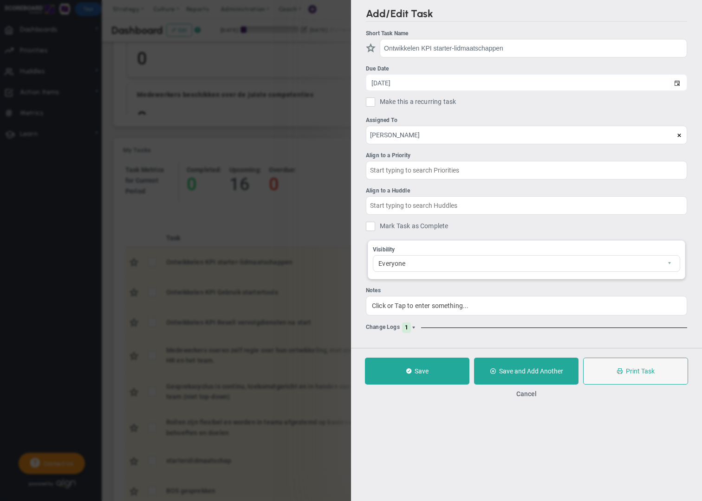
click at [413, 330] on span at bounding box center [414, 328] width 6 height 6
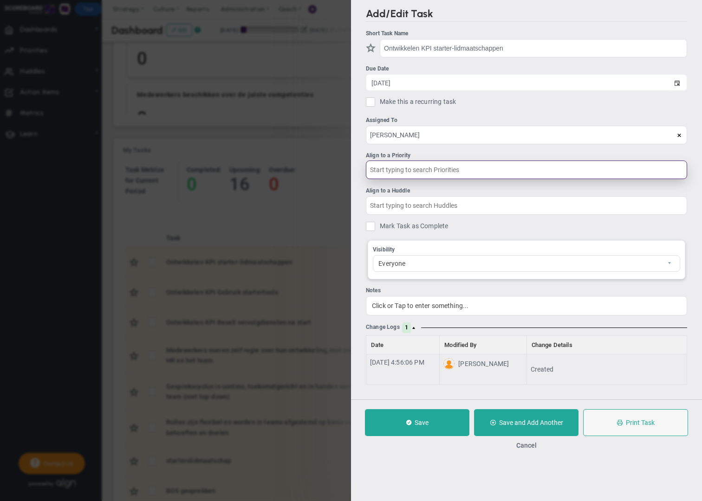
click at [405, 173] on input "text" at bounding box center [526, 170] width 321 height 19
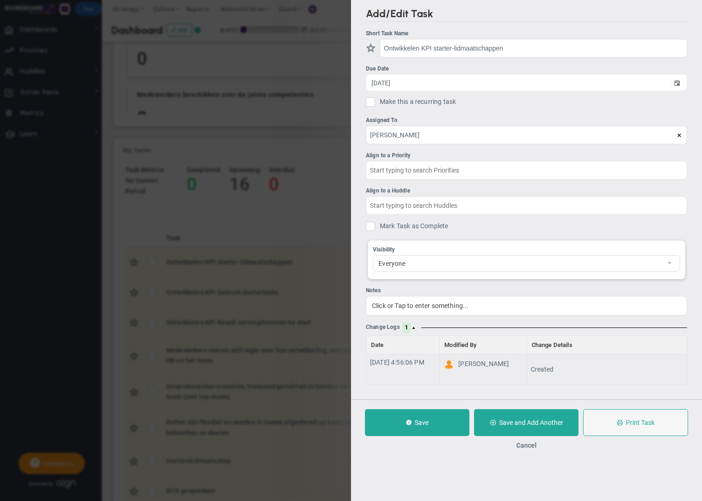
click at [355, 174] on div "Add/Edit Task Short Task Name Ontwikkelen KPI starter-lidmaatschappen Due Date …" at bounding box center [526, 200] width 351 height 400
click at [532, 447] on button "Cancel" at bounding box center [526, 445] width 20 height 7
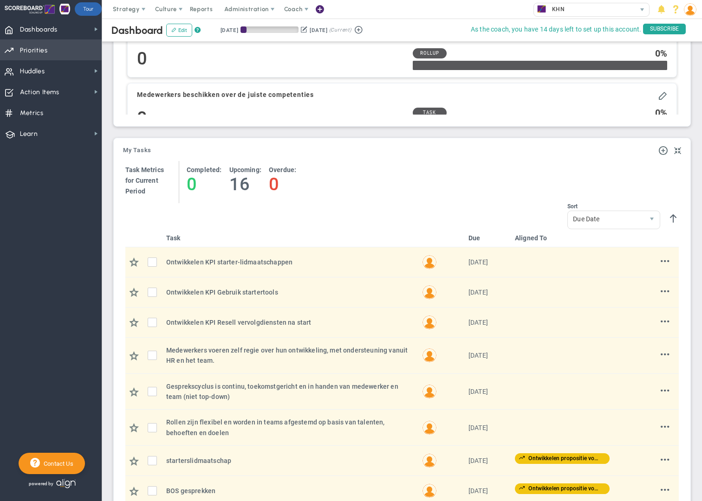
click at [58, 55] on span "Priorities Projects OKR Tree Priorities Projects OKRs" at bounding box center [51, 49] width 102 height 21
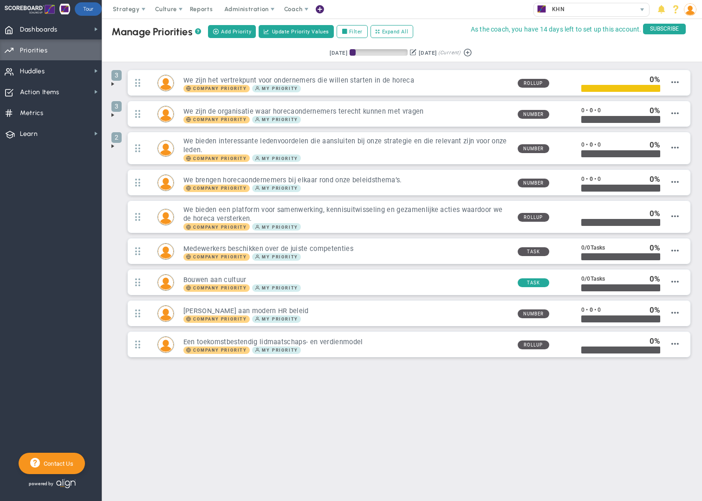
click at [115, 84] on span at bounding box center [112, 83] width 7 height 7
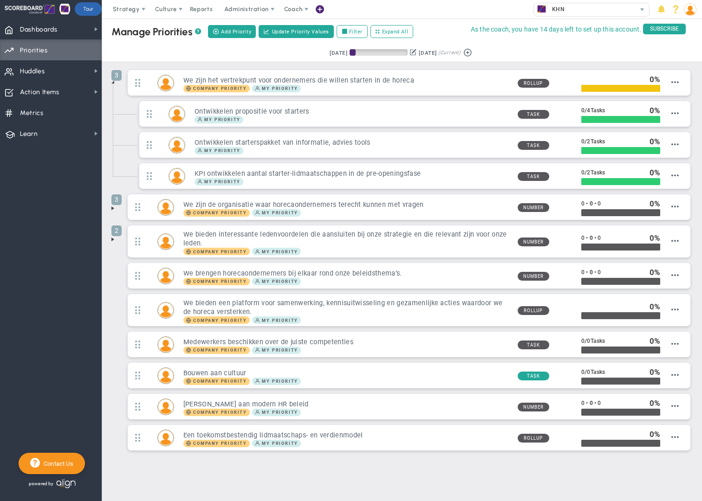
click at [114, 210] on span at bounding box center [112, 208] width 7 height 7
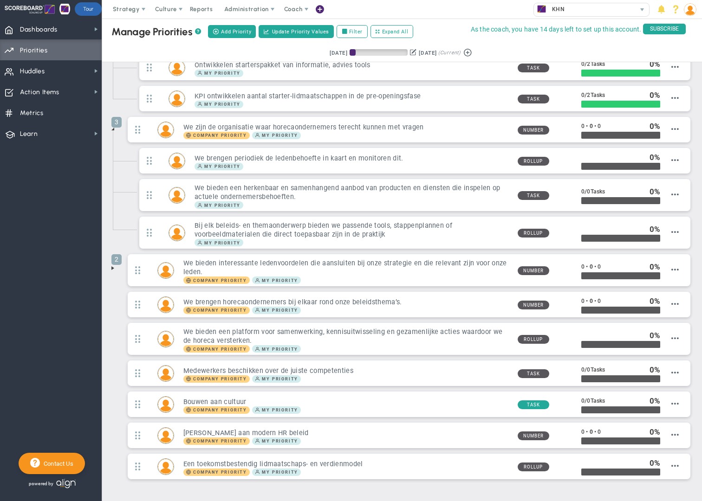
scroll to position [114, 0]
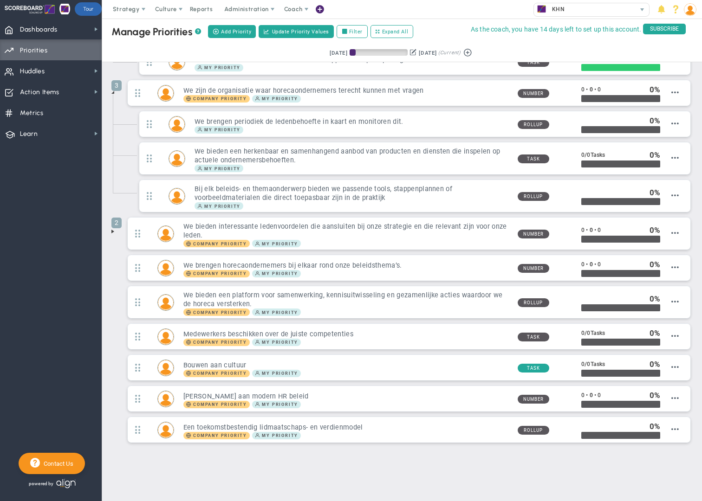
click at [115, 234] on span at bounding box center [112, 231] width 7 height 7
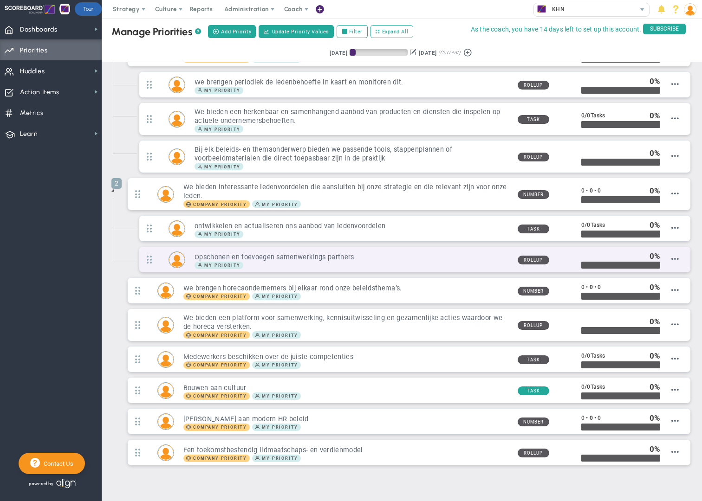
scroll to position [155, 0]
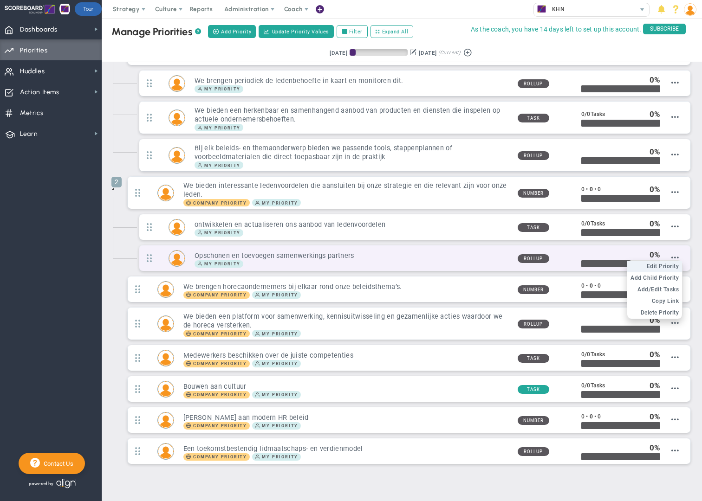
click at [668, 267] on span "Edit Priority" at bounding box center [663, 266] width 33 height 7
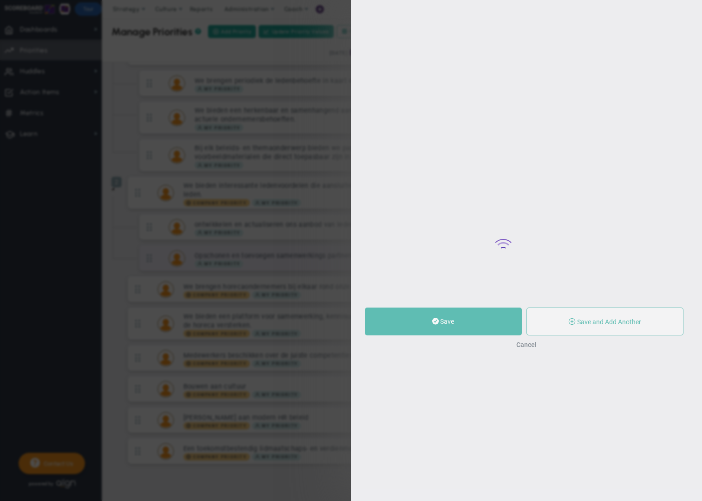
type input "Opschonen en toevoegen samenwerkings partners"
type input "0"
radio input "true"
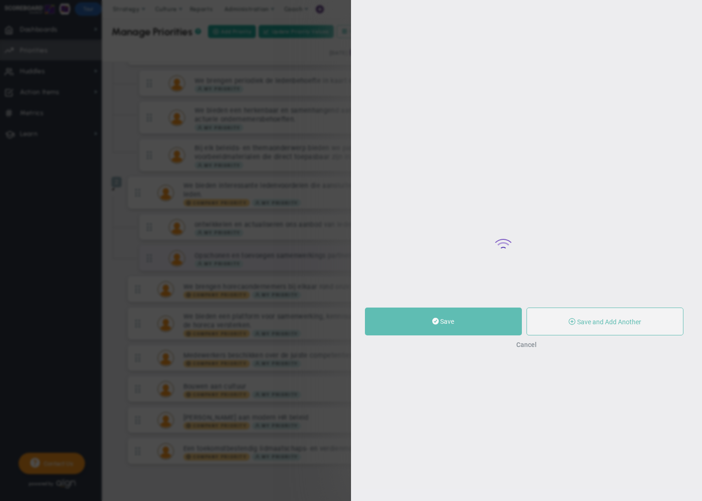
type input "[PERSON_NAME]"
type input "0"
radio input "true"
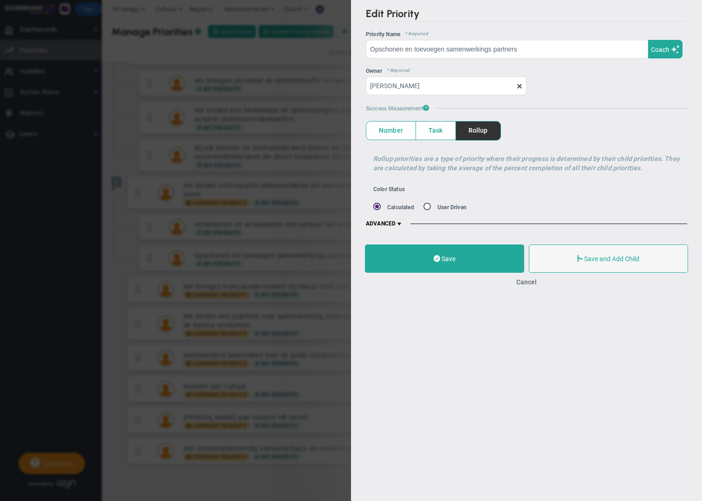
click at [399, 223] on span at bounding box center [399, 224] width 7 height 7
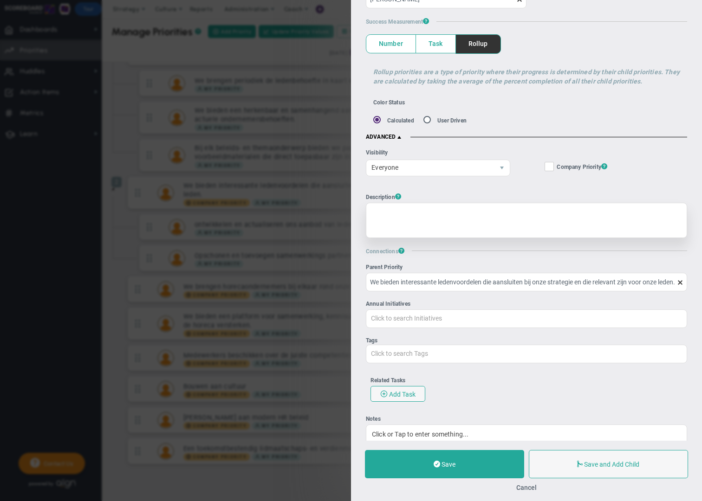
scroll to position [88, 0]
click at [444, 320] on input "Annual Initiatives Click to search Initiatives" at bounding box center [526, 317] width 320 height 17
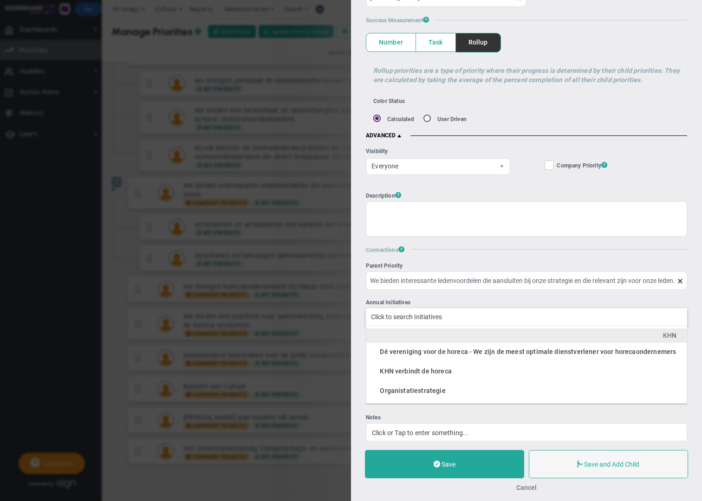
click at [527, 487] on button "Cancel" at bounding box center [526, 487] width 20 height 7
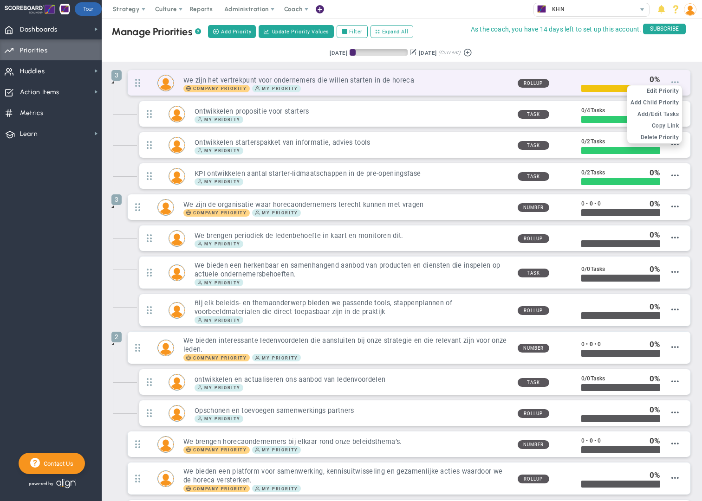
click at [676, 84] on span at bounding box center [674, 81] width 7 height 7
click at [670, 91] on span "Edit Priority" at bounding box center [663, 91] width 33 height 7
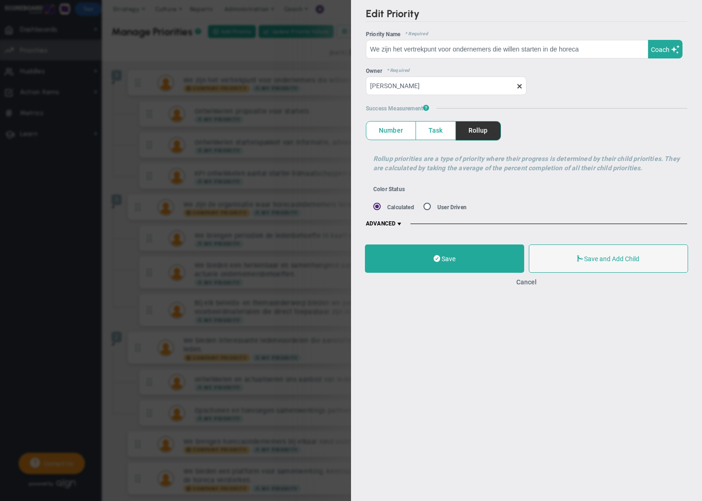
click at [402, 223] on span at bounding box center [399, 224] width 7 height 7
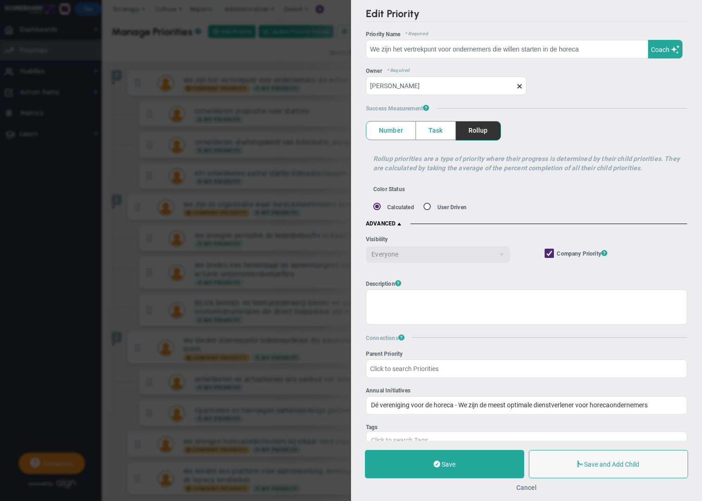
click at [526, 488] on button "Cancel" at bounding box center [526, 487] width 20 height 7
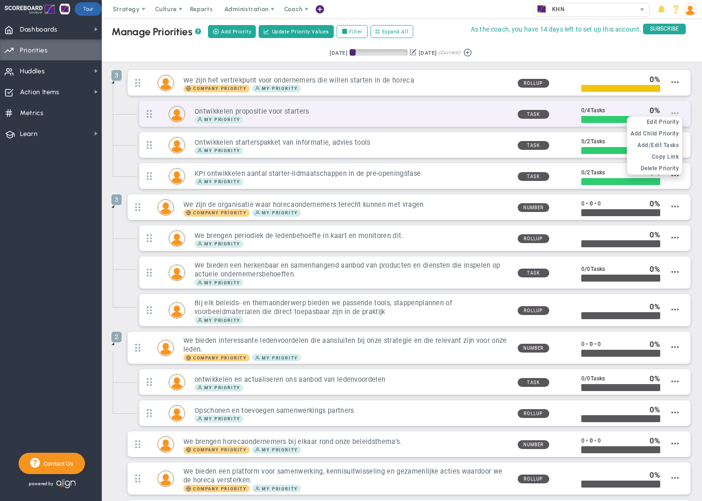
click at [675, 114] on span at bounding box center [674, 113] width 7 height 7
click at [671, 124] on span "Edit Priority" at bounding box center [663, 122] width 33 height 7
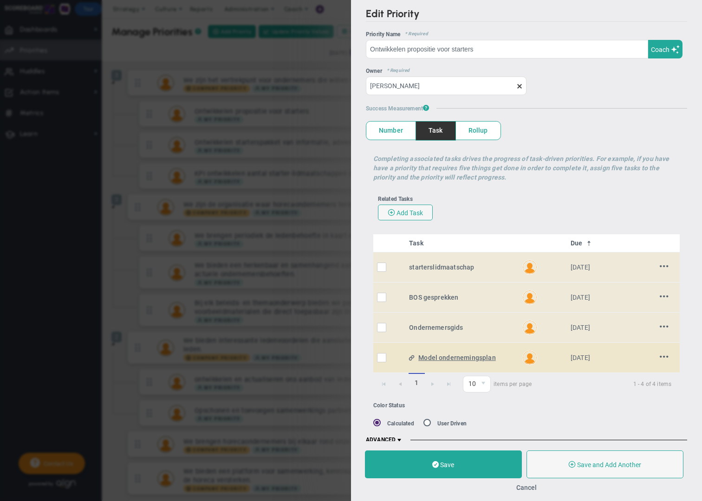
scroll to position [8, 0]
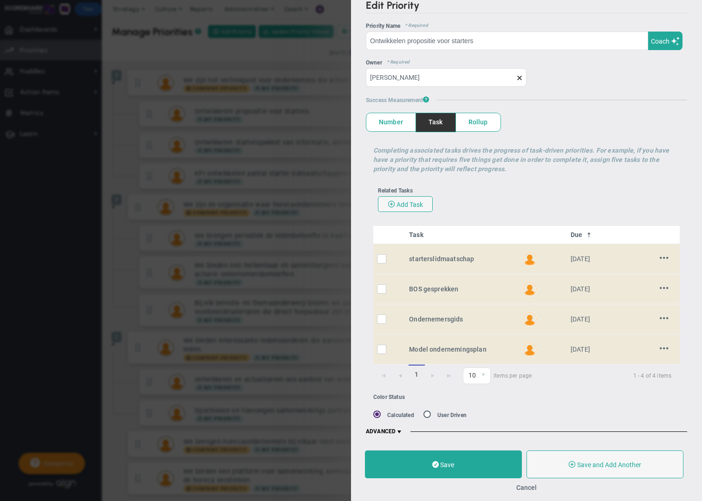
click at [399, 430] on span at bounding box center [399, 432] width 7 height 7
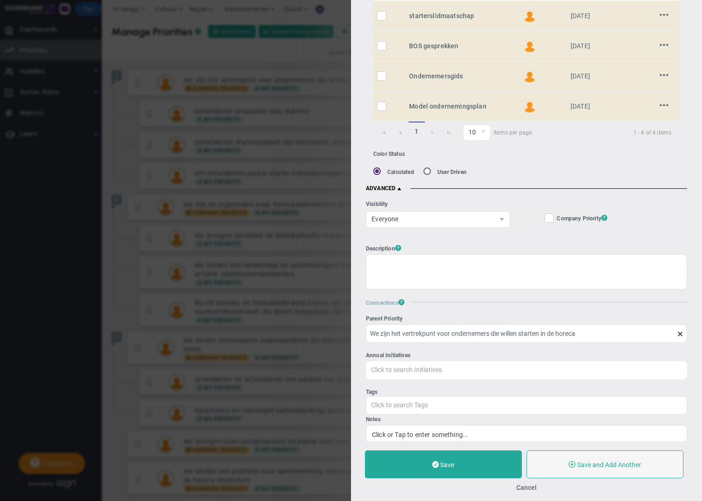
scroll to position [254, 0]
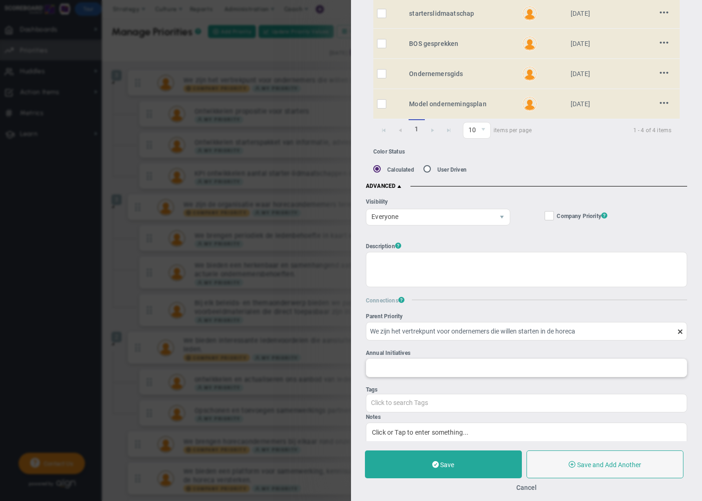
click at [416, 364] on input "Annual Initiatives" at bounding box center [526, 367] width 320 height 17
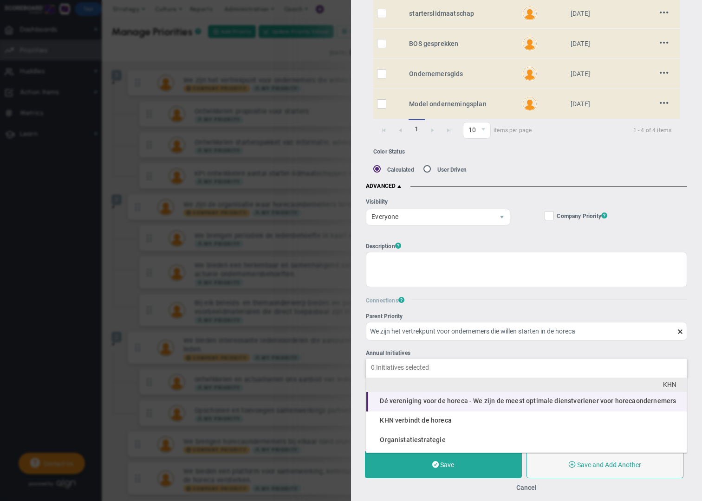
click at [424, 404] on span "Dé vereniging voor de horeca - We zijn de meest optimale dienstverlener voor ho…" at bounding box center [528, 400] width 296 height 7
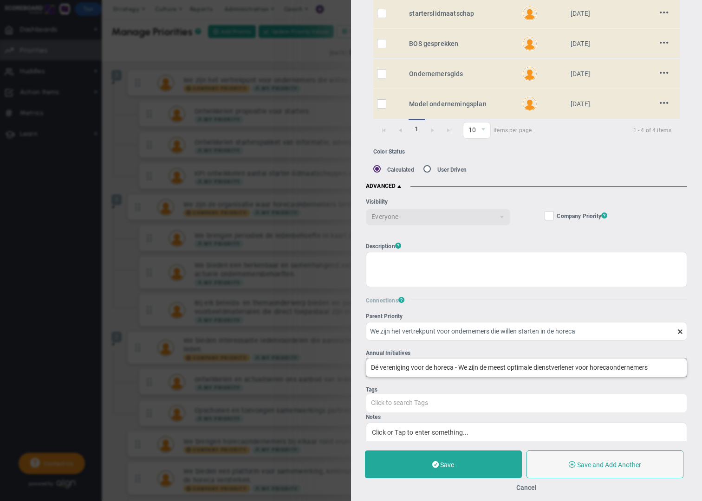
scroll to position [257, 0]
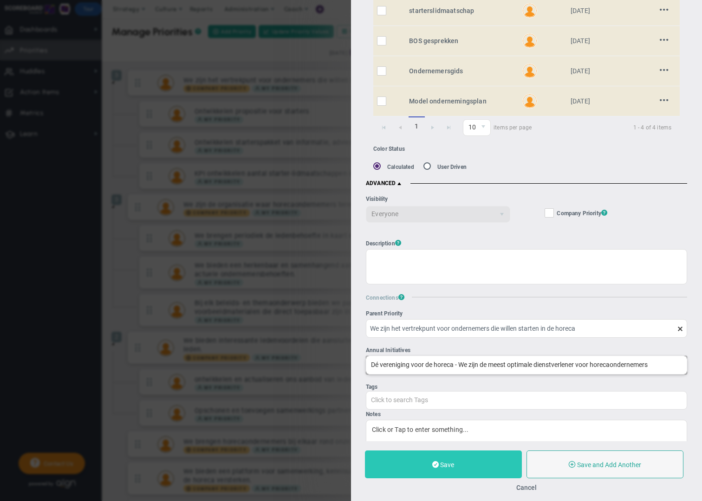
click at [476, 471] on button "Save" at bounding box center [443, 465] width 157 height 28
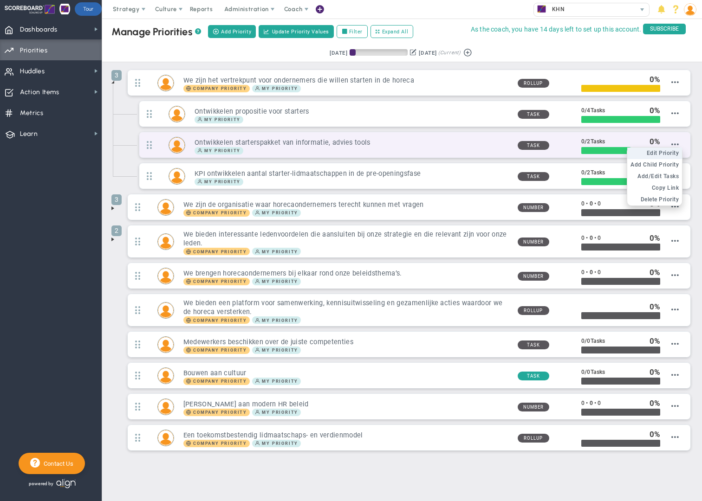
click at [669, 155] on span "Edit Priority" at bounding box center [663, 153] width 33 height 7
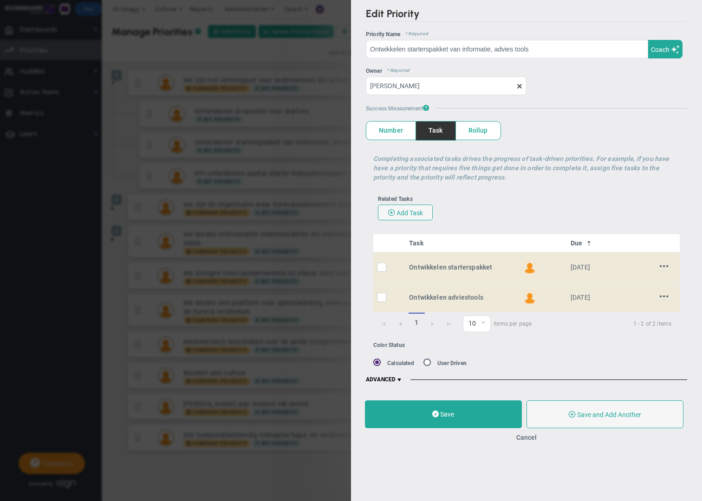
click at [401, 378] on span at bounding box center [399, 380] width 7 height 7
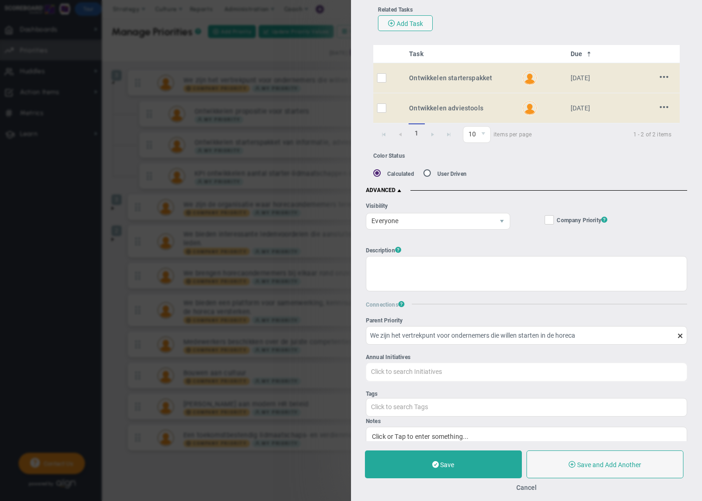
scroll to position [204, 0]
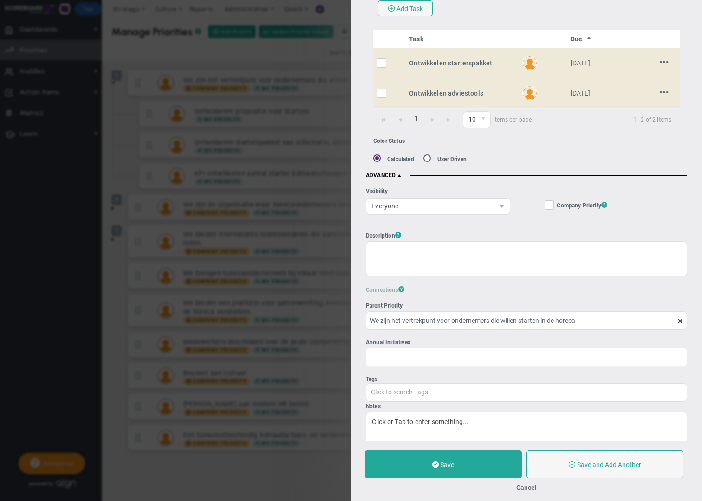
click at [409, 357] on input "Annual Initiatives Click to search Initiatives" at bounding box center [526, 357] width 320 height 17
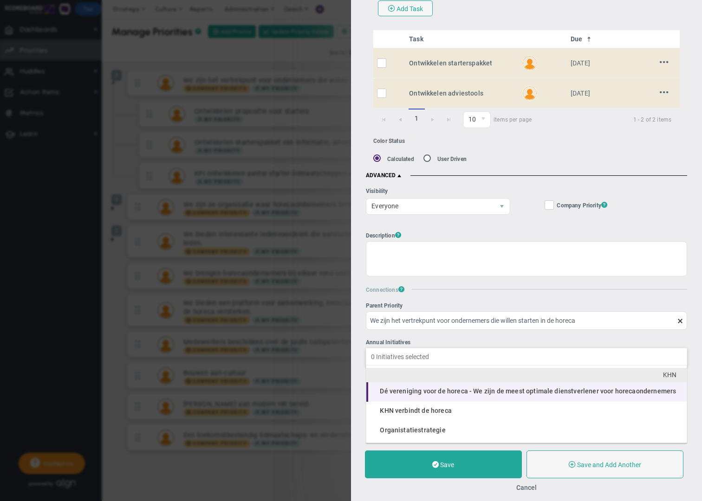
click at [425, 392] on span "Dé vereniging voor de horeca - We zijn de meest optimale dienstverlener voor ho…" at bounding box center [528, 391] width 296 height 7
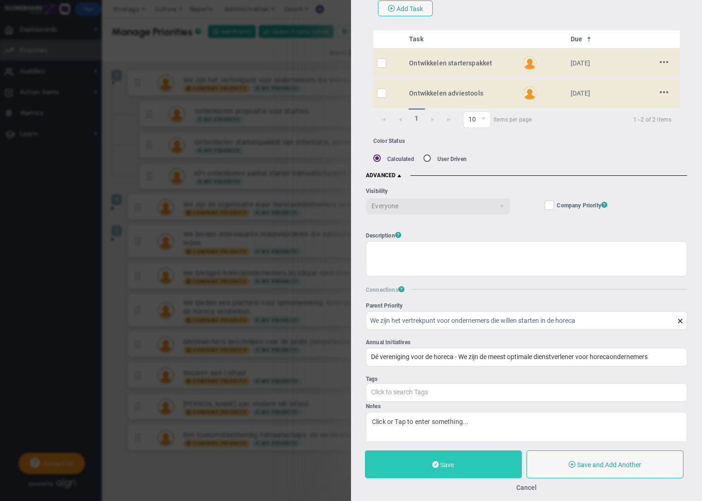
click at [459, 466] on button "Save" at bounding box center [443, 465] width 157 height 28
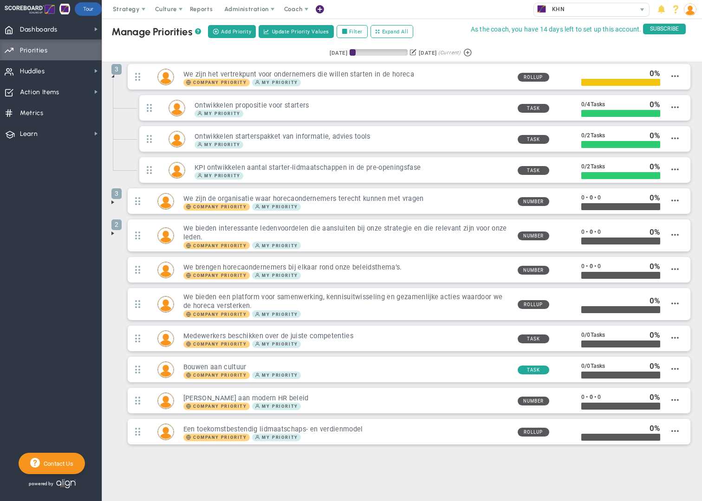
scroll to position [8, 0]
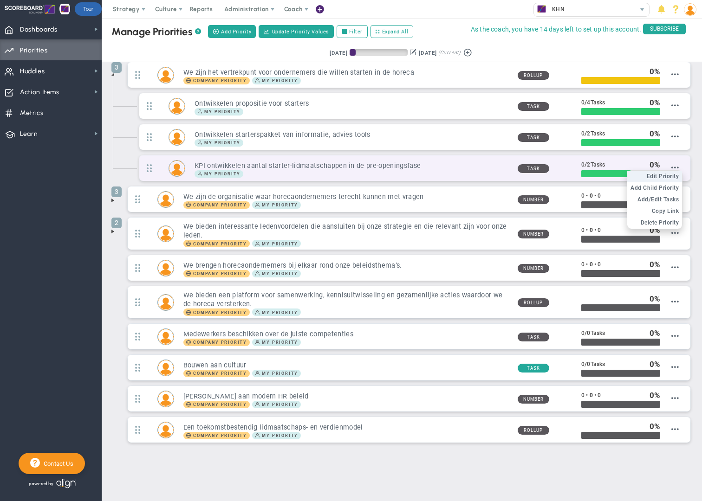
click at [670, 176] on span "Edit Priority" at bounding box center [663, 176] width 33 height 7
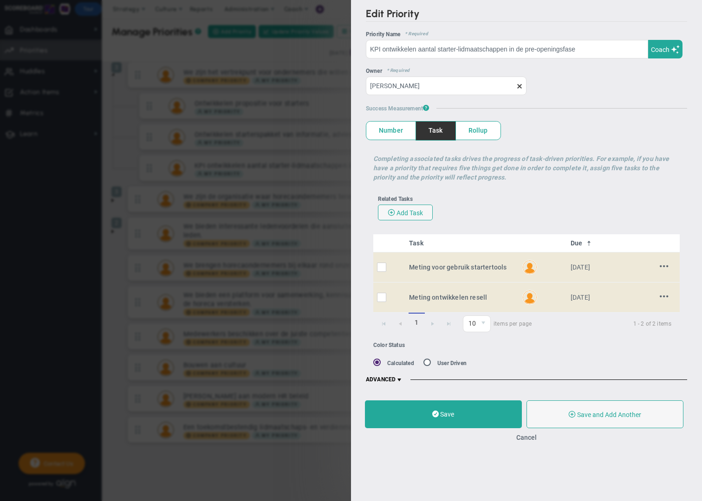
click at [401, 379] on span at bounding box center [399, 380] width 7 height 7
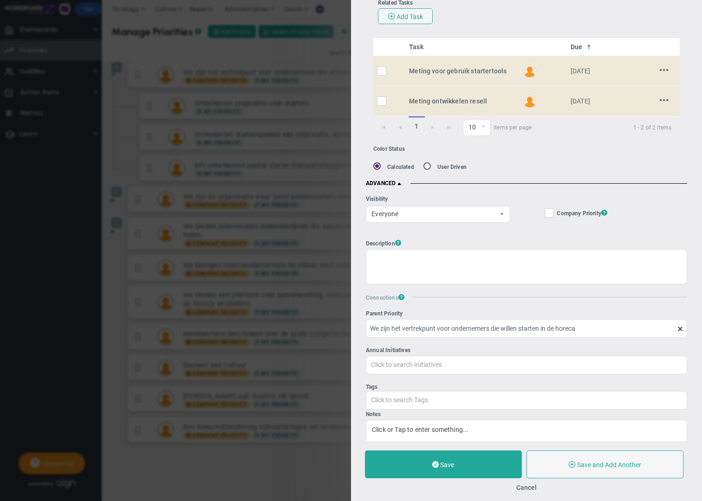
scroll to position [228, 0]
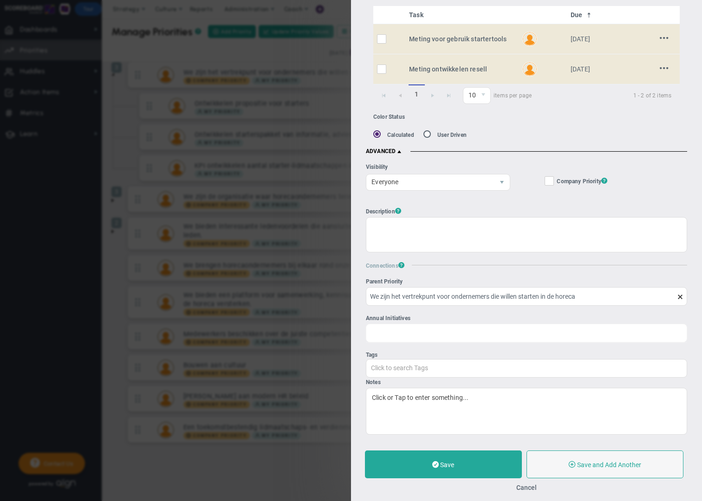
click at [425, 332] on input "Annual Initiatives Click to search Initiatives" at bounding box center [526, 333] width 320 height 17
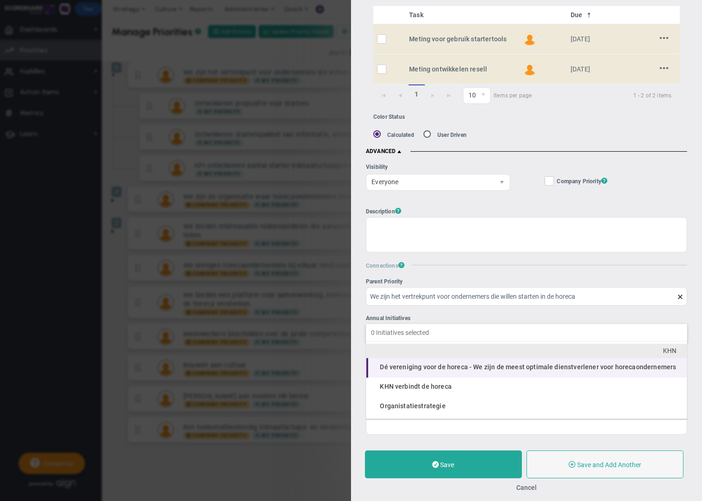
click at [425, 370] on span "Dé vereniging voor de horeca - We zijn de meest optimale dienstverlener voor ho…" at bounding box center [528, 367] width 296 height 7
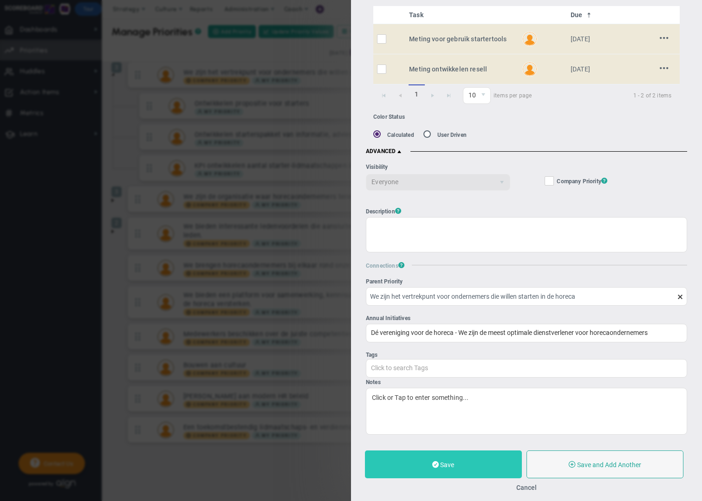
click at [468, 464] on button "Save" at bounding box center [443, 465] width 157 height 28
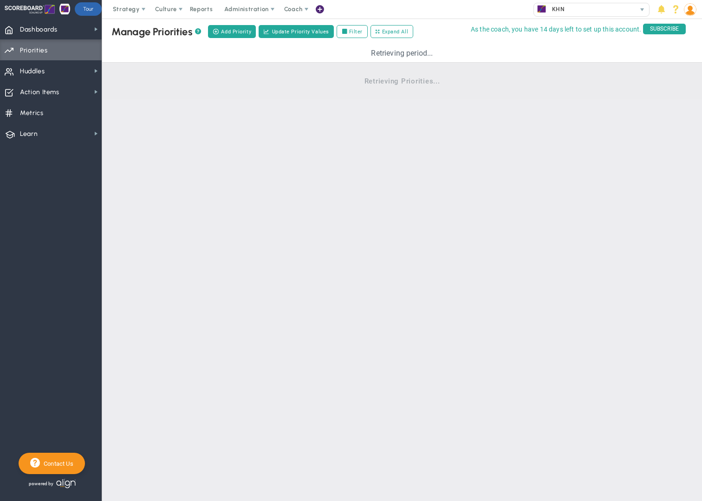
scroll to position [8, 0]
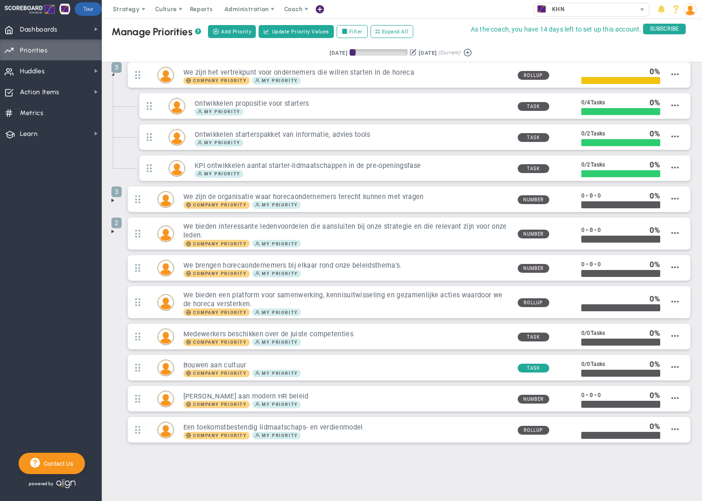
click at [113, 202] on span at bounding box center [112, 200] width 7 height 7
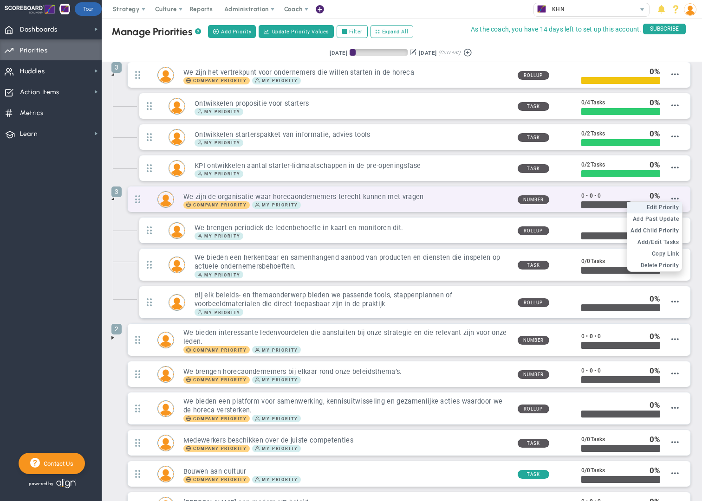
click at [673, 206] on span "Edit Priority" at bounding box center [663, 207] width 33 height 7
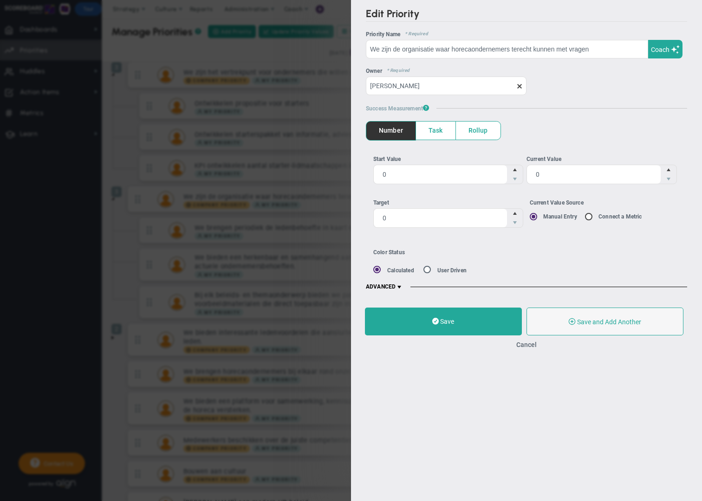
click at [399, 286] on span at bounding box center [399, 287] width 7 height 7
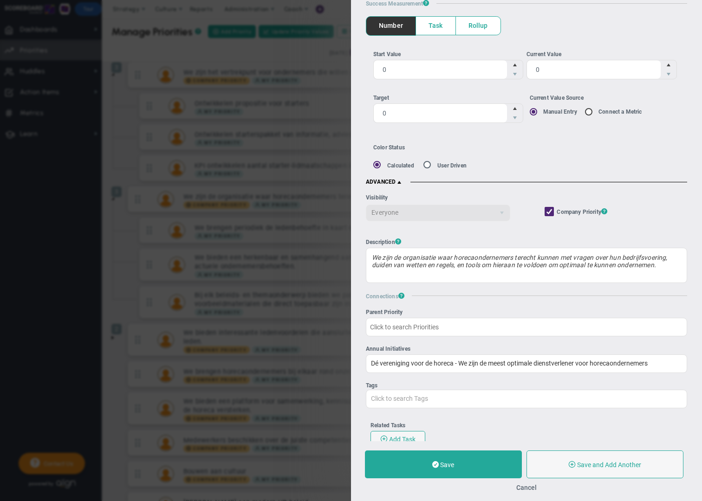
scroll to position [107, 0]
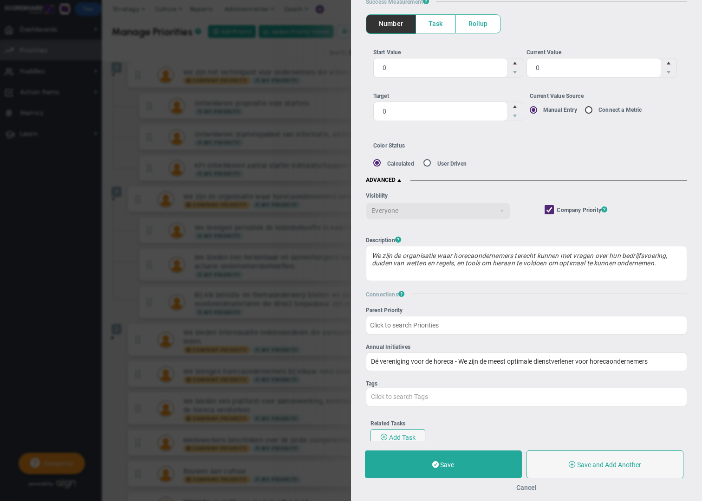
click at [528, 490] on button "Cancel" at bounding box center [526, 487] width 20 height 7
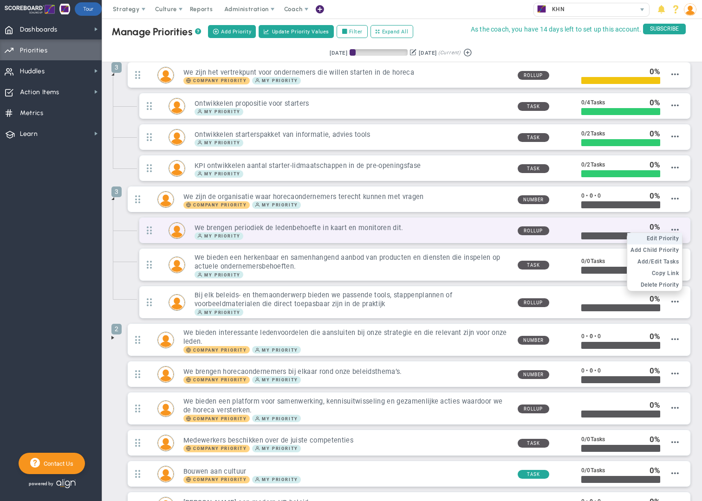
click at [673, 237] on span "Edit Priority" at bounding box center [663, 238] width 33 height 7
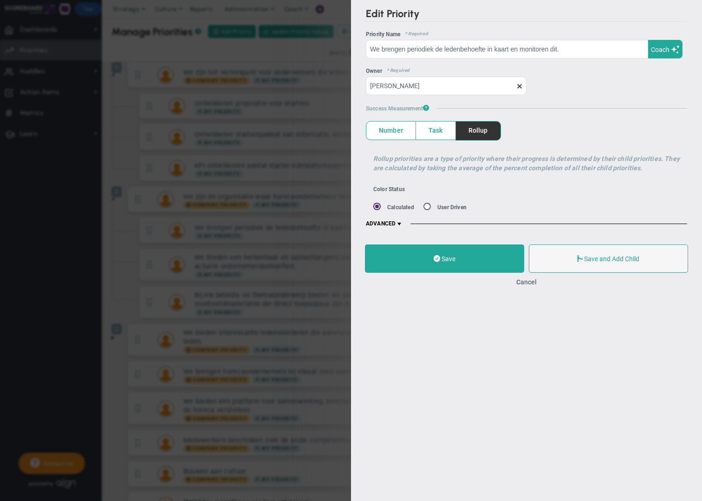
click at [400, 225] on span at bounding box center [399, 224] width 7 height 7
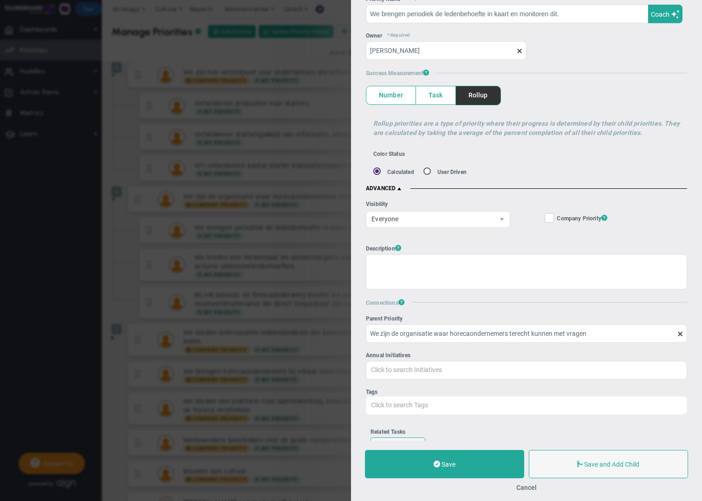
scroll to position [37, 0]
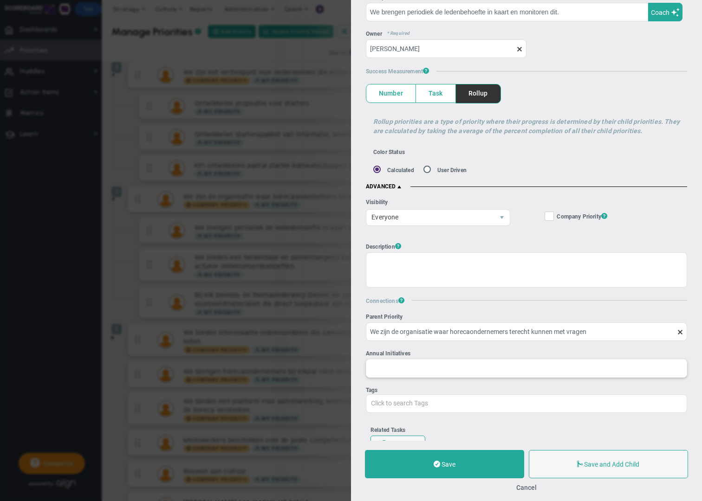
click at [404, 370] on input "Annual Initiatives" at bounding box center [526, 368] width 320 height 17
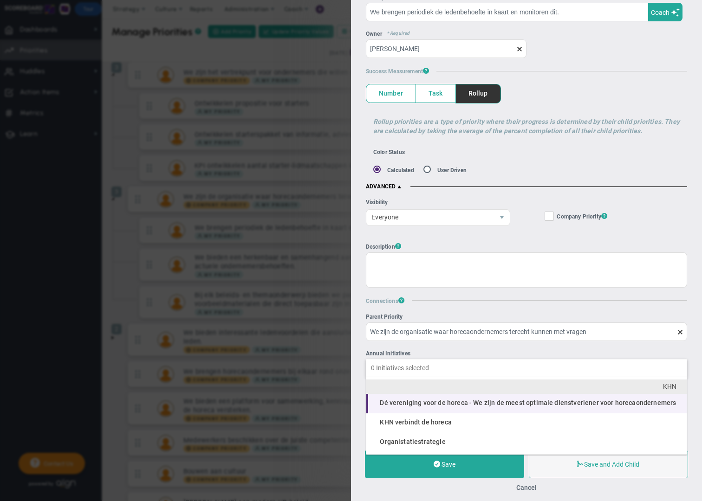
click at [406, 400] on span "Dé vereniging voor de horeca - We zijn de meest optimale dienstverlener voor ho…" at bounding box center [528, 402] width 296 height 7
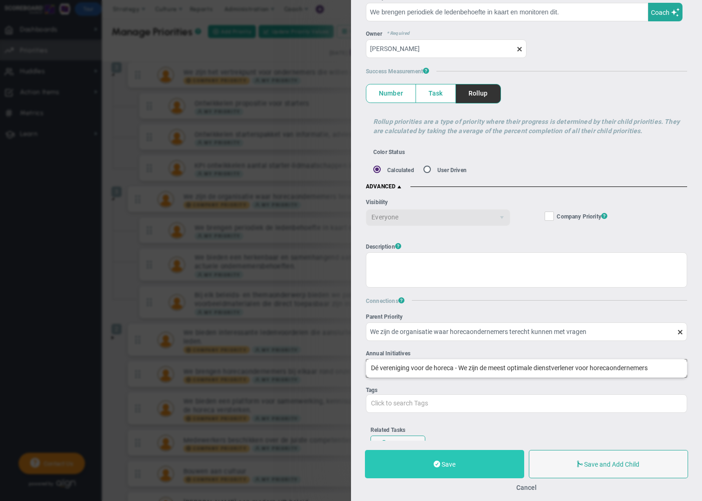
click at [458, 464] on button "Save" at bounding box center [444, 464] width 159 height 28
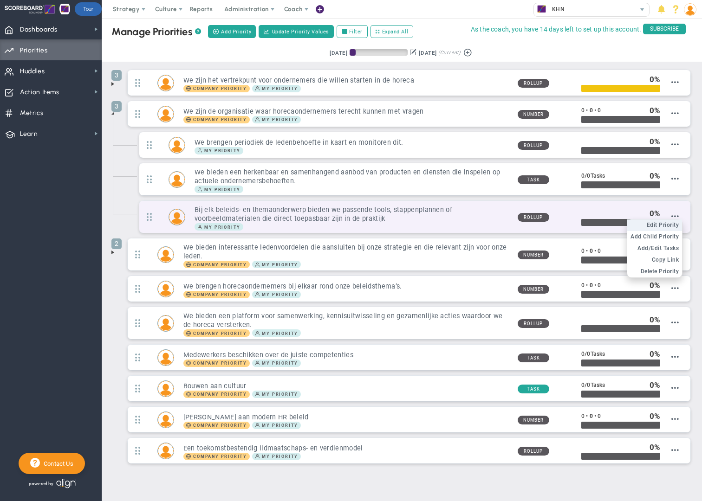
click at [671, 225] on span "Edit Priority" at bounding box center [663, 225] width 33 height 7
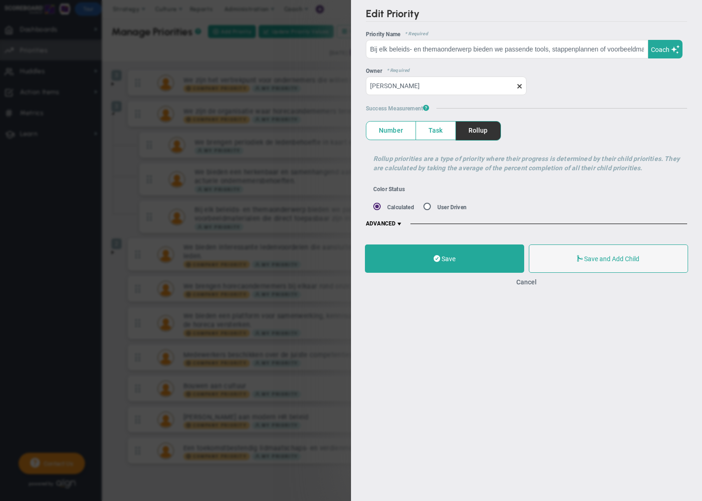
click at [401, 224] on span at bounding box center [399, 224] width 7 height 7
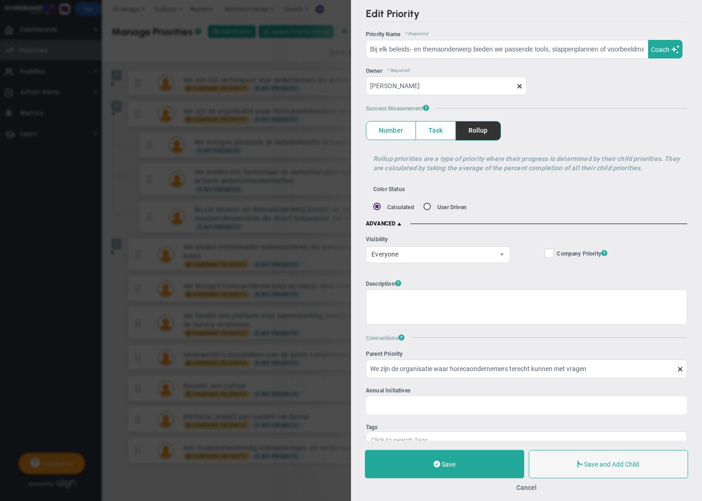
click at [436, 407] on input "Annual Initiatives Click to search Initiatives" at bounding box center [526, 405] width 320 height 17
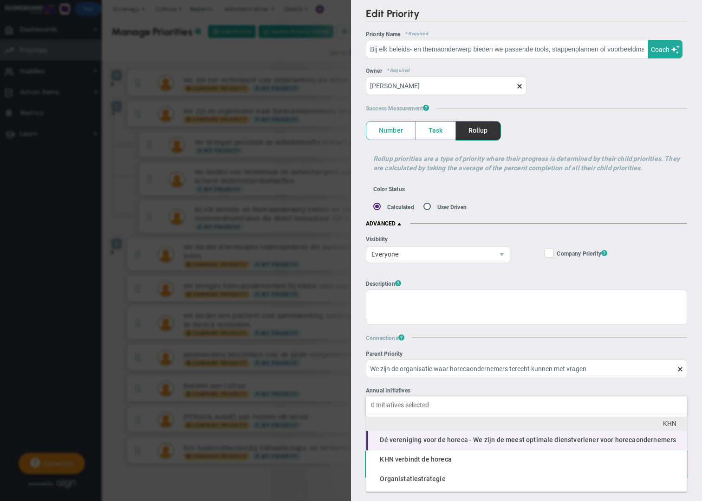
click at [429, 435] on li "Dé vereniging voor de horeca - We zijn de meest optimale dienstverlener voor ho…" at bounding box center [526, 441] width 320 height 20
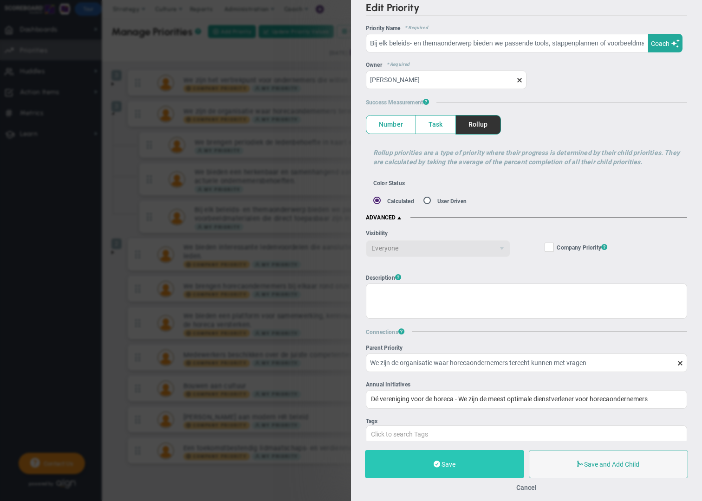
click at [460, 461] on button "Save" at bounding box center [444, 464] width 159 height 28
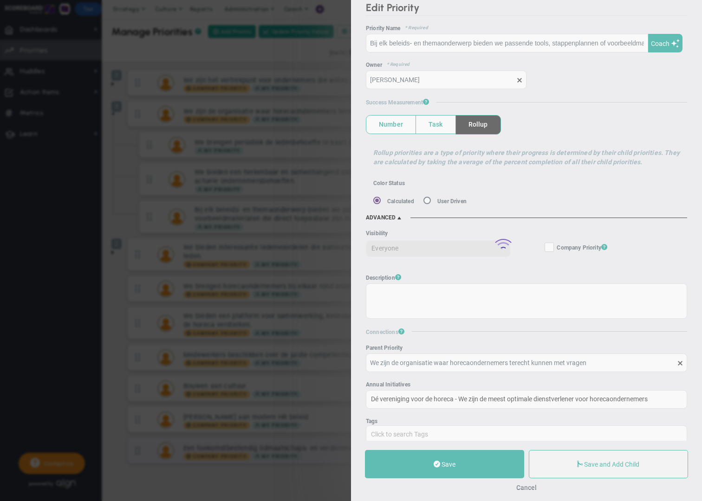
scroll to position [3, 0]
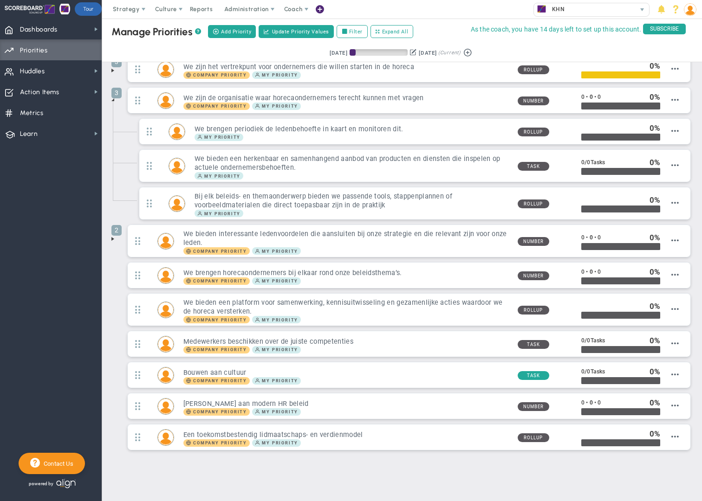
scroll to position [21, 0]
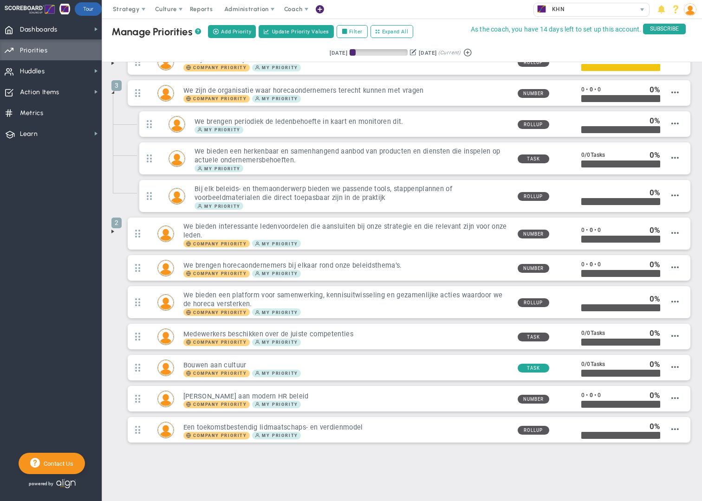
click at [113, 233] on span at bounding box center [112, 231] width 7 height 7
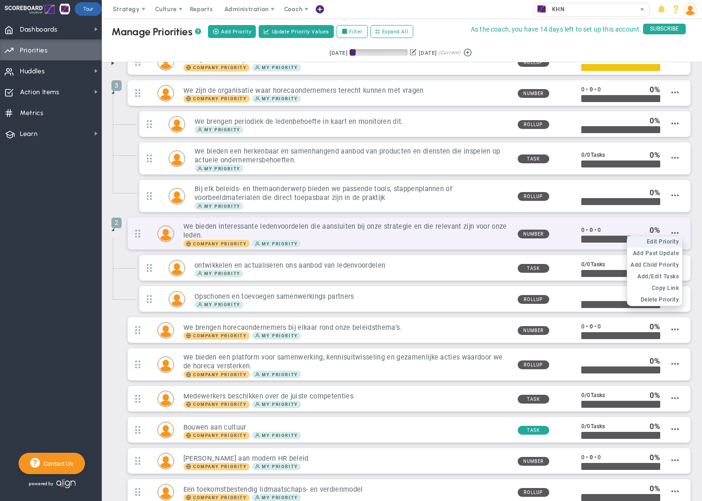
click at [674, 242] on span "Edit Priority" at bounding box center [663, 242] width 33 height 7
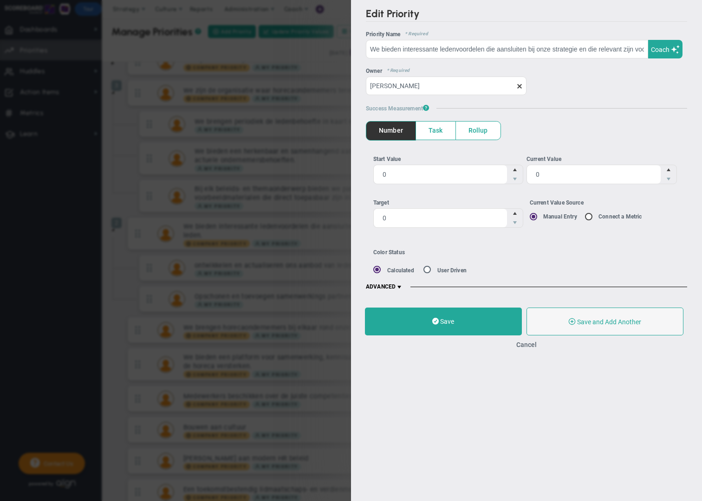
click at [399, 287] on span at bounding box center [399, 287] width 7 height 7
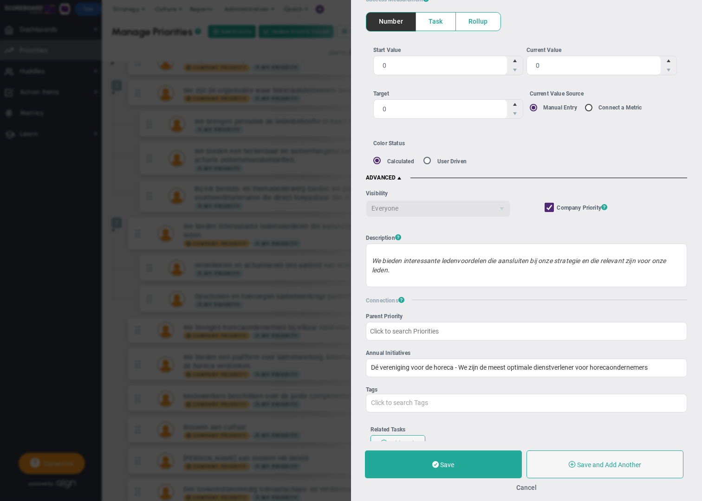
scroll to position [112, 0]
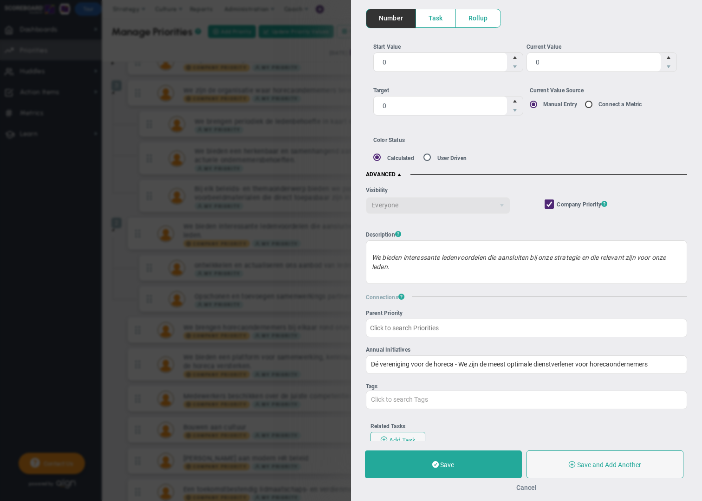
click at [528, 490] on button "Cancel" at bounding box center [526, 487] width 20 height 7
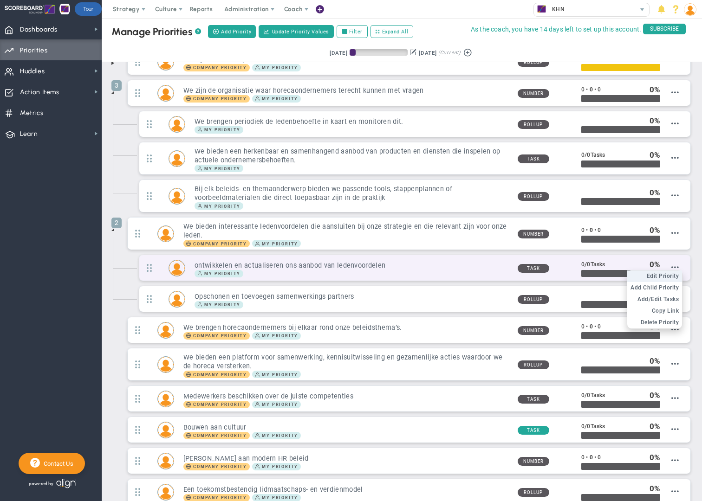
click at [673, 275] on span "Edit Priority" at bounding box center [663, 276] width 33 height 7
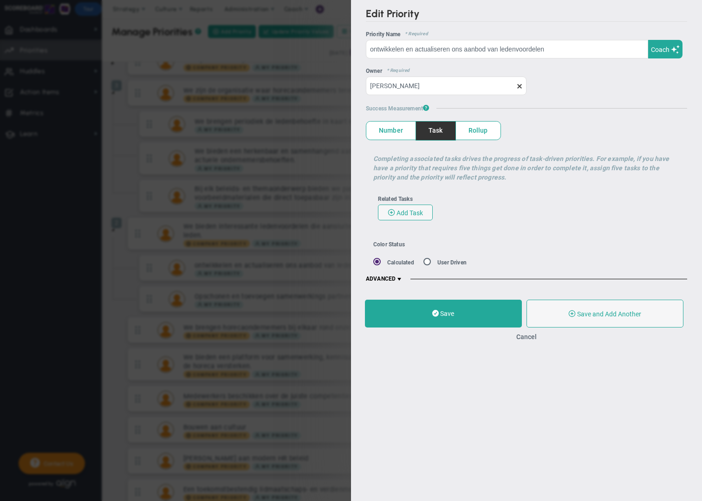
click at [398, 280] on span at bounding box center [399, 279] width 7 height 7
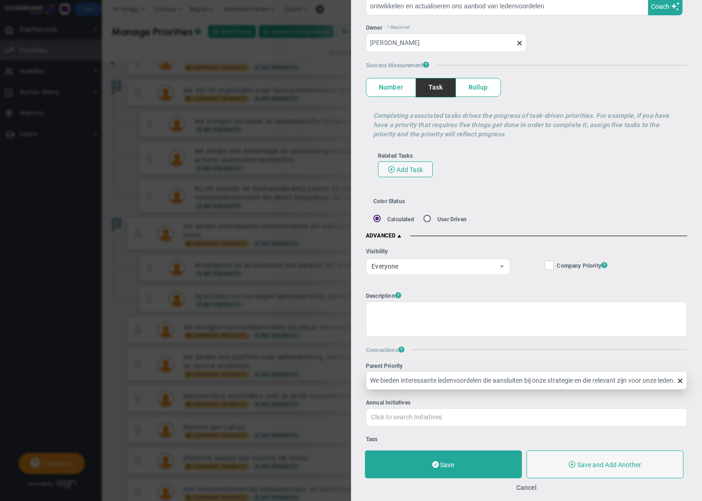
scroll to position [128, 0]
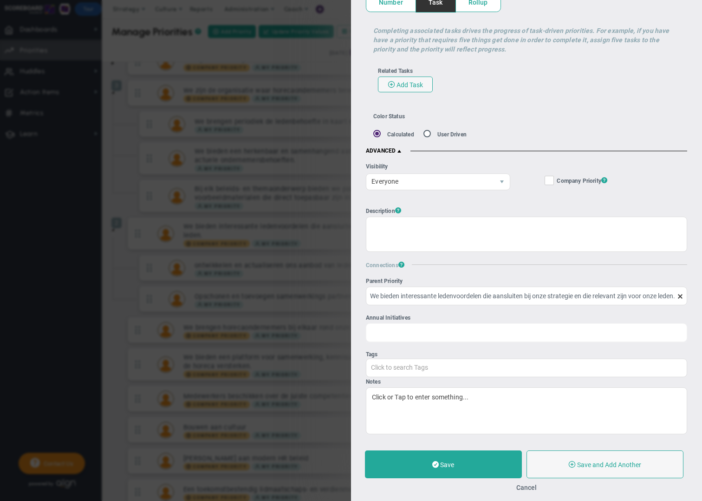
click at [412, 332] on input "Annual Initiatives Click to search Initiatives" at bounding box center [526, 332] width 320 height 17
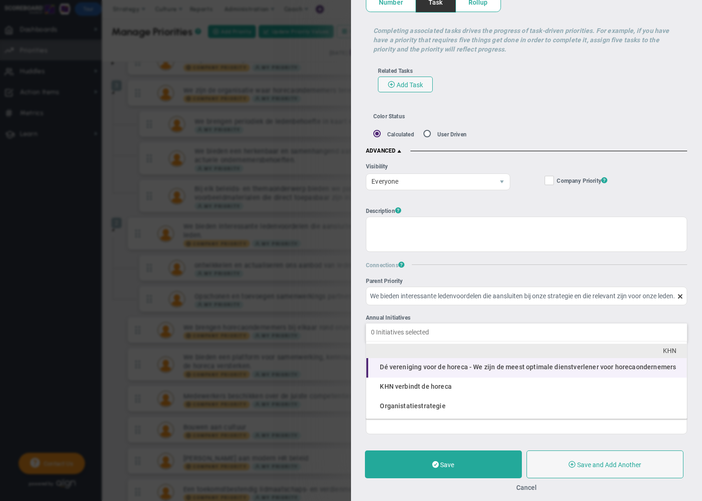
click at [413, 366] on span "Dé vereniging voor de horeca - We zijn de meest optimale dienstverlener voor ho…" at bounding box center [528, 367] width 296 height 7
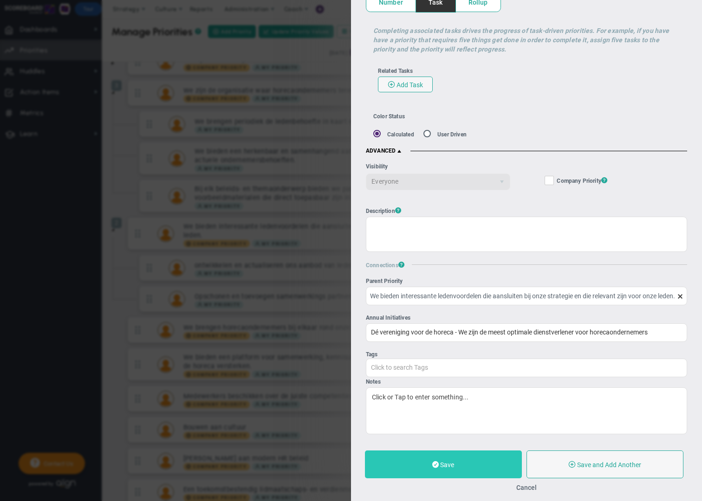
click at [474, 466] on button "Save" at bounding box center [443, 465] width 157 height 28
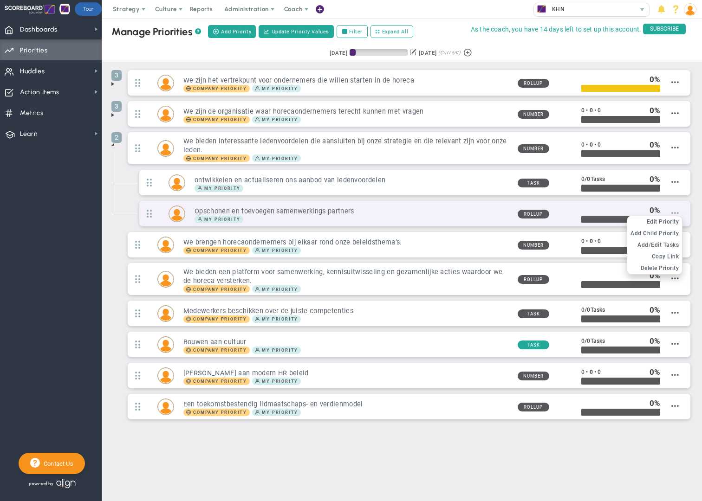
click at [675, 214] on span at bounding box center [674, 212] width 7 height 7
click at [672, 221] on span "Edit Priority" at bounding box center [663, 222] width 33 height 7
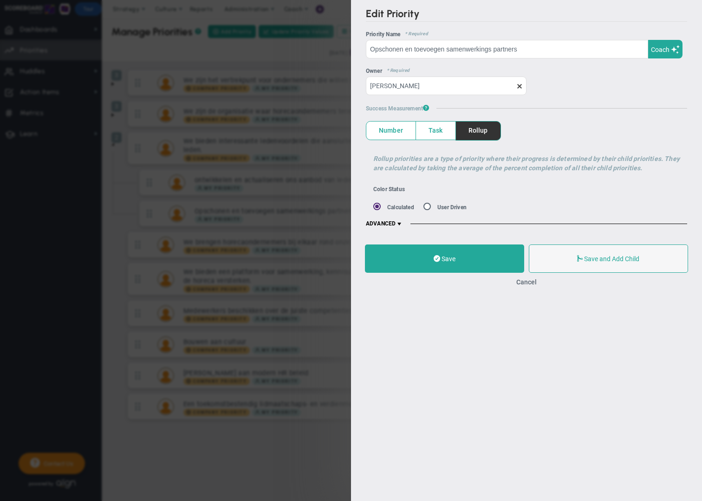
click at [400, 224] on span at bounding box center [399, 224] width 7 height 7
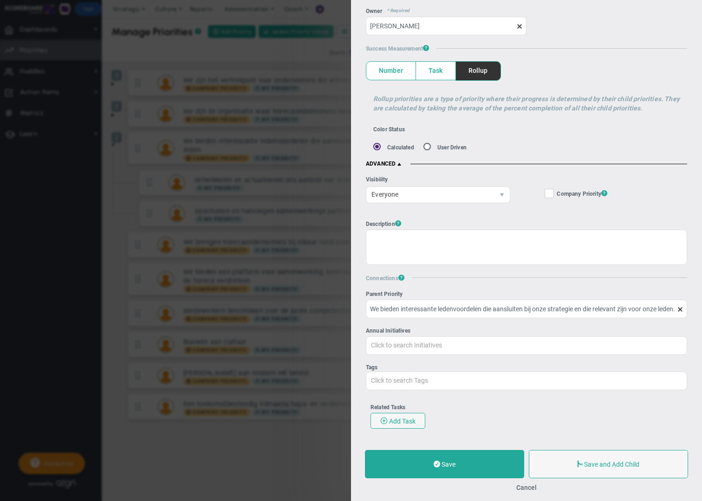
scroll to position [63, 0]
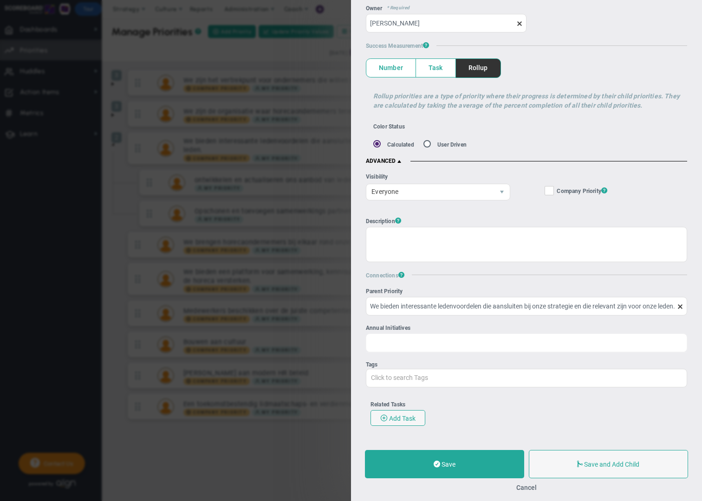
click at [405, 336] on input "Annual Initiatives Click to search Initiatives" at bounding box center [526, 342] width 320 height 17
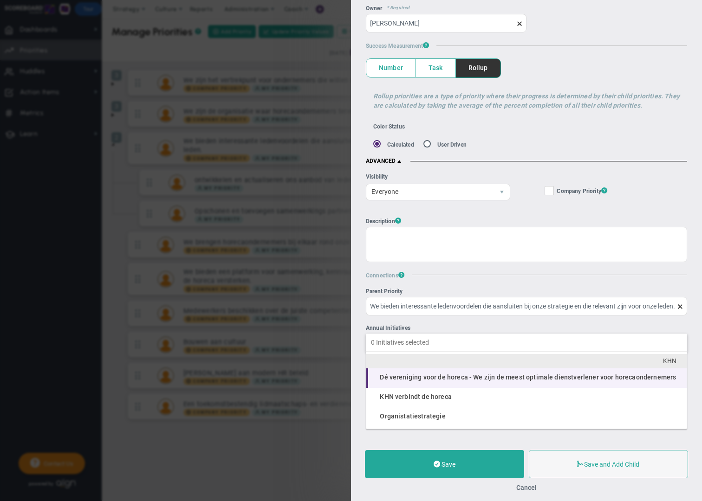
click at [423, 379] on span "Dé vereniging voor de horeca - We zijn de meest optimale dienstverlener voor ho…" at bounding box center [528, 377] width 296 height 7
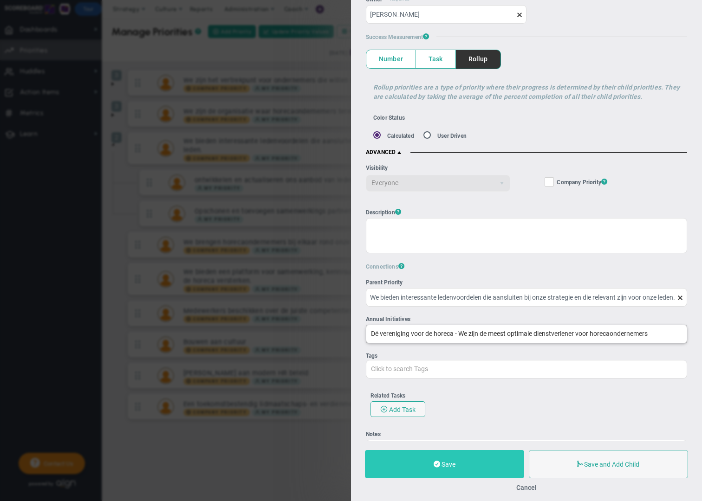
click at [466, 465] on button "Save" at bounding box center [444, 464] width 159 height 28
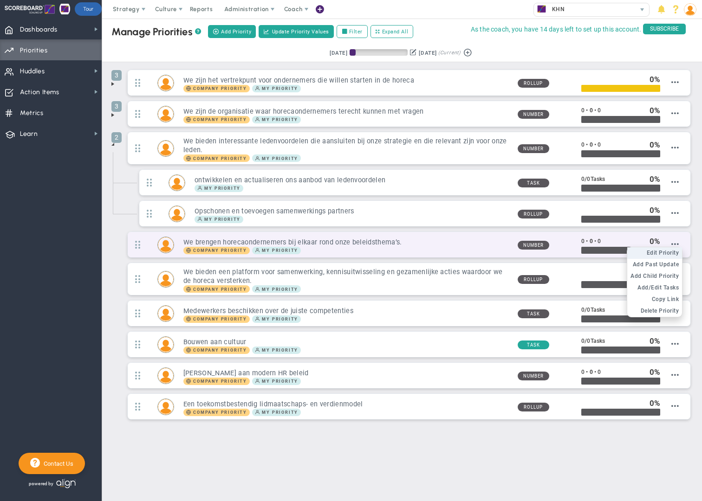
click at [671, 253] on span "Edit Priority" at bounding box center [663, 253] width 33 height 7
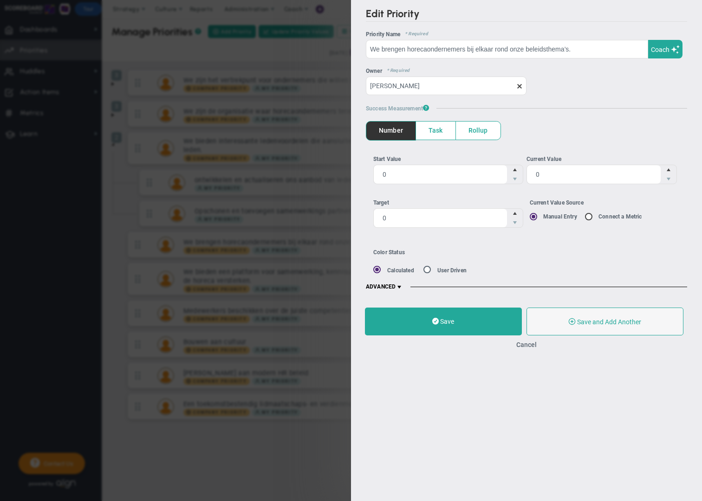
click at [398, 288] on span at bounding box center [399, 287] width 7 height 7
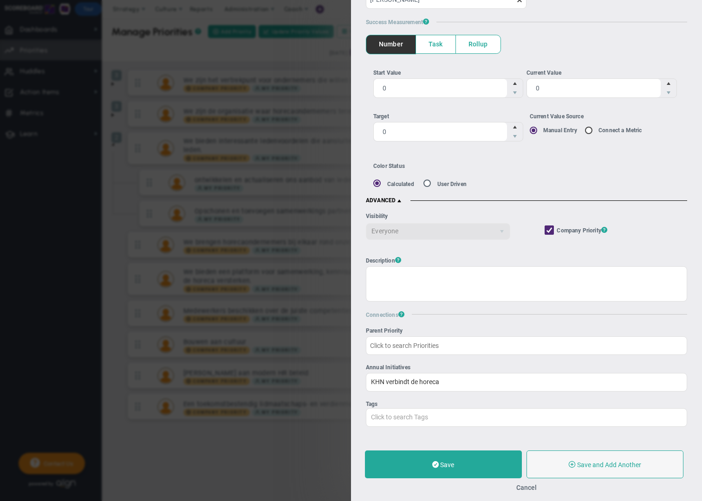
scroll to position [87, 0]
click at [526, 488] on button "Cancel" at bounding box center [526, 487] width 20 height 7
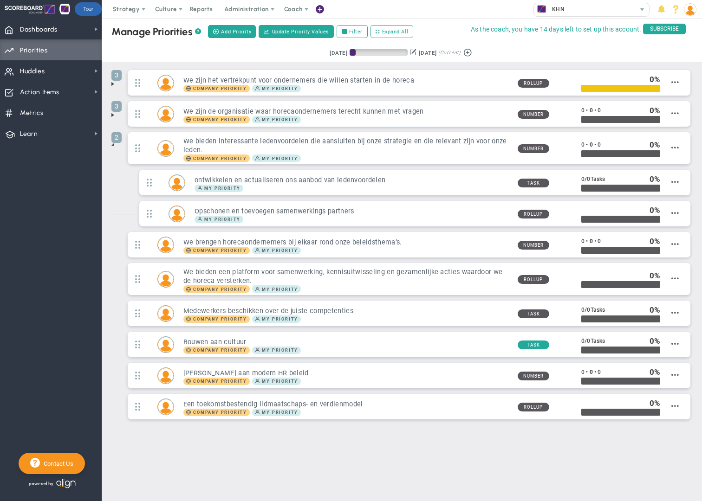
click at [114, 144] on span at bounding box center [112, 144] width 7 height 7
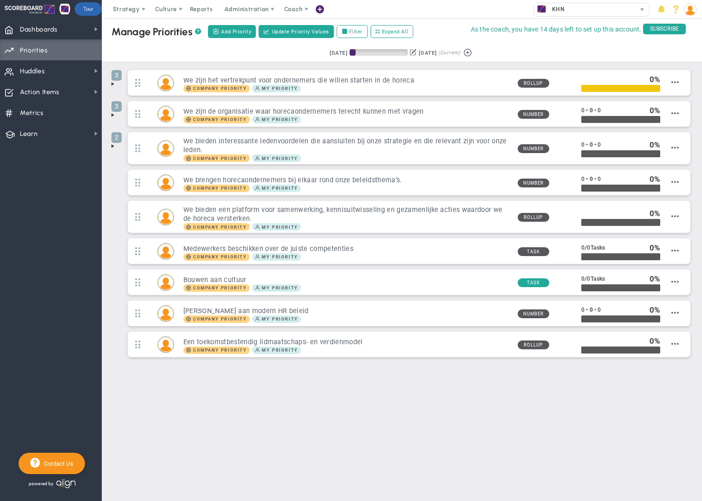
click at [44, 52] on span "Priorities" at bounding box center [34, 51] width 28 height 20
click at [132, 12] on span "Strategy" at bounding box center [126, 9] width 27 height 7
click at [222, 56] on div "Retrieving period... [DATE] [DATE] (Current)" at bounding box center [402, 53] width 618 height 18
click at [28, 33] on span "Dashboards" at bounding box center [39, 30] width 38 height 20
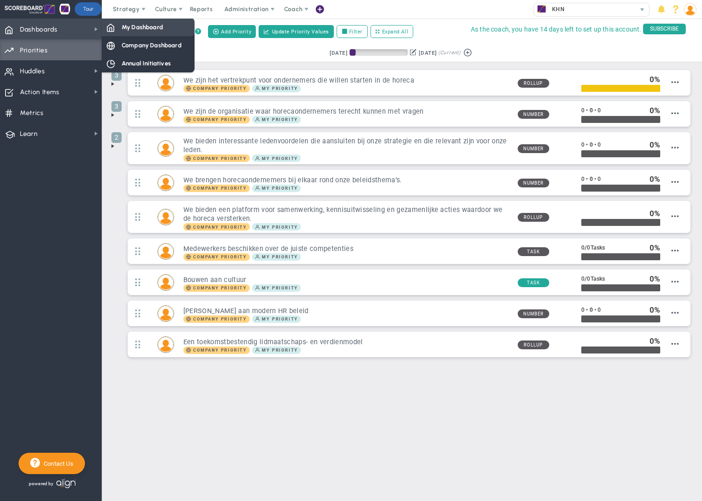
click at [144, 24] on span "My Dashboard" at bounding box center [142, 27] width 41 height 9
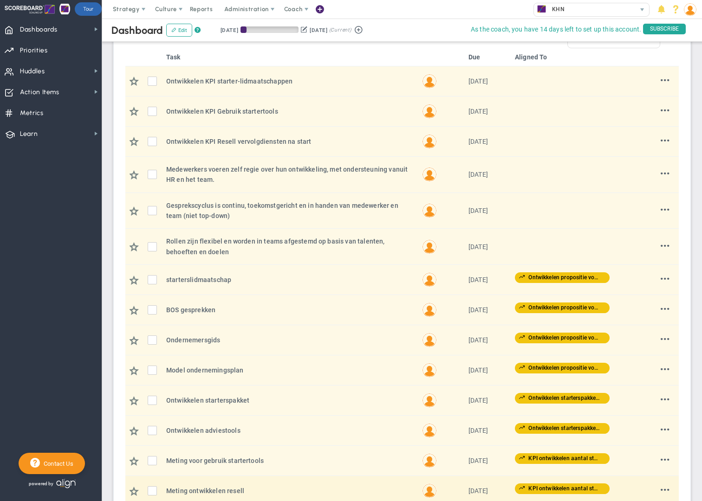
scroll to position [768, 0]
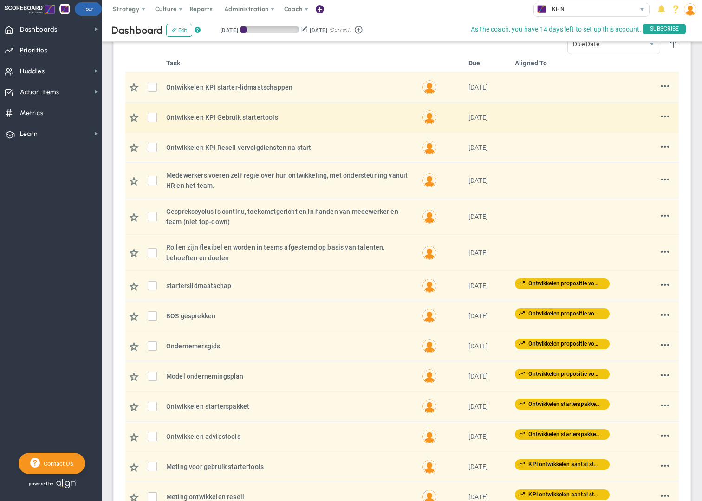
click at [536, 128] on tbody "Ontwikkelen KPI starter-lidmaatschappen Ontwikkelen KPI starter-lidmaatschappen…" at bounding box center [401, 322] width 553 height 501
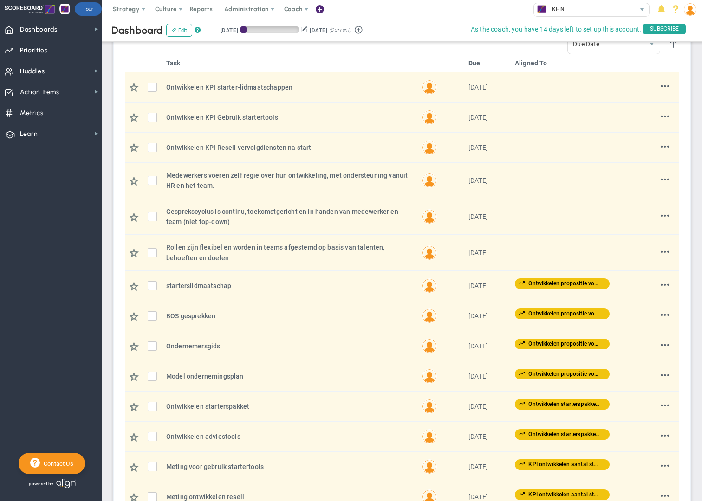
click at [533, 64] on th "Aligned To" at bounding box center [567, 63] width 112 height 18
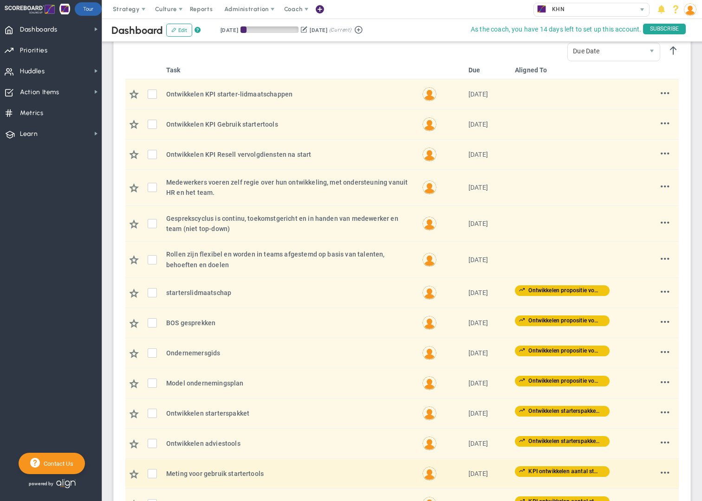
scroll to position [753, 0]
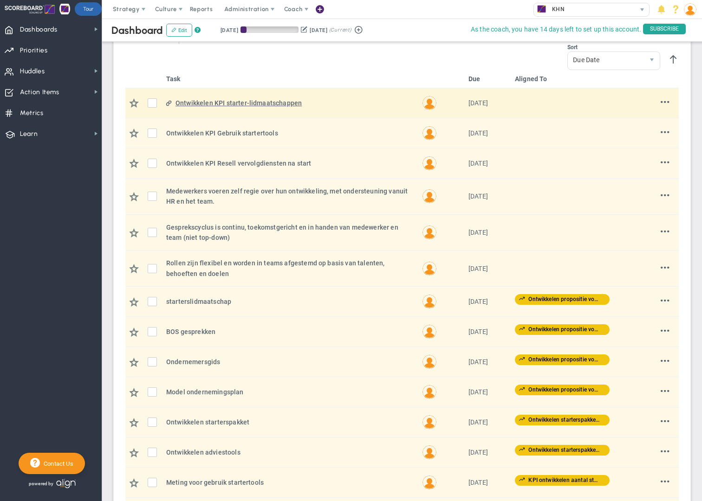
click at [276, 103] on div "Ontwikkelen KPI starter-lidmaatschappen" at bounding box center [295, 103] width 239 height 10
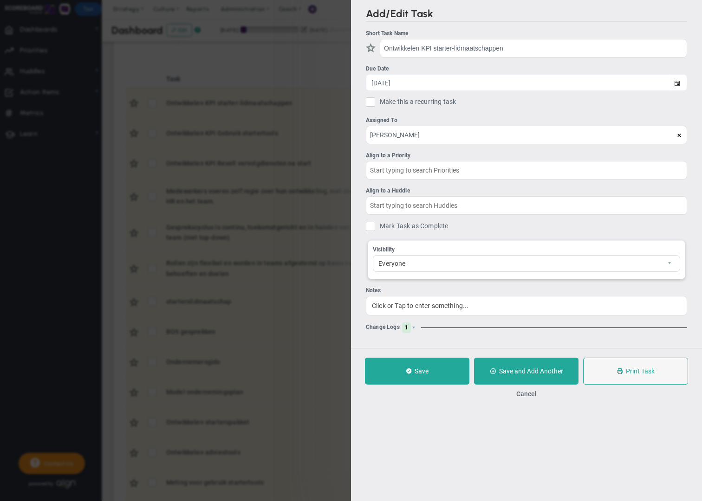
click at [409, 328] on span "1" at bounding box center [406, 328] width 9 height 11
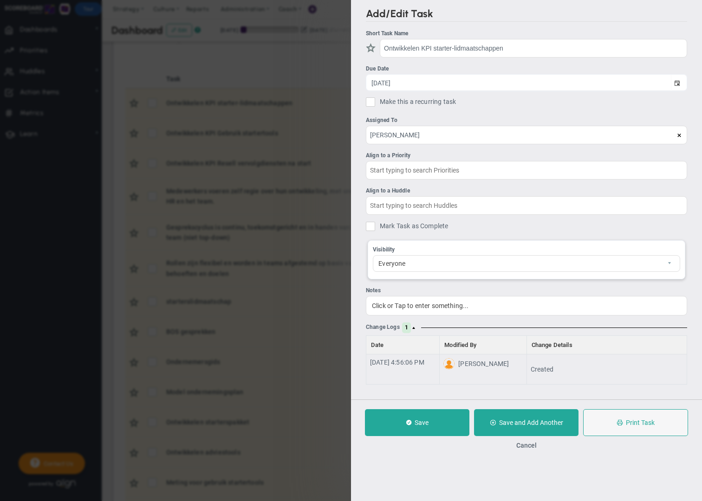
click at [409, 328] on span "1" at bounding box center [406, 328] width 9 height 11
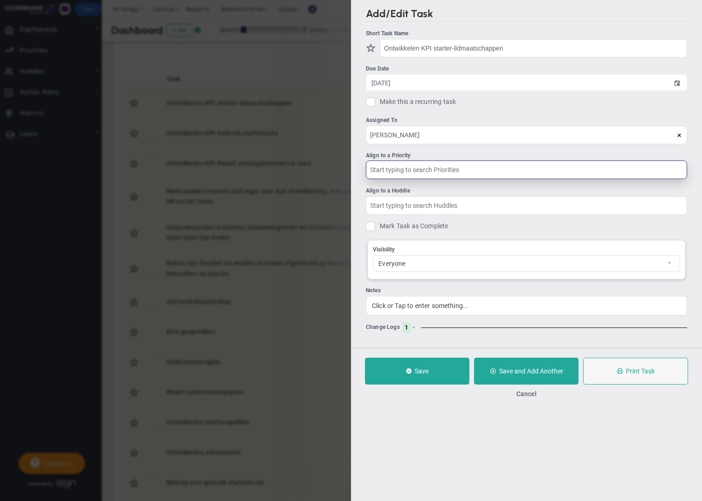
click at [391, 170] on input "text" at bounding box center [526, 170] width 321 height 19
click at [428, 169] on input "text" at bounding box center [526, 170] width 321 height 19
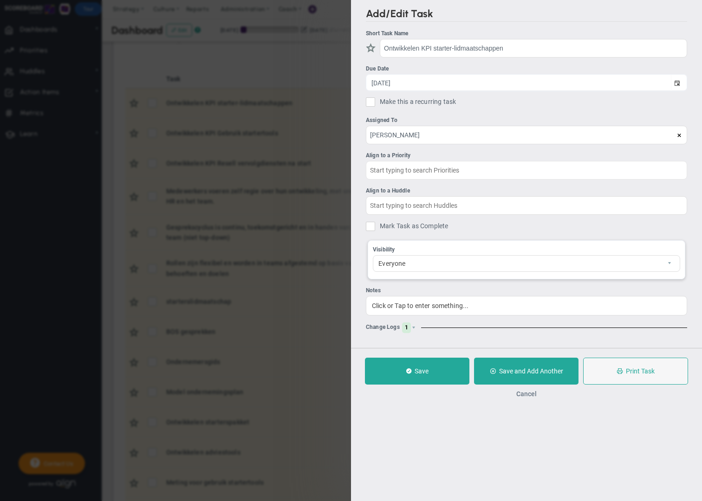
click at [534, 397] on button "Cancel" at bounding box center [526, 393] width 20 height 7
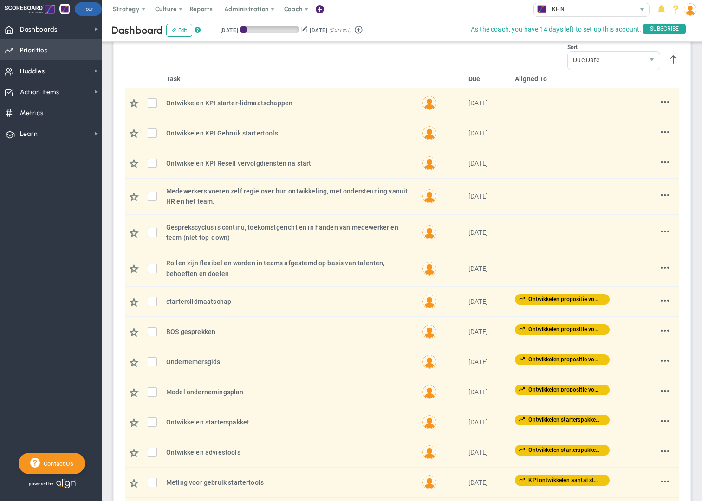
click at [47, 52] on span "Priorities" at bounding box center [34, 51] width 28 height 20
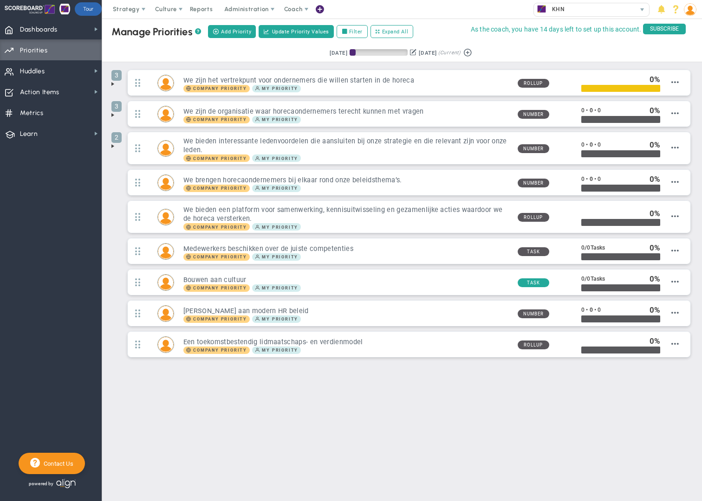
click at [115, 145] on span at bounding box center [112, 146] width 7 height 7
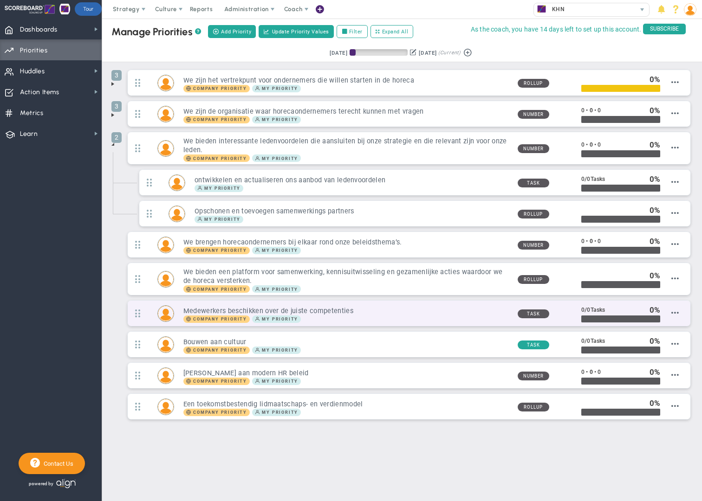
click at [406, 322] on div "Company Priority My Priority" at bounding box center [346, 319] width 327 height 7
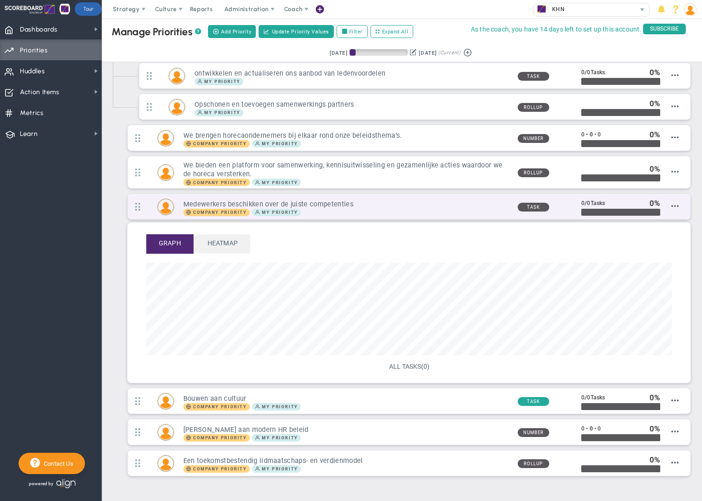
scroll to position [111, 0]
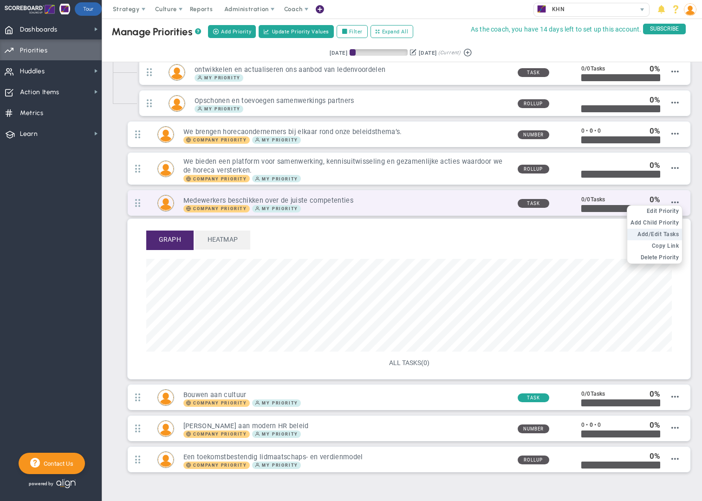
click at [664, 234] on span "Add/Edit Tasks" at bounding box center [658, 234] width 41 height 7
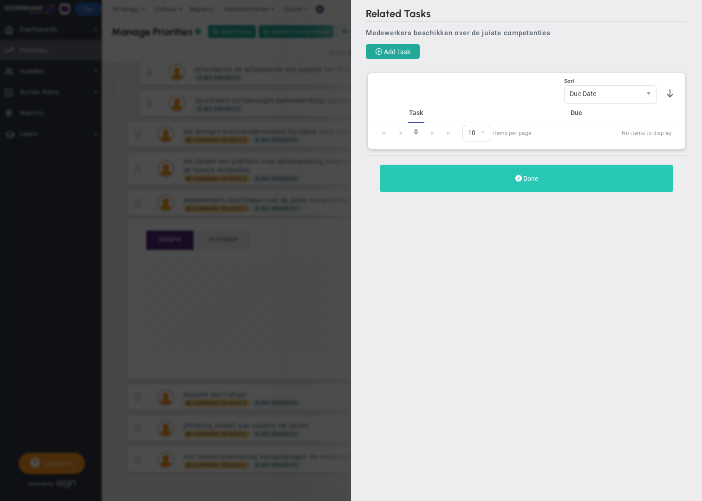
click at [513, 186] on button "Done" at bounding box center [526, 178] width 293 height 27
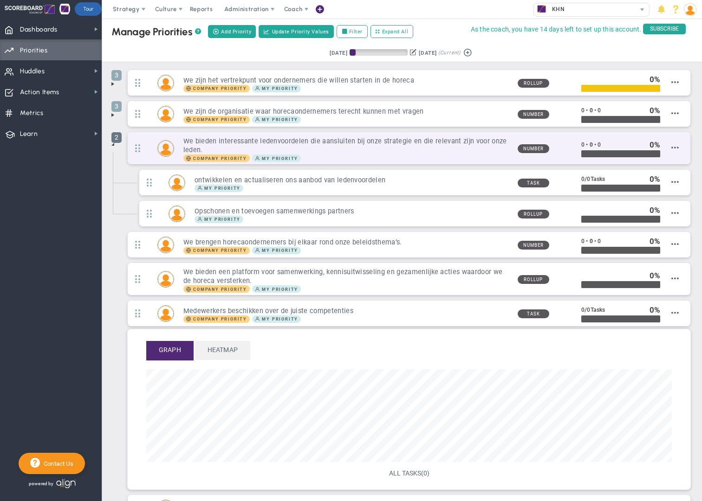
click at [118, 137] on span "2" at bounding box center [116, 137] width 10 height 11
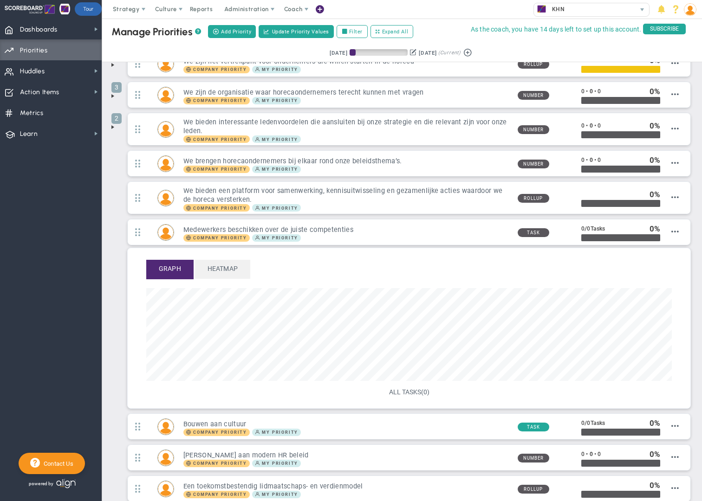
click at [114, 127] on span at bounding box center [112, 127] width 7 height 7
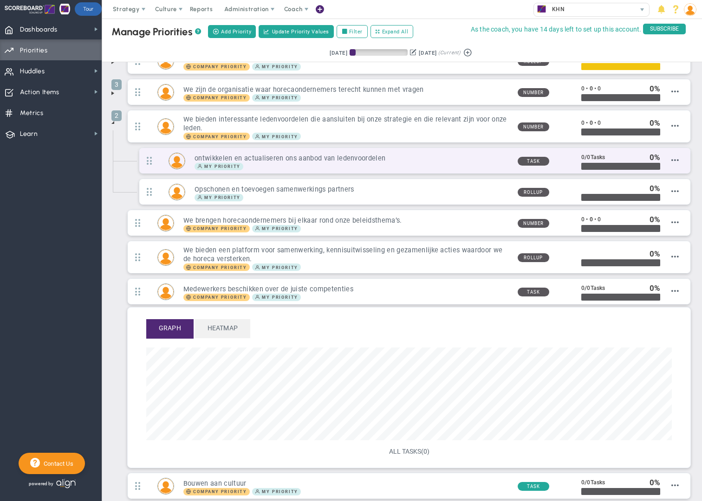
scroll to position [20, 0]
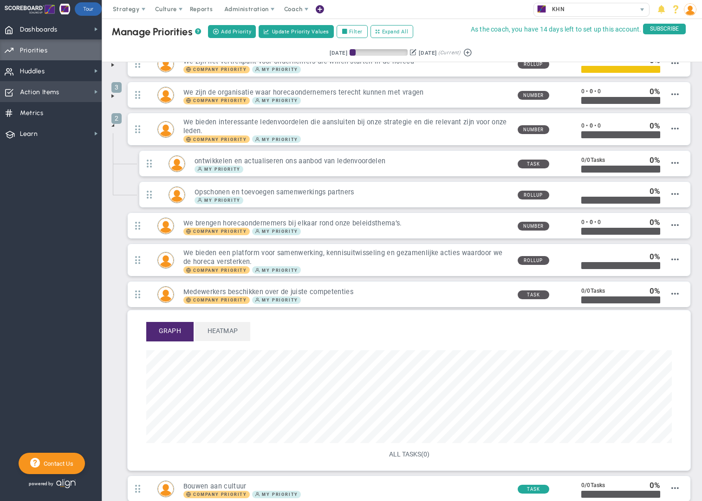
click at [53, 95] on span "Action Items" at bounding box center [39, 93] width 39 height 20
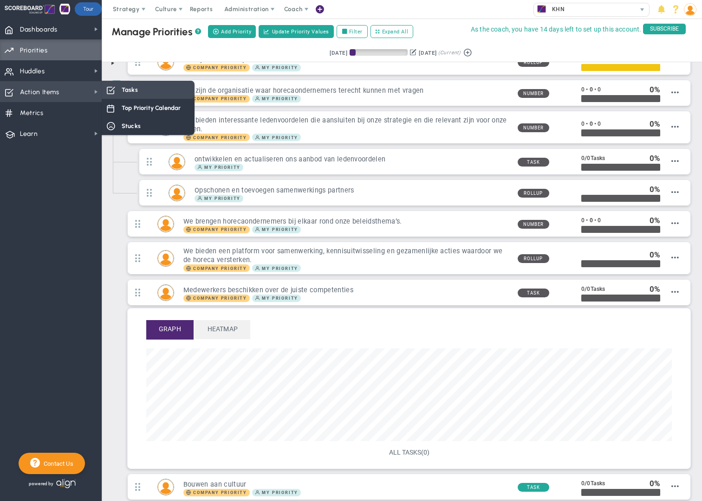
scroll to position [0, 0]
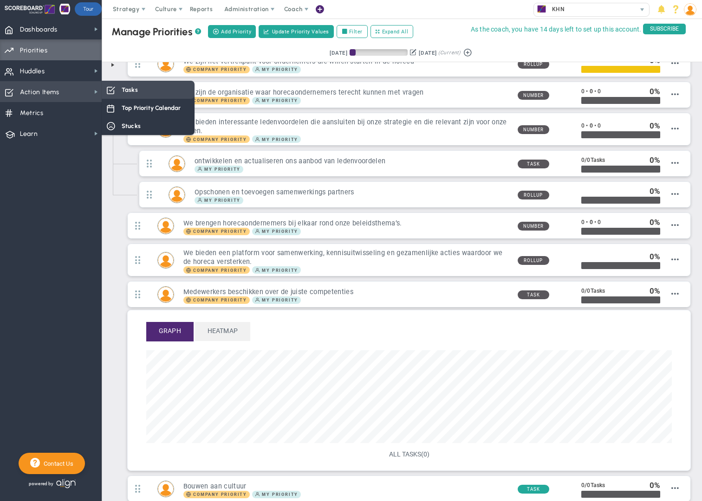
click at [130, 91] on span "Tasks" at bounding box center [130, 89] width 16 height 9
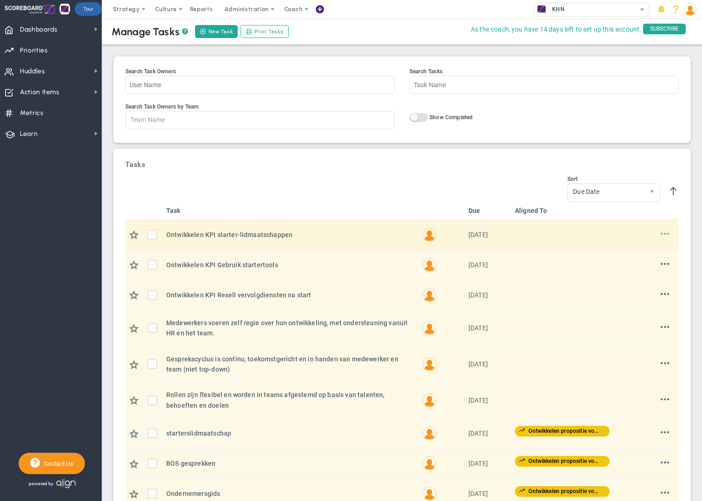
click at [666, 234] on span at bounding box center [665, 233] width 9 height 9
click at [648, 251] on li "Edit" at bounding box center [650, 253] width 37 height 12
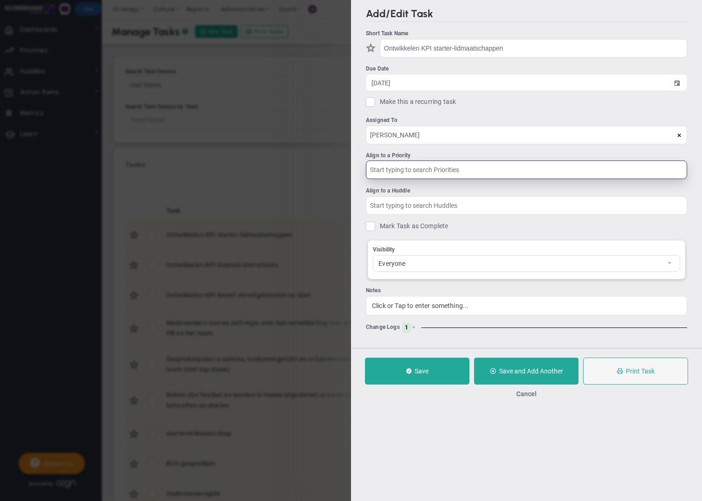
click at [424, 167] on input "text" at bounding box center [526, 170] width 321 height 19
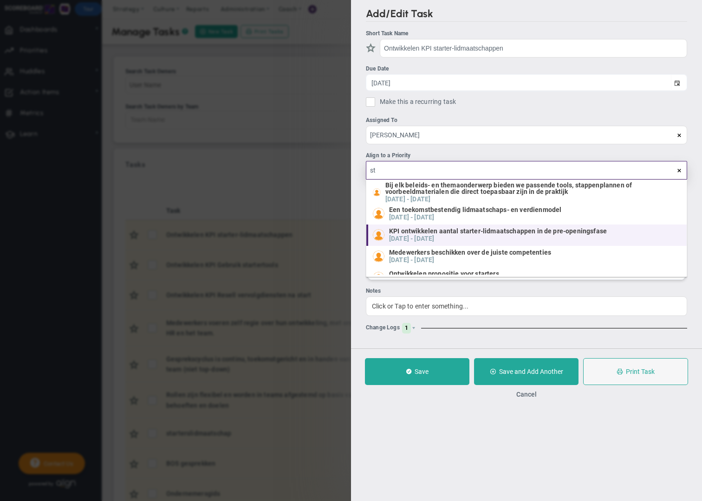
click at [559, 233] on span "KPI ontwikkelen aantal starter-lidmaatschappen in de pre-openingsfase" at bounding box center [498, 231] width 218 height 7
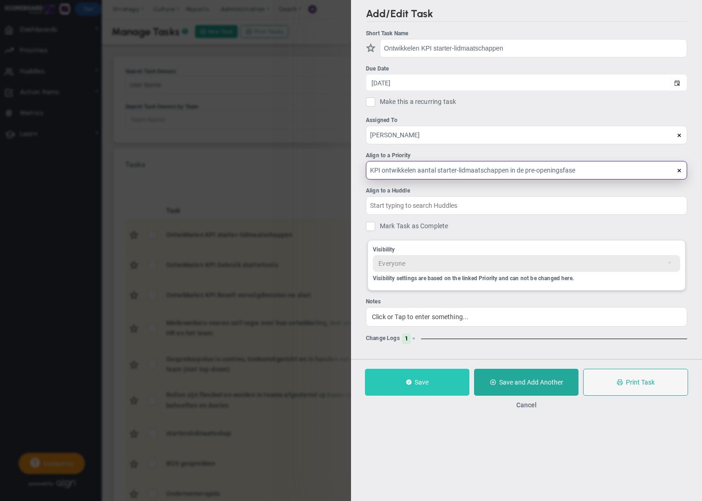
type input "KPI ontwikkelen aantal starter-lidmaatschappen in de pre-openingsfase"
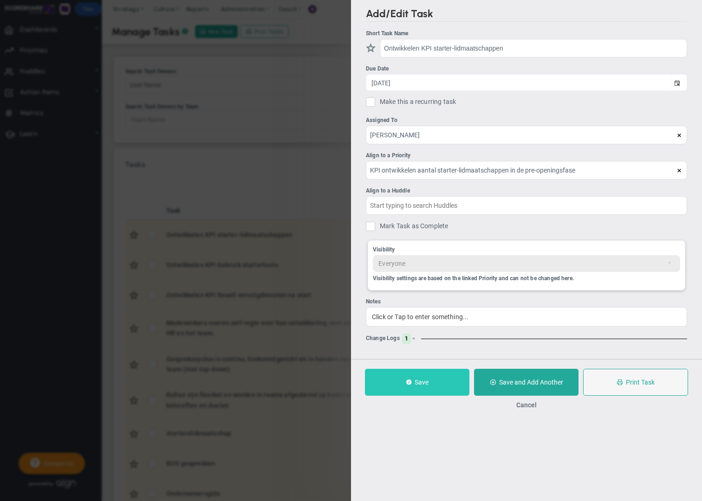
click at [436, 389] on button "Save" at bounding box center [417, 382] width 104 height 27
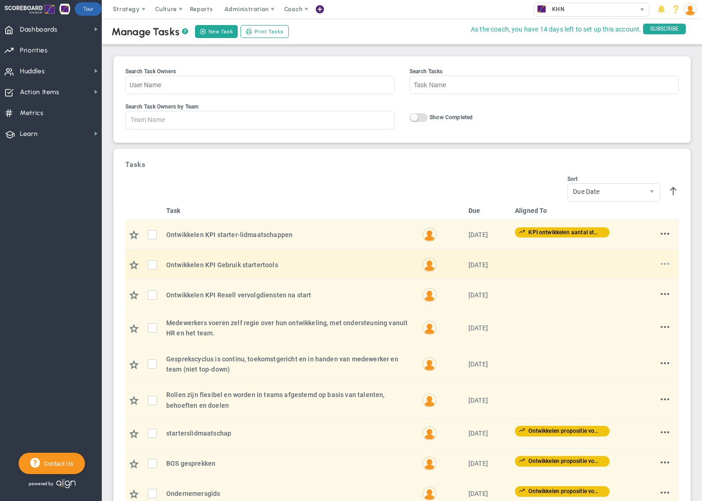
click at [666, 265] on span at bounding box center [665, 264] width 9 height 9
click at [646, 283] on li "Edit" at bounding box center [650, 283] width 37 height 12
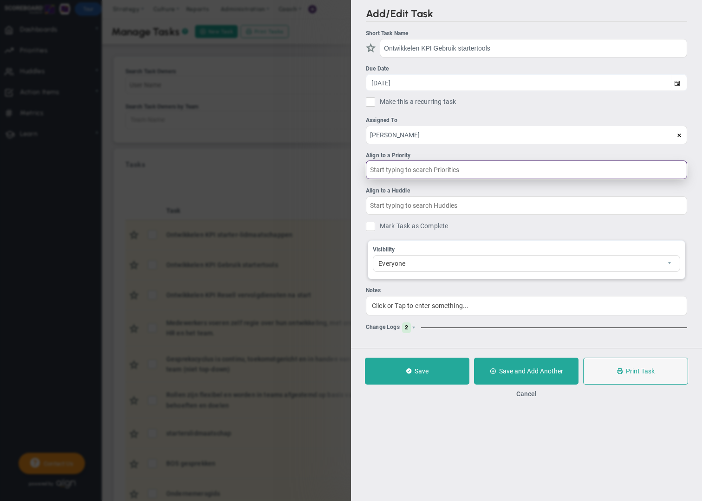
click at [393, 169] on input "text" at bounding box center [526, 170] width 321 height 19
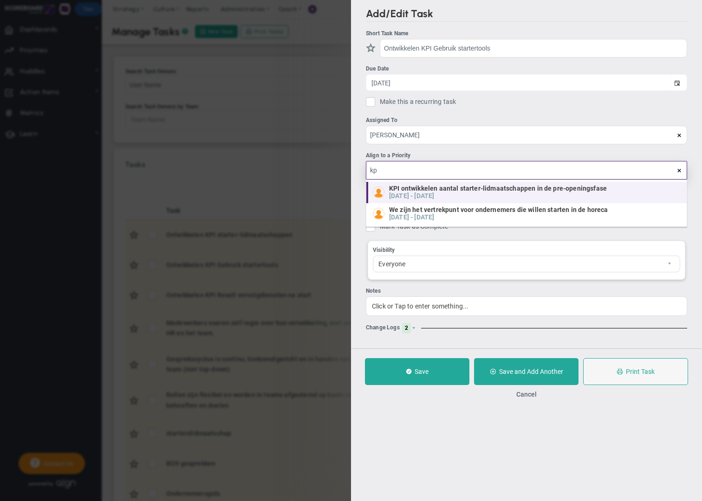
click at [413, 193] on h5 "-" at bounding box center [411, 196] width 2 height 8
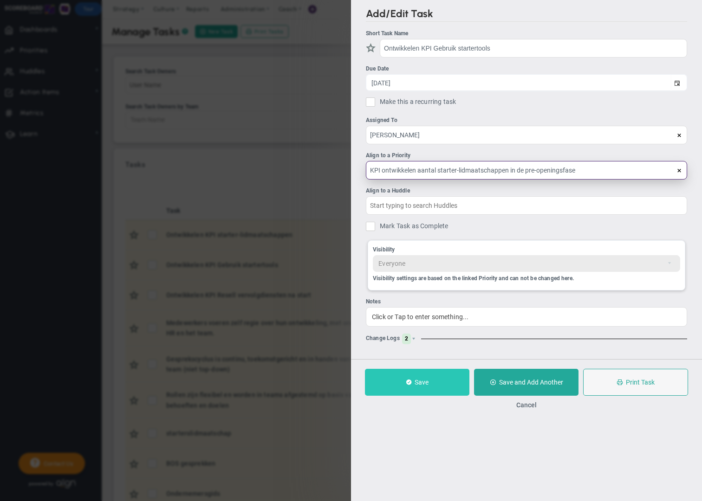
type input "KPI ontwikkelen aantal starter-lidmaatschappen in de pre-openingsfase"
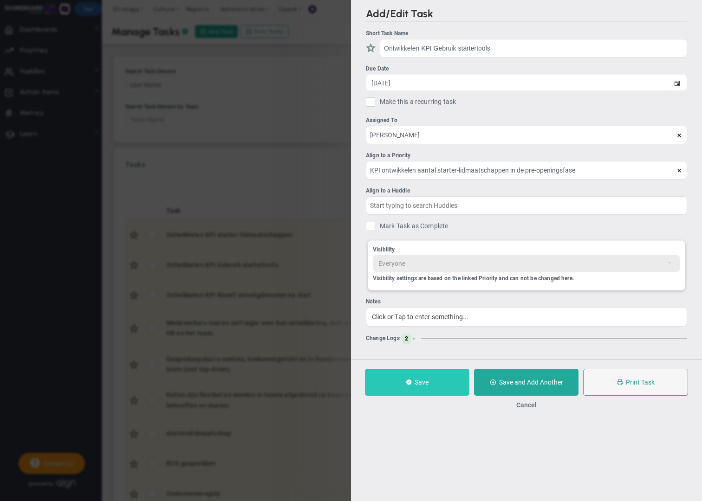
click at [441, 383] on button "Save" at bounding box center [417, 382] width 104 height 27
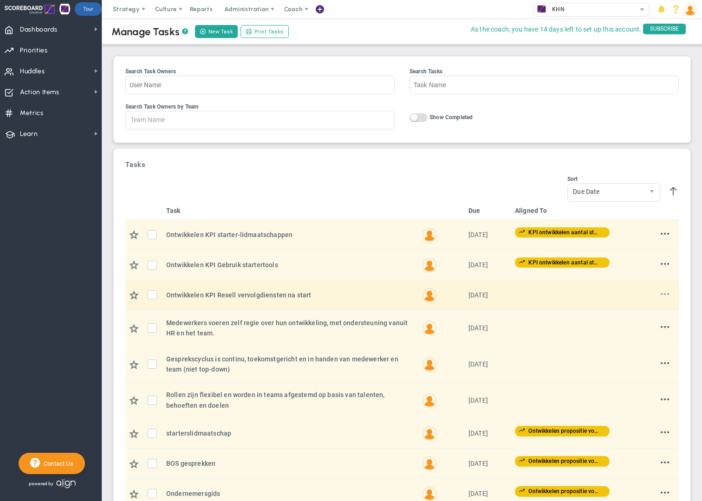
click at [663, 294] on span at bounding box center [665, 294] width 9 height 9
click at [649, 313] on li "Edit" at bounding box center [650, 313] width 37 height 12
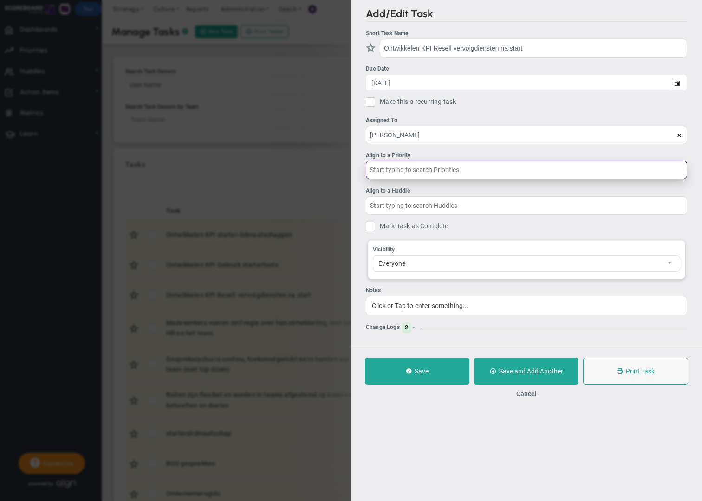
click at [394, 172] on input "text" at bounding box center [526, 170] width 321 height 19
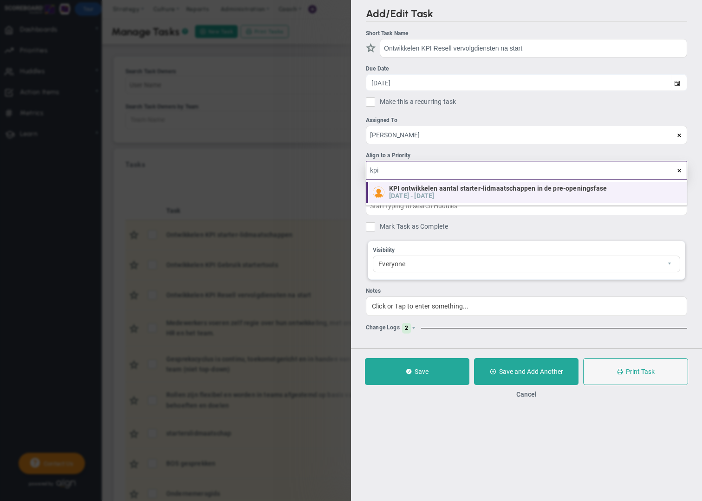
click at [434, 196] on h5 "[DATE]" at bounding box center [424, 196] width 20 height 8
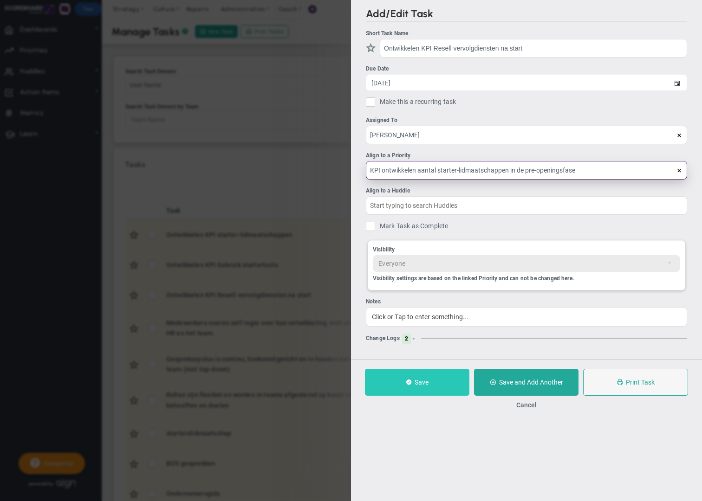
type input "KPI ontwikkelen aantal starter-lidmaatschappen in de pre-openingsfase"
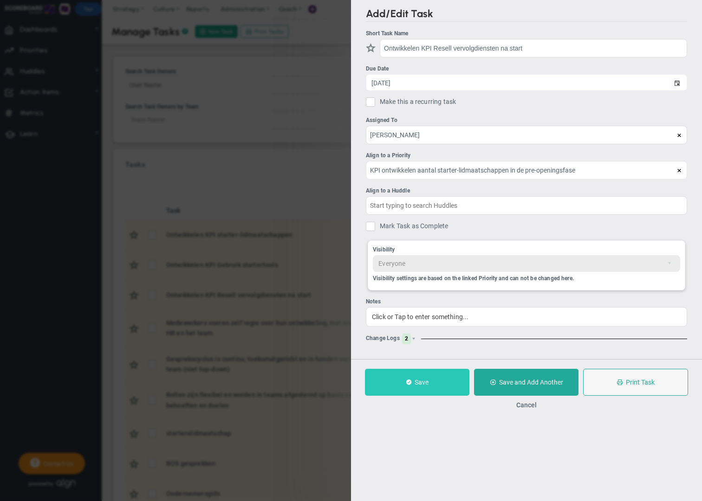
click at [437, 387] on button "Save" at bounding box center [417, 382] width 104 height 27
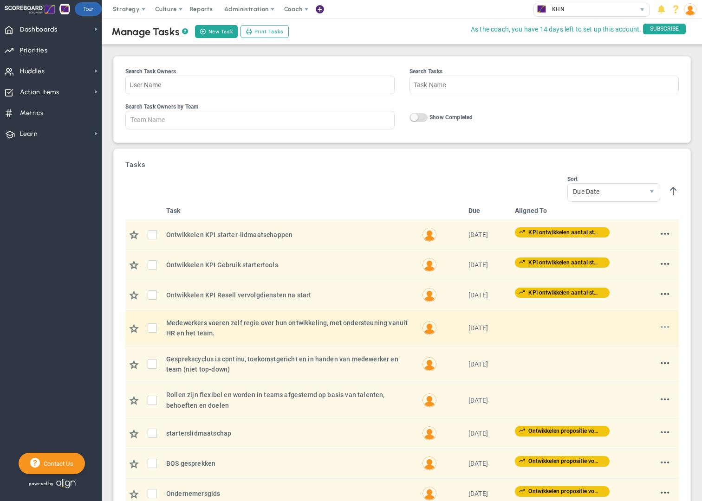
click at [665, 329] on span at bounding box center [665, 327] width 9 height 9
click at [647, 346] on li "Edit" at bounding box center [650, 346] width 37 height 12
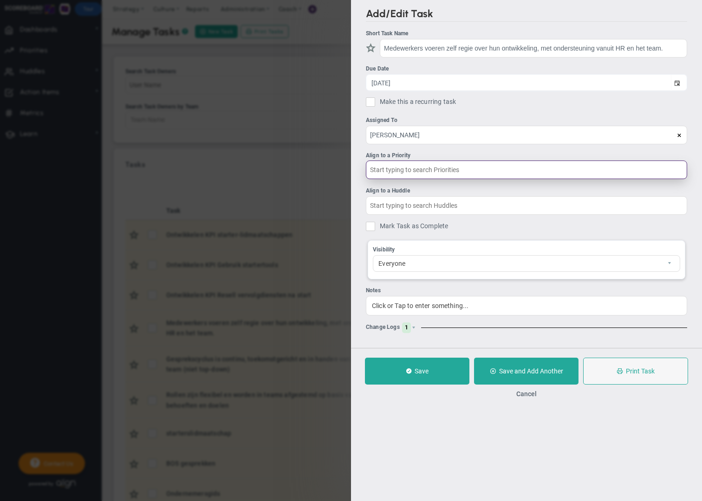
click at [388, 169] on input "text" at bounding box center [526, 170] width 321 height 19
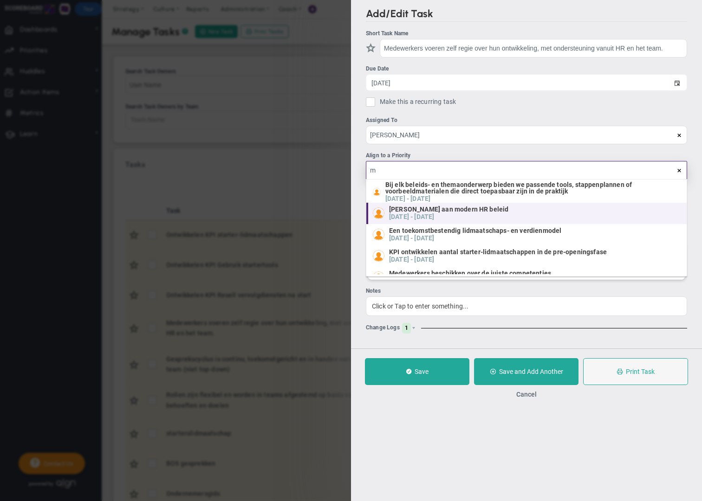
click at [409, 213] on h5 "09/23/2025" at bounding box center [399, 217] width 20 height 8
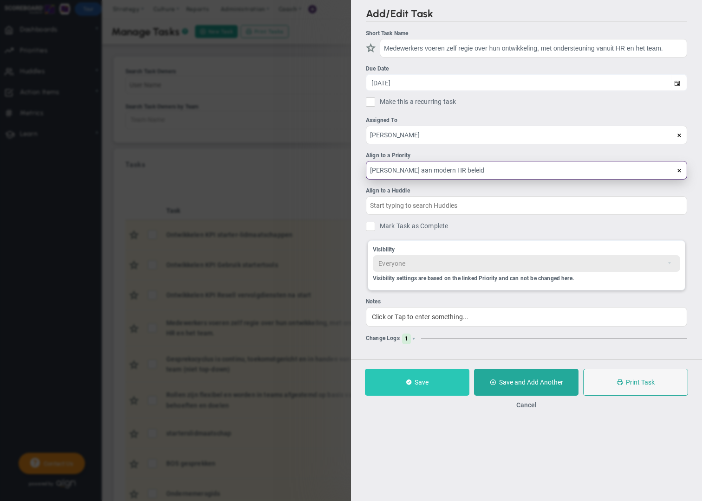
type input "[PERSON_NAME] aan modern HR beleid"
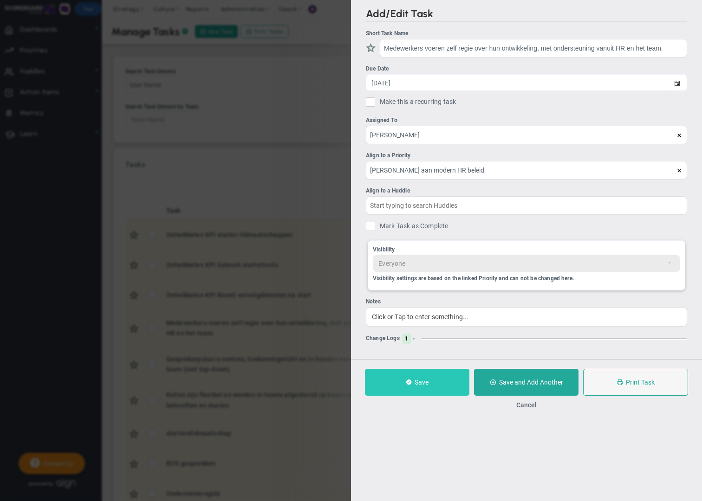
click at [444, 383] on button "Save" at bounding box center [417, 382] width 104 height 27
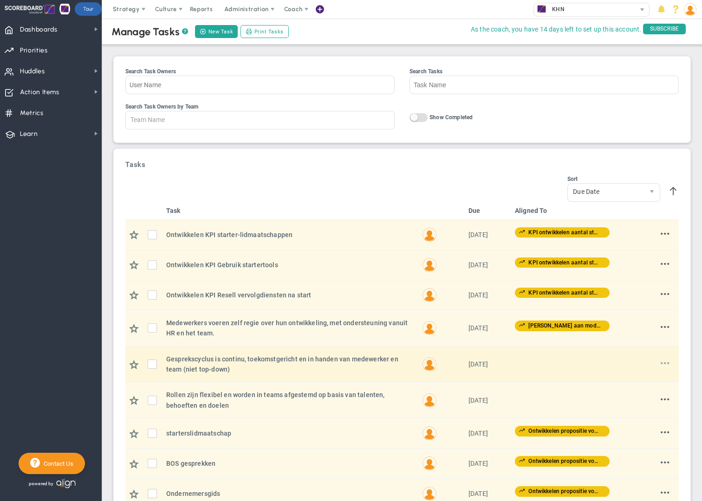
click at [667, 365] on span at bounding box center [665, 363] width 9 height 9
click at [646, 379] on li "Edit" at bounding box center [650, 382] width 37 height 12
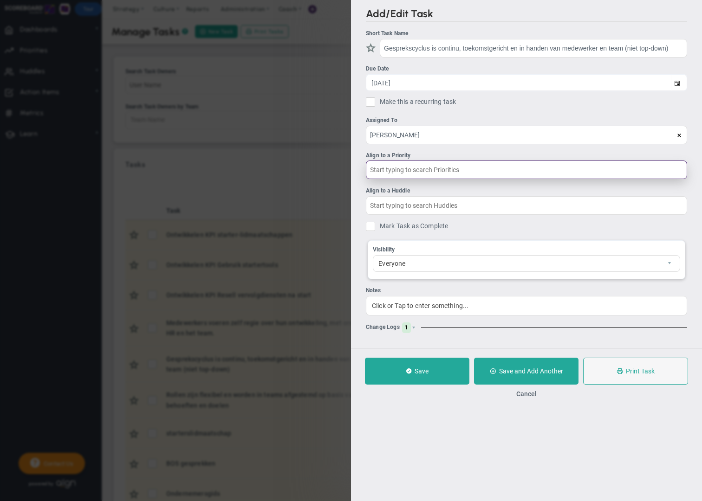
click at [400, 172] on input "text" at bounding box center [526, 170] width 321 height 19
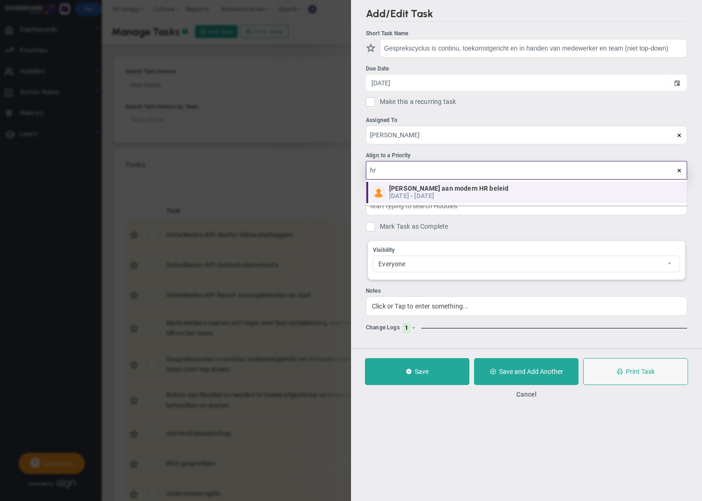
click at [409, 194] on h5 "09/23/2025" at bounding box center [399, 196] width 20 height 8
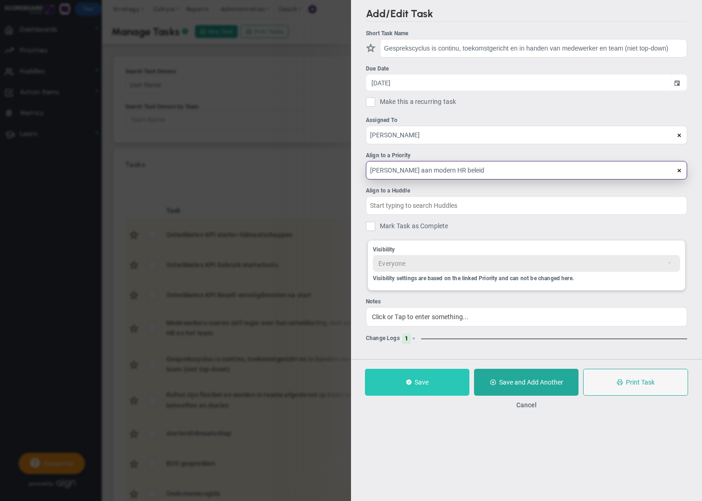
type input "[PERSON_NAME] aan modern HR beleid"
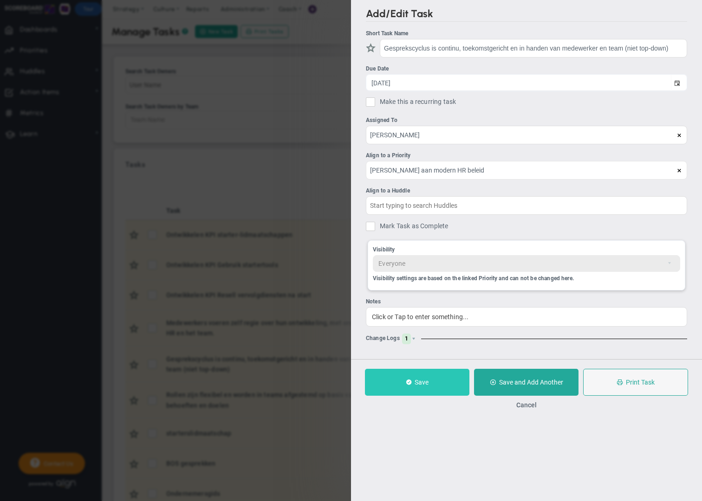
click at [420, 396] on button "Save" at bounding box center [417, 382] width 104 height 27
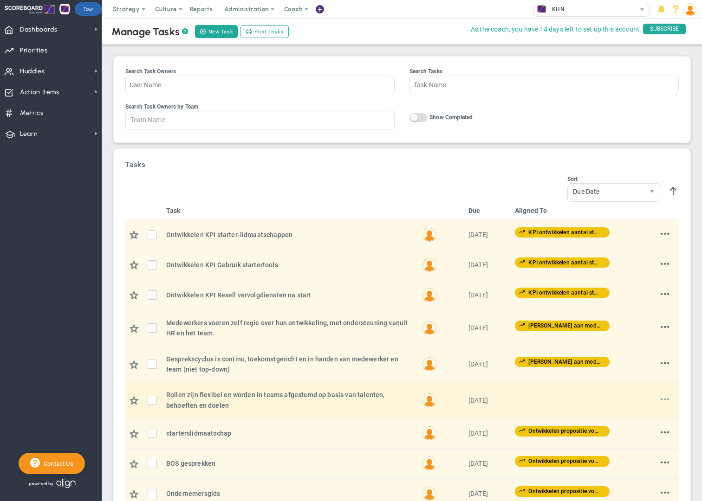
click at [663, 399] on span at bounding box center [665, 399] width 9 height 9
click at [640, 416] on span "Edit" at bounding box center [640, 418] width 11 height 7
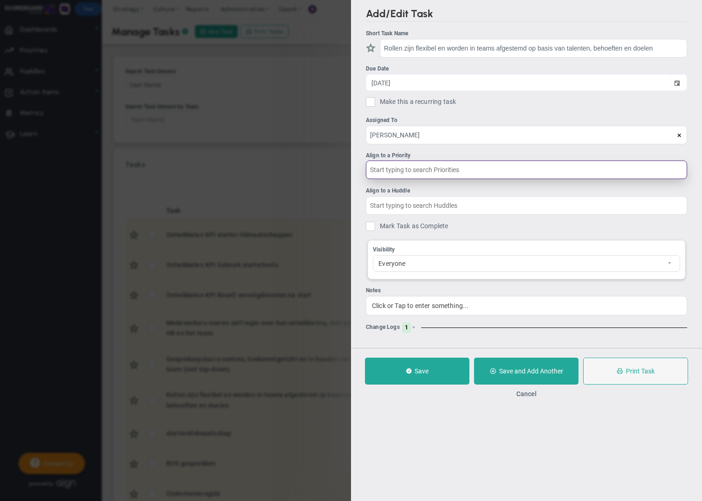
click at [400, 173] on input "text" at bounding box center [526, 170] width 321 height 19
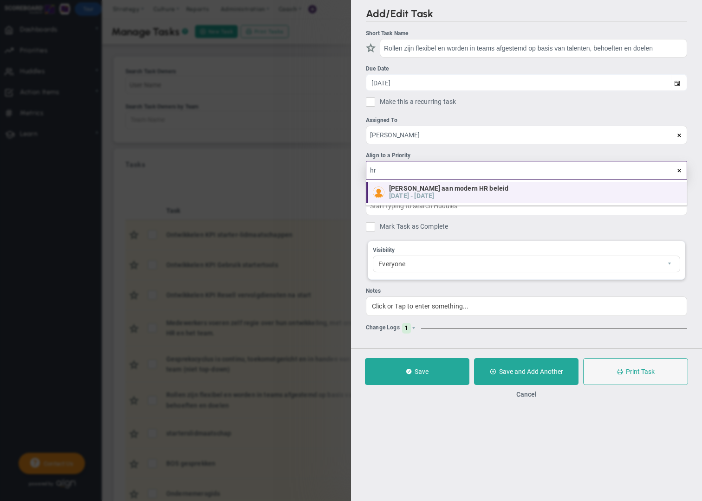
click at [404, 193] on h5 "09/23/2025" at bounding box center [399, 196] width 20 height 8
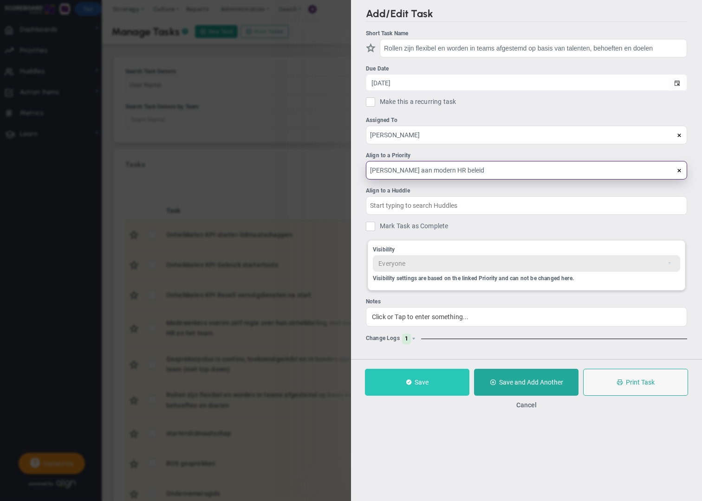
type input "[PERSON_NAME] aan modern HR beleid"
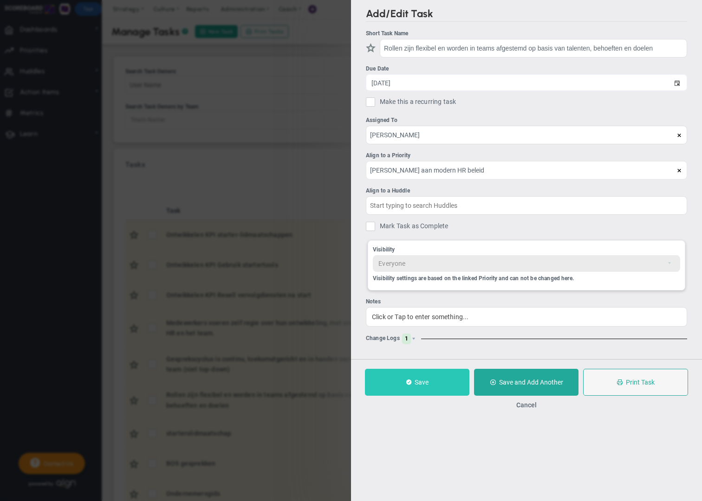
click at [424, 390] on button "Save" at bounding box center [417, 382] width 104 height 27
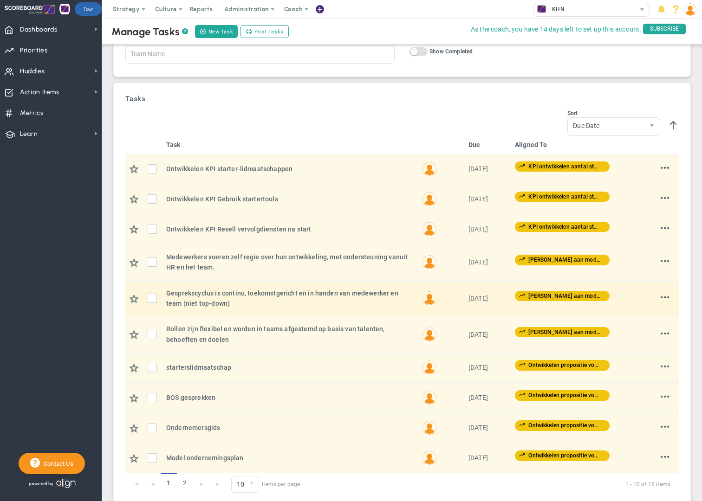
scroll to position [86, 0]
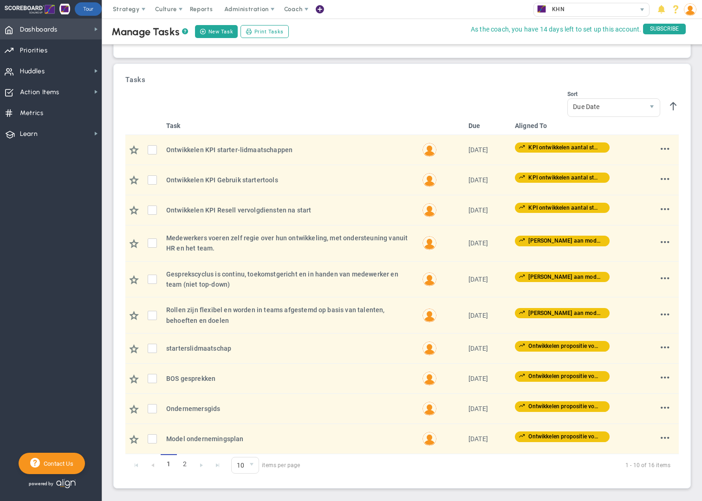
click at [65, 30] on span "Dashboards Dashboards" at bounding box center [51, 29] width 102 height 21
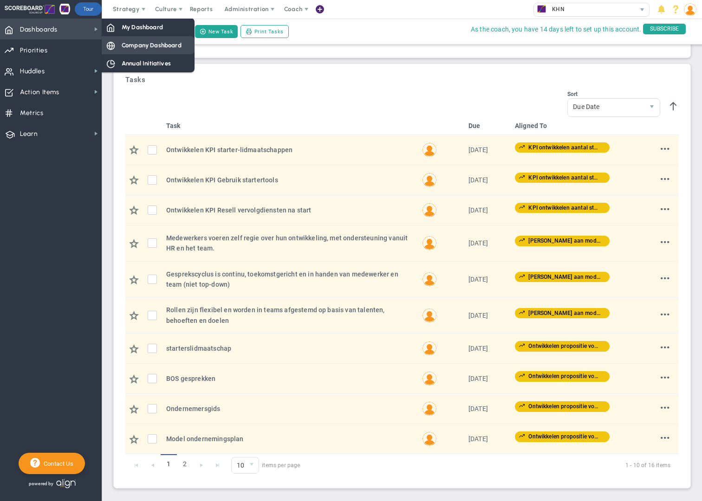
click at [147, 46] on span "Company Dashboard" at bounding box center [152, 45] width 60 height 9
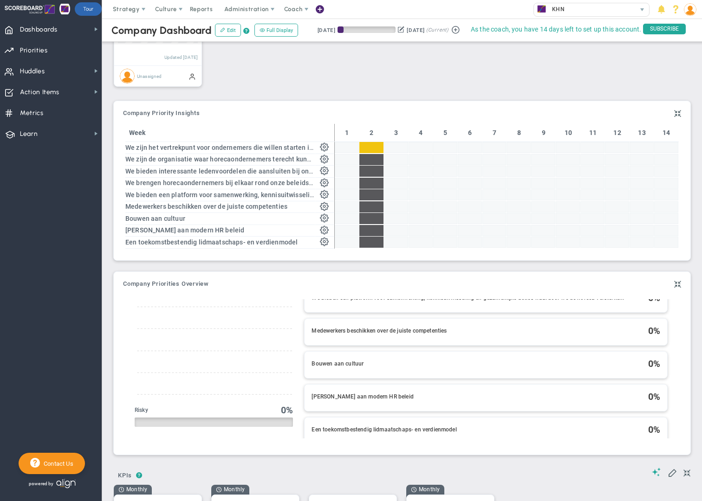
scroll to position [154, 0]
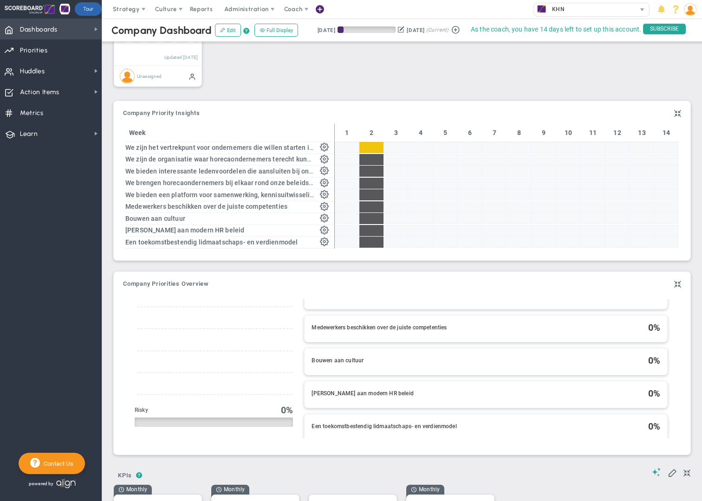
click at [75, 33] on span "Dashboards Dashboards" at bounding box center [51, 29] width 102 height 21
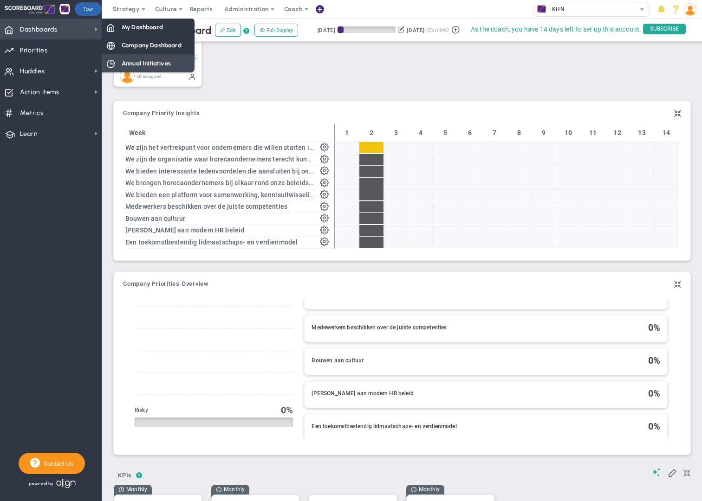
click at [130, 61] on span "Annual Initiatives" at bounding box center [146, 63] width 49 height 9
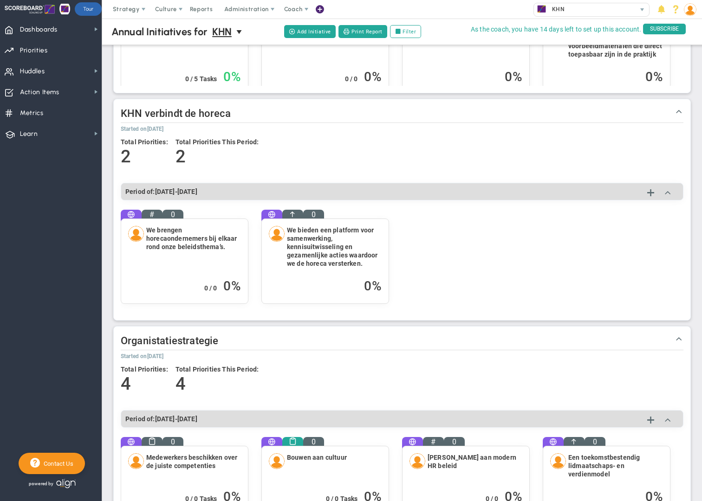
scroll to position [304, 0]
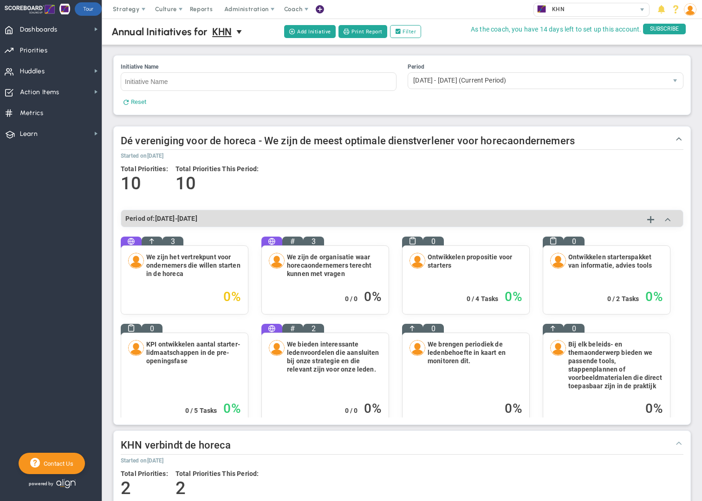
click at [678, 444] on span at bounding box center [678, 442] width 9 height 9
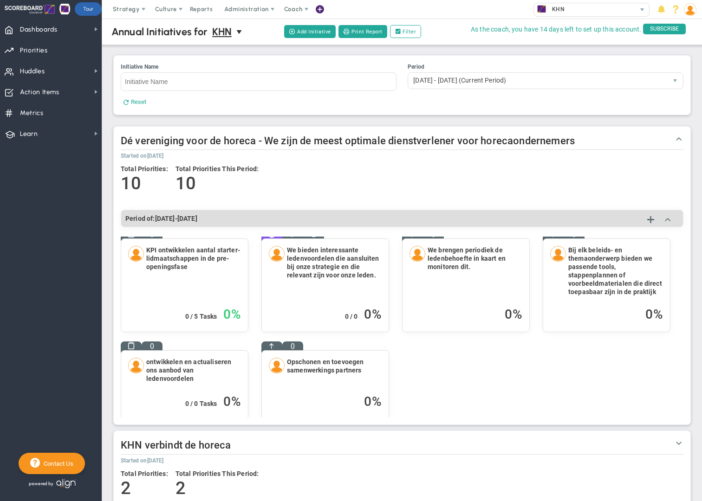
scroll to position [105, 0]
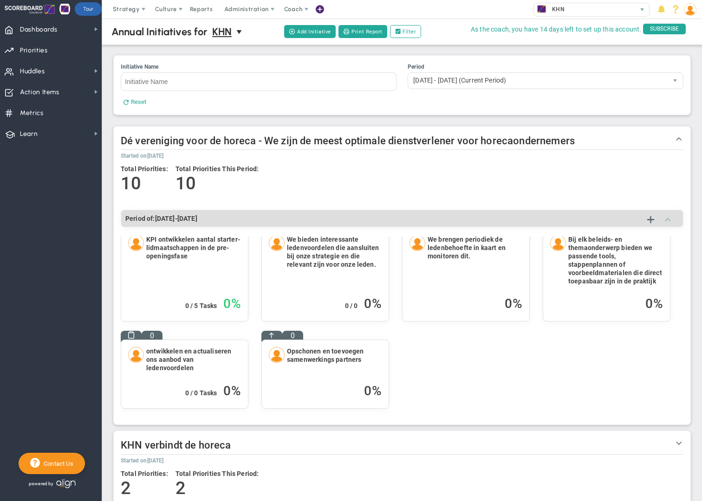
click at [667, 221] on span at bounding box center [667, 219] width 9 height 9
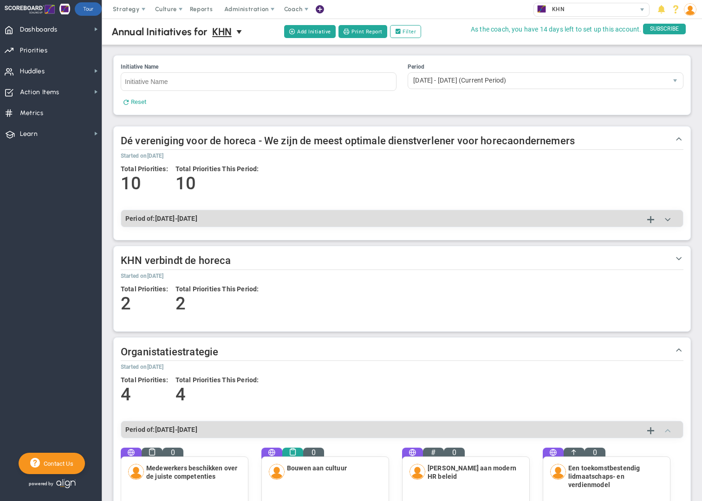
click at [670, 432] on span at bounding box center [667, 430] width 9 height 9
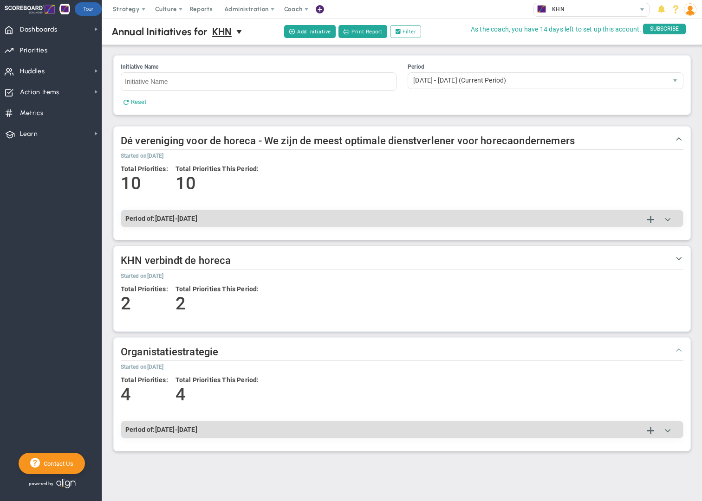
click at [678, 352] on span at bounding box center [678, 349] width 9 height 9
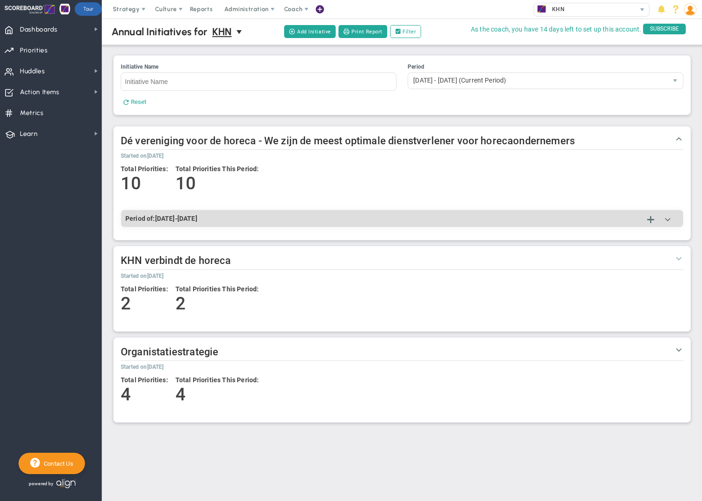
click at [680, 260] on span at bounding box center [678, 258] width 9 height 9
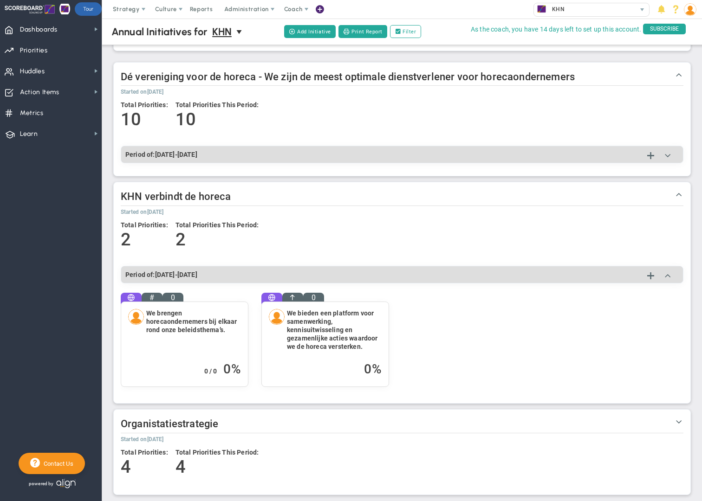
scroll to position [70, 0]
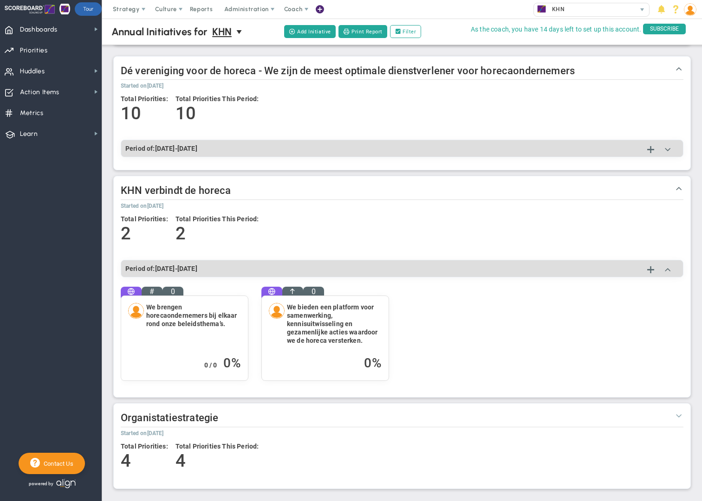
click at [678, 416] on span at bounding box center [678, 415] width 9 height 9
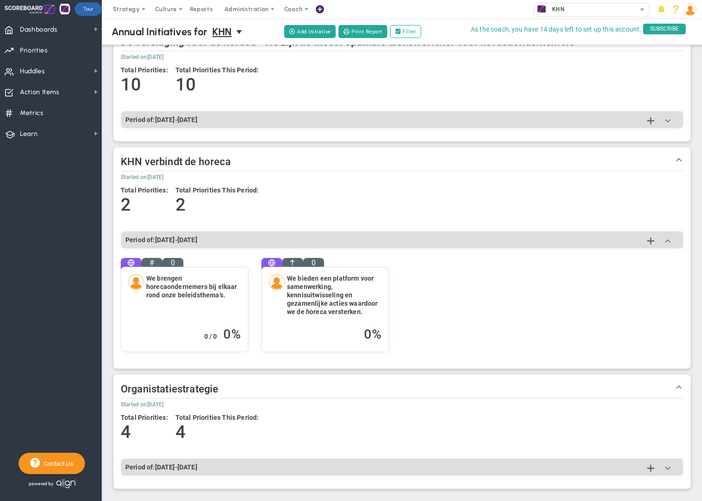
scroll to position [0, 0]
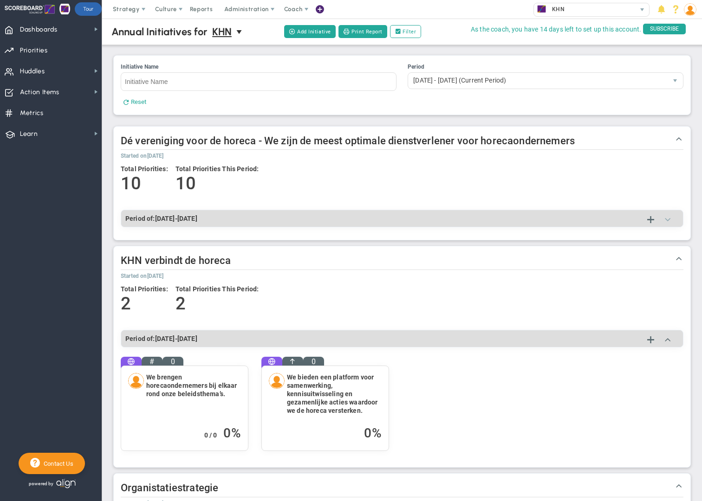
click at [668, 220] on span at bounding box center [667, 219] width 9 height 9
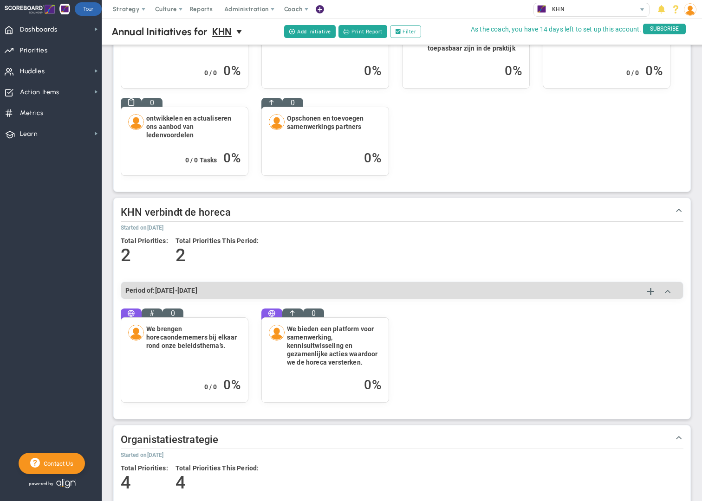
scroll to position [284, 0]
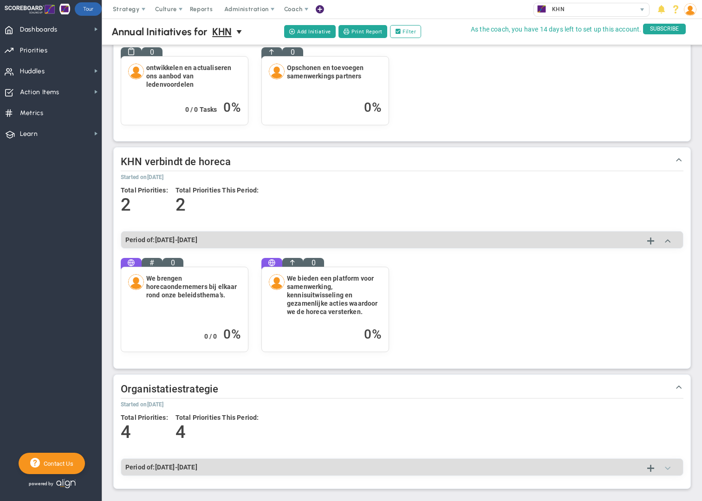
click at [668, 467] on span at bounding box center [667, 467] width 9 height 9
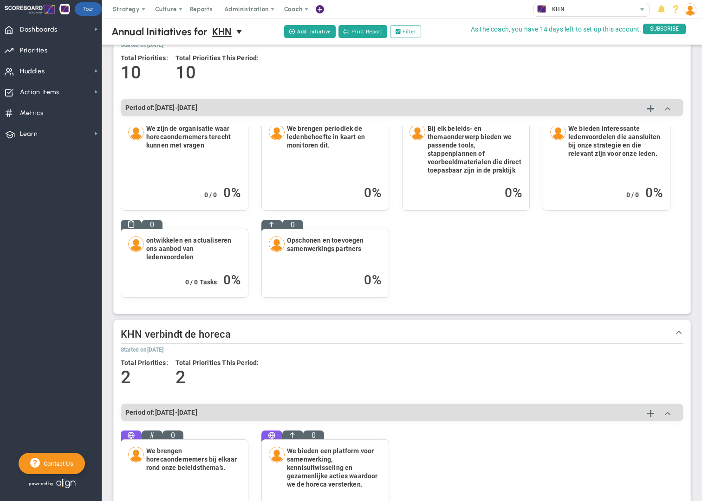
scroll to position [0, 0]
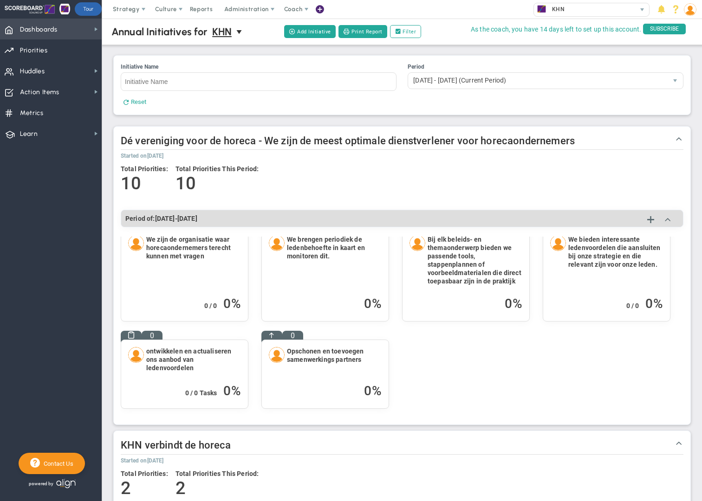
click at [69, 32] on span "Dashboards Dashboards" at bounding box center [51, 29] width 102 height 21
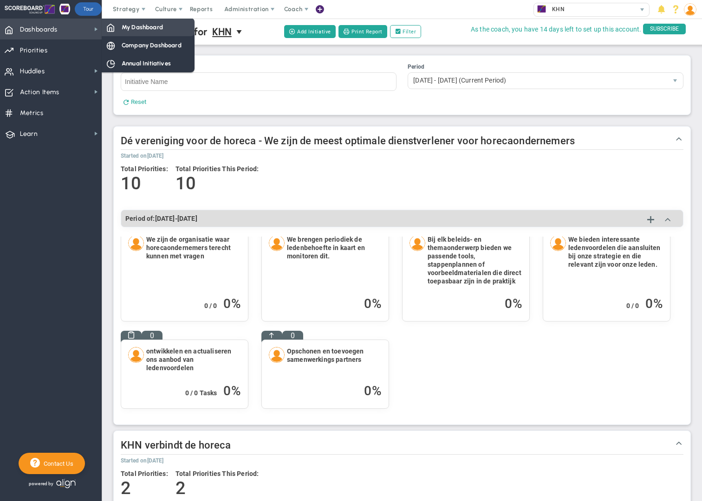
click at [124, 32] on div "My Dashboard" at bounding box center [148, 27] width 93 height 18
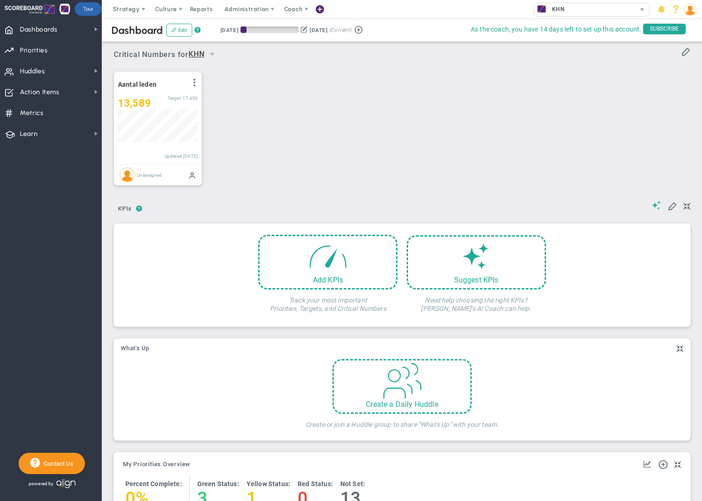
scroll to position [33, 80]
click at [294, 258] on div "Add KPIs" at bounding box center [327, 260] width 139 height 55
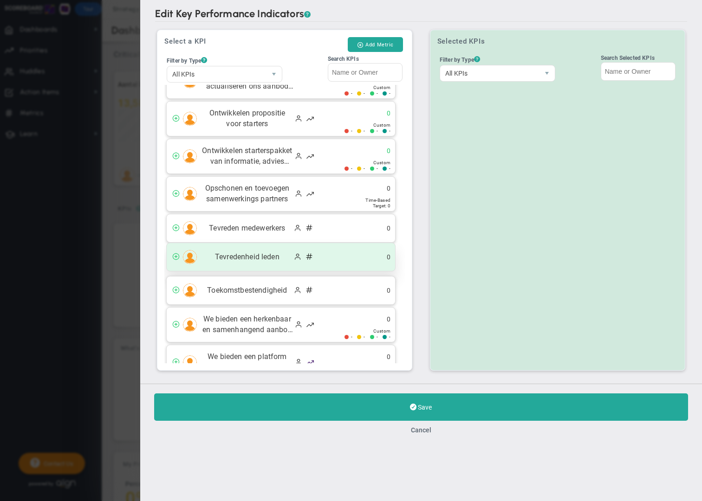
scroll to position [326, 0]
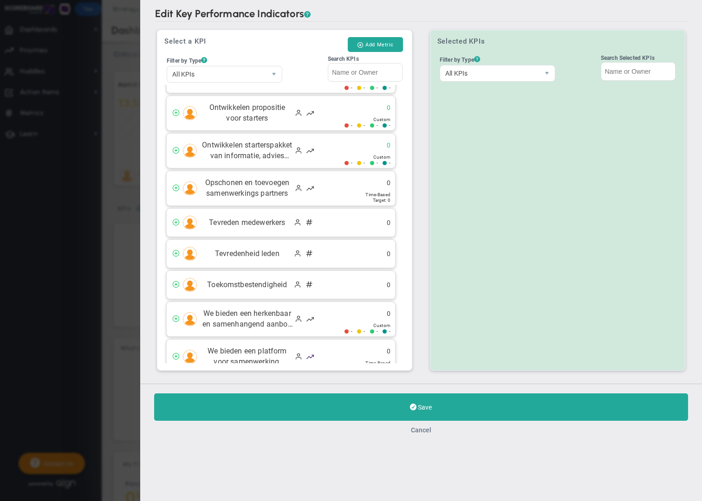
click at [421, 432] on button "Cancel" at bounding box center [421, 430] width 20 height 7
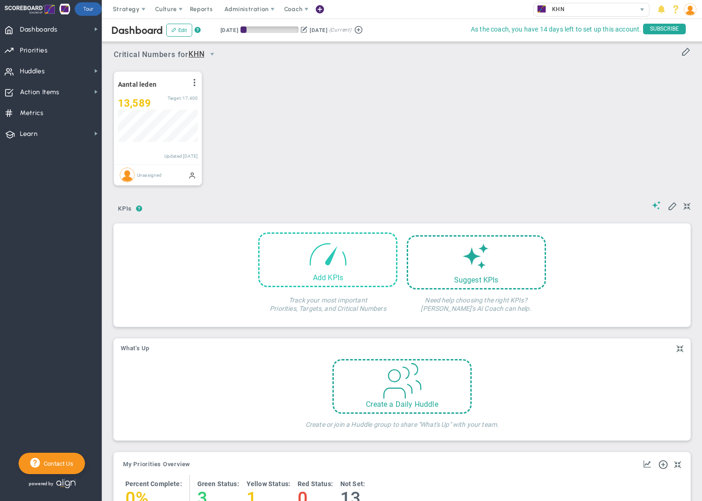
click at [306, 281] on div "Add KPIs" at bounding box center [328, 277] width 137 height 9
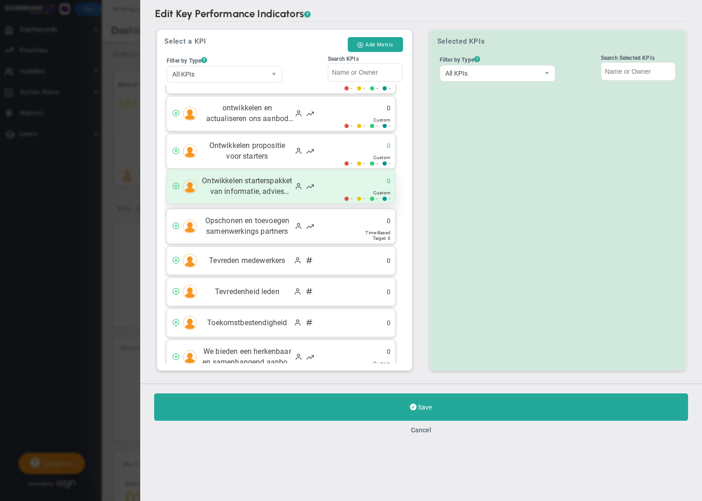
scroll to position [295, 0]
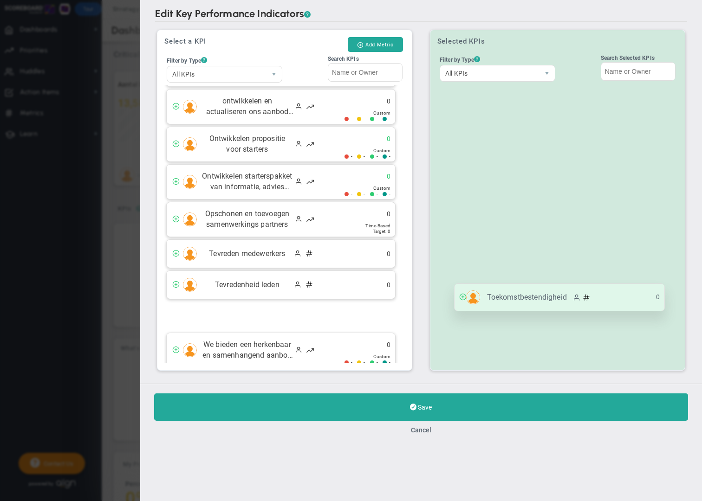
drag, startPoint x: 277, startPoint y: 313, endPoint x: 564, endPoint y: 299, distance: 287.3
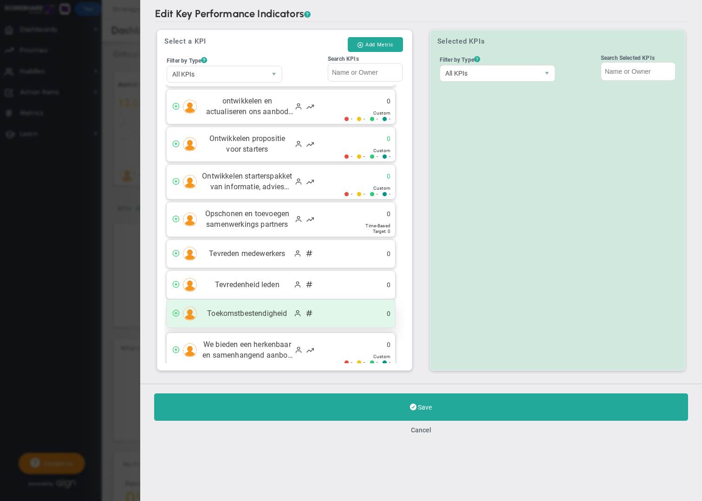
click at [374, 311] on ul "0" at bounding box center [378, 314] width 34 height 9
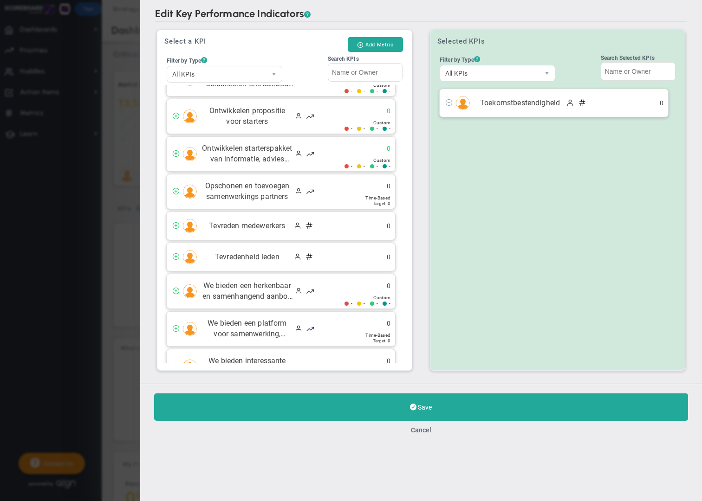
scroll to position [319, 0]
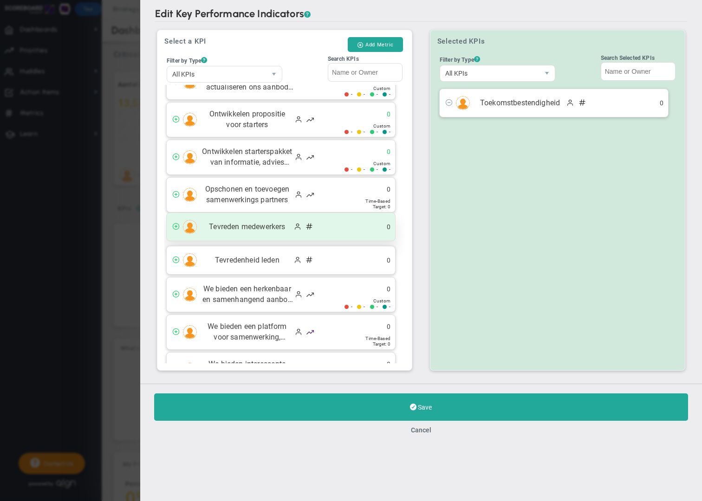
click at [326, 233] on div "Tevreden medewerkers 0" at bounding box center [281, 227] width 228 height 28
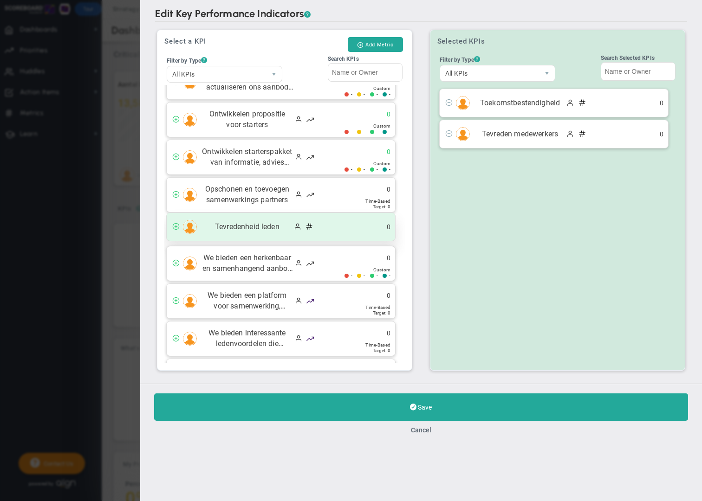
click at [324, 234] on div "Tevredenheid leden 0" at bounding box center [281, 227] width 228 height 28
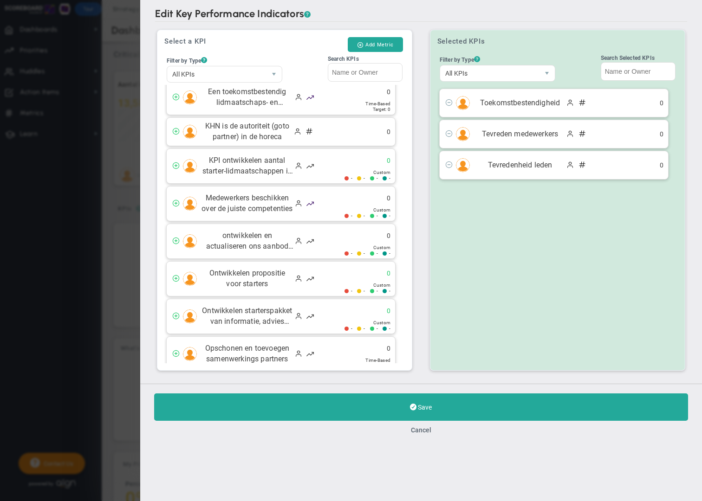
scroll to position [158, 0]
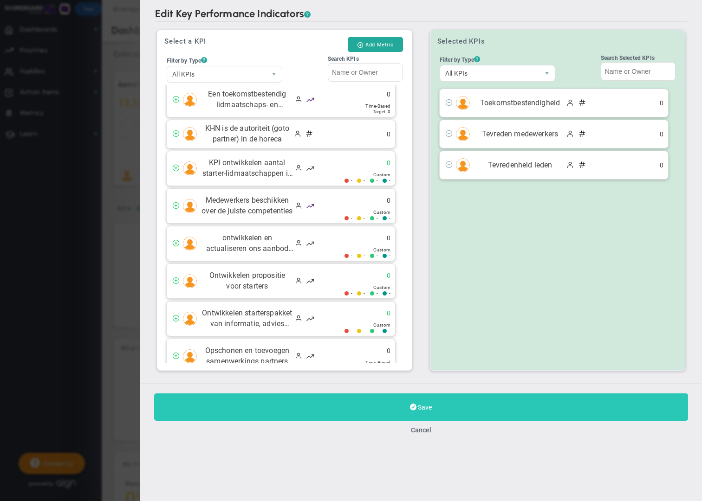
click at [427, 405] on span "Save" at bounding box center [425, 407] width 14 height 7
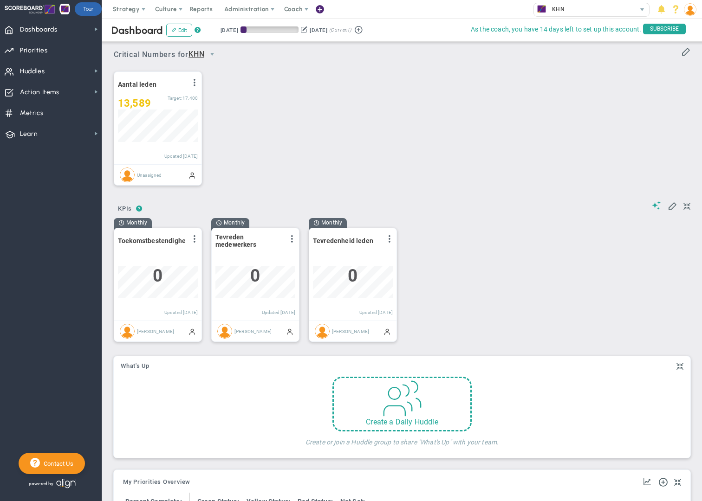
scroll to position [33, 80]
click at [390, 240] on span at bounding box center [389, 238] width 7 height 7
click at [342, 260] on span "Edit" at bounding box center [339, 257] width 11 height 7
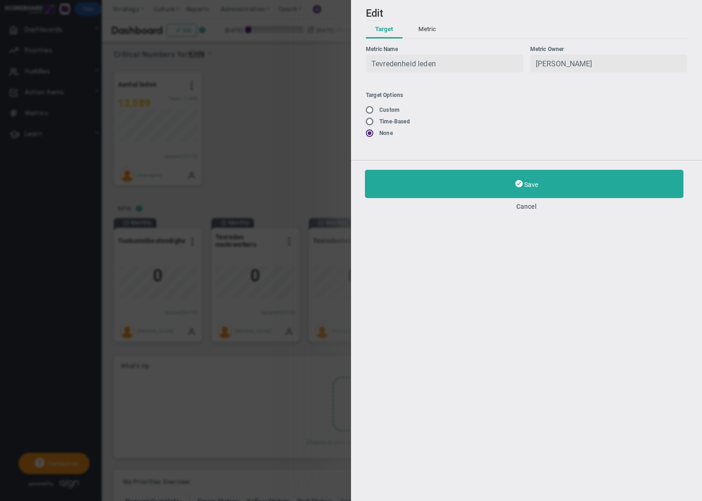
click at [433, 61] on span "Tevredenheid leden" at bounding box center [403, 63] width 65 height 9
click at [523, 206] on button "Cancel" at bounding box center [526, 206] width 323 height 7
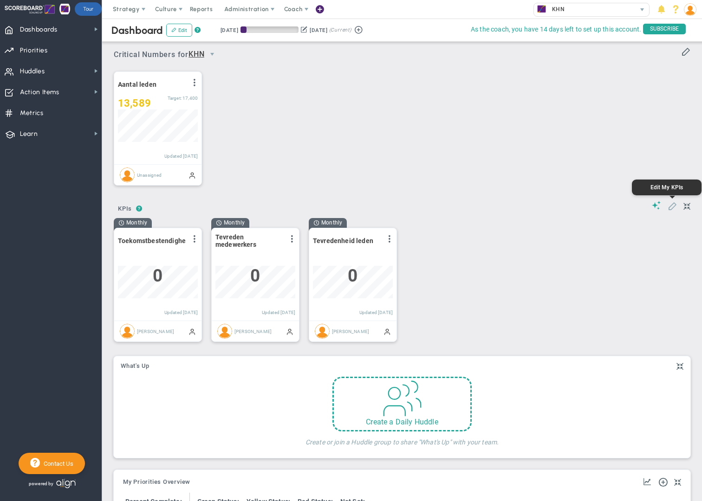
click at [672, 208] on span at bounding box center [672, 205] width 9 height 9
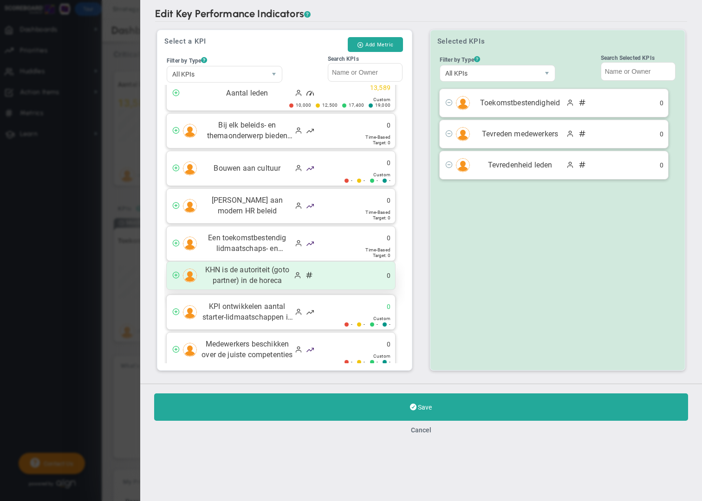
scroll to position [15, 0]
click at [320, 278] on div "KHN is de autoriteit (goto partner) in de horeca 0" at bounding box center [281, 274] width 228 height 28
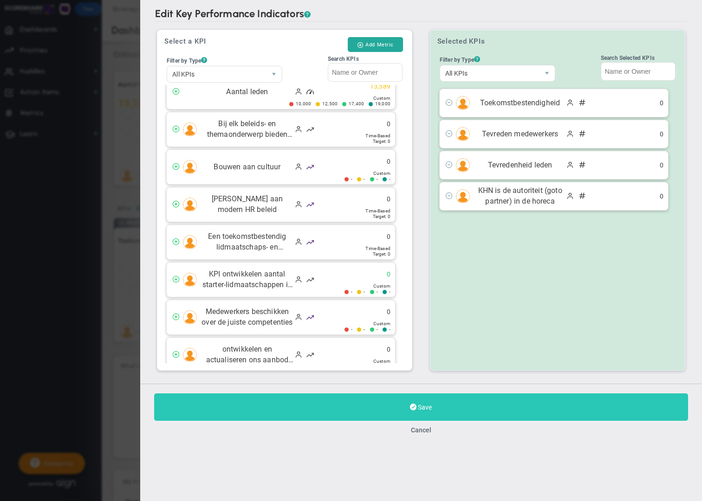
click at [422, 408] on span "Save" at bounding box center [425, 407] width 14 height 7
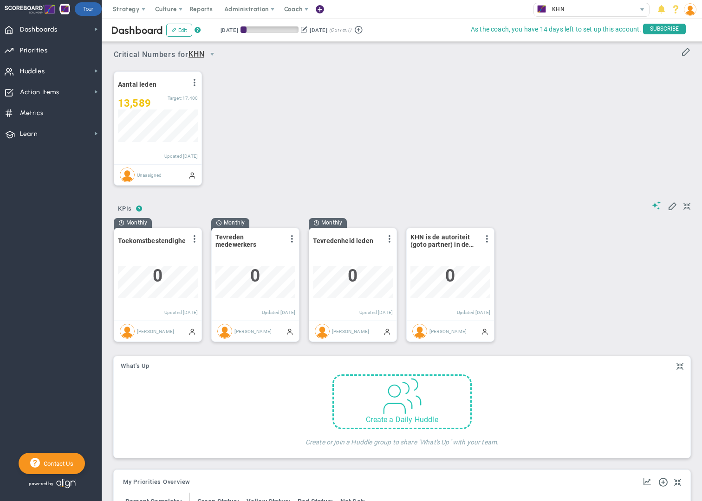
scroll to position [33, 80]
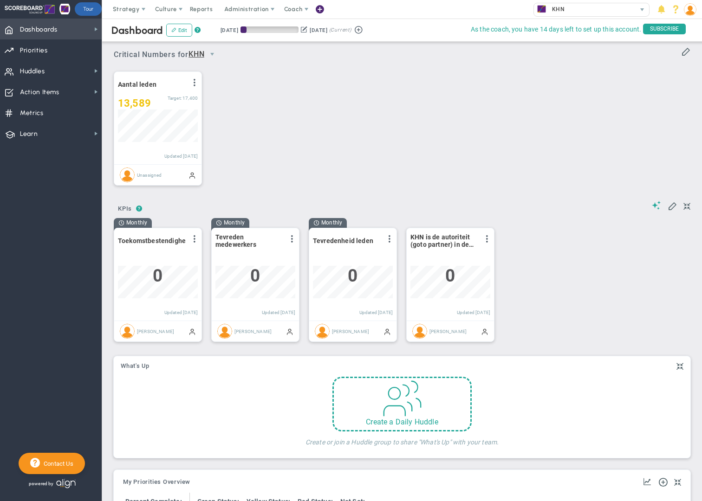
click at [61, 33] on span "Dashboards Dashboards" at bounding box center [51, 29] width 102 height 21
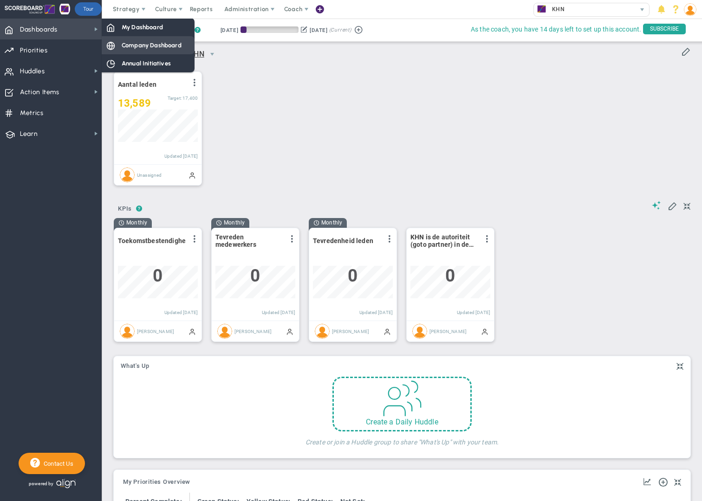
click at [136, 48] on span "Company Dashboard" at bounding box center [152, 45] width 60 height 9
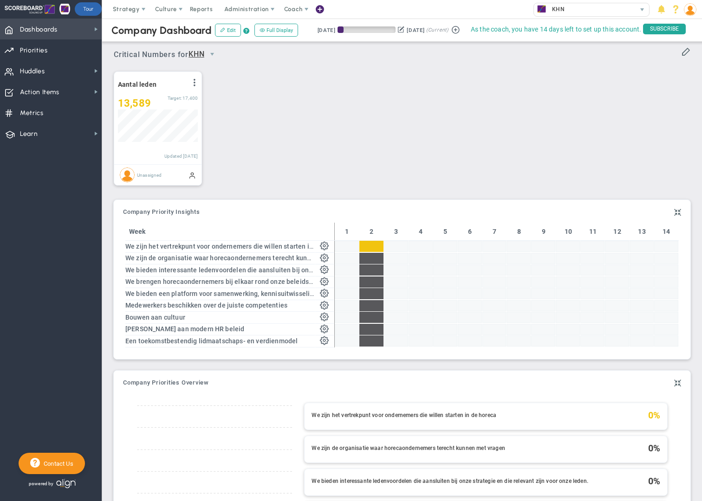
click at [49, 27] on span "Dashboards" at bounding box center [39, 30] width 38 height 20
click at [137, 13] on span "Strategy" at bounding box center [127, 9] width 42 height 19
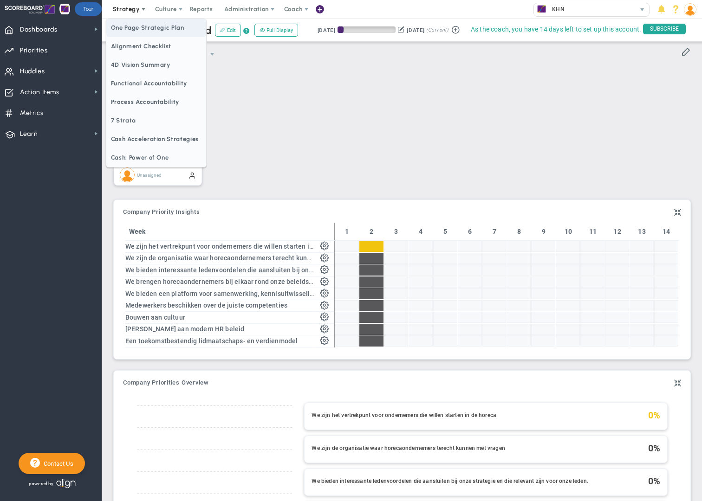
click at [142, 29] on span "One Page Strategic Plan" at bounding box center [156, 28] width 100 height 19
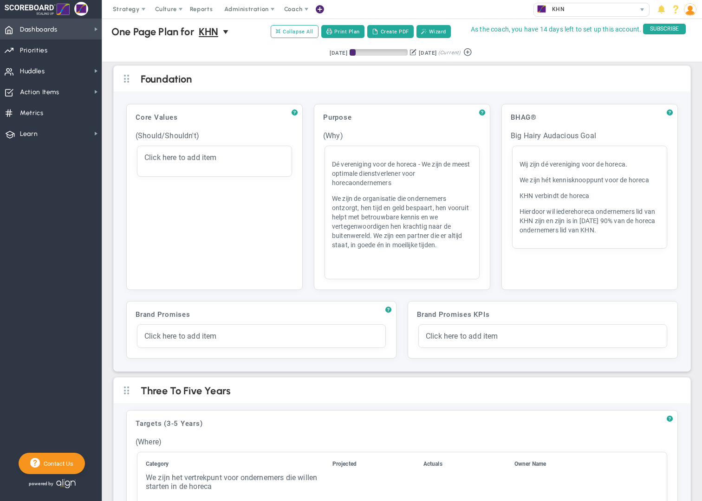
click at [68, 33] on span "Dashboards Dashboards" at bounding box center [51, 29] width 102 height 21
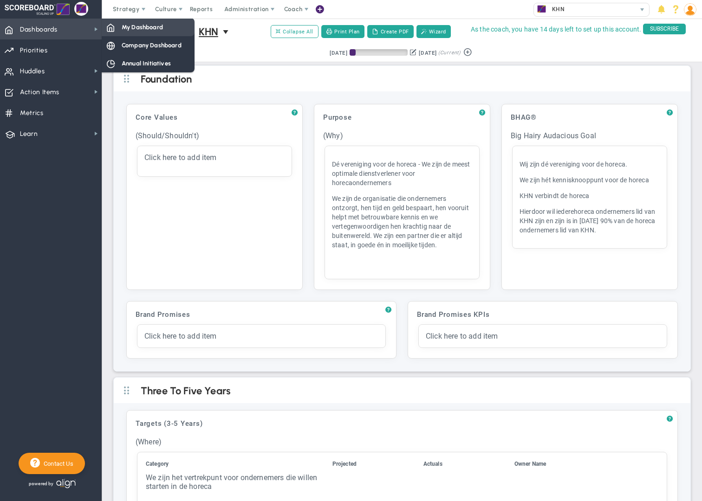
click at [123, 32] on div "My Dashboard" at bounding box center [148, 27] width 93 height 18
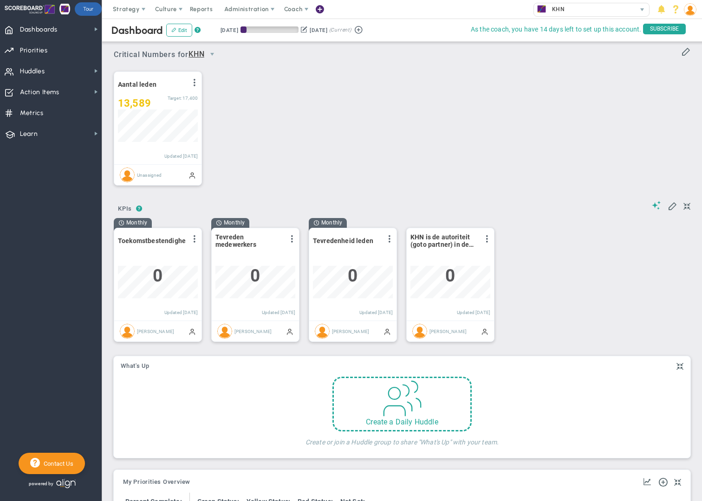
scroll to position [33, 80]
click at [163, 280] on div "0" at bounding box center [158, 276] width 80 height 20
drag, startPoint x: 163, startPoint y: 280, endPoint x: 153, endPoint y: 280, distance: 10.2
click at [153, 280] on input "0" at bounding box center [157, 279] width 79 height 26
type input "8"
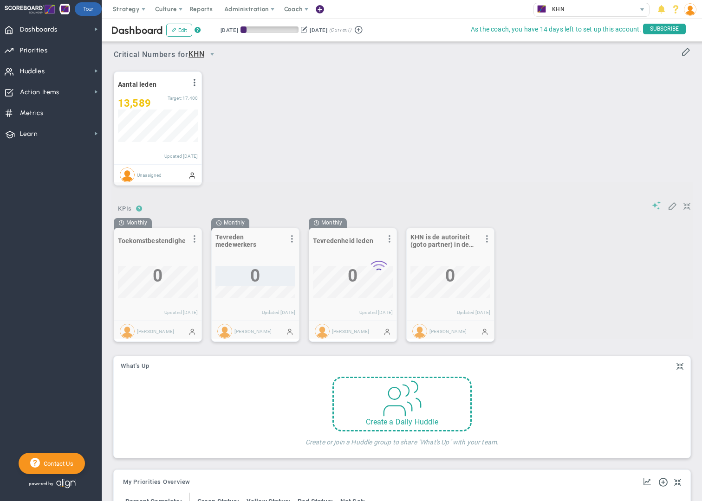
click at [233, 280] on div "Loading... ? ? KPIs KPIs KPIs Add KPIs Track your most important Suggest KPIs" at bounding box center [401, 272] width 581 height 156
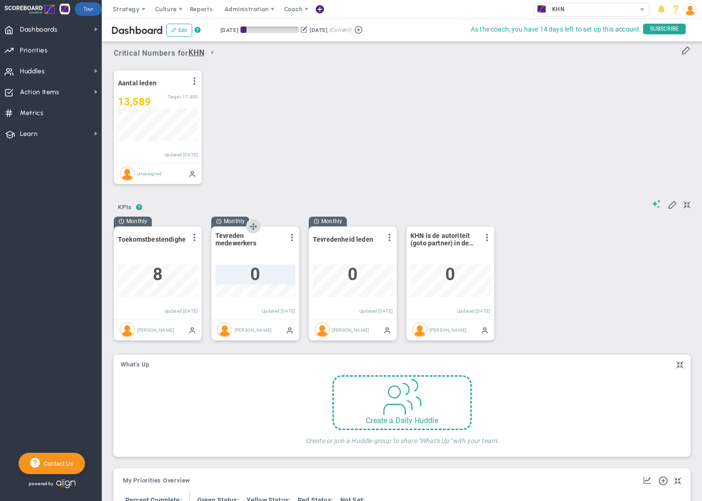
scroll to position [0, 0]
click at [256, 276] on span "0" at bounding box center [255, 275] width 10 height 20
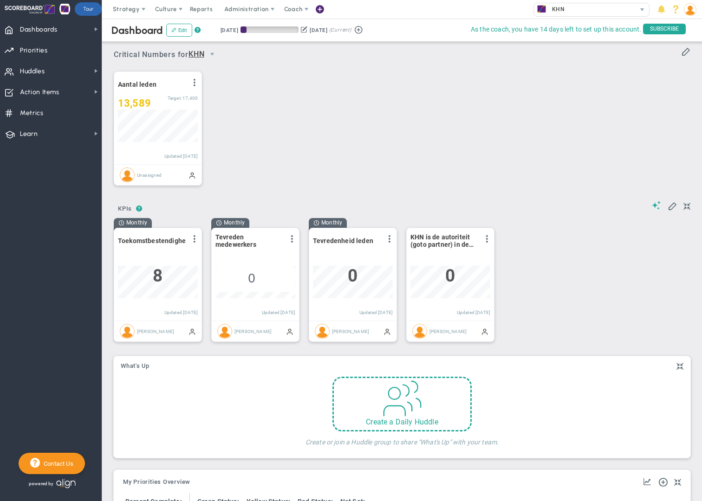
click at [254, 277] on input "0" at bounding box center [254, 279] width 79 height 26
type input "6.5"
click at [335, 278] on div "? ? KPIs KPIs KPIs Add KPIs Track your most important Suggest KPIs KPI Name 8" at bounding box center [401, 272] width 581 height 156
drag, startPoint x: 348, startPoint y: 277, endPoint x: 358, endPoint y: 276, distance: 9.4
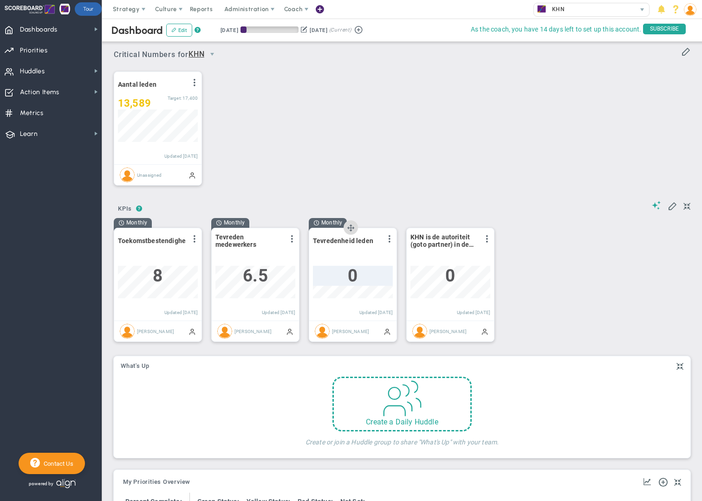
click at [358, 276] on div "0" at bounding box center [353, 276] width 80 height 20
drag, startPoint x: 356, startPoint y: 277, endPoint x: 345, endPoint y: 278, distance: 10.3
click at [345, 278] on input "0" at bounding box center [352, 279] width 79 height 26
type input "7"
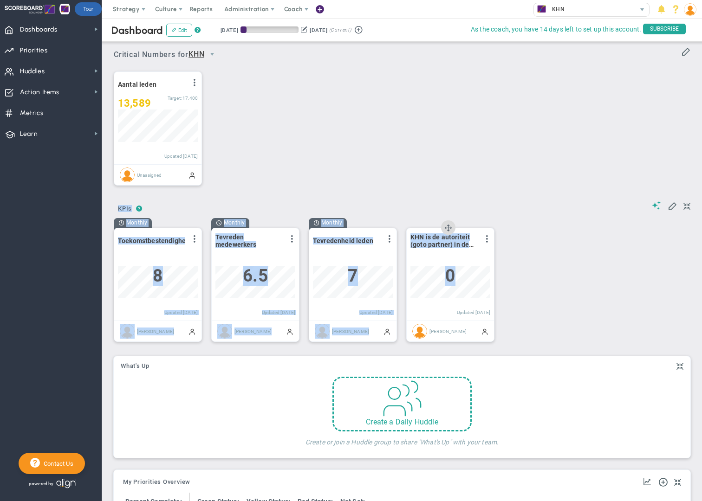
click at [465, 280] on div "0" at bounding box center [450, 276] width 80 height 20
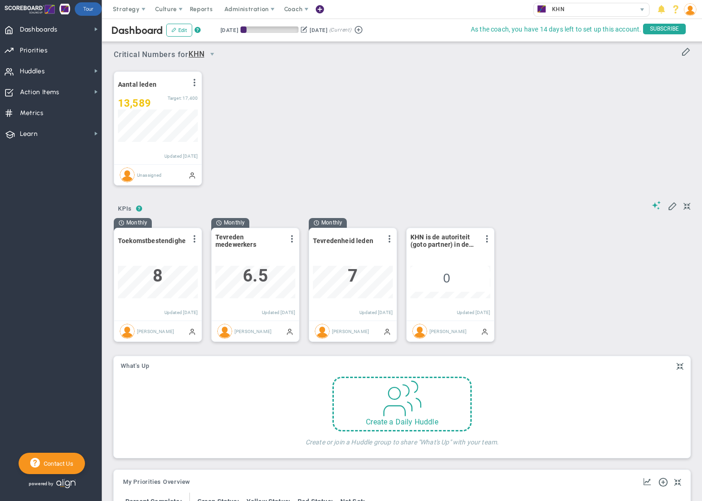
drag, startPoint x: 434, startPoint y: 280, endPoint x: 449, endPoint y: 279, distance: 14.9
click at [449, 279] on input "0" at bounding box center [449, 279] width 79 height 26
type input "3"
click at [516, 286] on div "? ? KPIs KPIs KPIs Add KPIs Track your most important Suggest KPIs KPI Name 8" at bounding box center [401, 272] width 581 height 156
click at [488, 240] on span at bounding box center [486, 238] width 7 height 7
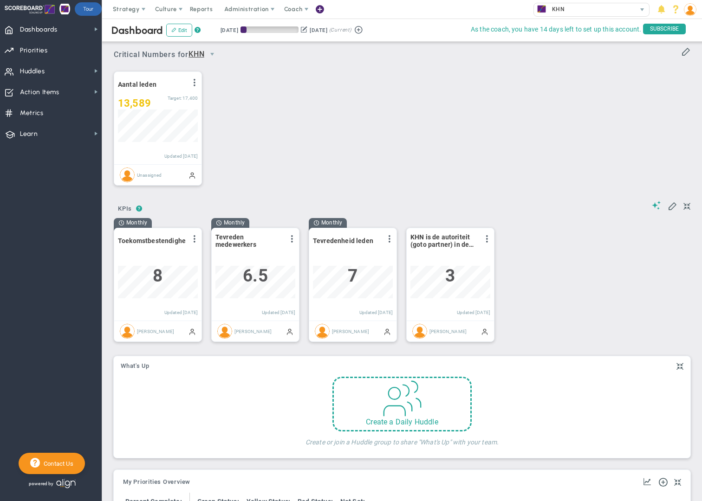
click at [554, 265] on div "Monthly Toekomstbestendigheid View Historical Graph Edit Make "No Change" Updat…" at bounding box center [398, 284] width 588 height 133
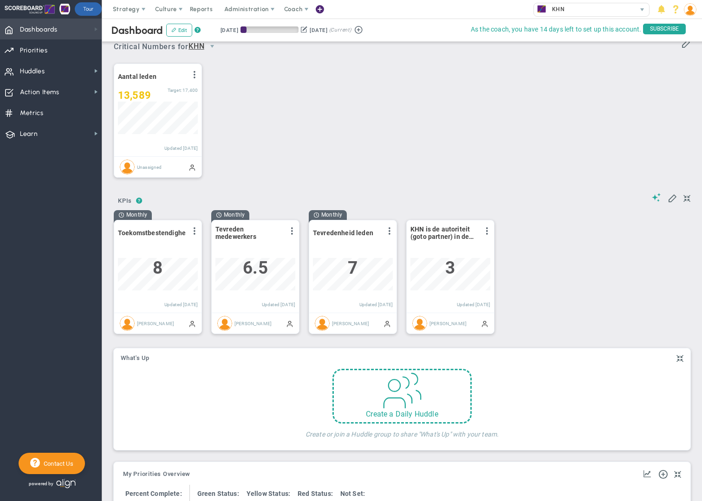
click at [98, 30] on span at bounding box center [95, 29] width 7 height 7
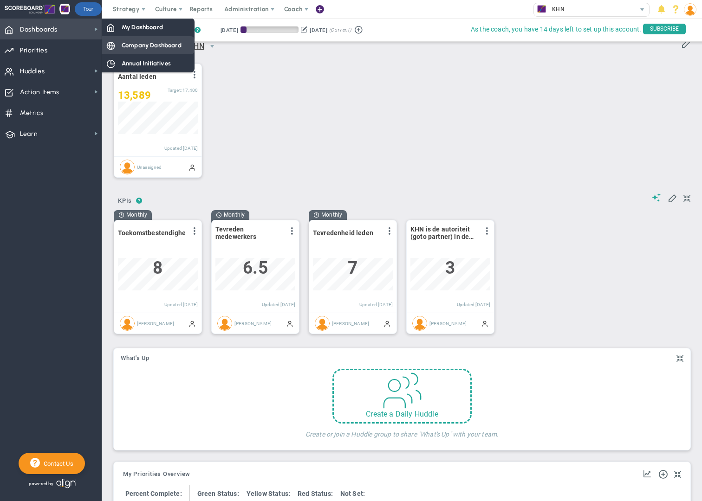
click at [126, 42] on span "Company Dashboard" at bounding box center [152, 45] width 60 height 9
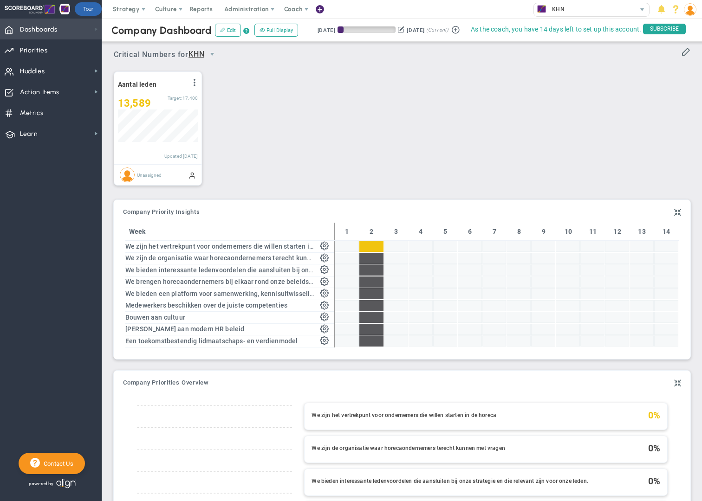
click at [95, 30] on span at bounding box center [95, 29] width 7 height 7
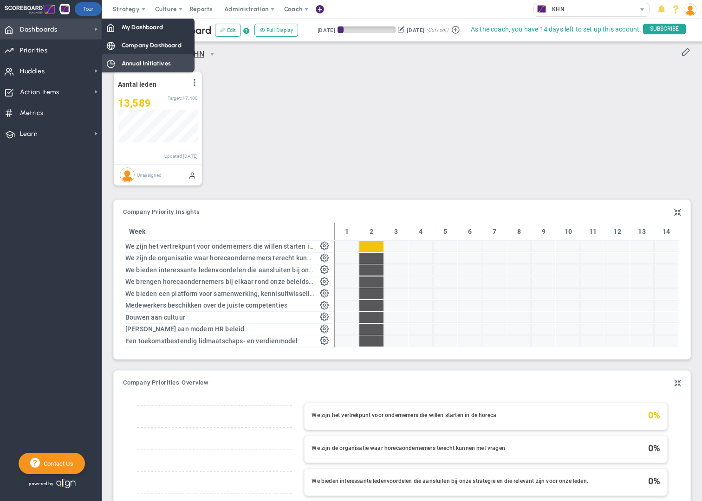
click at [154, 66] on span "Annual Initiatives" at bounding box center [146, 63] width 49 height 9
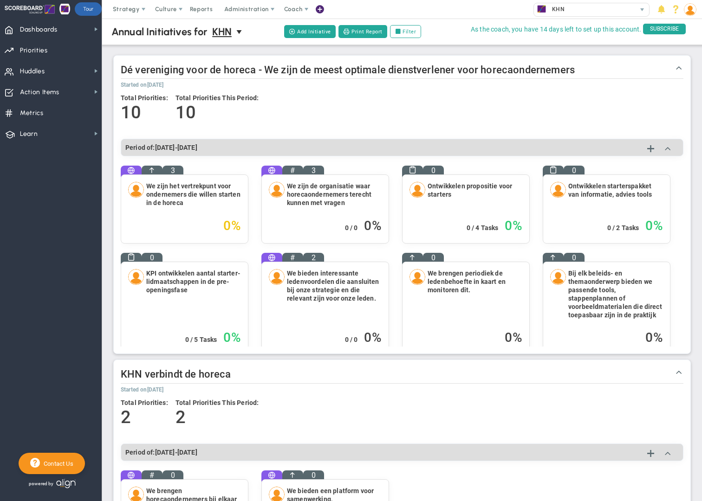
click at [229, 207] on h4 "We zijn het vertrekpunt voor ondernemers die willen starten in de horeca" at bounding box center [193, 194] width 95 height 25
click at [49, 52] on span "Priorities Projects OKR Tree Priorities Projects OKRs" at bounding box center [51, 49] width 102 height 21
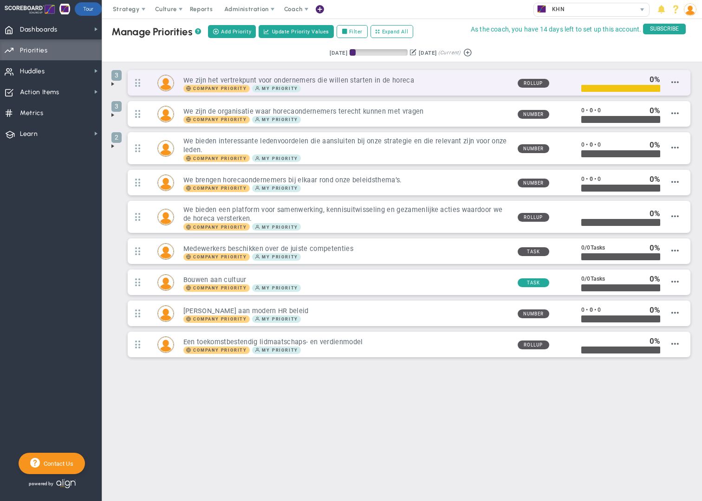
click at [333, 89] on div "Company Priority My Priority" at bounding box center [346, 88] width 327 height 7
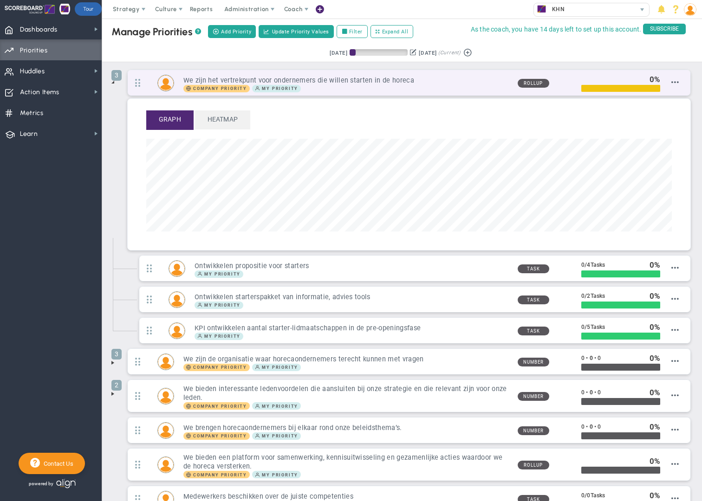
scroll to position [107, 526]
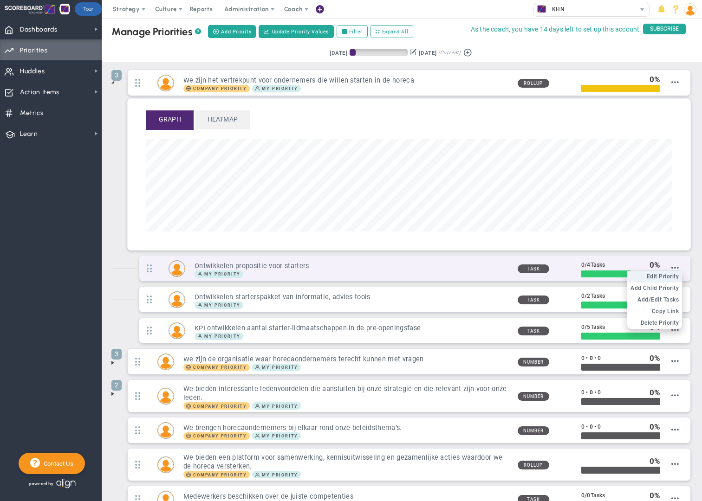
click at [667, 277] on span "Edit Priority" at bounding box center [663, 276] width 33 height 7
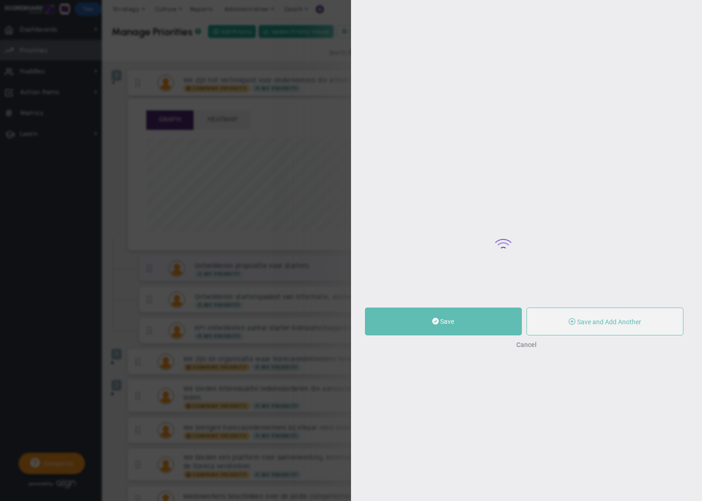
type input "Ontwikkelen propositie voor starters"
type input "0"
type input "4"
radio input "true"
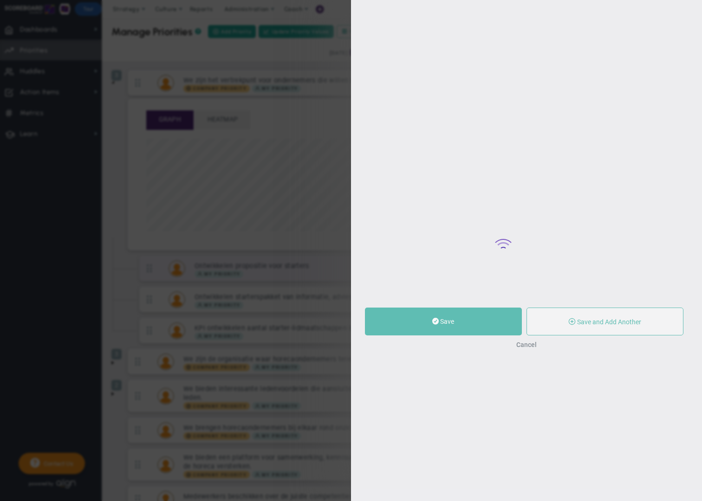
type input "[PERSON_NAME]"
type input "0"
type input "4"
radio input "true"
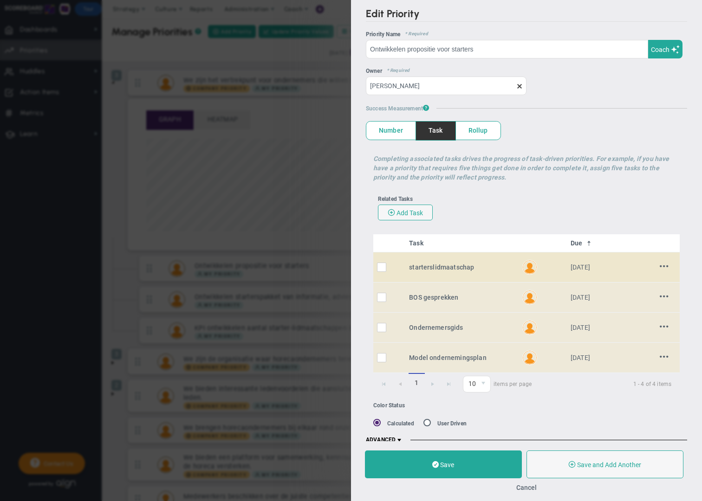
click at [382, 269] on input "checkbox" at bounding box center [383, 269] width 9 height 9
checkbox input "true"
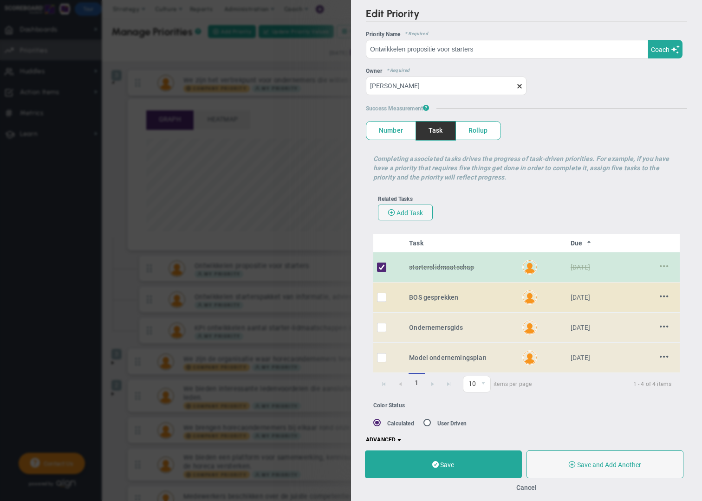
click at [382, 297] on input "checkbox" at bounding box center [383, 299] width 9 height 9
checkbox input "true"
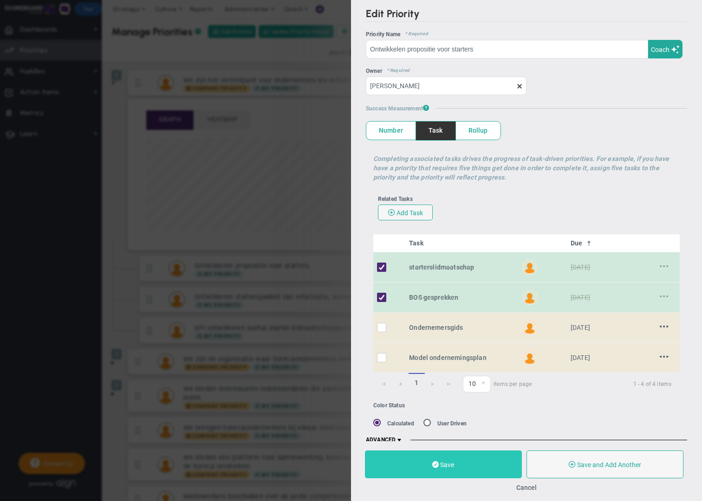
click at [473, 469] on button "Save" at bounding box center [443, 465] width 157 height 28
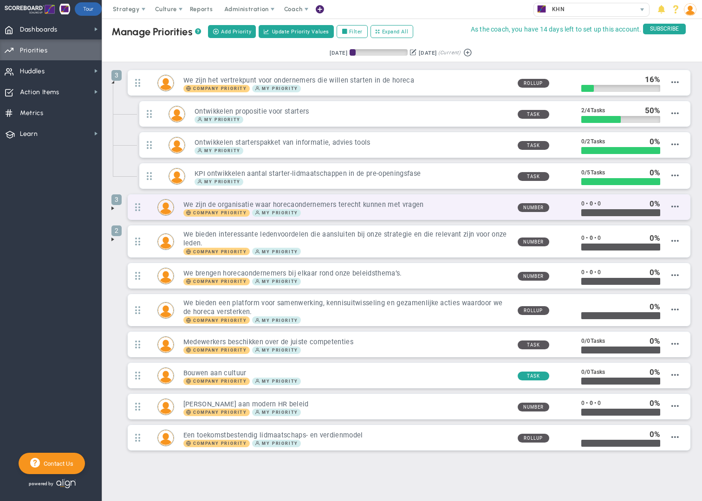
click at [448, 213] on div "Company Priority My Priority" at bounding box center [346, 212] width 327 height 7
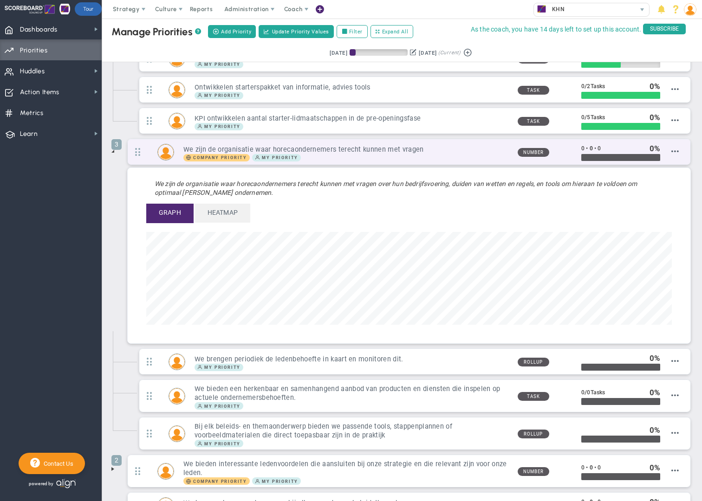
scroll to position [70, 0]
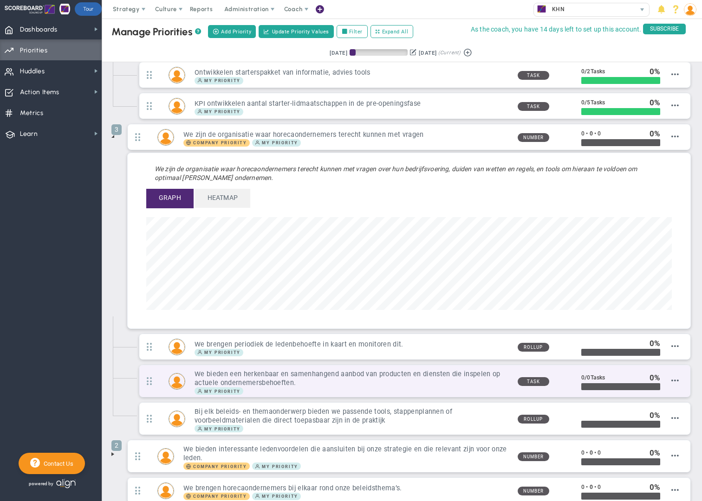
click at [433, 382] on h3 "We bieden een herkenbaar en samenhangend aanbod van producten en diensten die i…" at bounding box center [352, 379] width 315 height 18
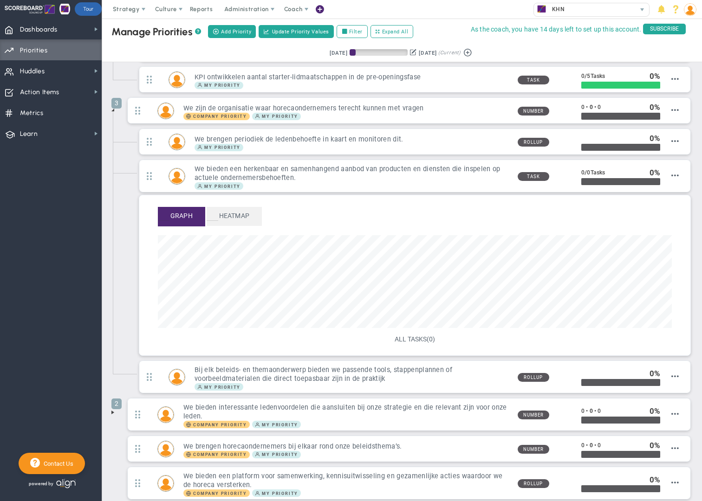
scroll to position [97, 0]
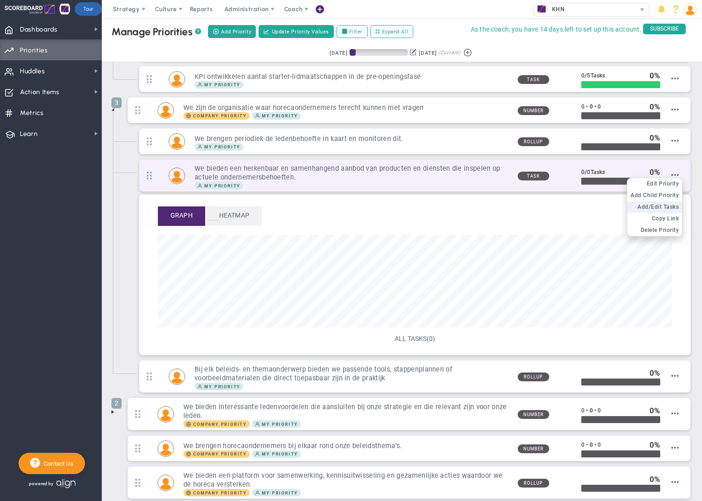
click at [664, 205] on span "Add/Edit Tasks" at bounding box center [658, 207] width 41 height 7
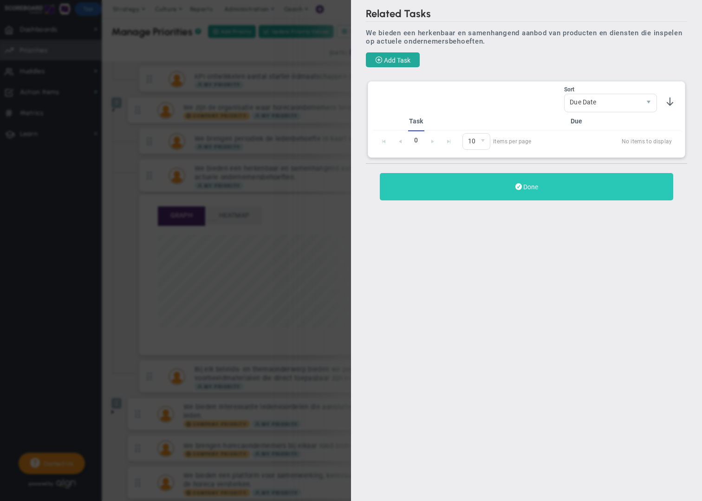
click at [548, 197] on button "Done" at bounding box center [526, 186] width 293 height 27
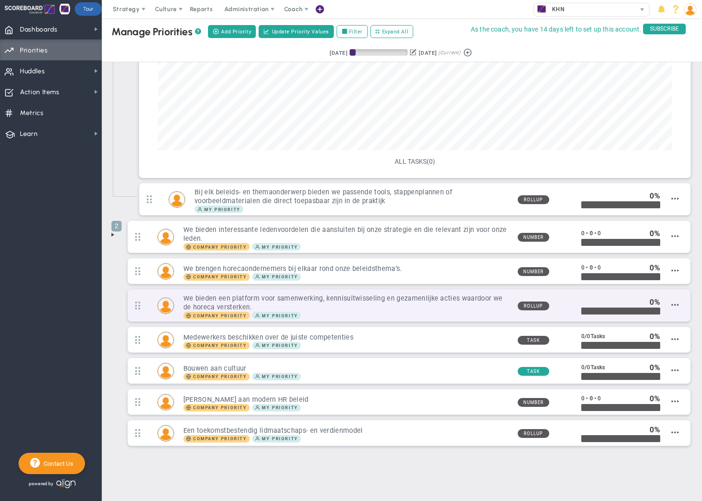
scroll to position [278, 0]
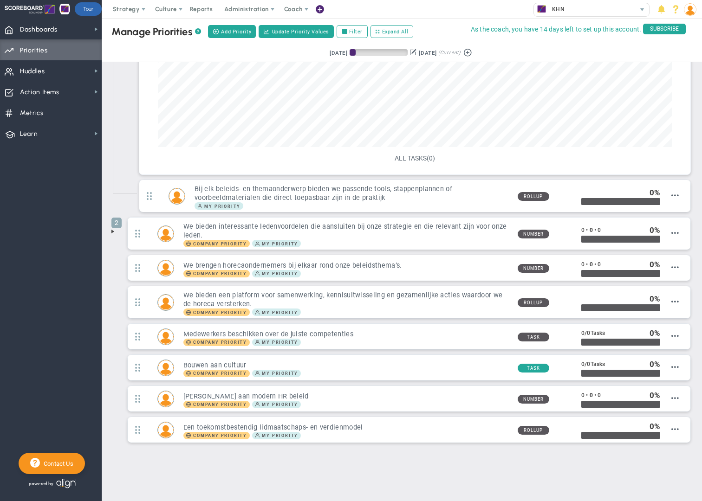
click at [459, 469] on div "Manage OKRs ? Manage Priorities ? Manage Projects ? Create Project Add Priority…" at bounding box center [402, 121] width 600 height 761
click at [61, 33] on span "Dashboards Dashboards" at bounding box center [51, 29] width 102 height 21
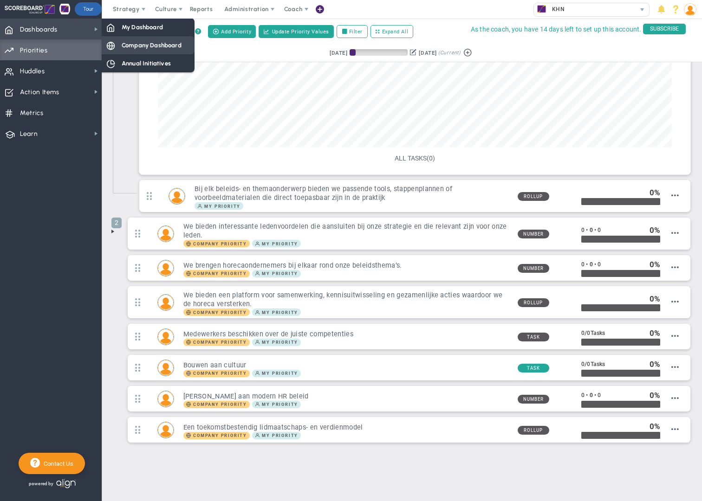
click at [138, 45] on span "Company Dashboard" at bounding box center [152, 45] width 60 height 9
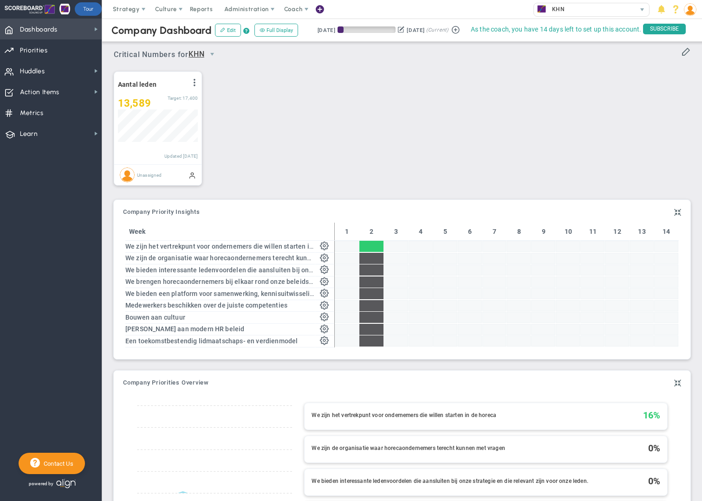
click at [67, 31] on span "Dashboards Dashboards" at bounding box center [51, 29] width 102 height 21
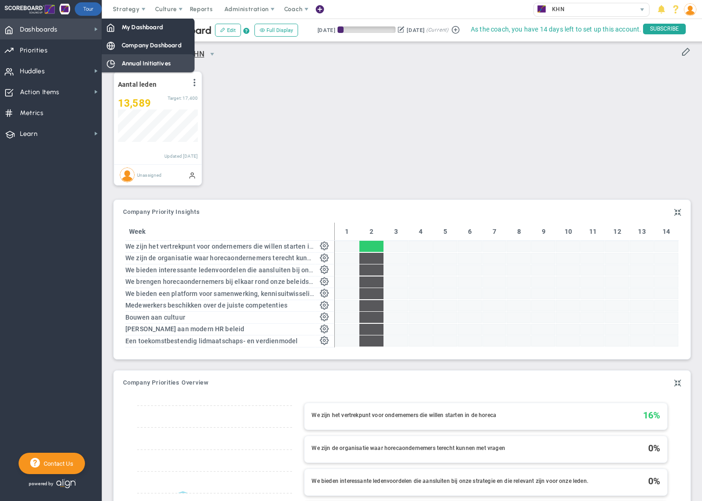
click at [138, 64] on span "Annual Initiatives" at bounding box center [146, 63] width 49 height 9
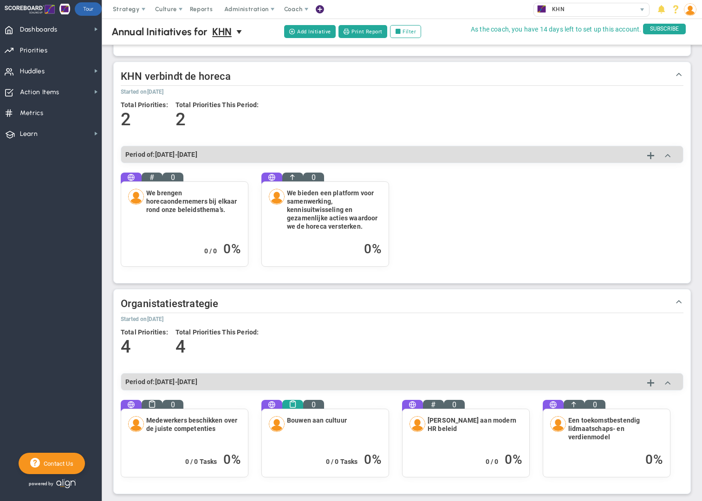
scroll to position [304, 0]
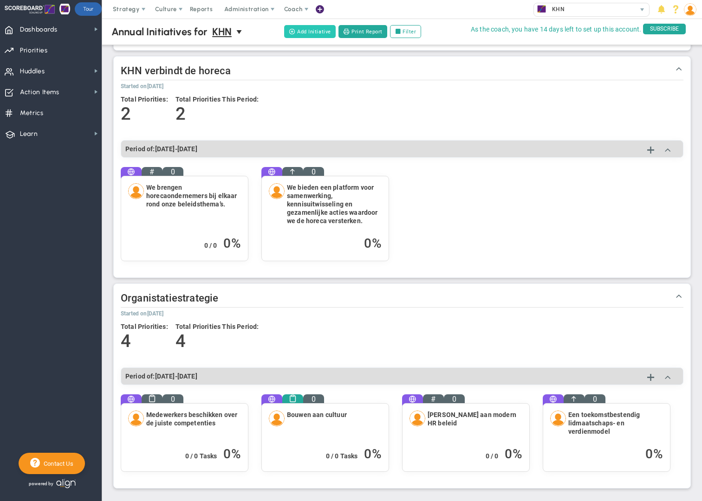
click at [320, 34] on button "Add Initiative" at bounding box center [310, 31] width 52 height 13
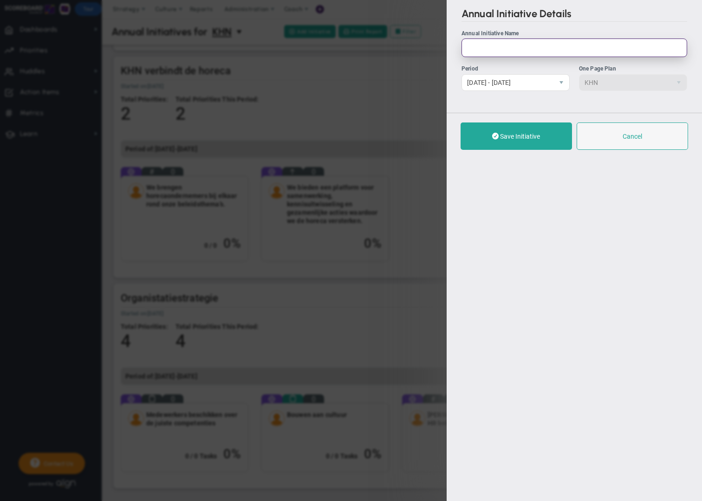
paste input "Werkgeverschap"
type input "Werkgeverschap"
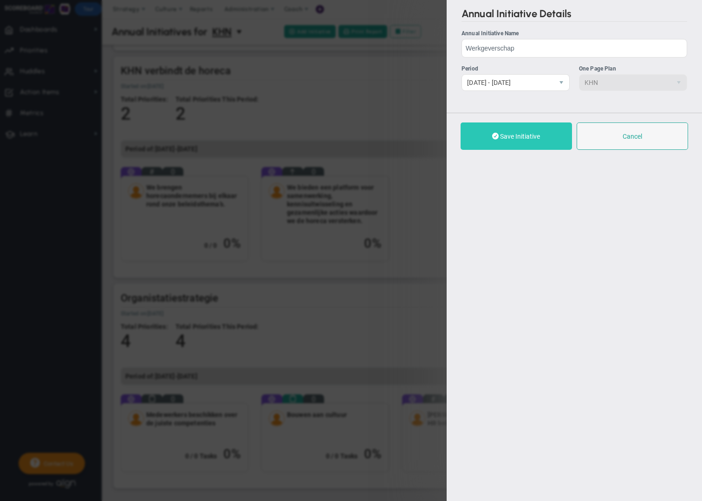
click at [517, 131] on button "Save Initiative" at bounding box center [516, 136] width 111 height 27
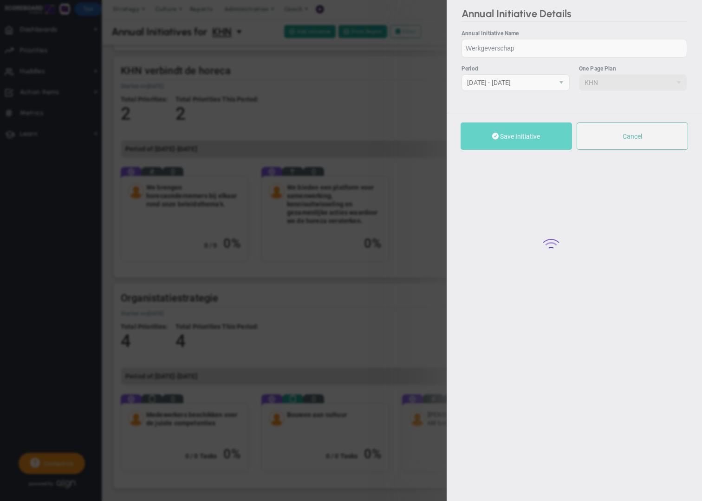
checkbox input "true"
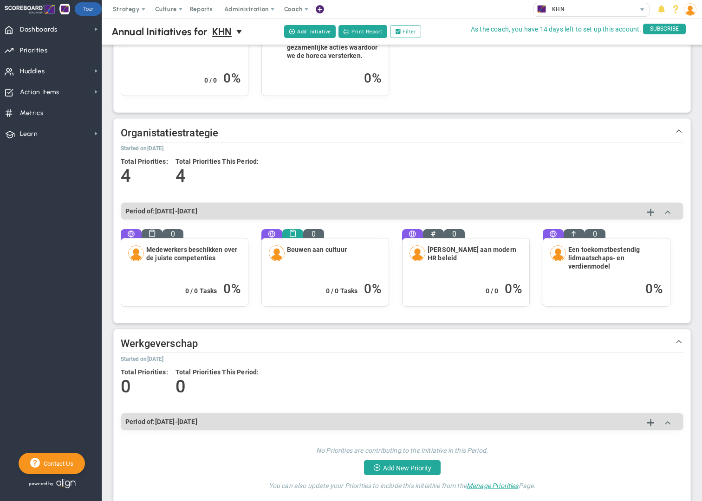
scroll to position [555, 0]
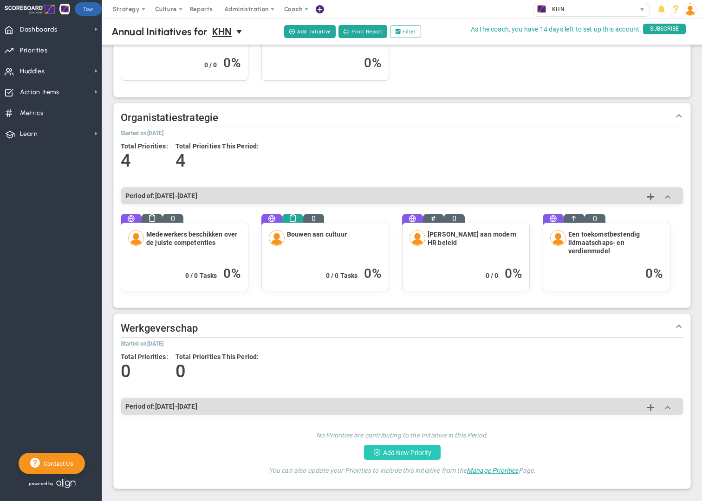
click at [430, 458] on button "Add New Priority" at bounding box center [402, 452] width 77 height 15
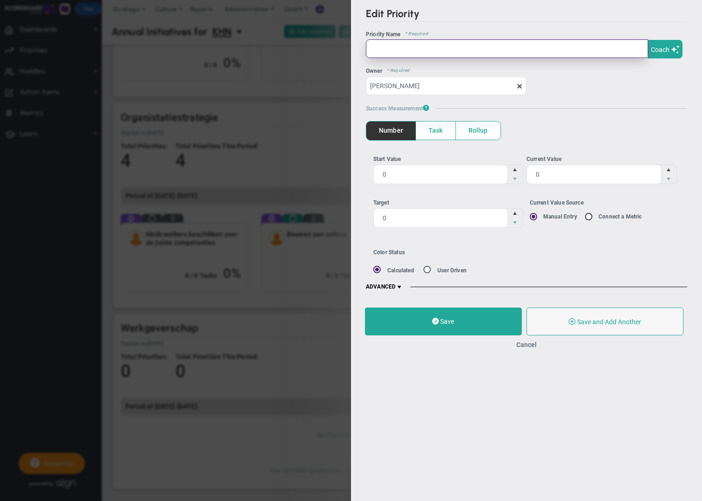
click at [395, 48] on input "text" at bounding box center [507, 48] width 282 height 19
paste input "Goed werkgeverschap"
type input "Goed werkgeverschap"
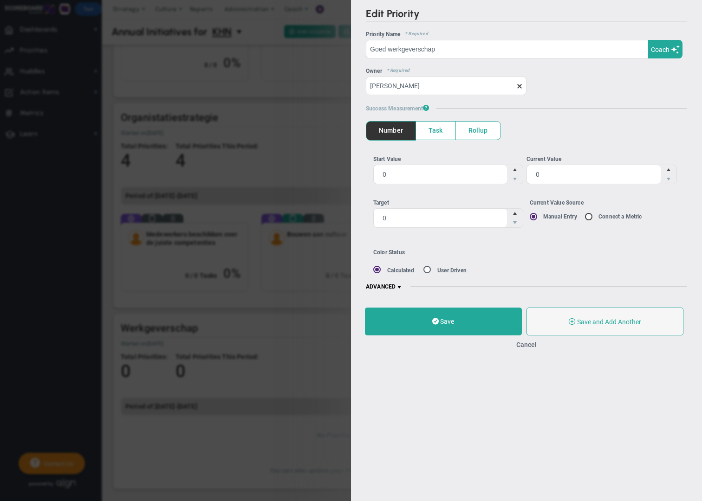
click at [439, 132] on span "Task" at bounding box center [435, 131] width 39 height 18
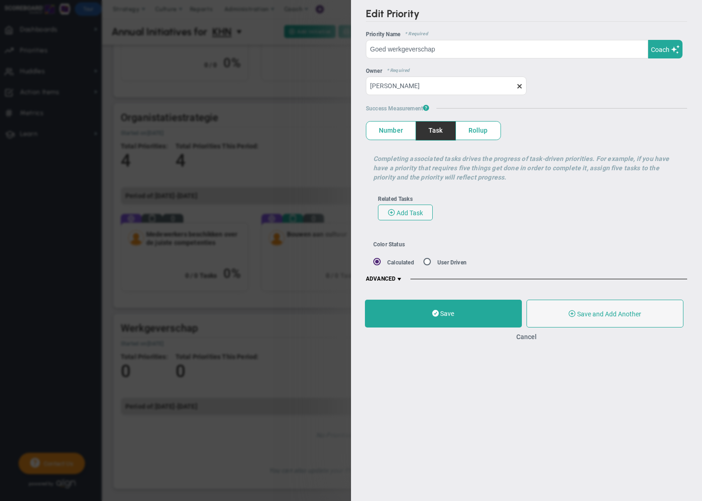
click at [399, 278] on span at bounding box center [399, 279] width 7 height 7
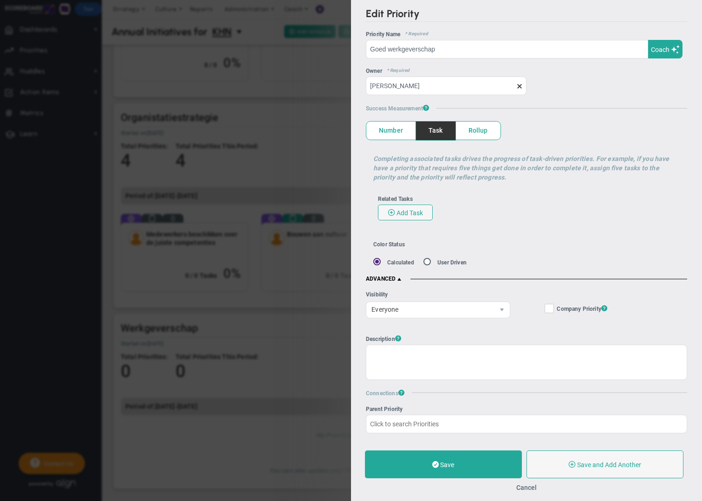
click at [553, 309] on span at bounding box center [549, 308] width 9 height 9
click at [553, 309] on input "Company Objective ? Company Priority ?" at bounding box center [550, 310] width 6 height 9
checkbox input "true"
radio input "false"
radio input "true"
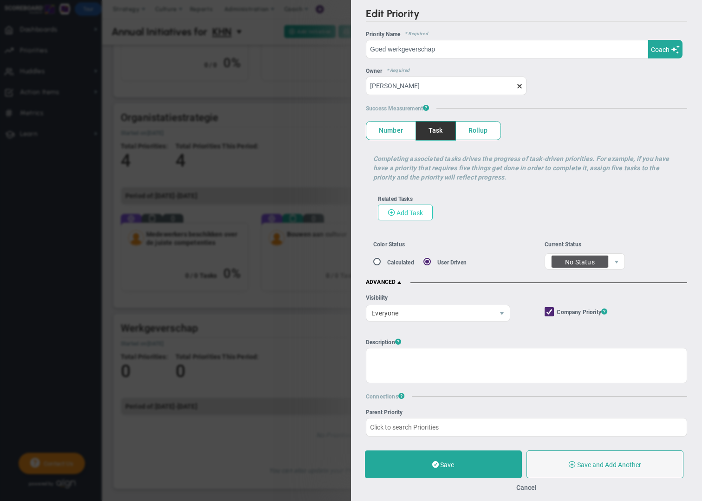
click at [417, 212] on span "Add Task" at bounding box center [410, 212] width 26 height 7
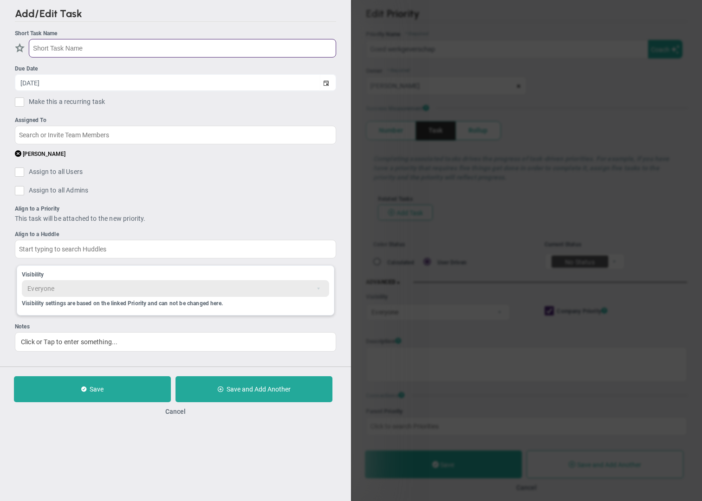
click at [64, 47] on input "text" at bounding box center [182, 48] width 307 height 19
paste input "te lobbyen op arbeidswetgeving die ondernemers de ruimte geeft om hun werkgever…"
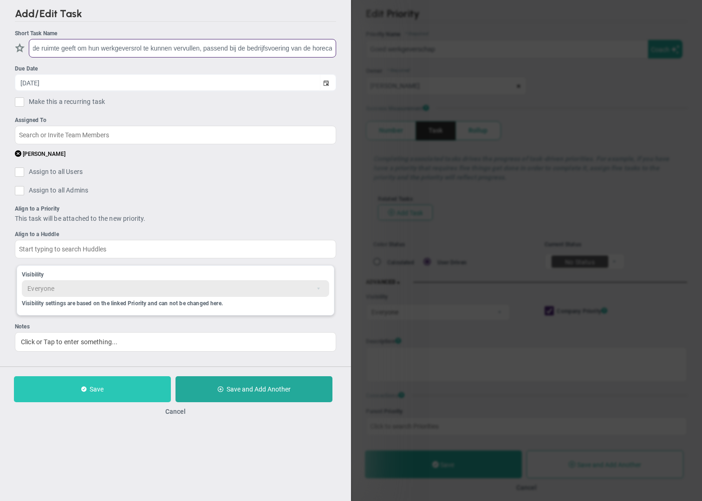
type input "te lobbyen op arbeidswetgeving die ondernemers de ruimte geeft om hun werkgever…"
click at [132, 386] on button "Save" at bounding box center [92, 390] width 157 height 26
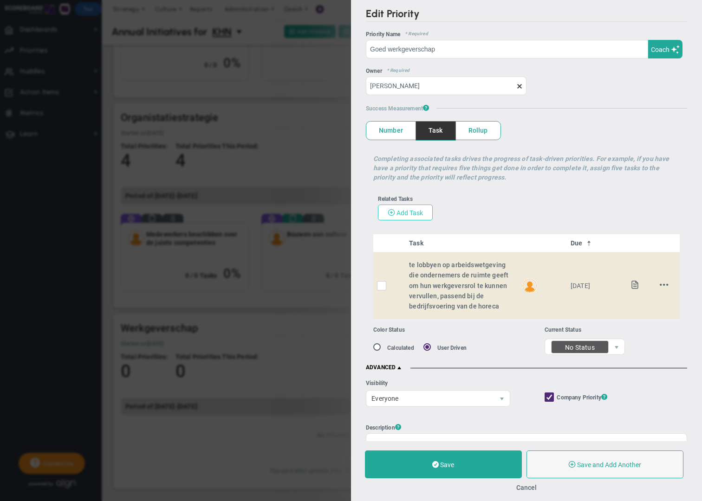
click at [411, 211] on span "Add Task" at bounding box center [410, 212] width 26 height 7
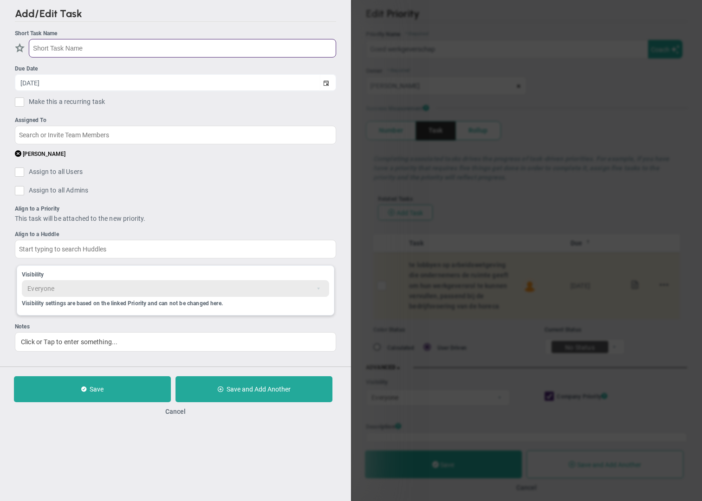
paste input "ondernemers te informeren over wet- en regelgeving en cao d.m.v. nieuwsbrieven,…"
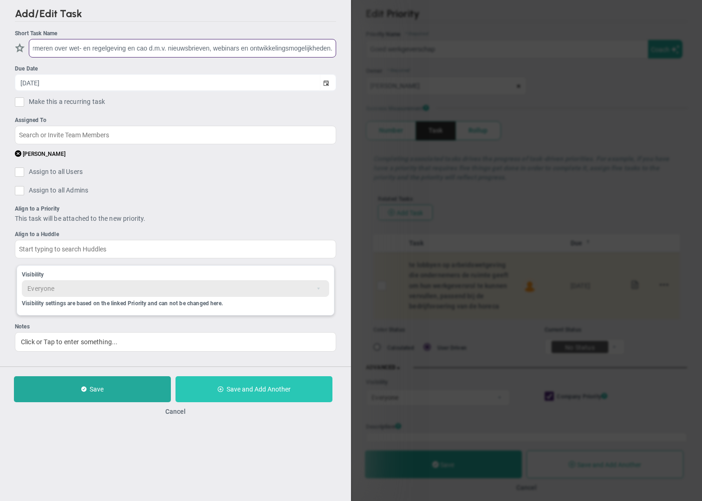
type input "ondernemers te informeren over wet- en regelgeving en cao d.m.v. nieuwsbrieven,…"
click at [241, 394] on button "Save and Add Another" at bounding box center [254, 390] width 157 height 26
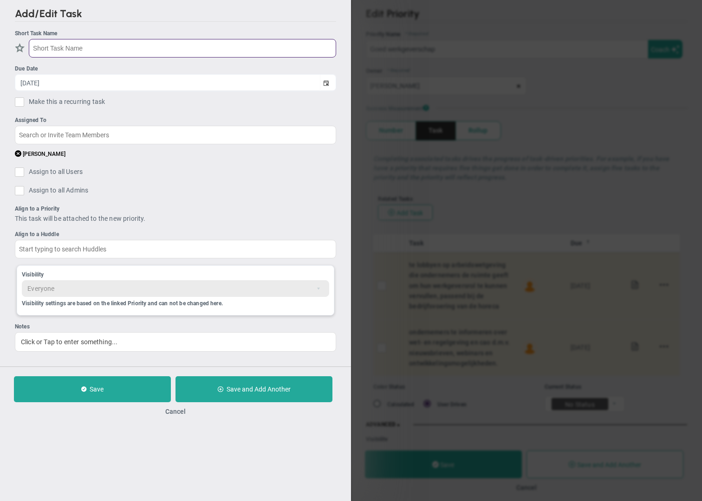
paste input "ondernemers te inspireren tot goed werkgeverschap. KHN is geen politieagent die…"
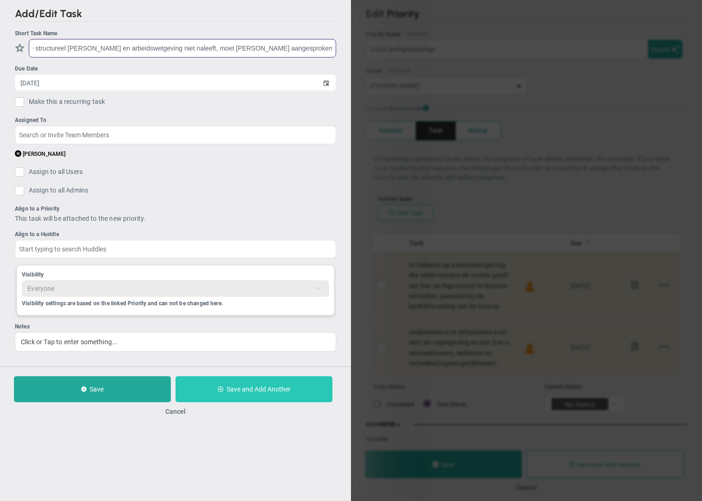
type input "ondernemers te inspireren tot goed werkgeverschap. KHN is geen politieagent die…"
click at [235, 394] on button "Save and Add Another" at bounding box center [254, 390] width 157 height 26
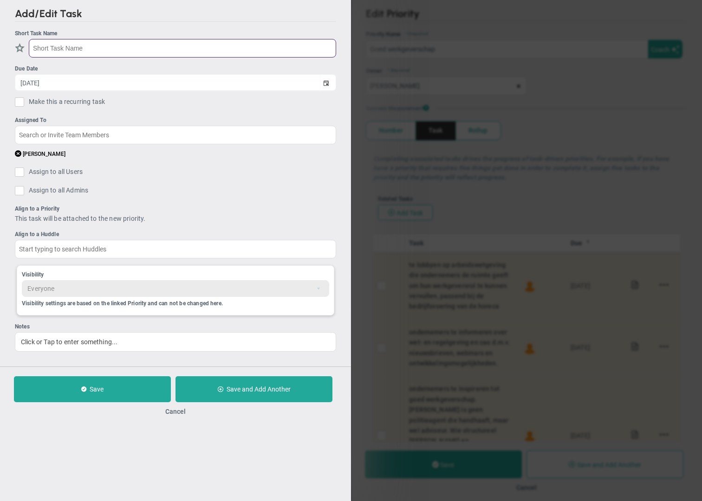
paste input "Met het inspireren tot goed werkgeverschap richten we ons op horecaondernemers …"
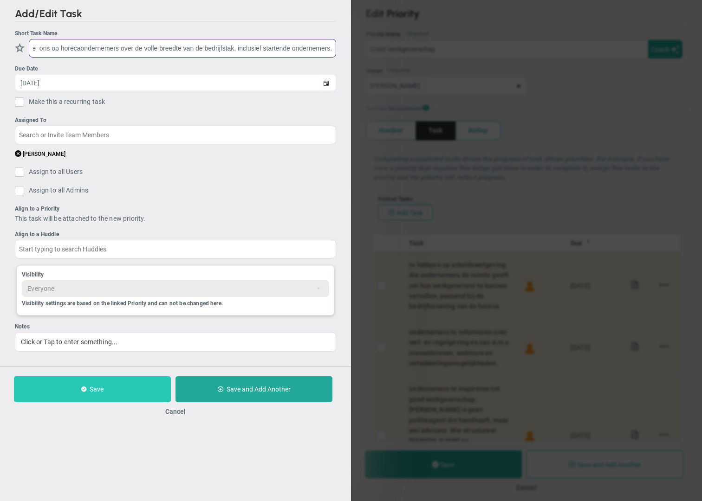
type input "Met het inspireren tot goed werkgeverschap richten we ons op horecaondernemers …"
click at [103, 396] on button "Save" at bounding box center [92, 390] width 157 height 26
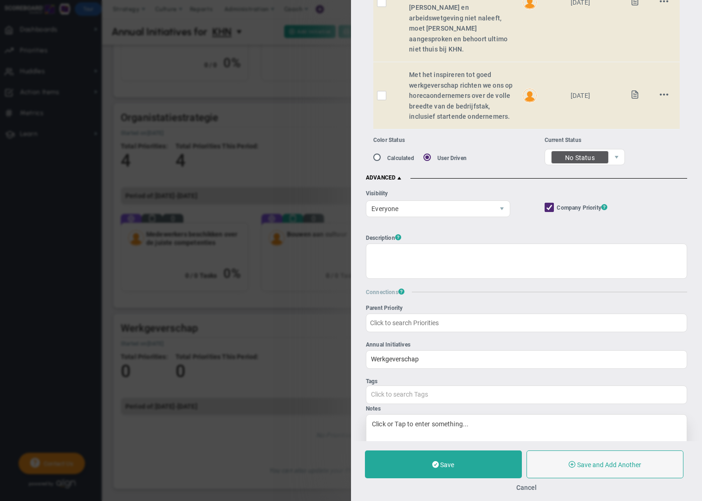
scroll to position [440, 0]
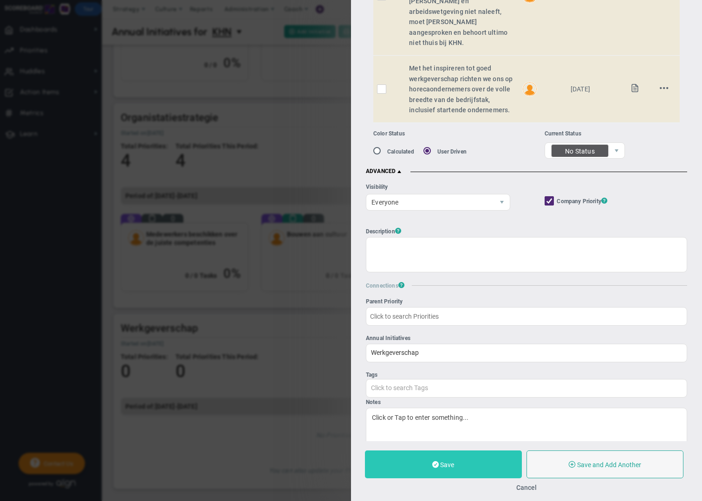
click at [482, 469] on button "Save" at bounding box center [443, 465] width 157 height 28
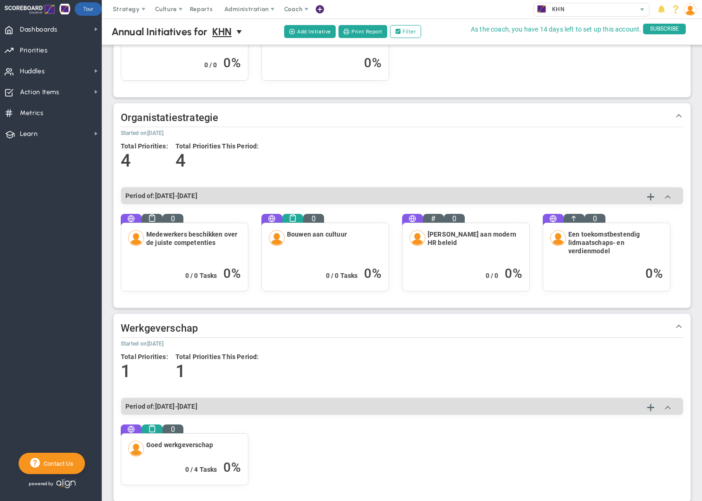
scroll to position [569, 0]
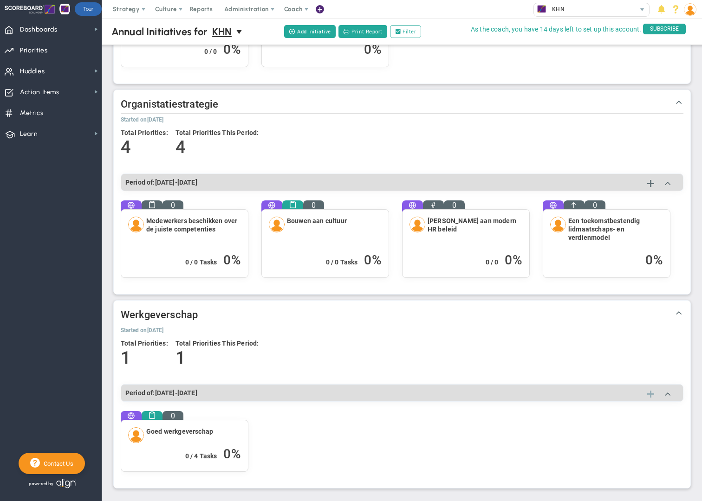
click at [651, 394] on span at bounding box center [650, 394] width 7 height 11
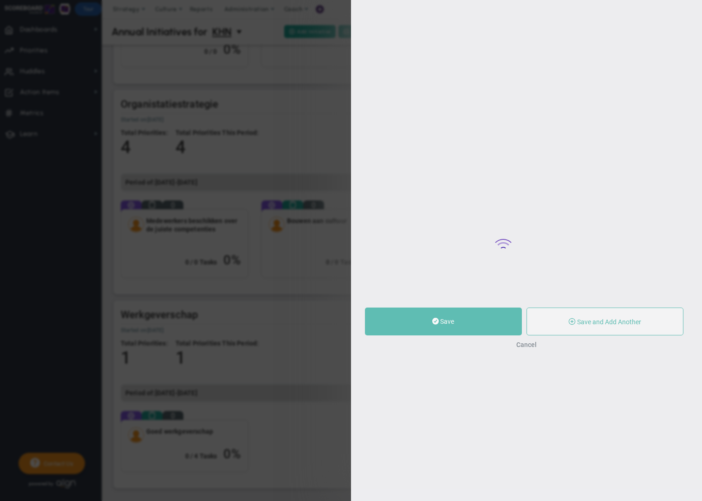
type input "0"
radio input "true"
type input "[PERSON_NAME]"
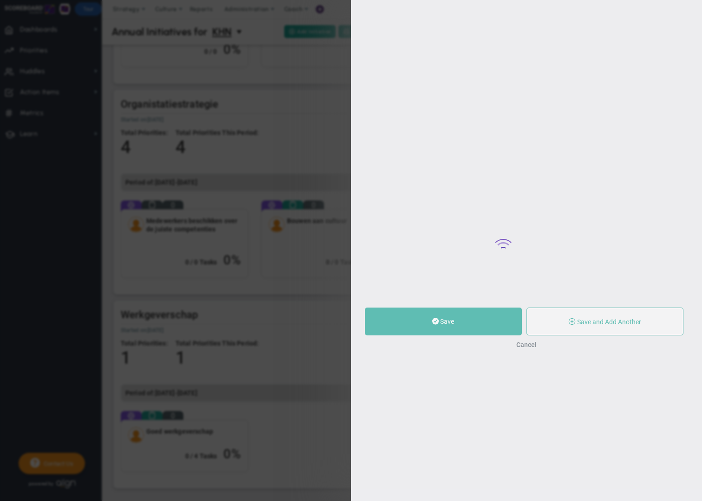
type input "0"
radio input "true"
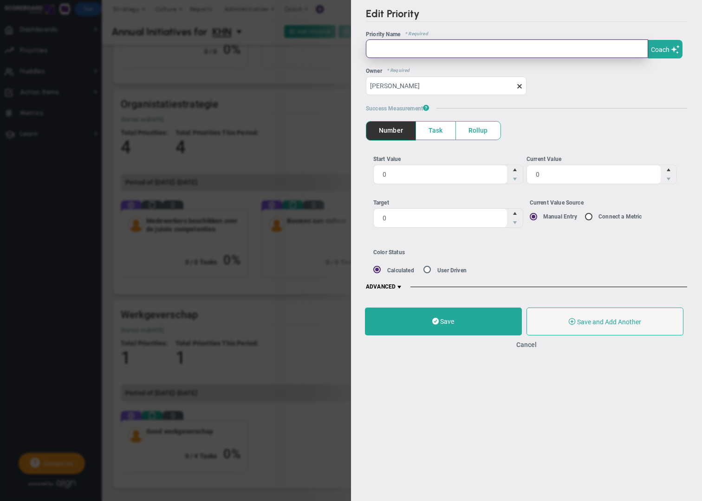
click at [410, 49] on input "text" at bounding box center [507, 48] width 282 height 19
paste input "2. Volledig arbeidspotentieel benutten"
drag, startPoint x: 380, startPoint y: 49, endPoint x: 350, endPoint y: 45, distance: 30.4
click at [350, 45] on div "Edit Priority OKR Name Priority Name Coach AI Coach ? ?" at bounding box center [351, 250] width 702 height 501
click at [384, 47] on input "2. Volledig arbeidspotentieel benutten" at bounding box center [507, 48] width 282 height 19
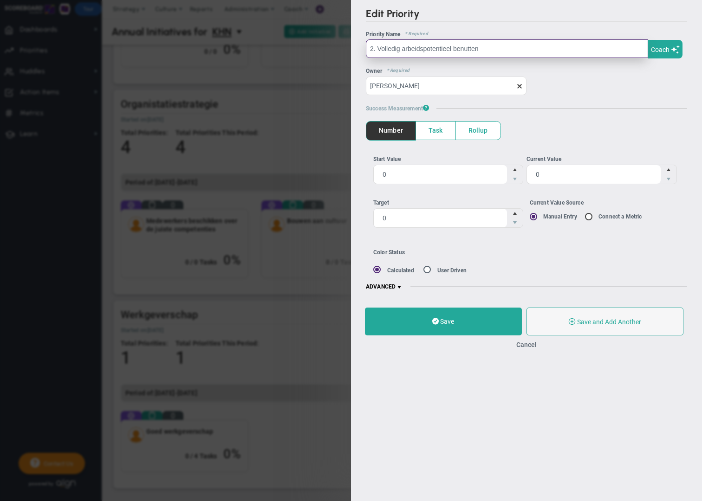
drag, startPoint x: 378, startPoint y: 49, endPoint x: 361, endPoint y: 46, distance: 16.9
click at [361, 46] on div "Edit Priority OKR Name Priority Name Coach AI Coach ? ?" at bounding box center [526, 149] width 351 height 299
type input "Volledig arbeidspotentieel benutten"
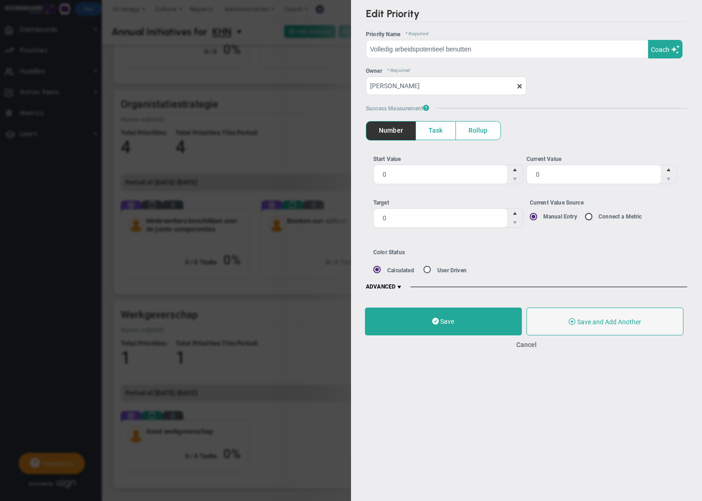
click at [430, 134] on span "Task" at bounding box center [435, 131] width 39 height 18
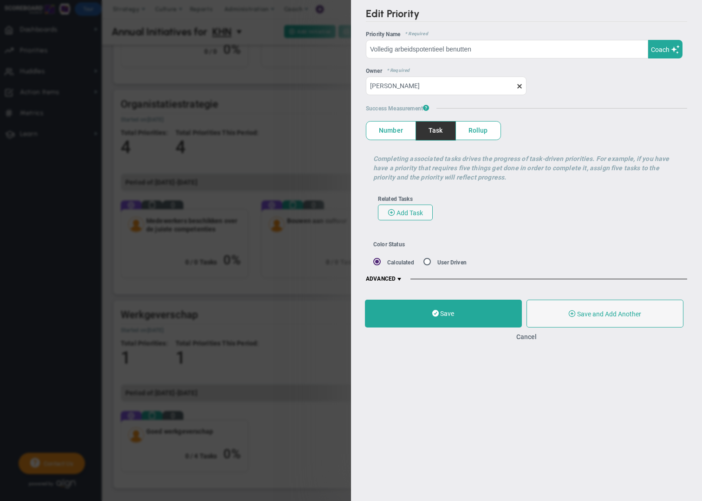
click at [402, 279] on span at bounding box center [399, 279] width 7 height 7
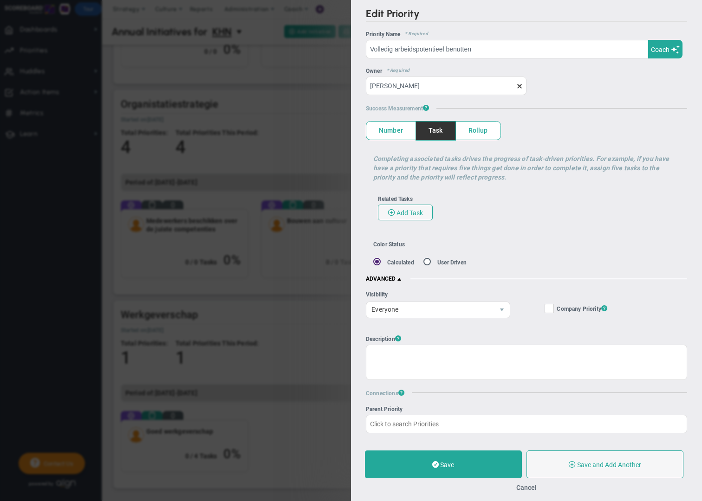
click at [548, 311] on input "Company Objective ? Company Priority ?" at bounding box center [550, 310] width 6 height 9
checkbox input "true"
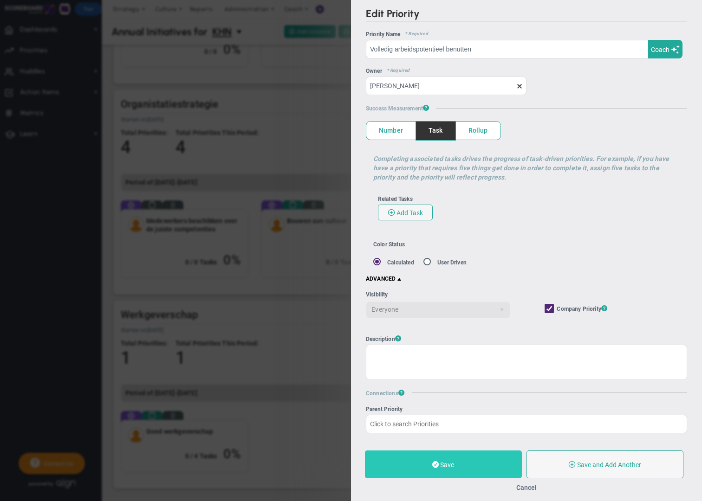
click at [461, 462] on button "Save" at bounding box center [443, 465] width 157 height 28
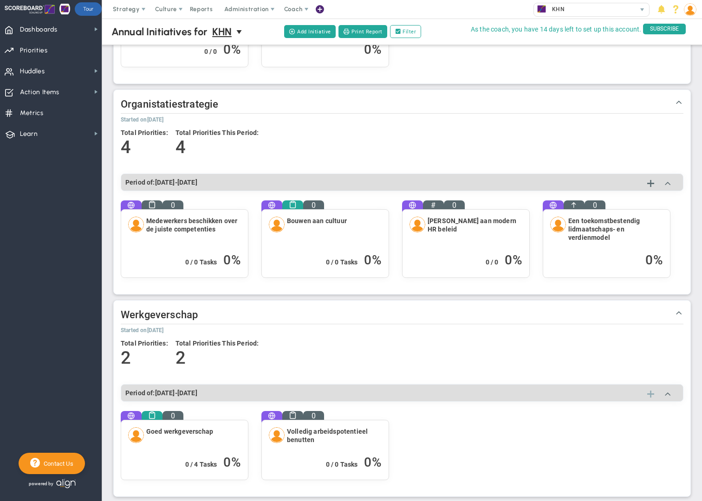
click at [651, 394] on span at bounding box center [650, 394] width 7 height 11
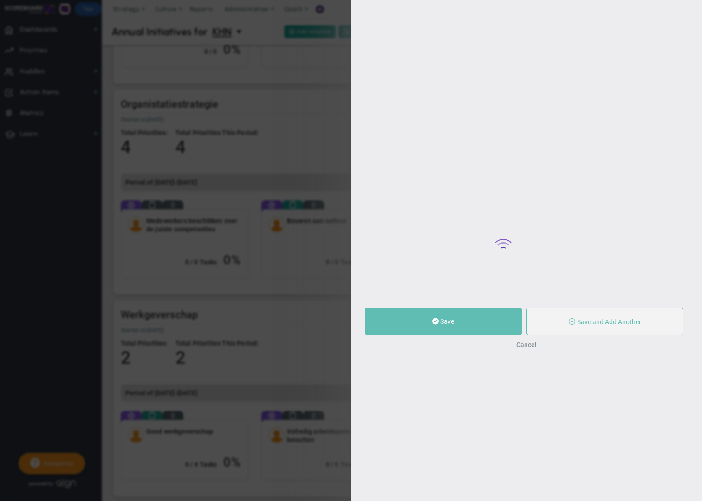
type input "0"
radio input "true"
type input "[PERSON_NAME]"
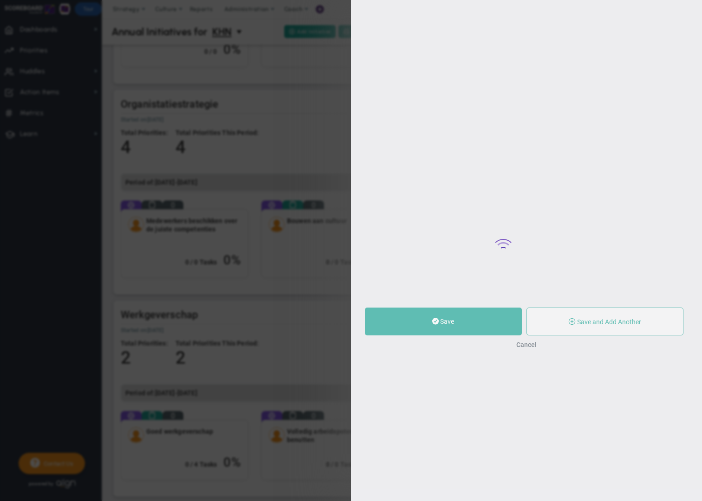
type input "0"
radio input "true"
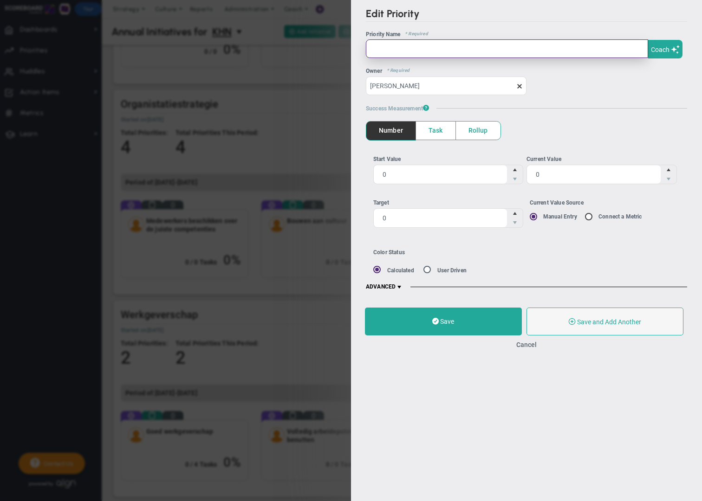
click at [379, 52] on input "text" at bounding box center [507, 48] width 282 height 19
paste input "Positief imago"
type input "Positief imago"
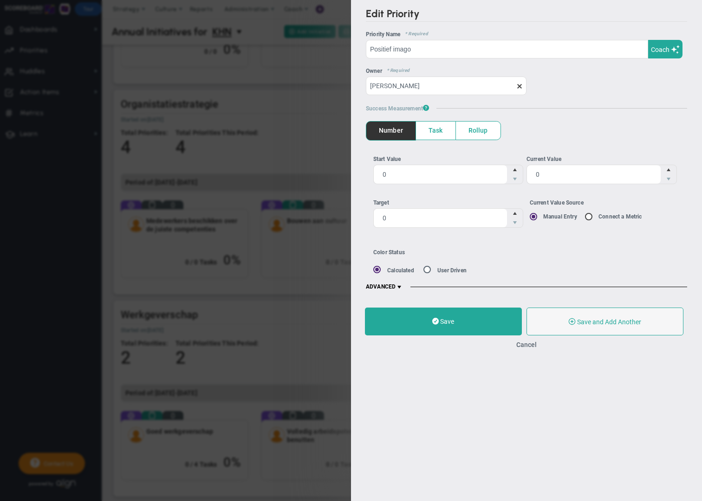
click at [438, 132] on span "Task" at bounding box center [435, 131] width 39 height 18
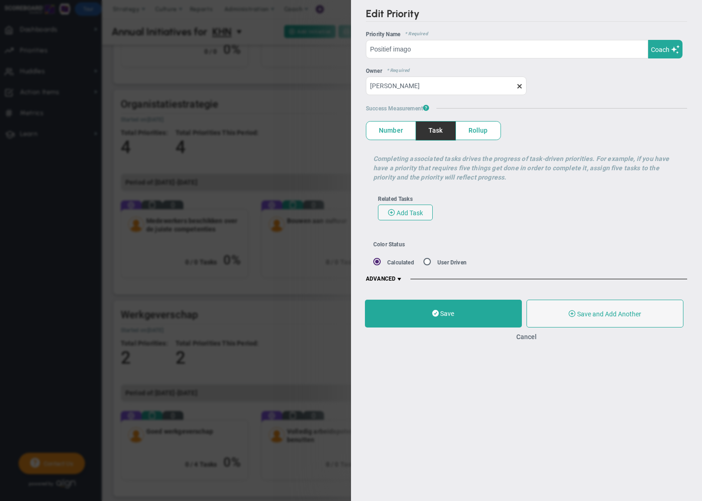
click at [402, 280] on span at bounding box center [399, 279] width 7 height 7
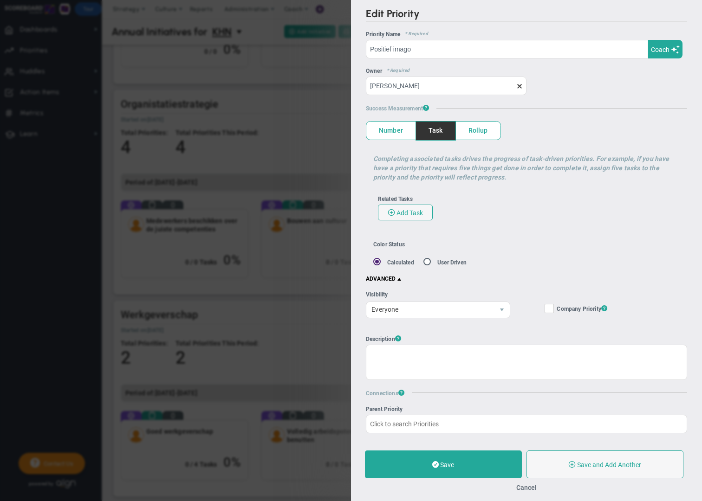
click at [553, 310] on input "Company Objective ? Company Priority ?" at bounding box center [550, 310] width 6 height 9
checkbox input "true"
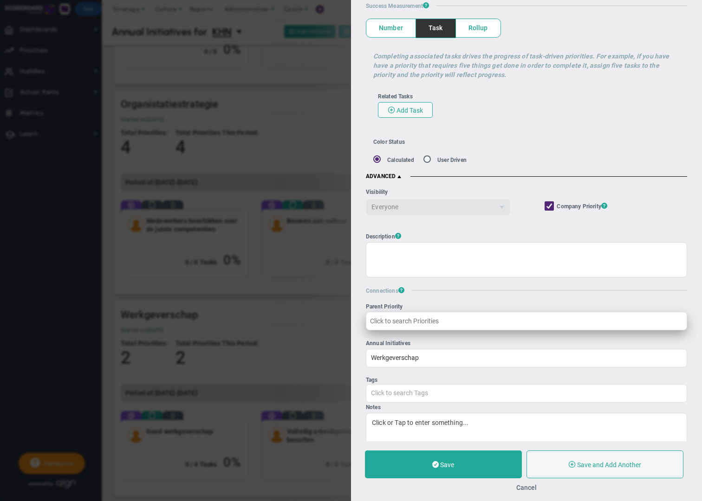
scroll to position [103, 0]
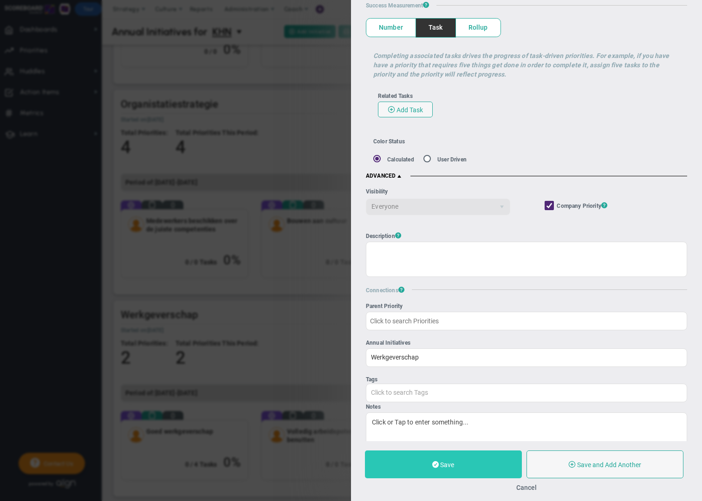
click at [478, 464] on button "Save" at bounding box center [443, 465] width 157 height 28
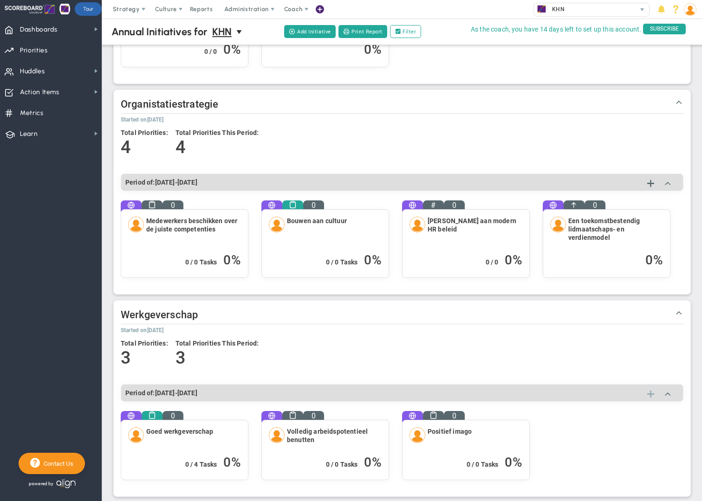
click at [649, 394] on span at bounding box center [650, 394] width 7 height 11
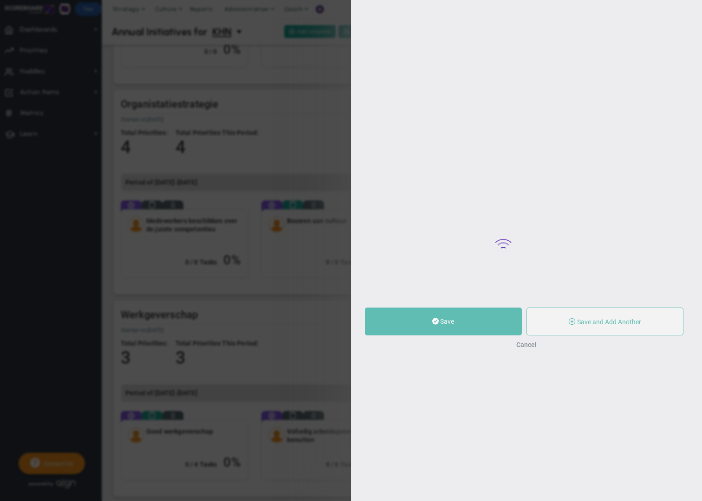
type input "0"
radio input "true"
type input "[PERSON_NAME]"
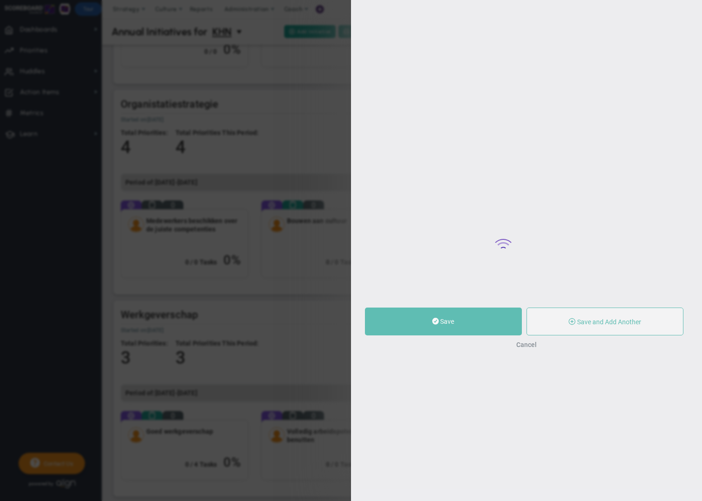
type input "0"
radio input "true"
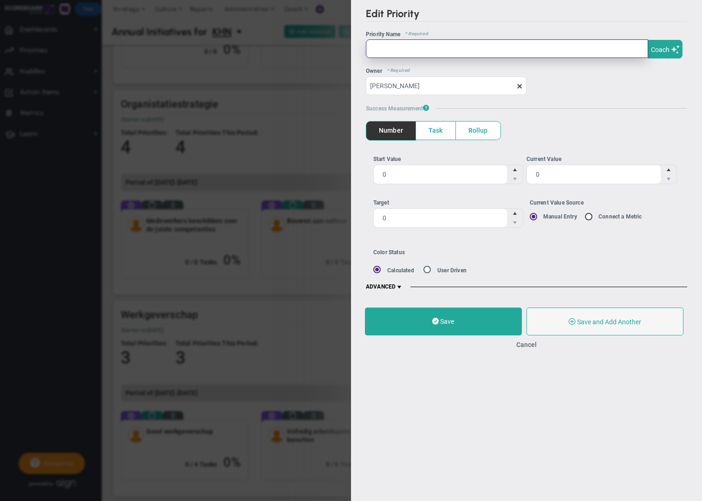
click at [387, 51] on input "text" at bounding box center [507, 48] width 282 height 19
paste input "Loopbaanontwikkeling"
type input "Loopbaanontwikkeling"
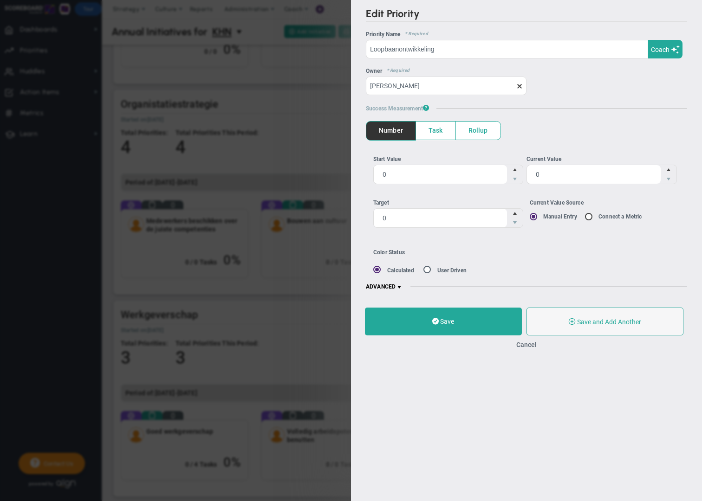
click at [440, 135] on span "Task" at bounding box center [435, 131] width 39 height 18
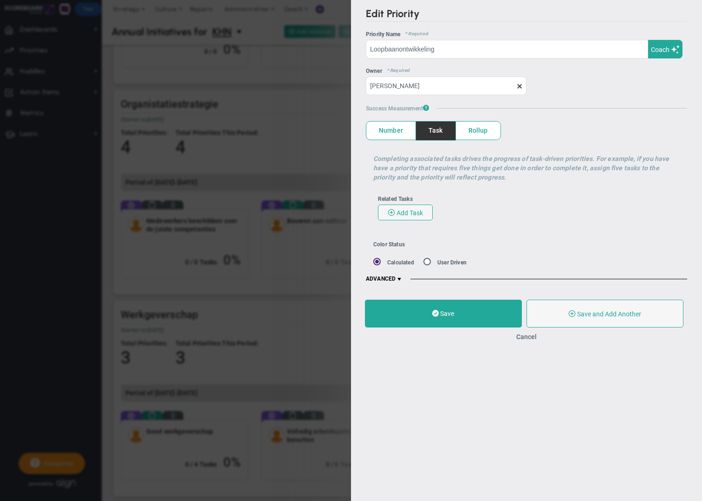
click at [402, 281] on span at bounding box center [399, 279] width 7 height 7
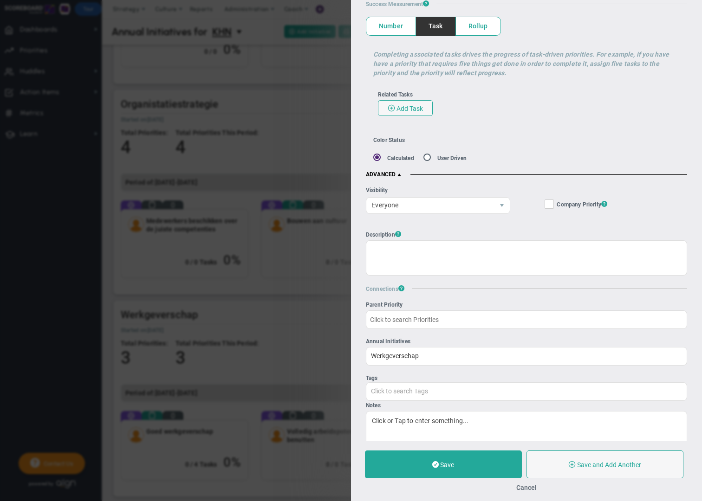
scroll to position [128, 0]
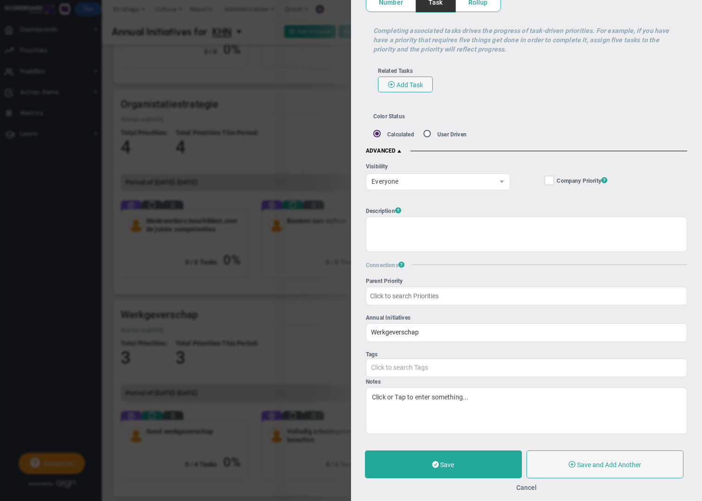
click at [553, 182] on input "Company Objective ? Company Priority ?" at bounding box center [550, 182] width 6 height 9
checkbox input "true"
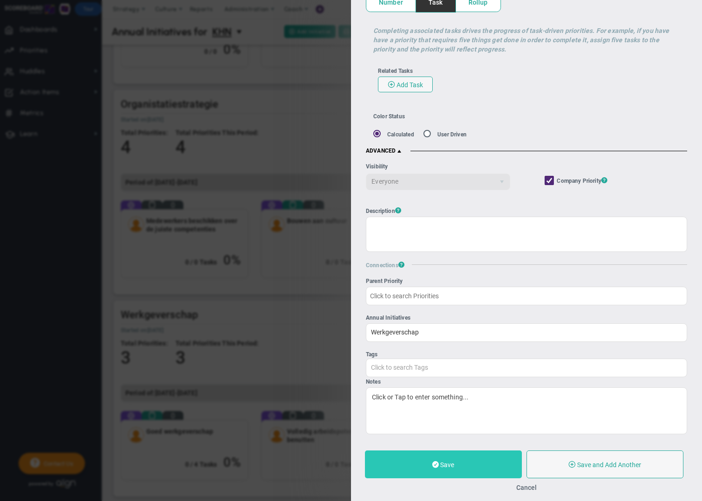
click at [458, 460] on button "Save" at bounding box center [443, 465] width 157 height 28
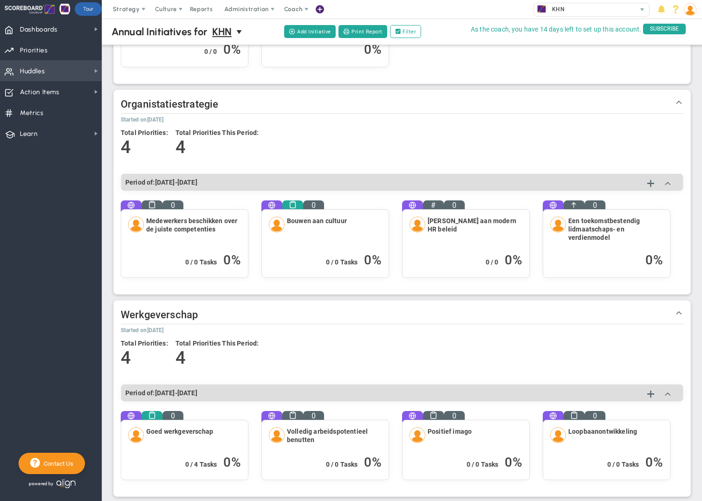
scroll to position [577, 0]
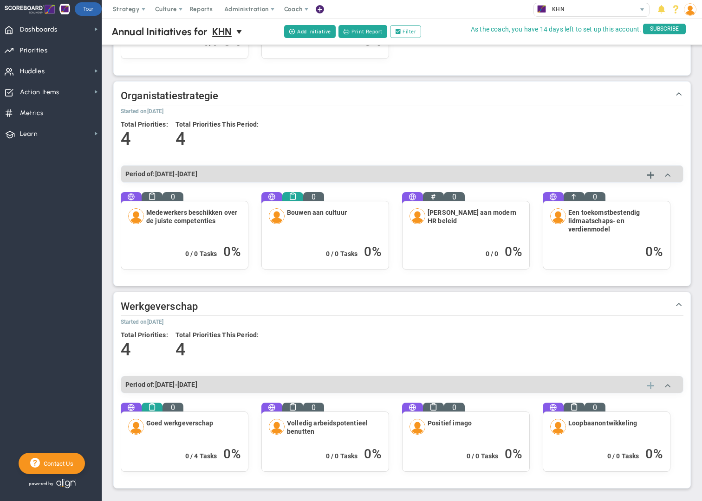
click at [650, 385] on span at bounding box center [650, 386] width 7 height 11
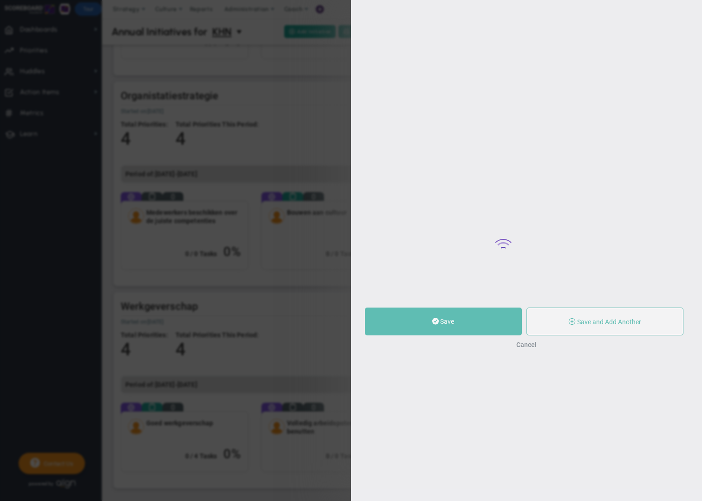
type input "0"
radio input "true"
type input "[PERSON_NAME]"
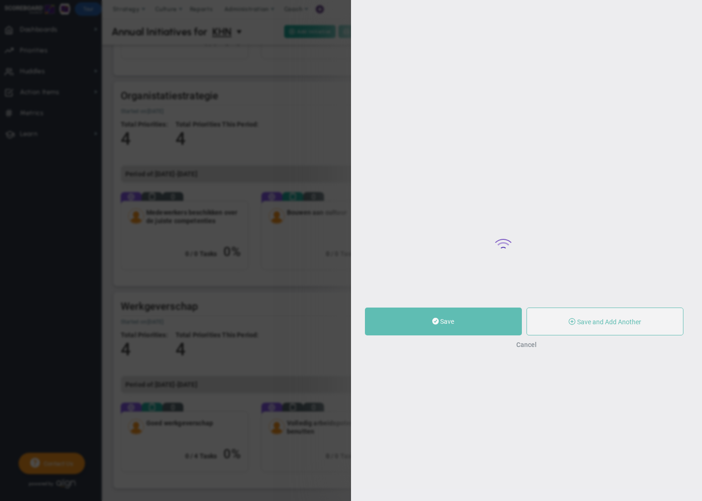
type input "0"
radio input "true"
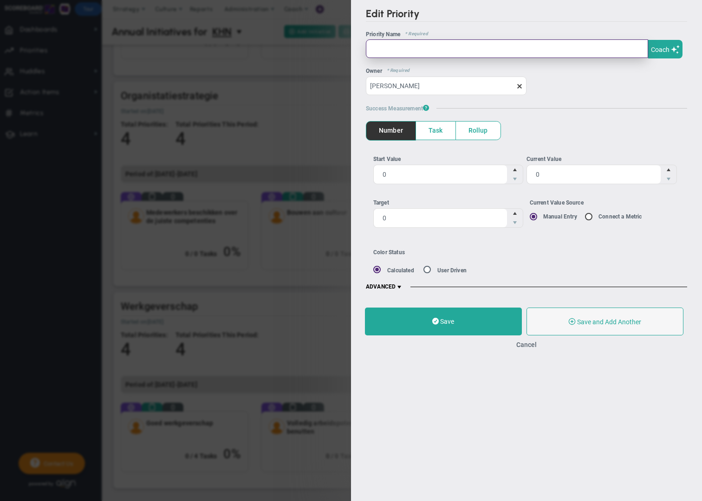
click at [387, 50] on input "text" at bounding box center [507, 48] width 282 height 19
paste input "Moderne arbeidswetgeving"
type input "Moderne arbeidswetgeving"
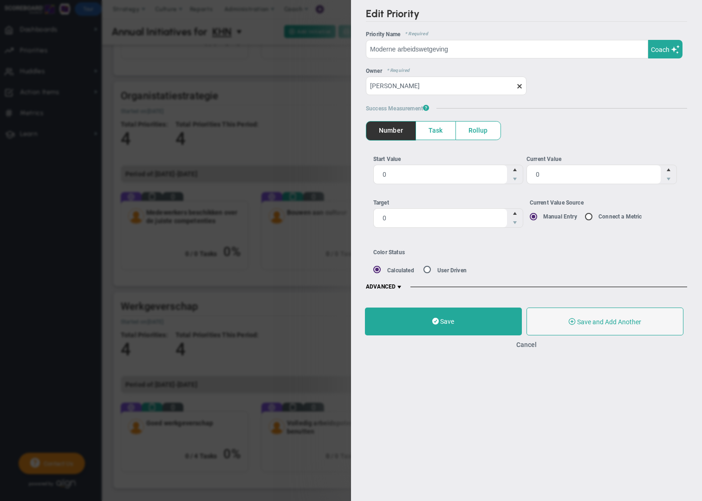
click at [433, 126] on span "Task" at bounding box center [435, 131] width 39 height 18
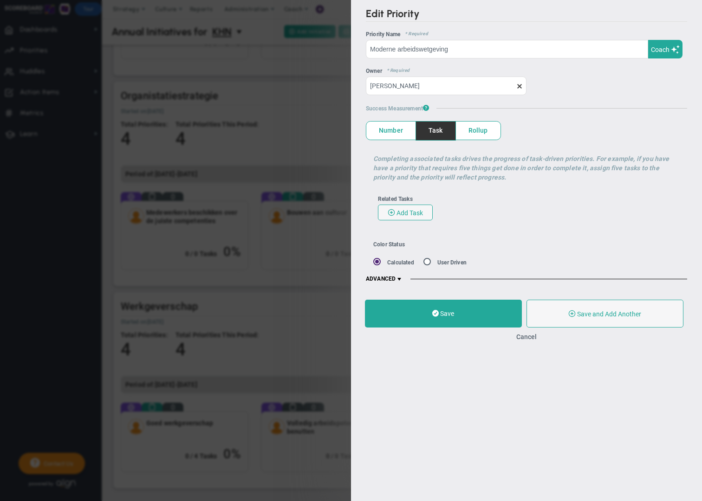
click at [401, 277] on span at bounding box center [399, 279] width 7 height 7
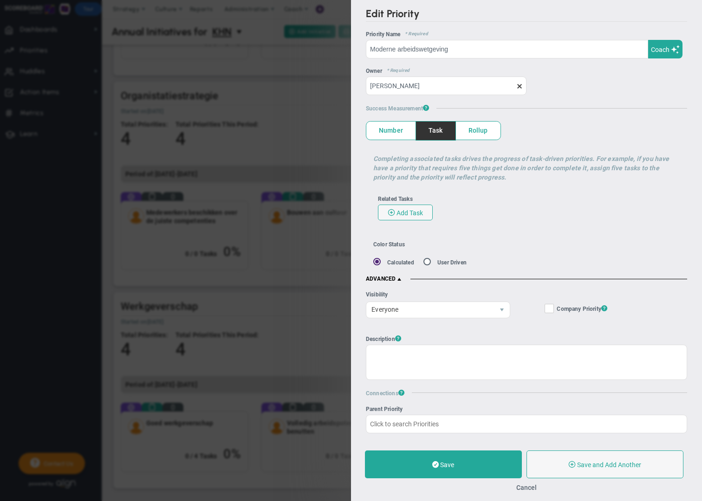
click at [552, 308] on input "Company Objective ? Company Priority ?" at bounding box center [550, 310] width 6 height 9
checkbox input "true"
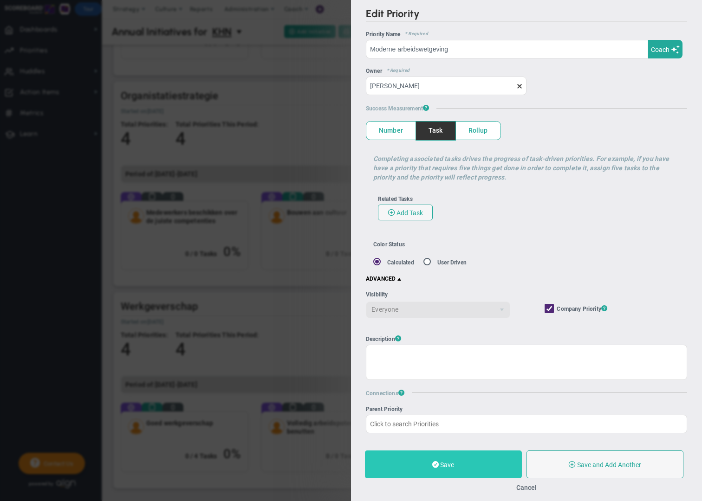
click at [472, 462] on button "Save" at bounding box center [443, 465] width 157 height 28
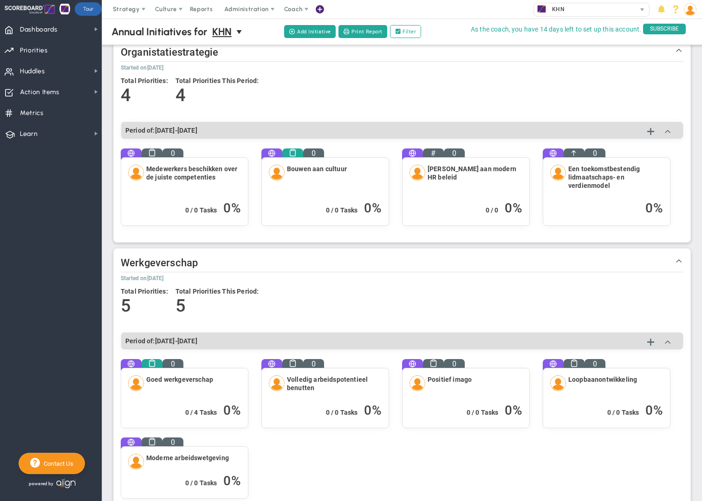
scroll to position [647, 0]
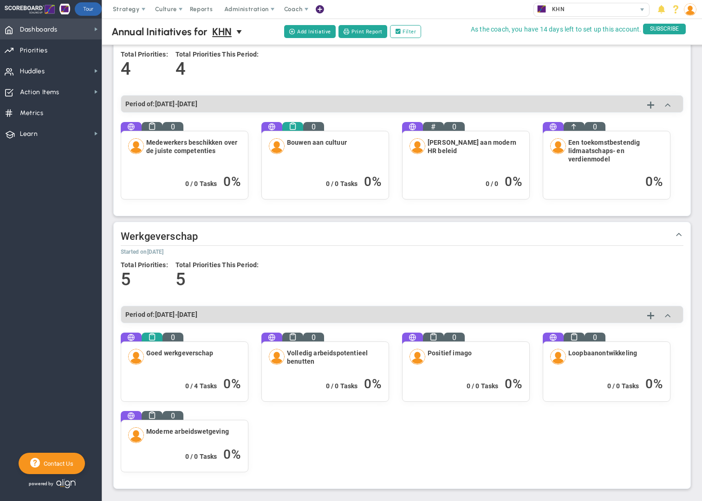
click at [62, 33] on span "Dashboards Dashboards" at bounding box center [51, 29] width 102 height 21
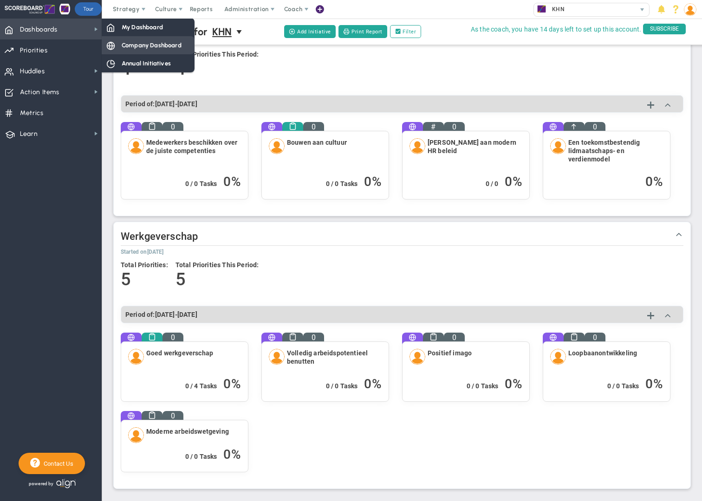
click at [152, 47] on span "Company Dashboard" at bounding box center [152, 45] width 60 height 9
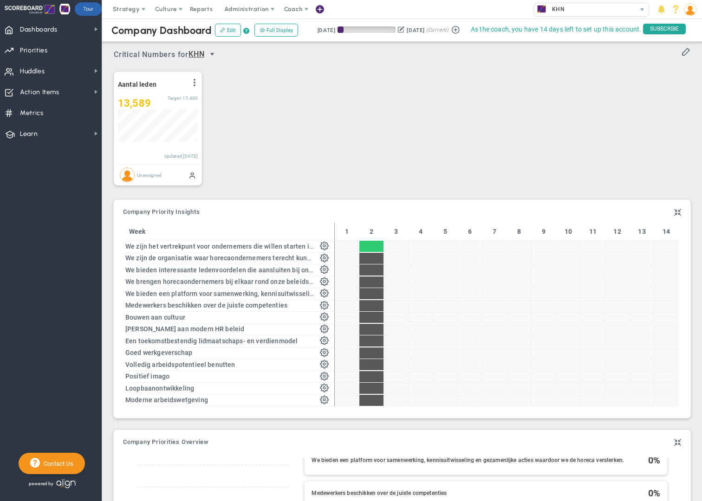
click at [213, 56] on span "select" at bounding box center [211, 54] width 7 height 7
click at [314, 90] on div "Aantal leden View Historical Graph Edit Make "No Change" Update Add Past Update…" at bounding box center [398, 129] width 588 height 130
click at [371, 294] on div at bounding box center [371, 293] width 24 height 11
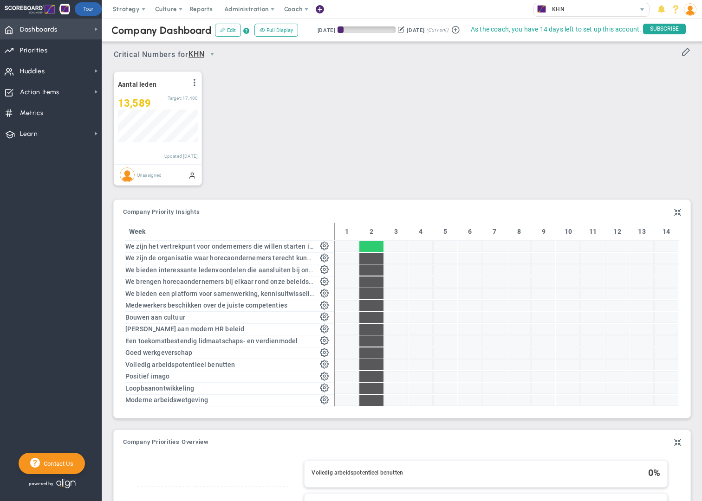
click at [94, 33] on span "Dashboards Dashboards" at bounding box center [51, 29] width 102 height 21
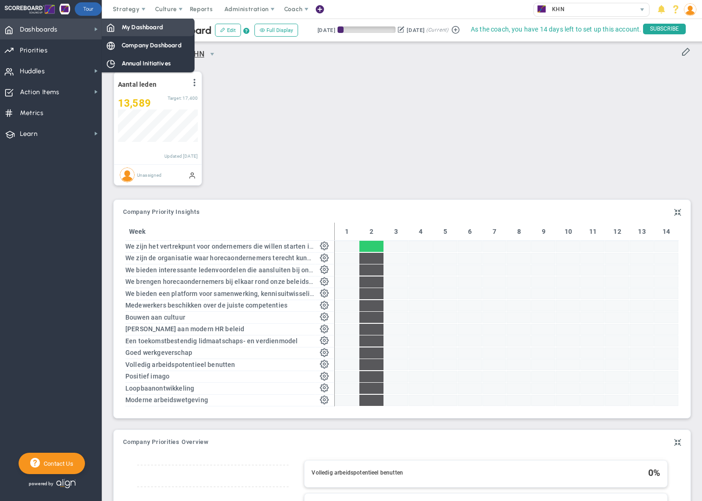
click at [144, 28] on span "My Dashboard" at bounding box center [142, 27] width 41 height 9
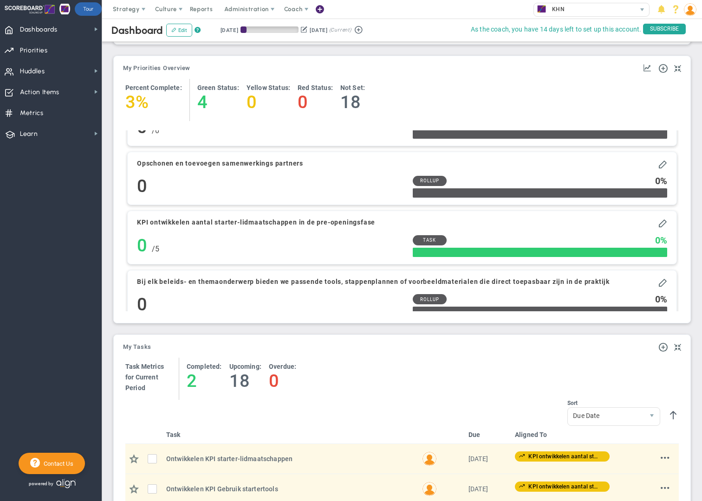
scroll to position [1122, 0]
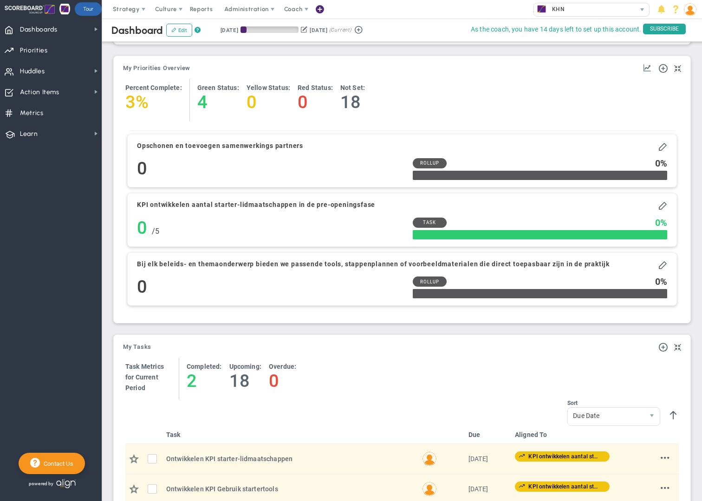
click at [50, 9] on div at bounding box center [30, 9] width 50 height 19
click at [66, 10] on div at bounding box center [64, 9] width 11 height 14
click at [644, 11] on span "select" at bounding box center [641, 9] width 7 height 7
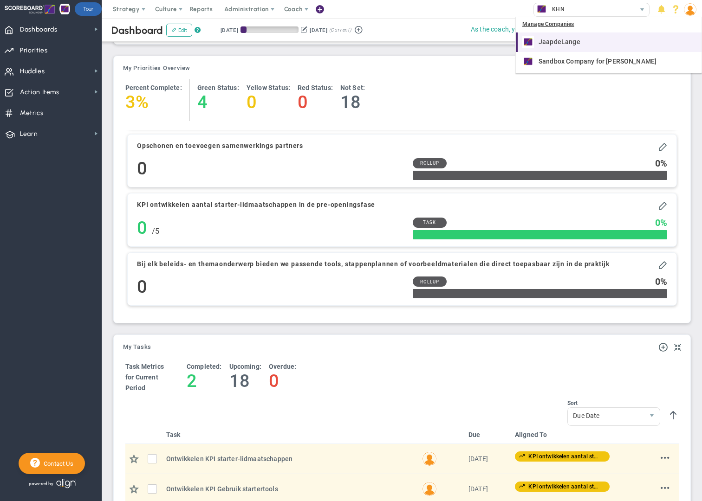
click at [565, 44] on span "JaapdeLange" at bounding box center [560, 42] width 42 height 7
